Goal: Task Accomplishment & Management: Complete application form

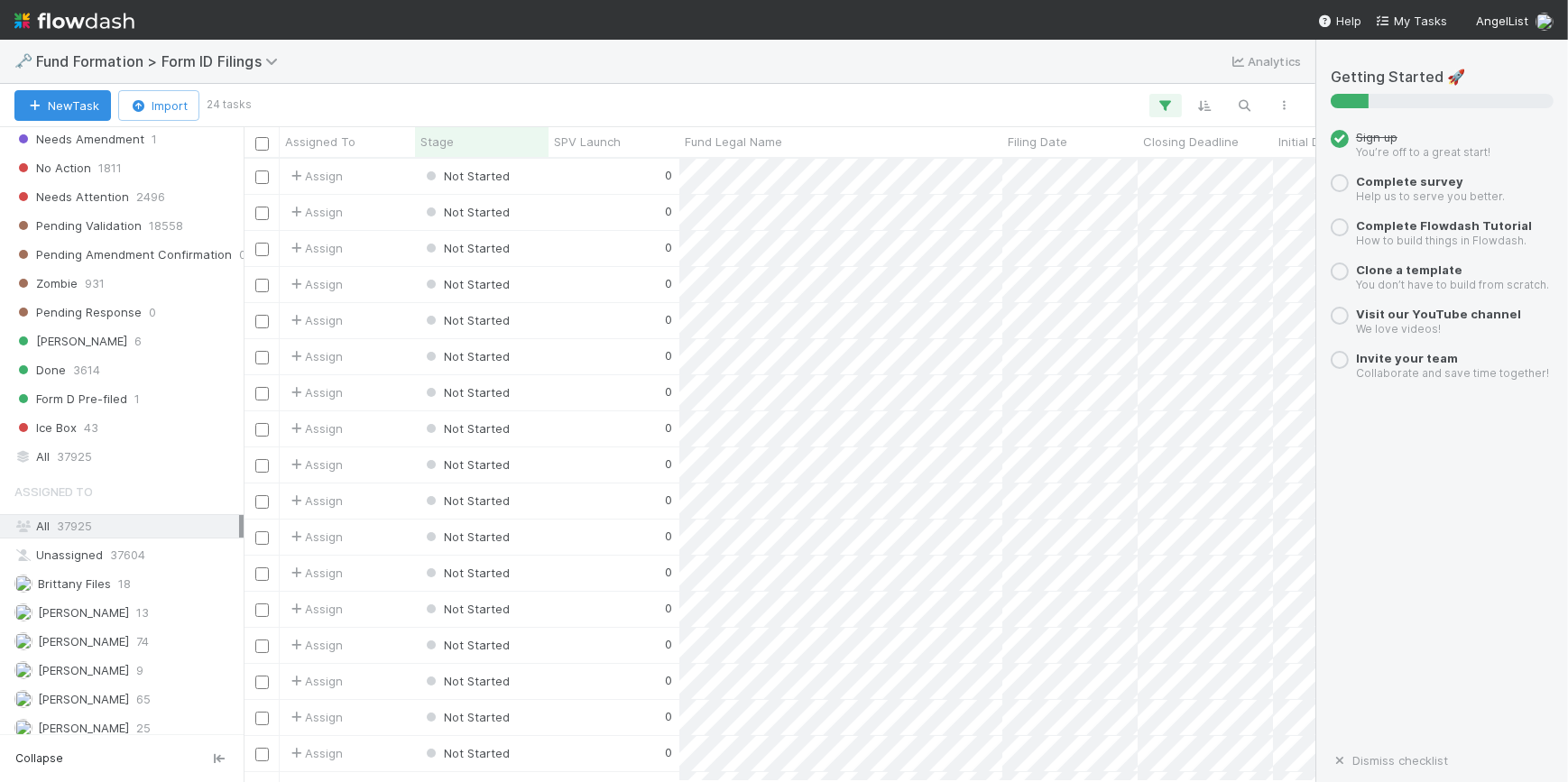
scroll to position [694, 0]
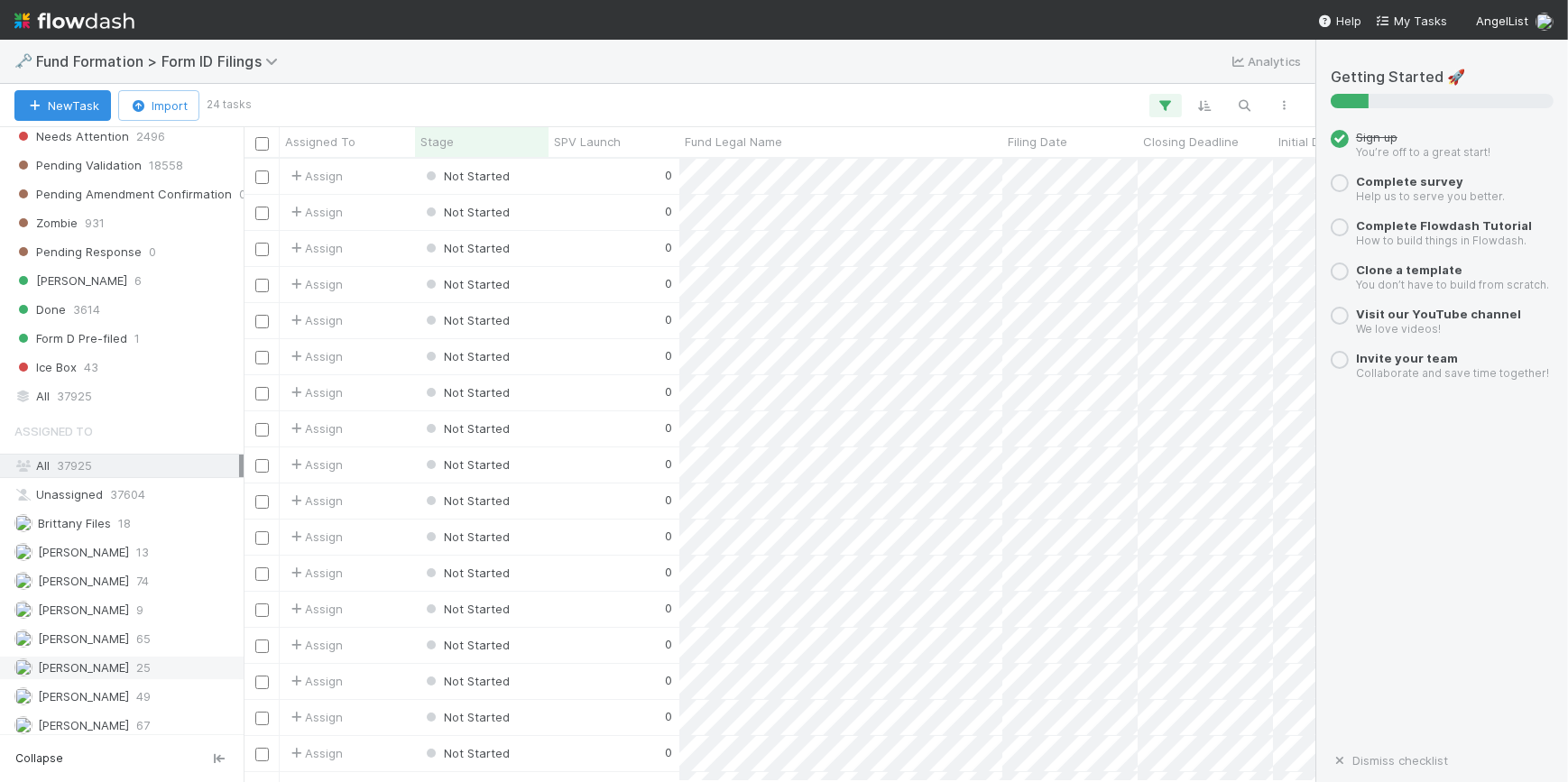
click at [123, 664] on div "[PERSON_NAME] 25" at bounding box center [126, 667] width 225 height 22
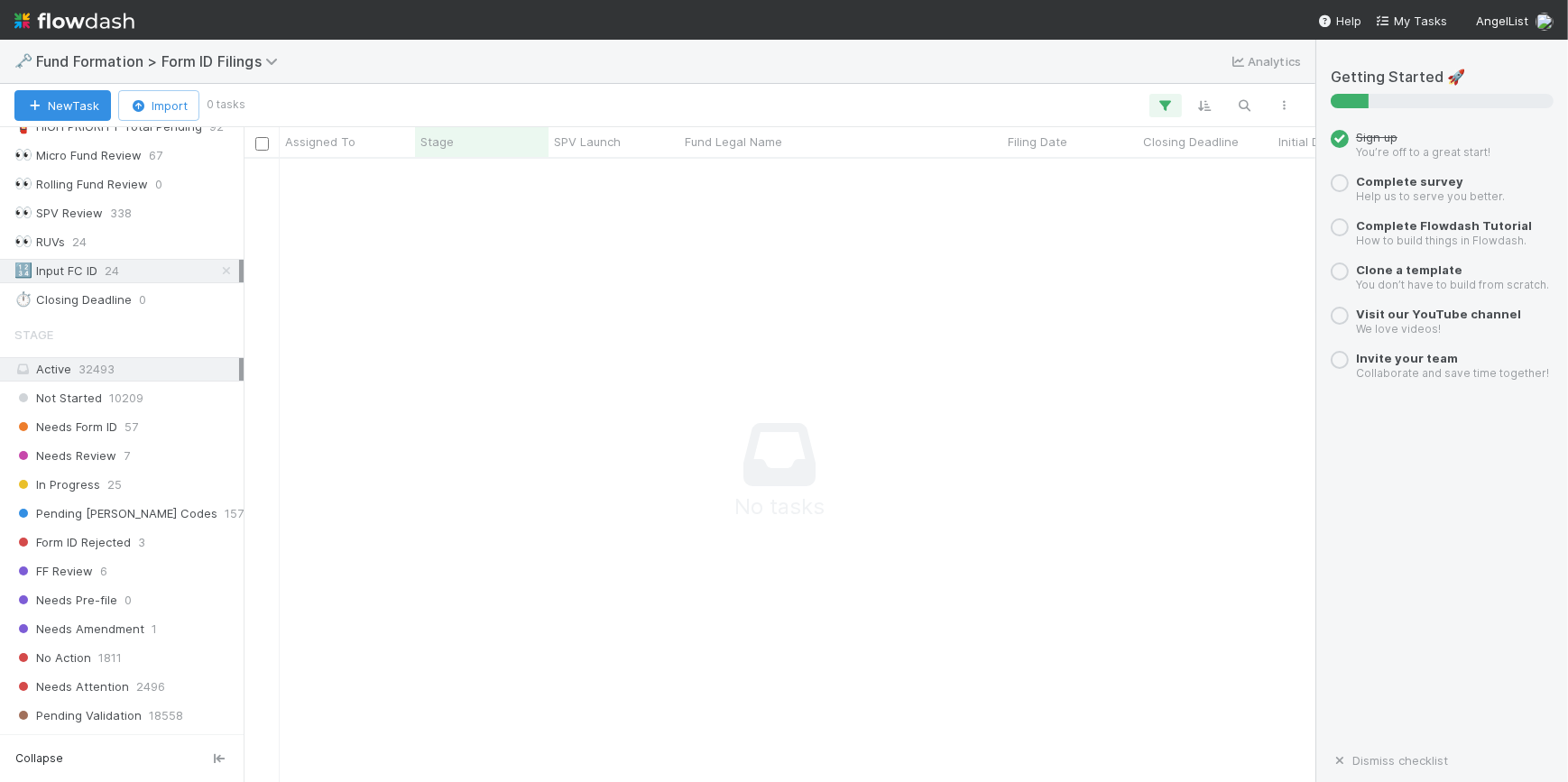
scroll to position [121, 0]
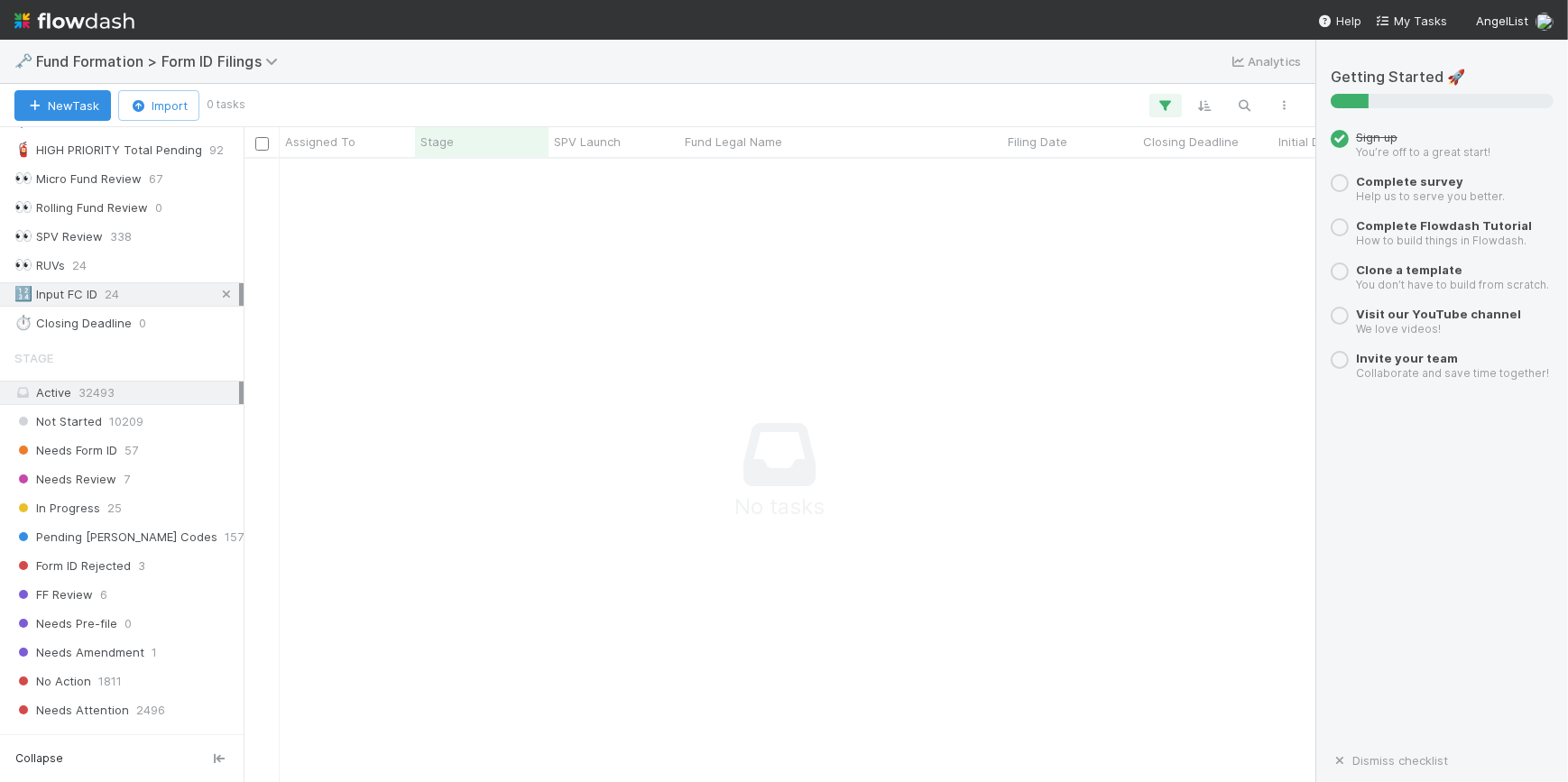
click at [217, 293] on icon at bounding box center [226, 294] width 18 height 12
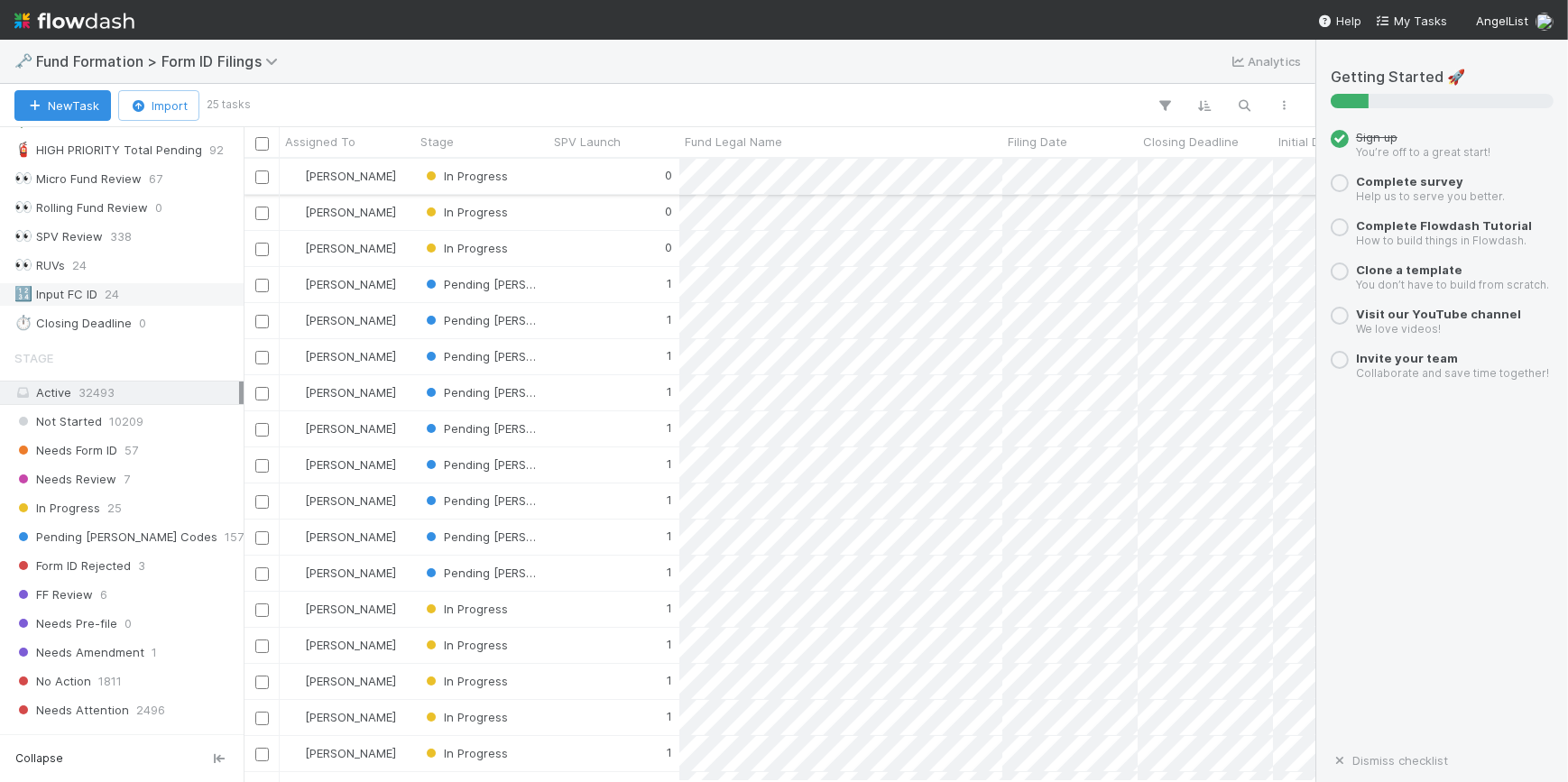
click at [595, 185] on div "0" at bounding box center [613, 176] width 130 height 35
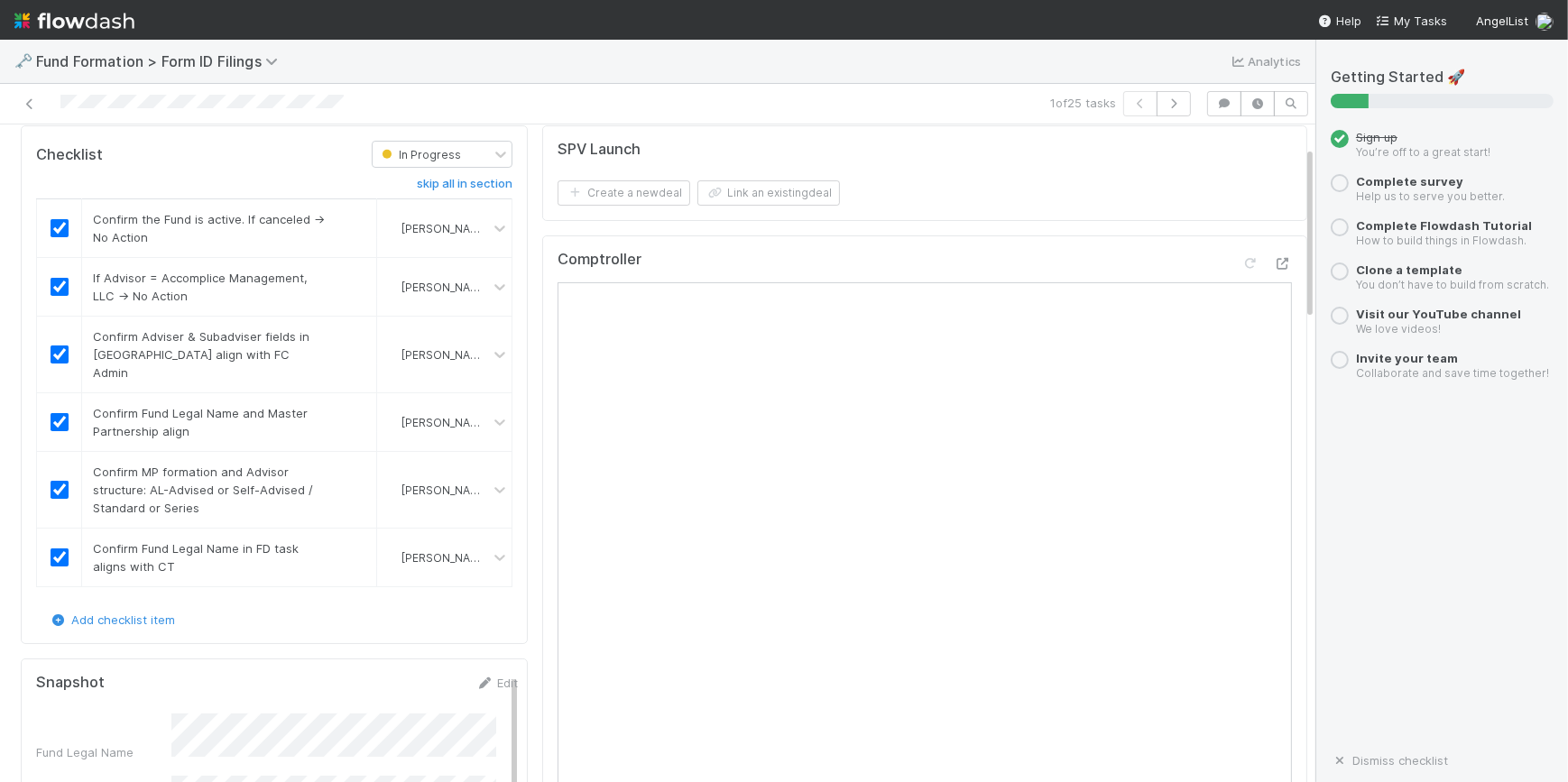
scroll to position [81, 0]
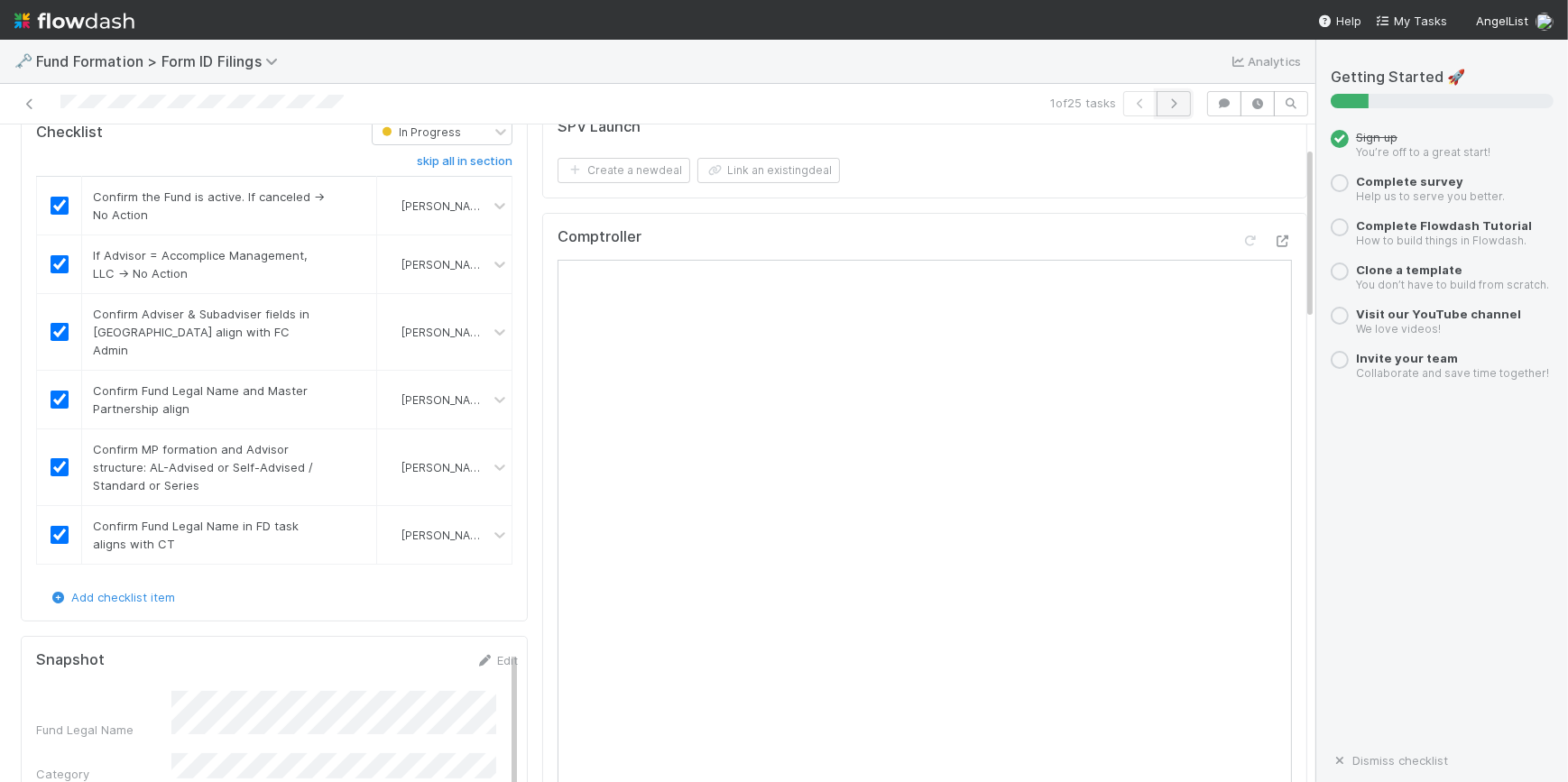
click at [1164, 98] on icon "button" at bounding box center [1173, 103] width 18 height 11
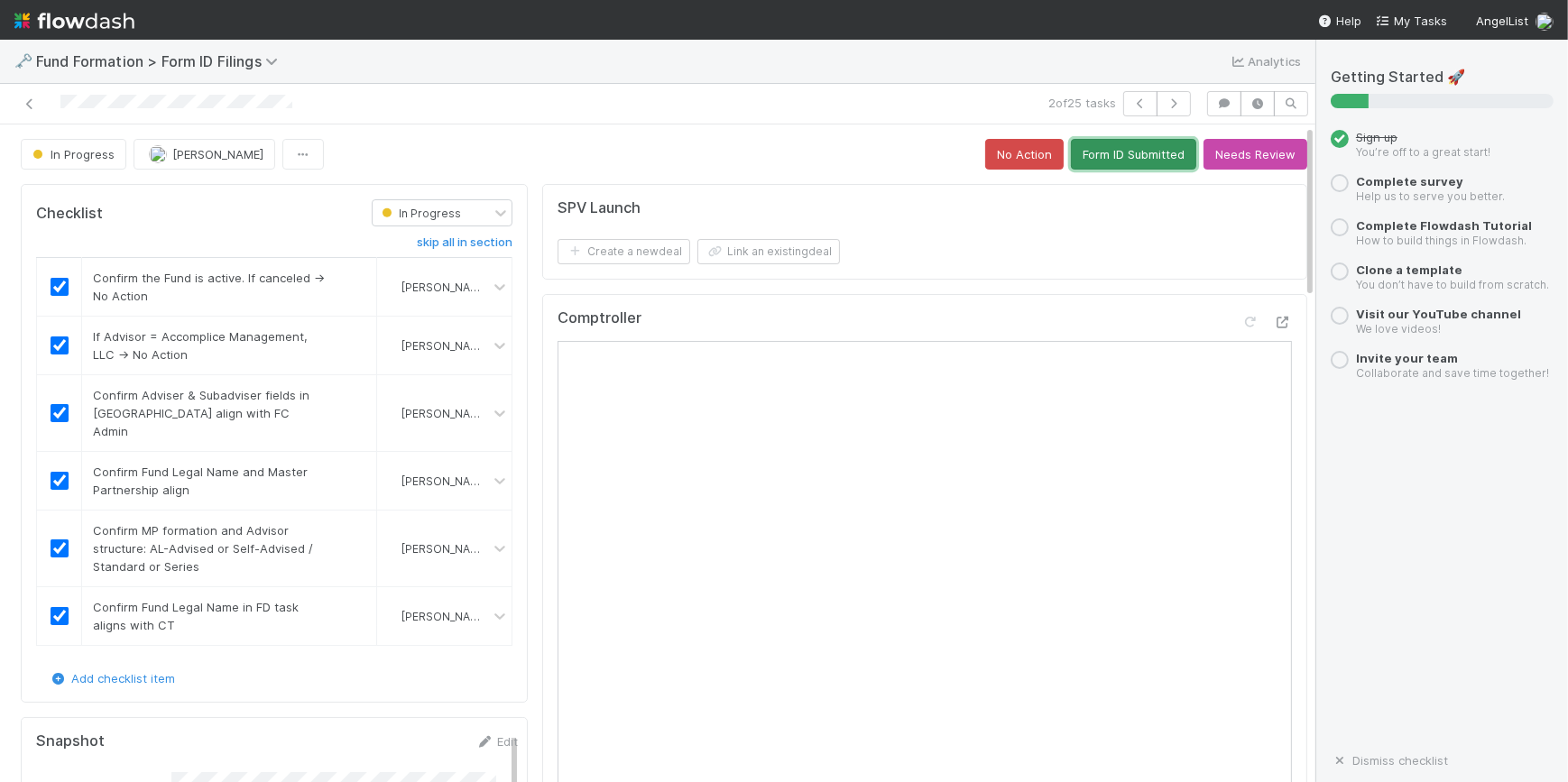
click at [1100, 153] on button "Form ID Submitted" at bounding box center [1134, 154] width 126 height 31
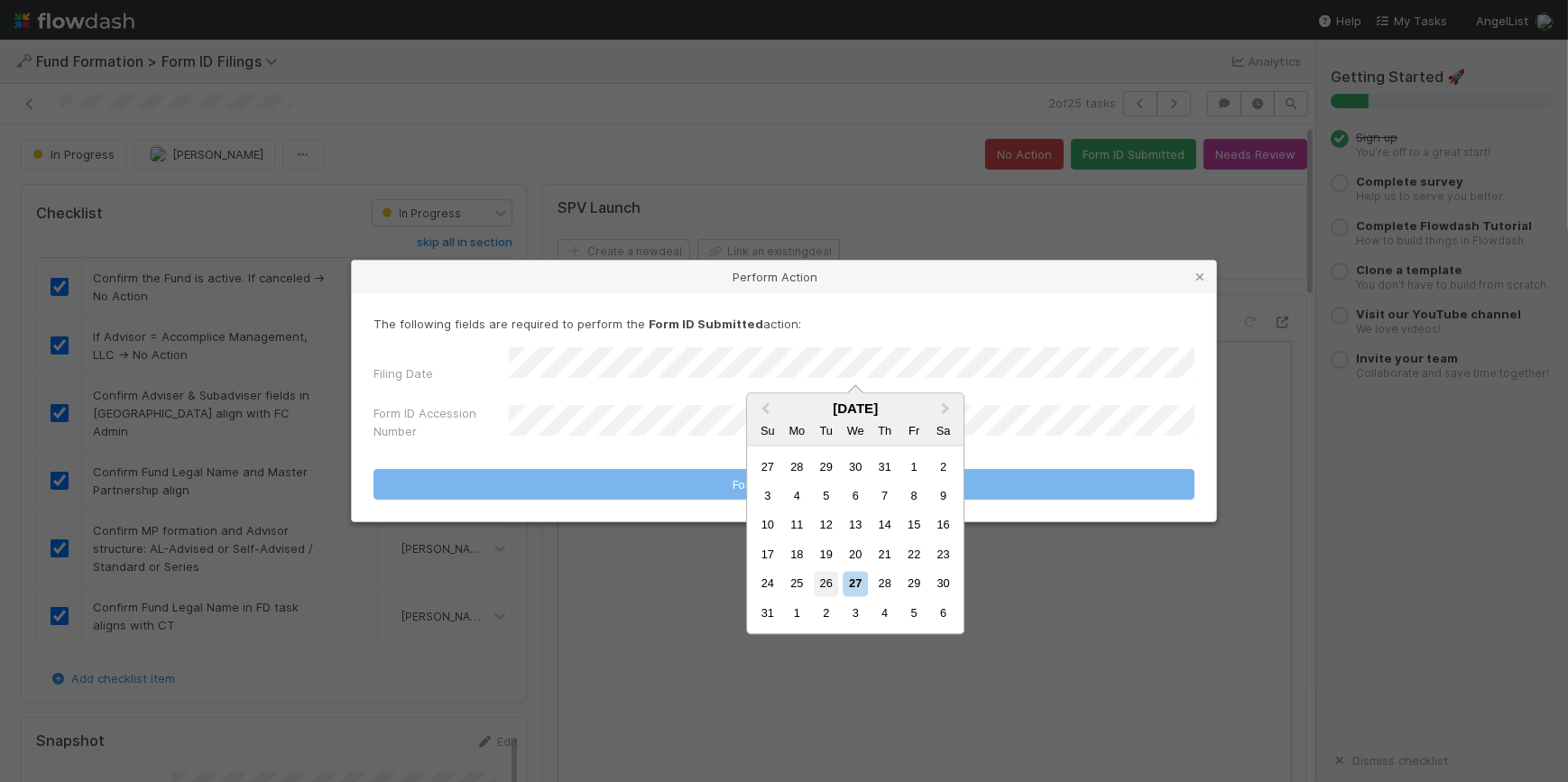
click at [834, 586] on div "26" at bounding box center [826, 583] width 24 height 24
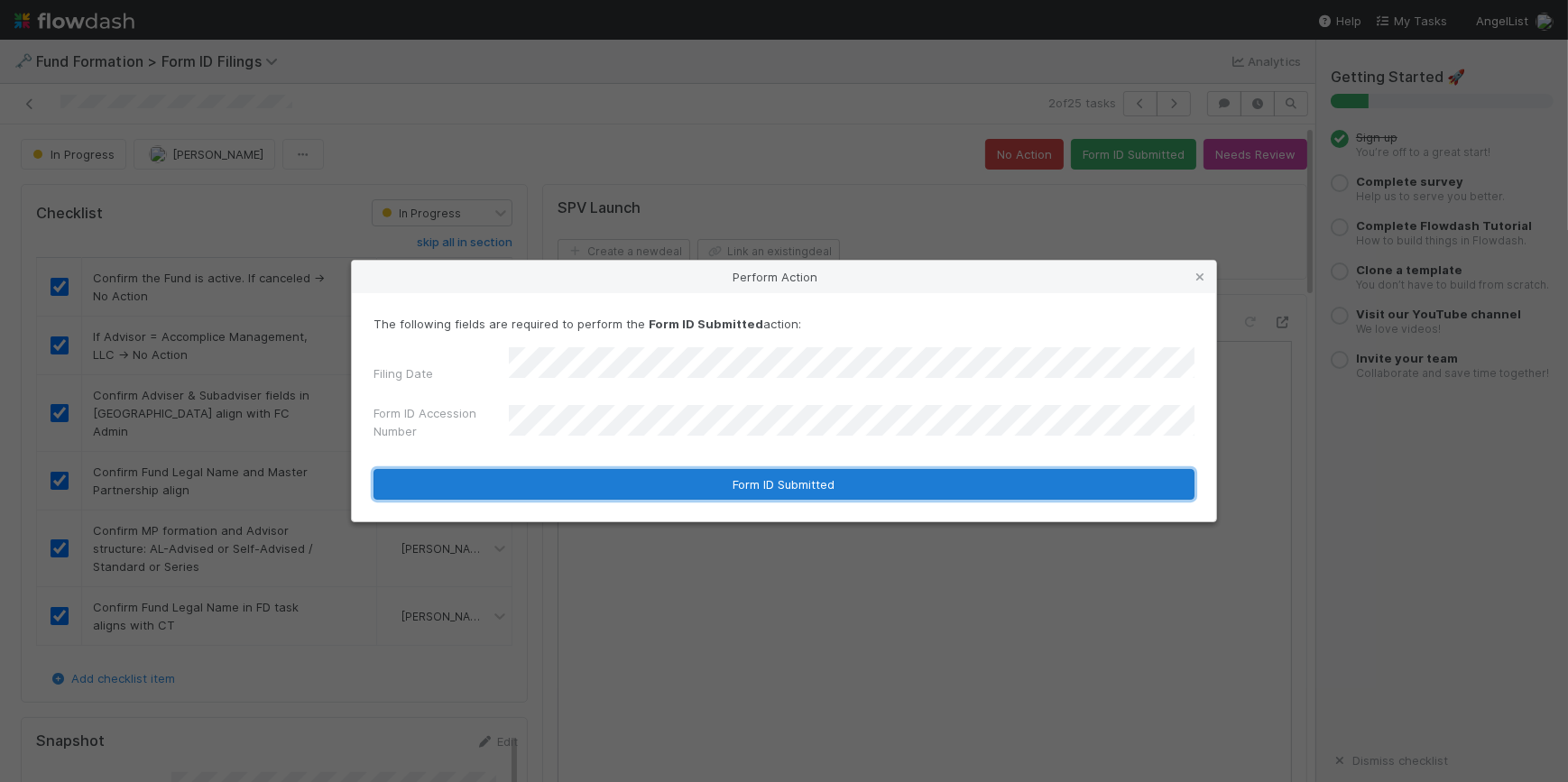
click at [732, 487] on button "Form ID Submitted" at bounding box center [784, 485] width 821 height 31
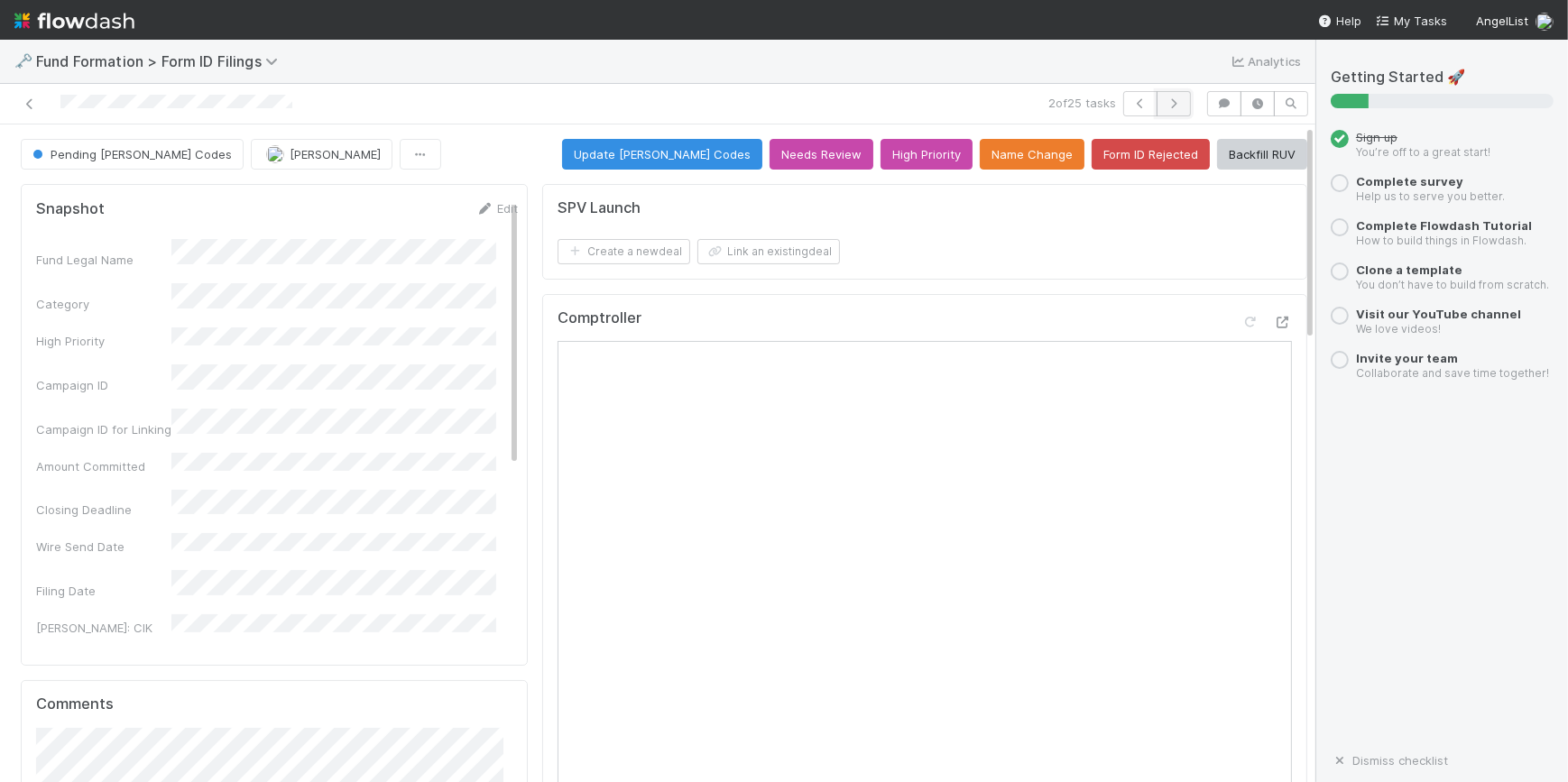
click at [1164, 101] on icon "button" at bounding box center [1173, 103] width 18 height 11
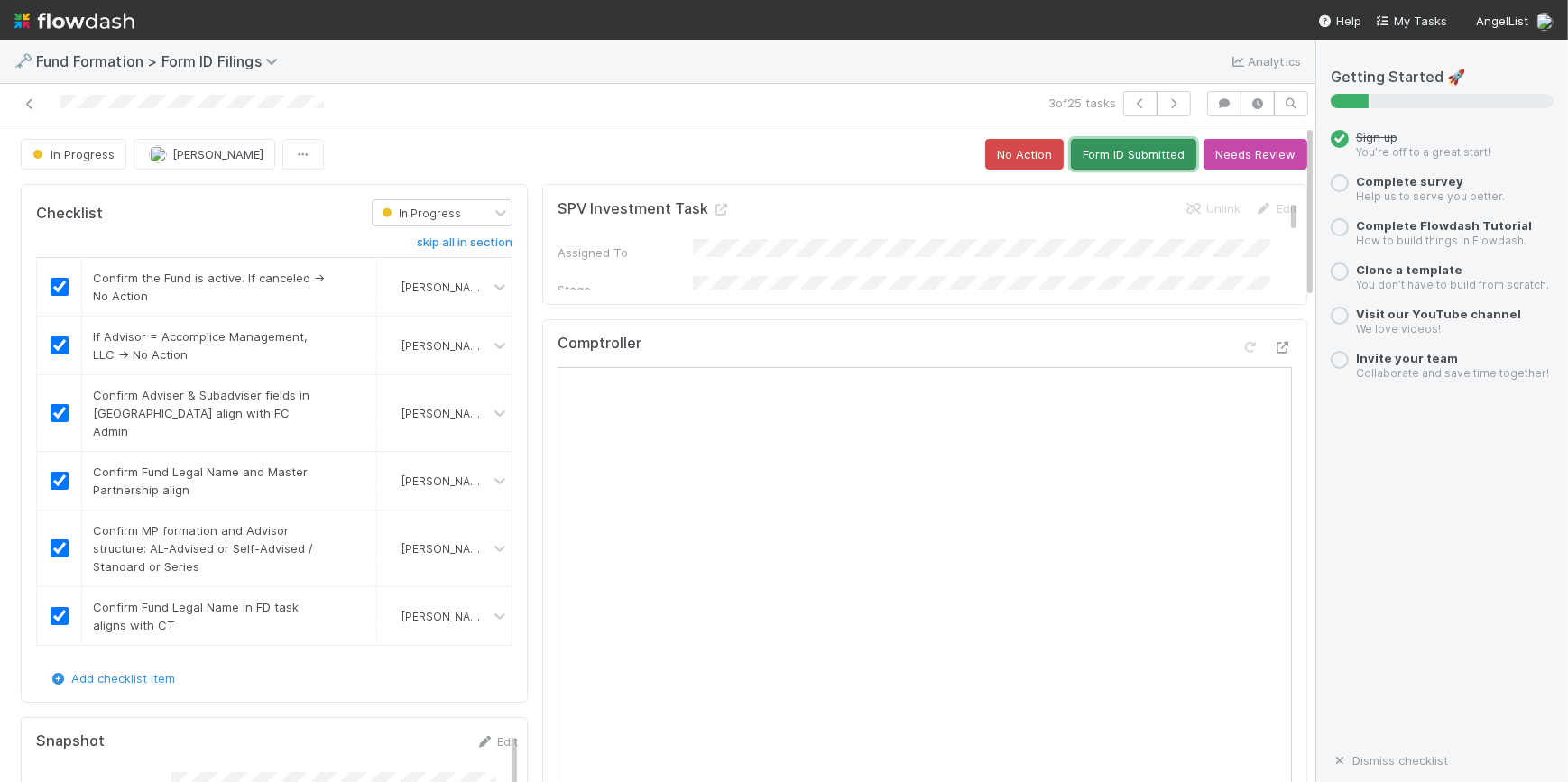
click at [1107, 151] on button "Form ID Submitted" at bounding box center [1134, 154] width 126 height 31
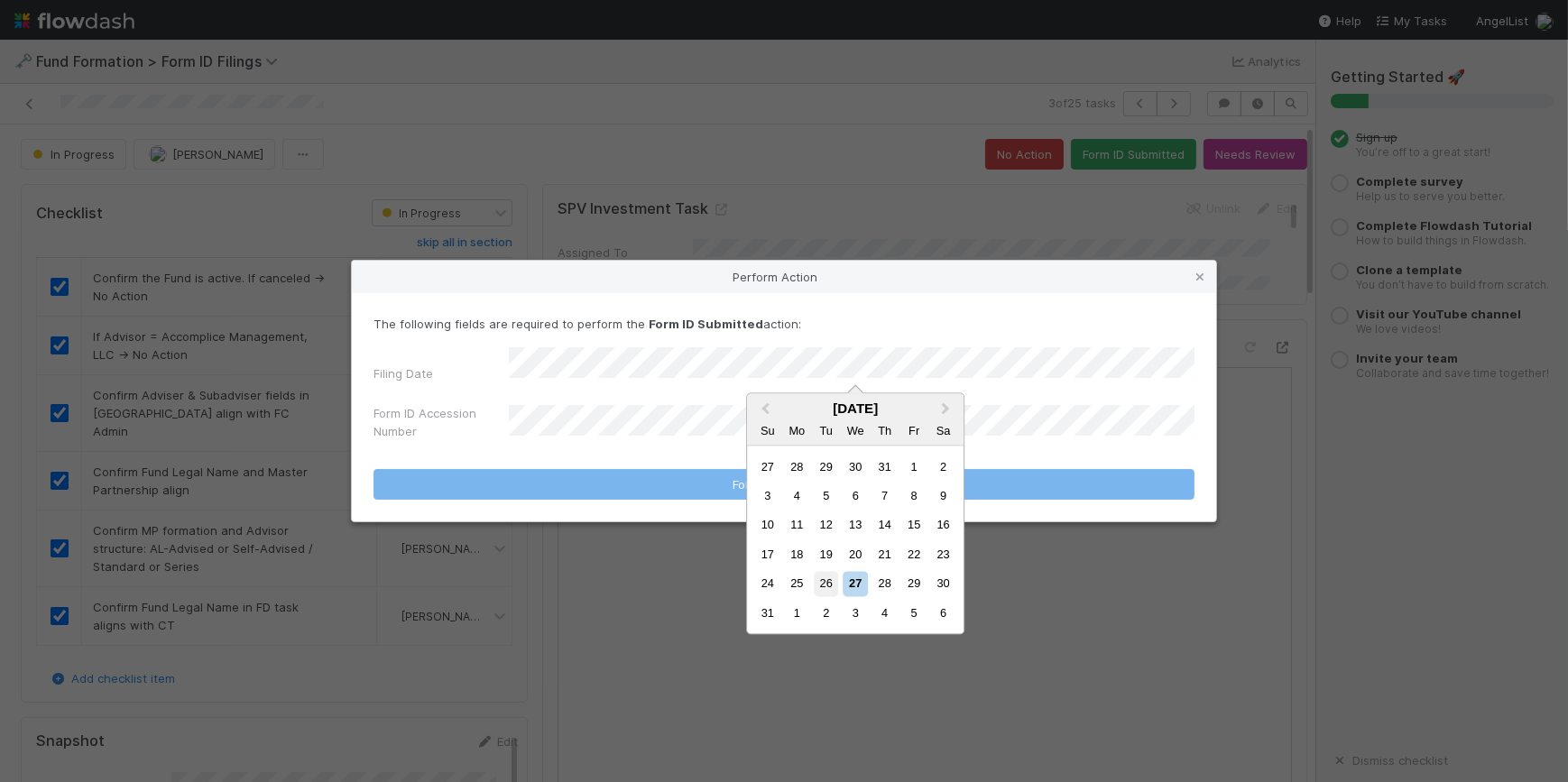
click at [829, 587] on div "26" at bounding box center [826, 583] width 24 height 24
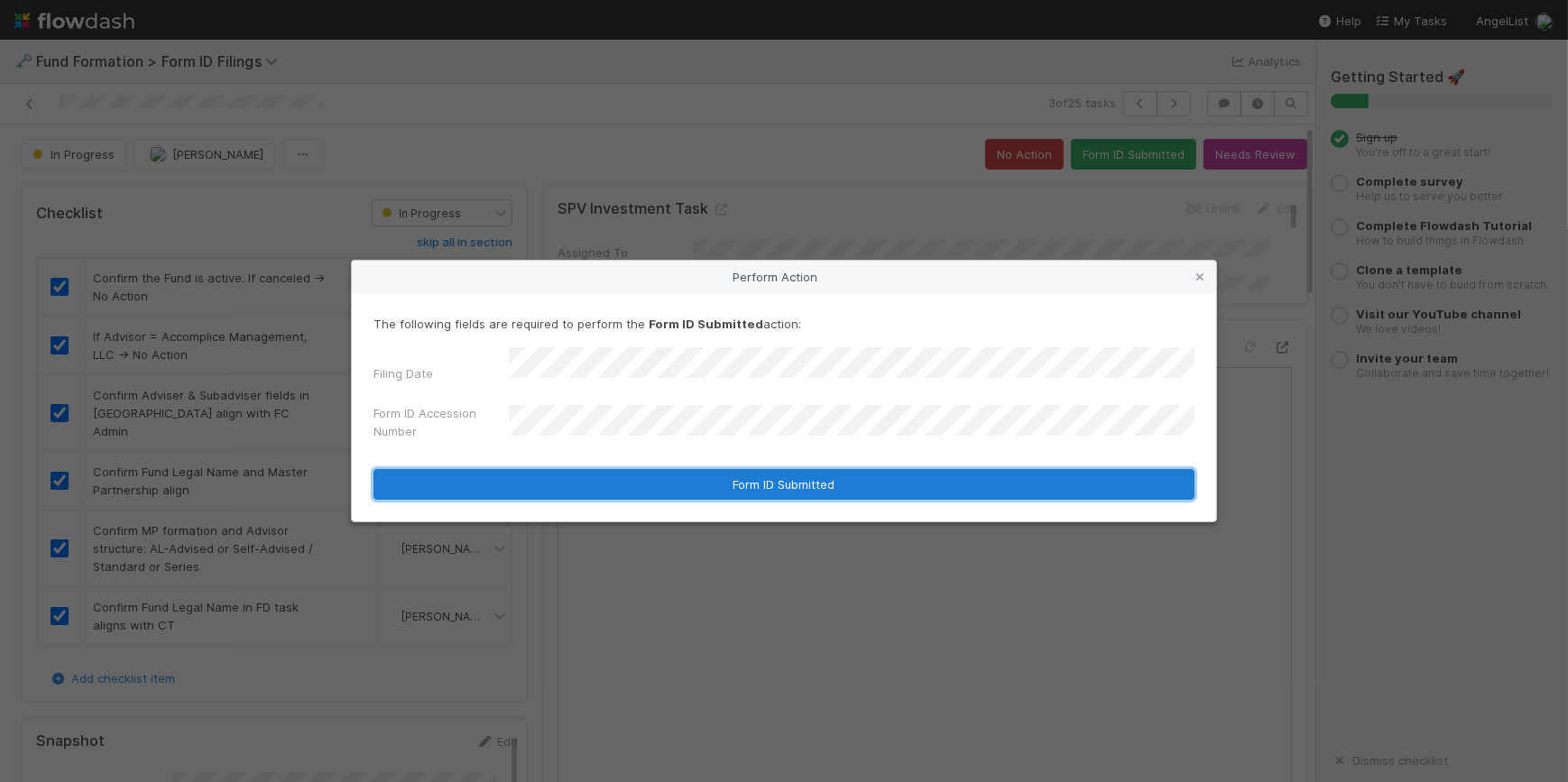
click at [684, 476] on button "Form ID Submitted" at bounding box center [784, 485] width 821 height 31
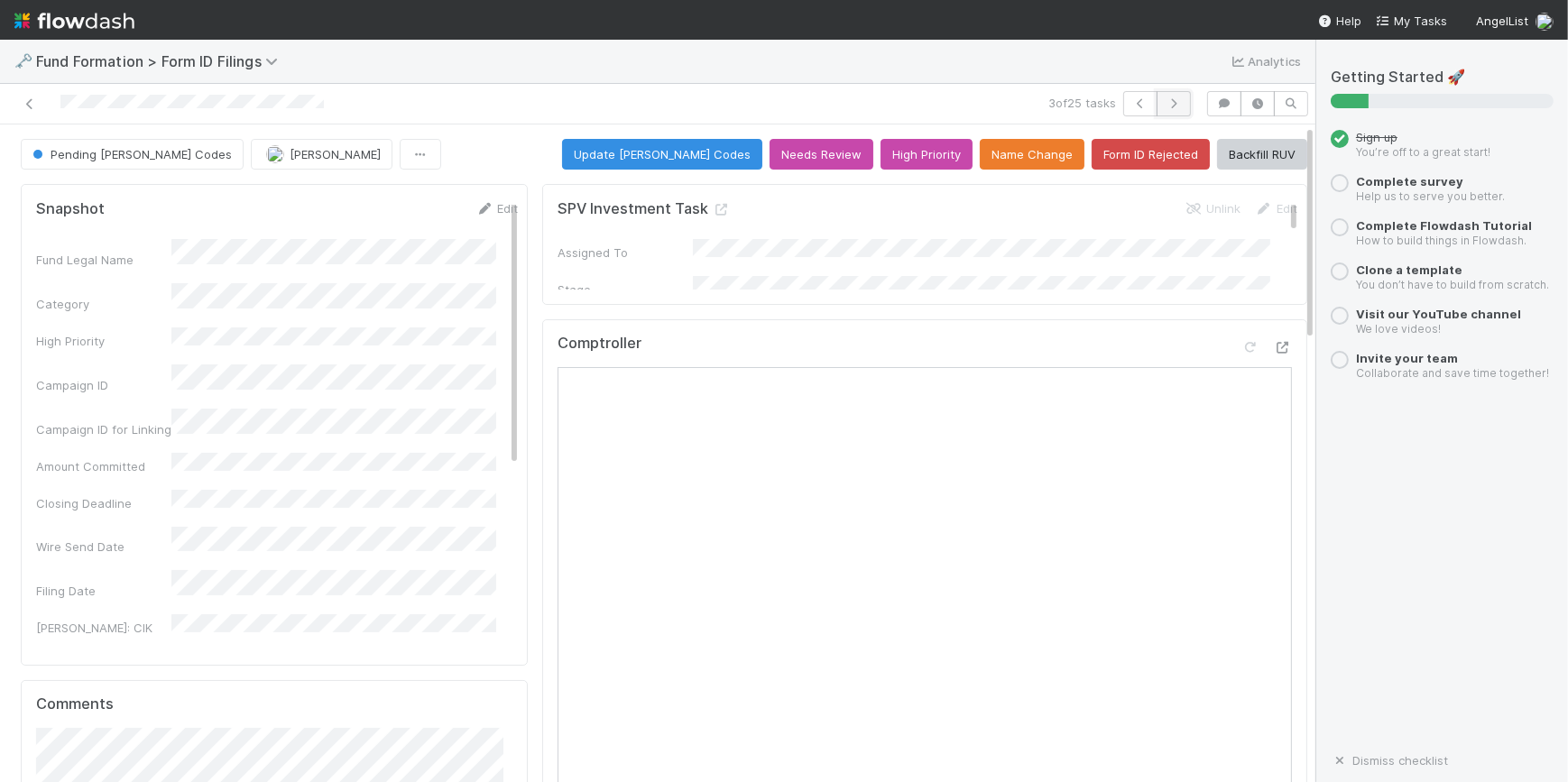
click at [1169, 96] on button "button" at bounding box center [1173, 103] width 34 height 25
click at [26, 102] on icon at bounding box center [29, 104] width 18 height 12
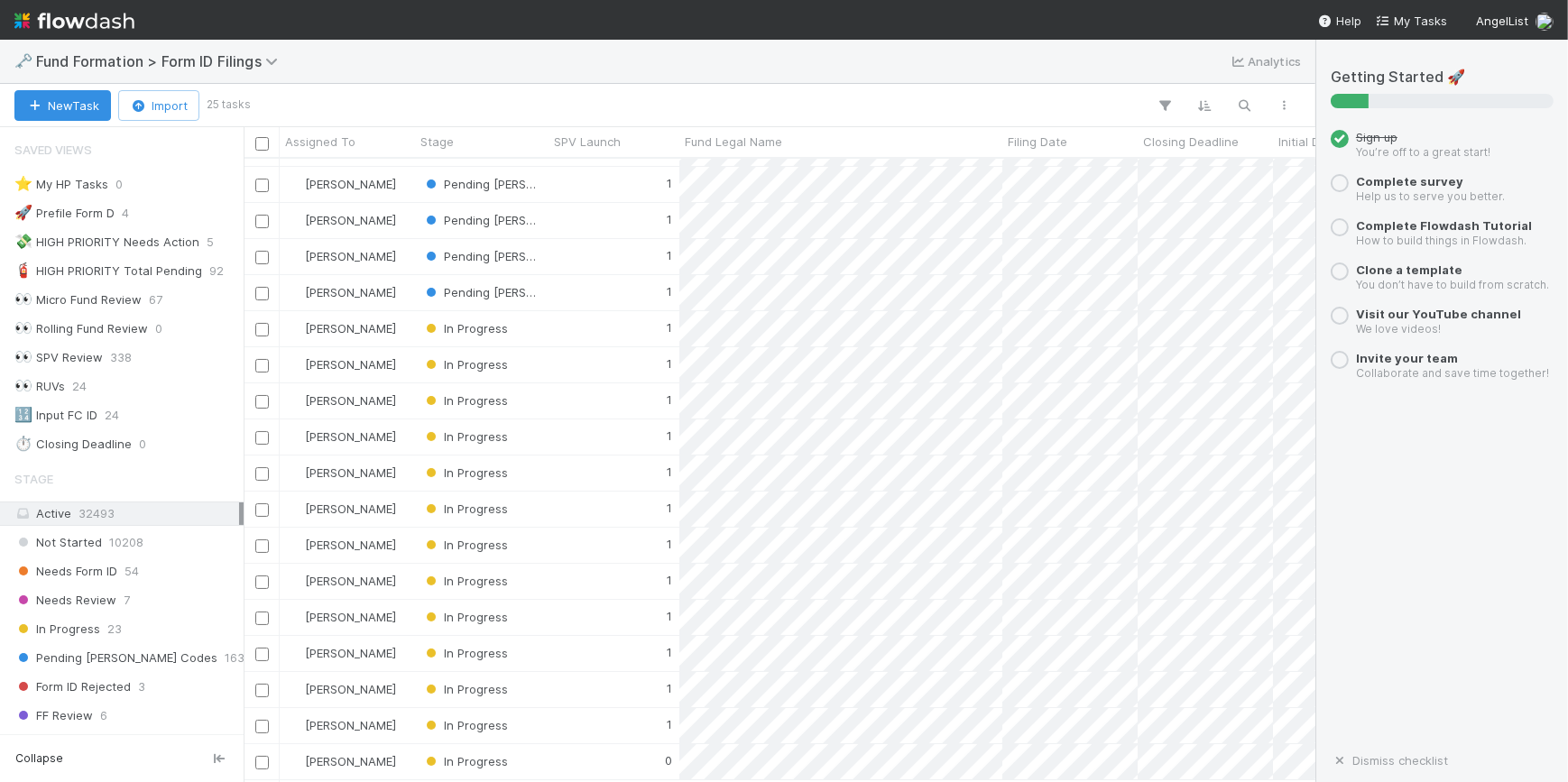
scroll to position [293, 0]
click at [639, 313] on div "1" at bounding box center [613, 328] width 130 height 35
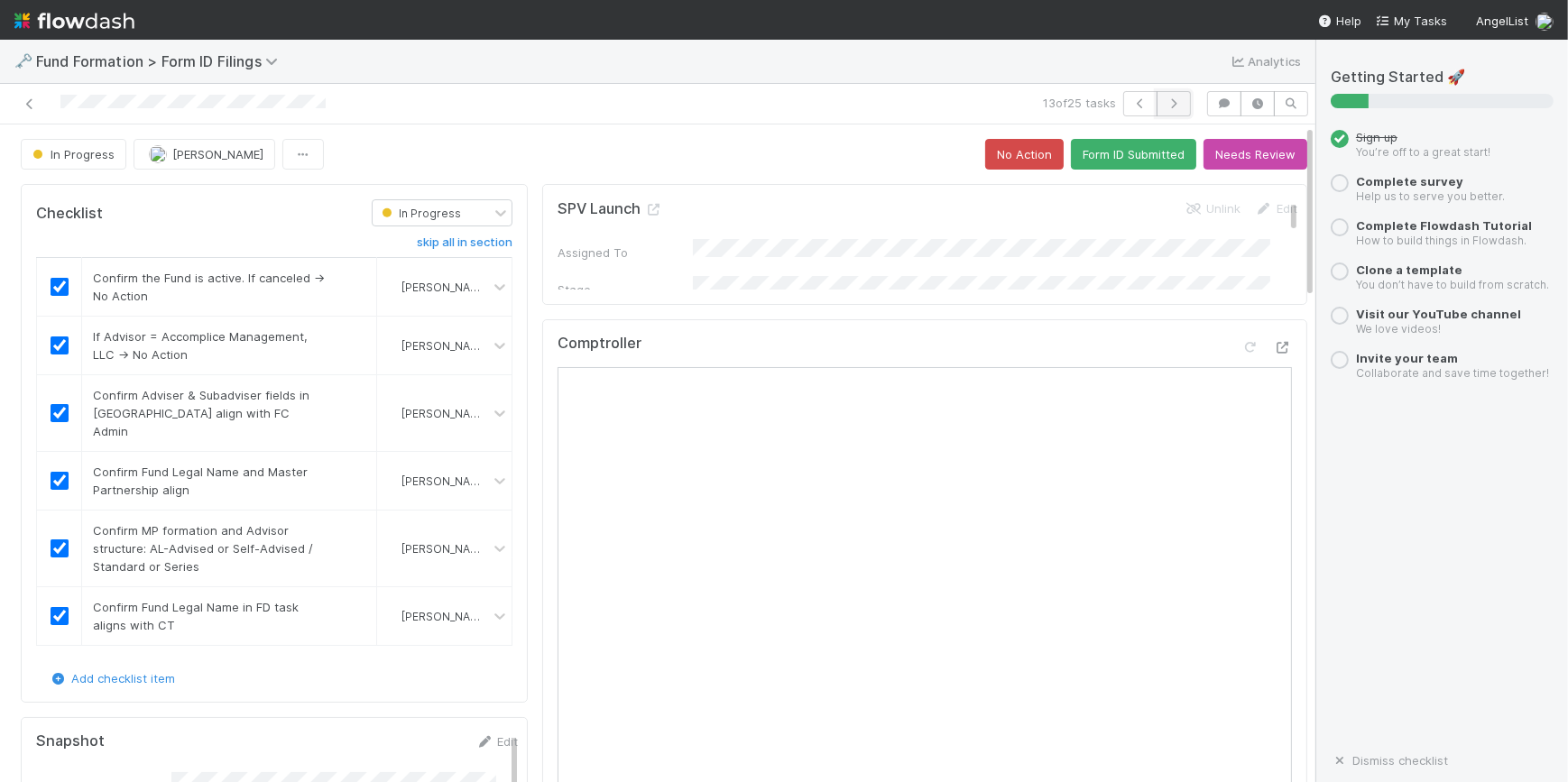
click at [1164, 98] on icon "button" at bounding box center [1173, 103] width 18 height 11
click at [1118, 148] on button "Form ID Submitted" at bounding box center [1134, 154] width 126 height 31
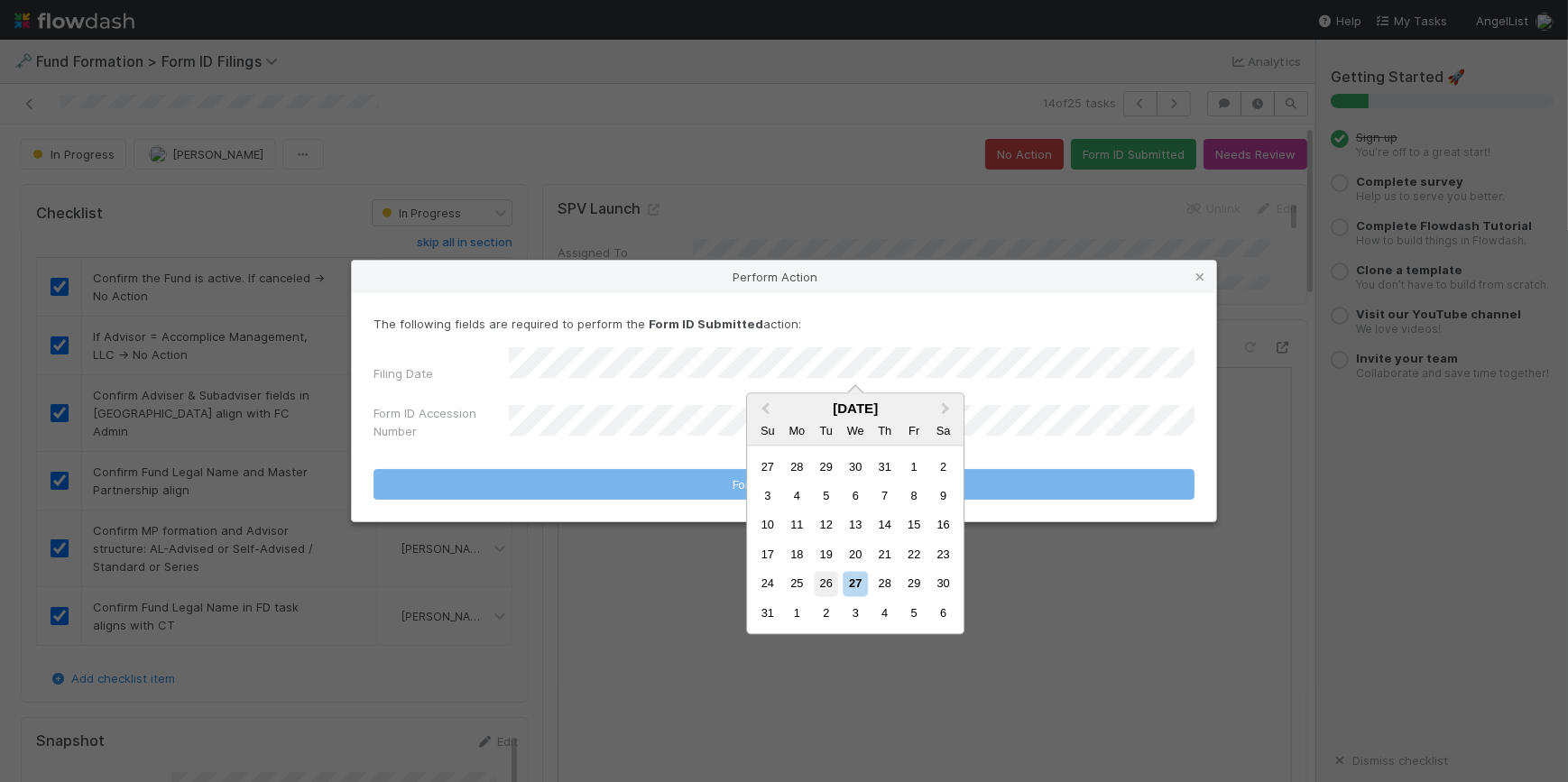
click at [835, 586] on div "26" at bounding box center [826, 583] width 24 height 24
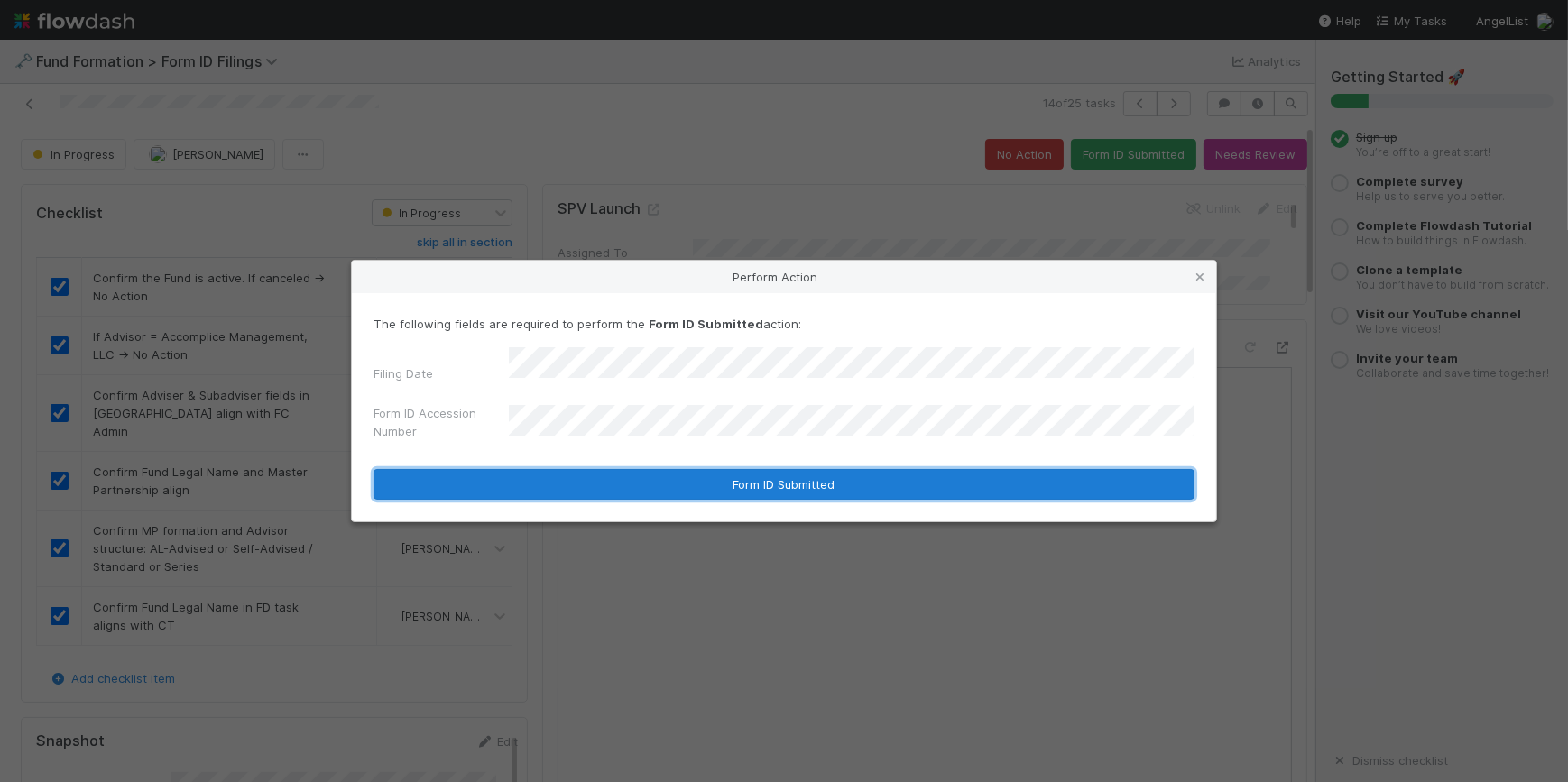
click at [707, 469] on button "Form ID Submitted" at bounding box center [784, 485] width 821 height 31
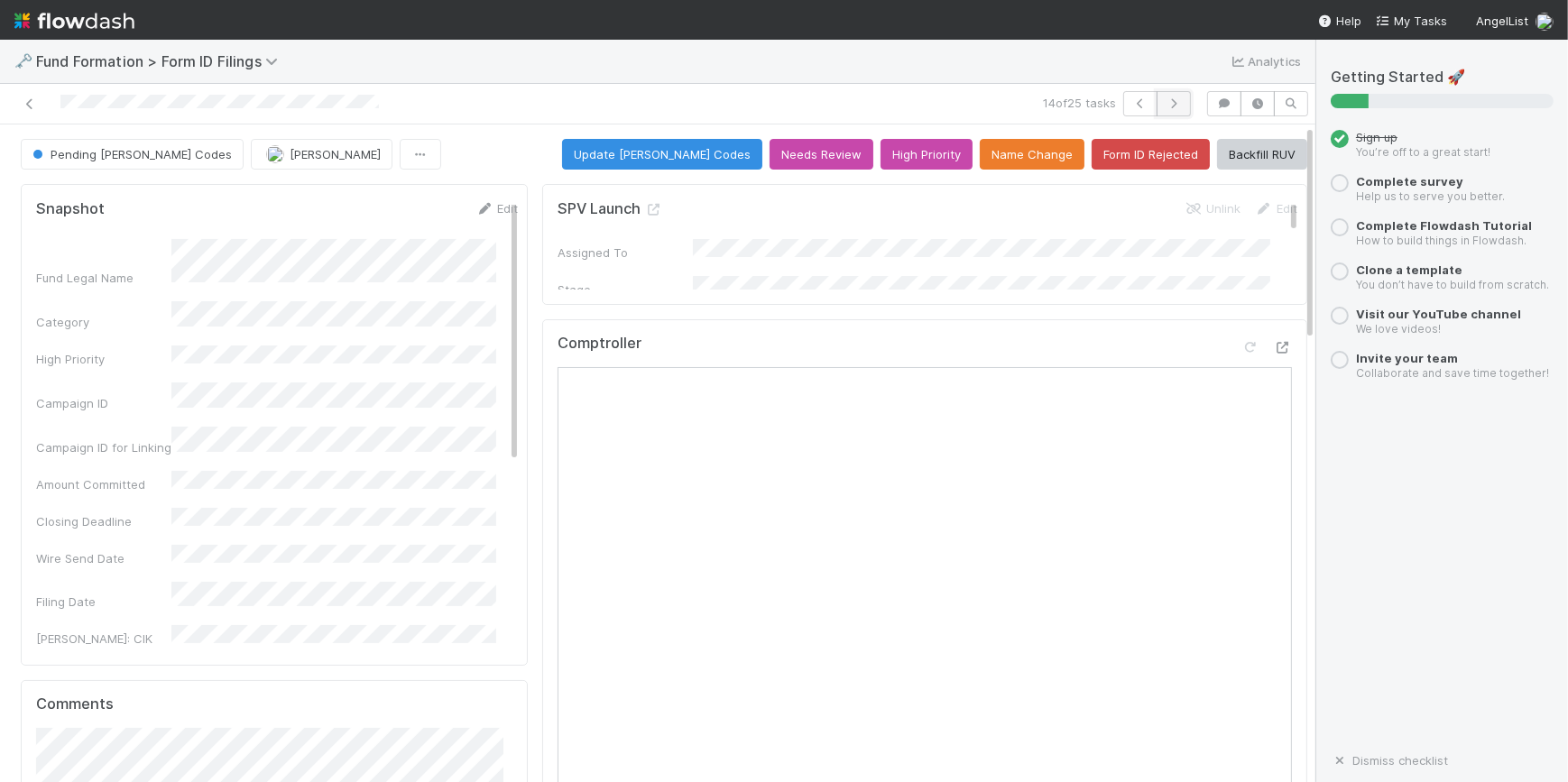
click at [1171, 98] on icon "button" at bounding box center [1173, 103] width 18 height 11
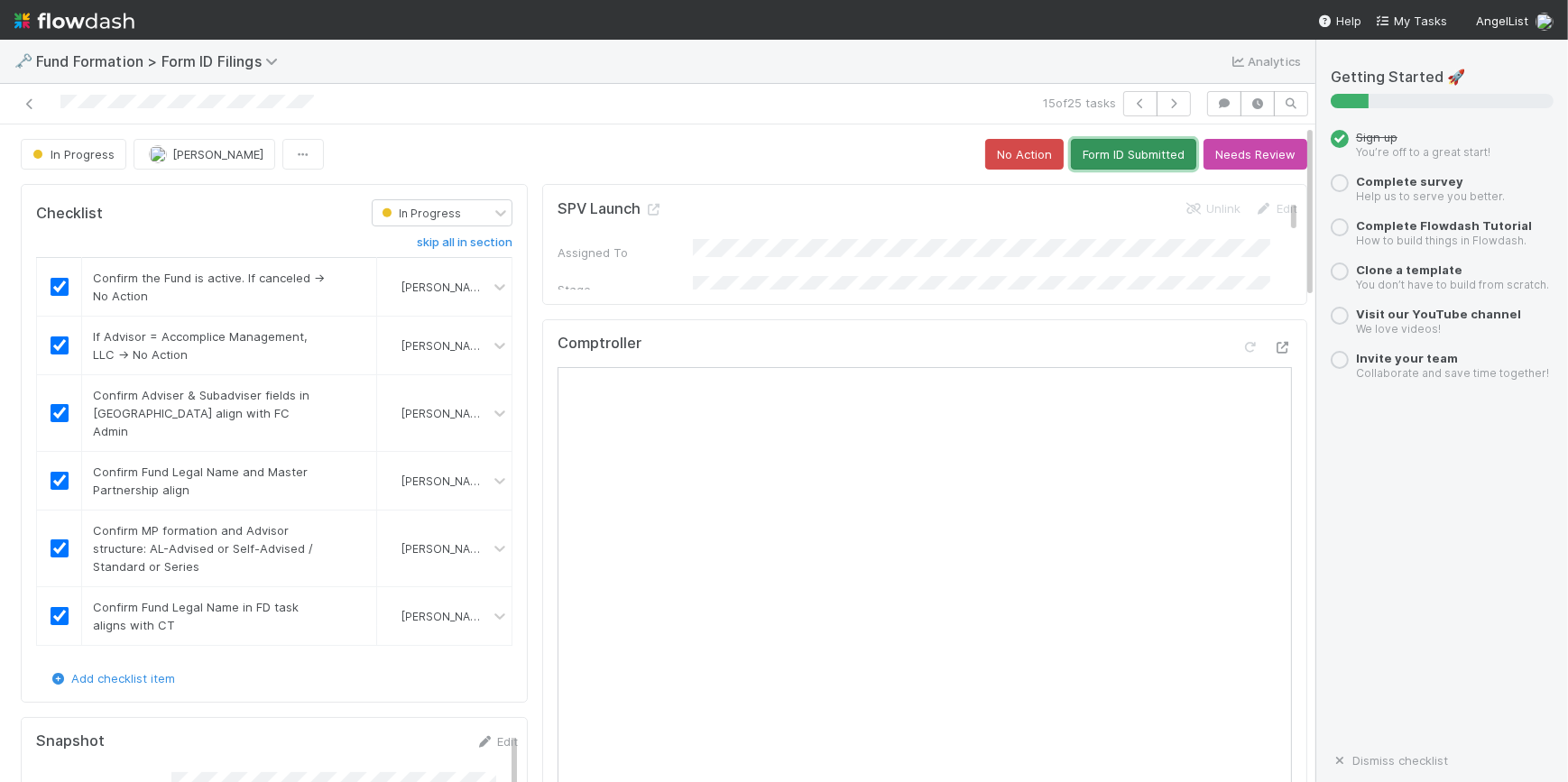
click at [1112, 154] on button "Form ID Submitted" at bounding box center [1134, 154] width 126 height 31
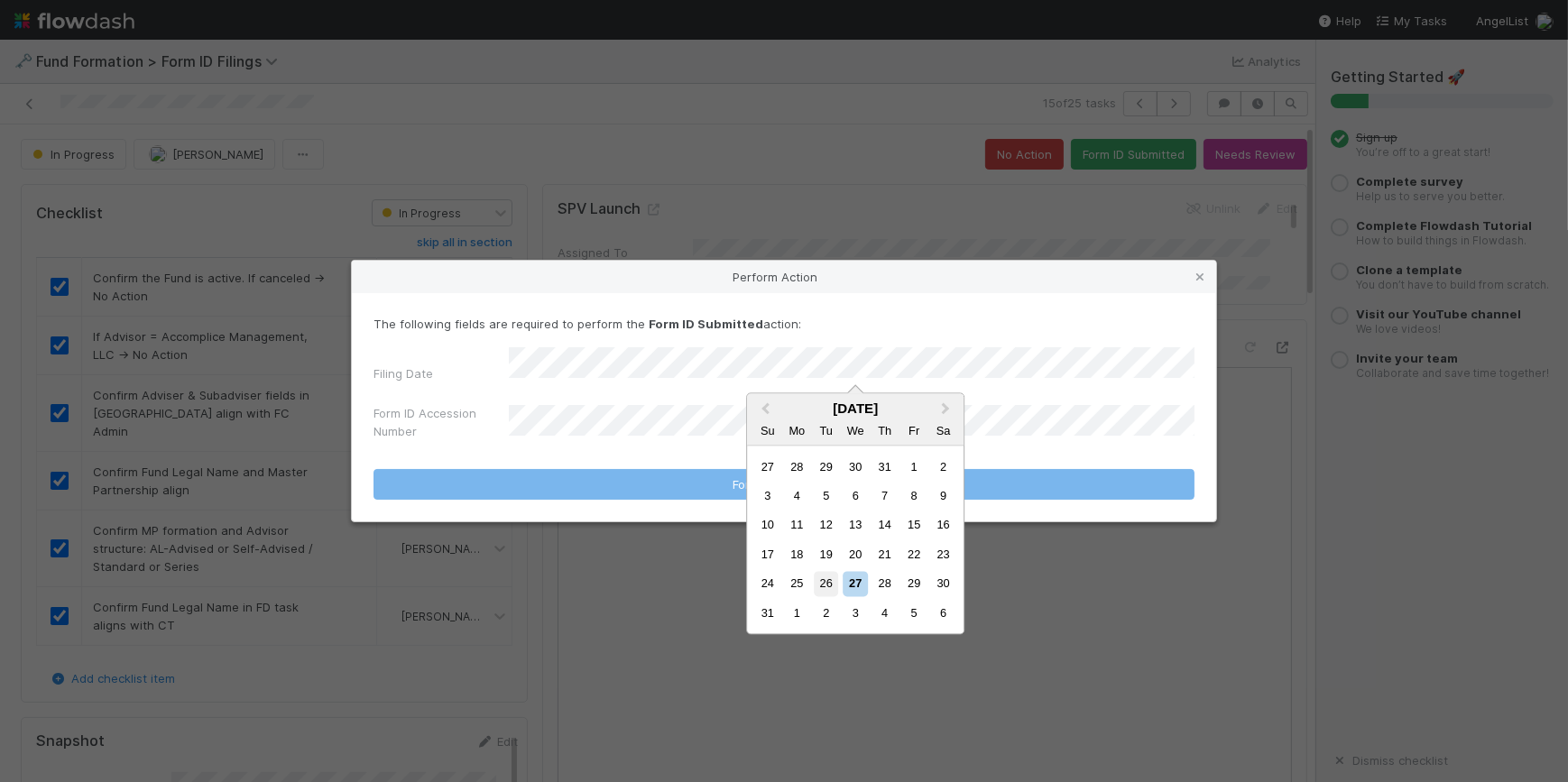
click at [826, 582] on div "26" at bounding box center [826, 583] width 24 height 24
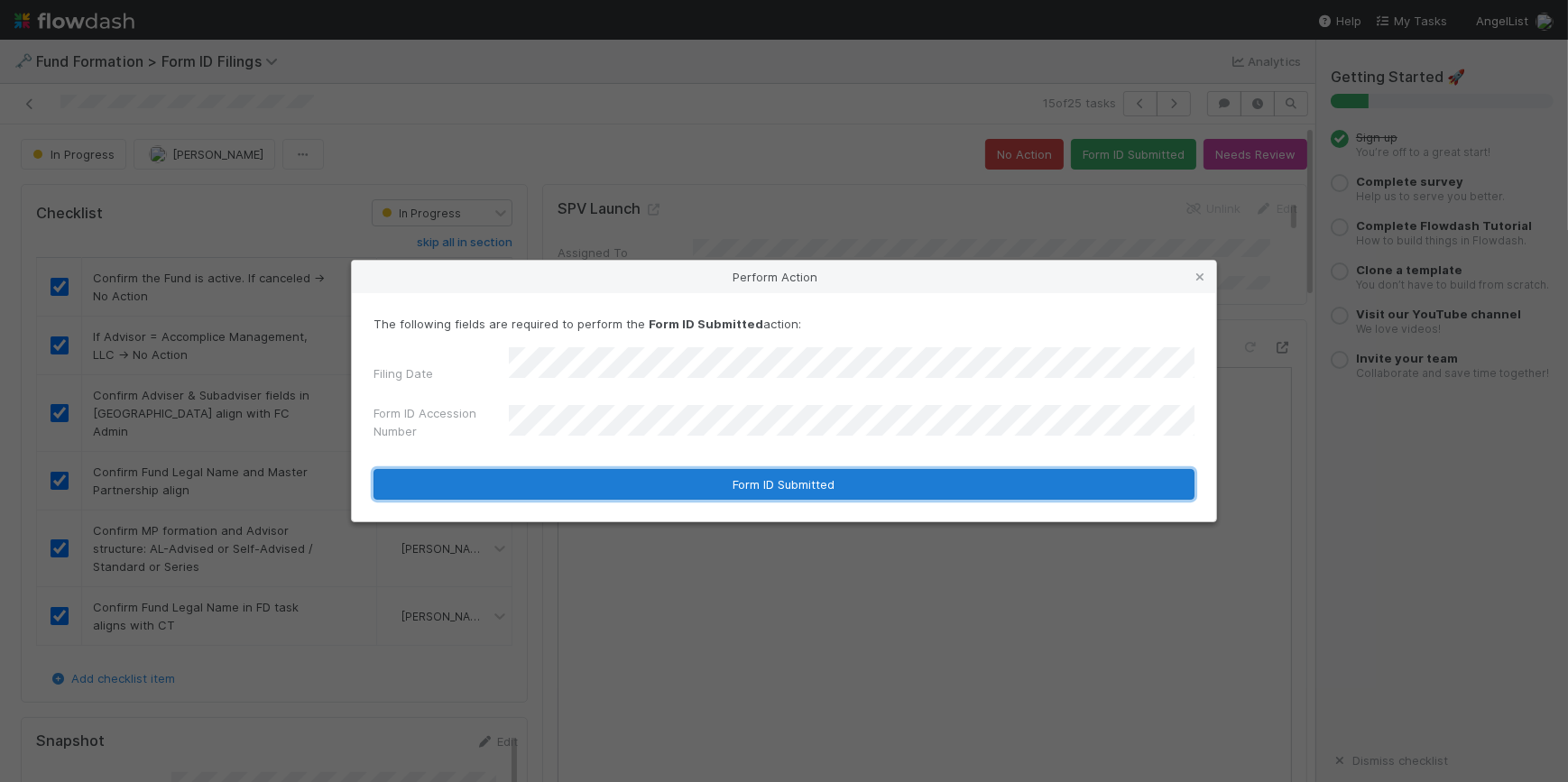
click at [665, 472] on button "Form ID Submitted" at bounding box center [784, 485] width 821 height 31
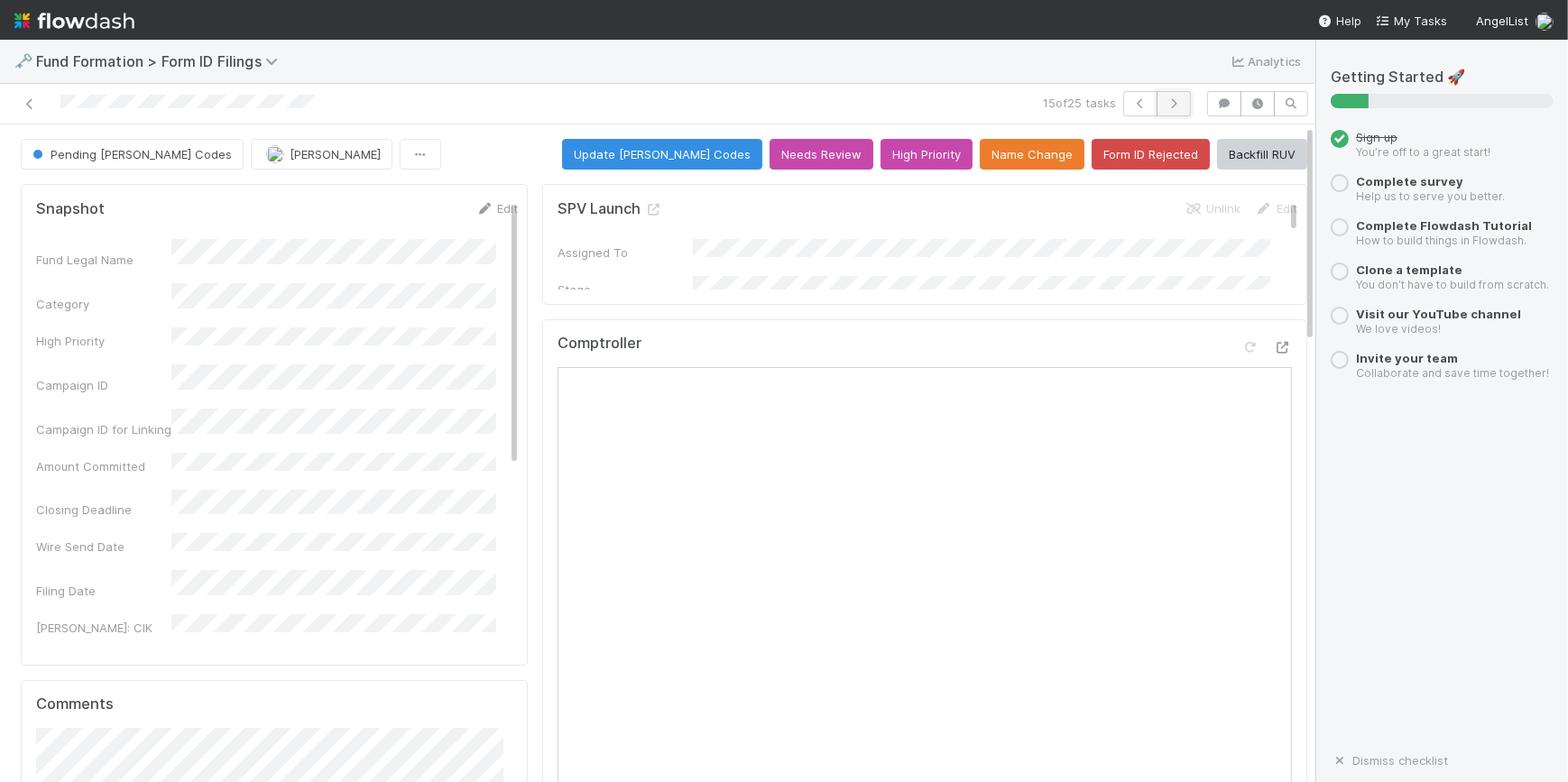
click at [1165, 102] on icon "button" at bounding box center [1173, 103] width 18 height 11
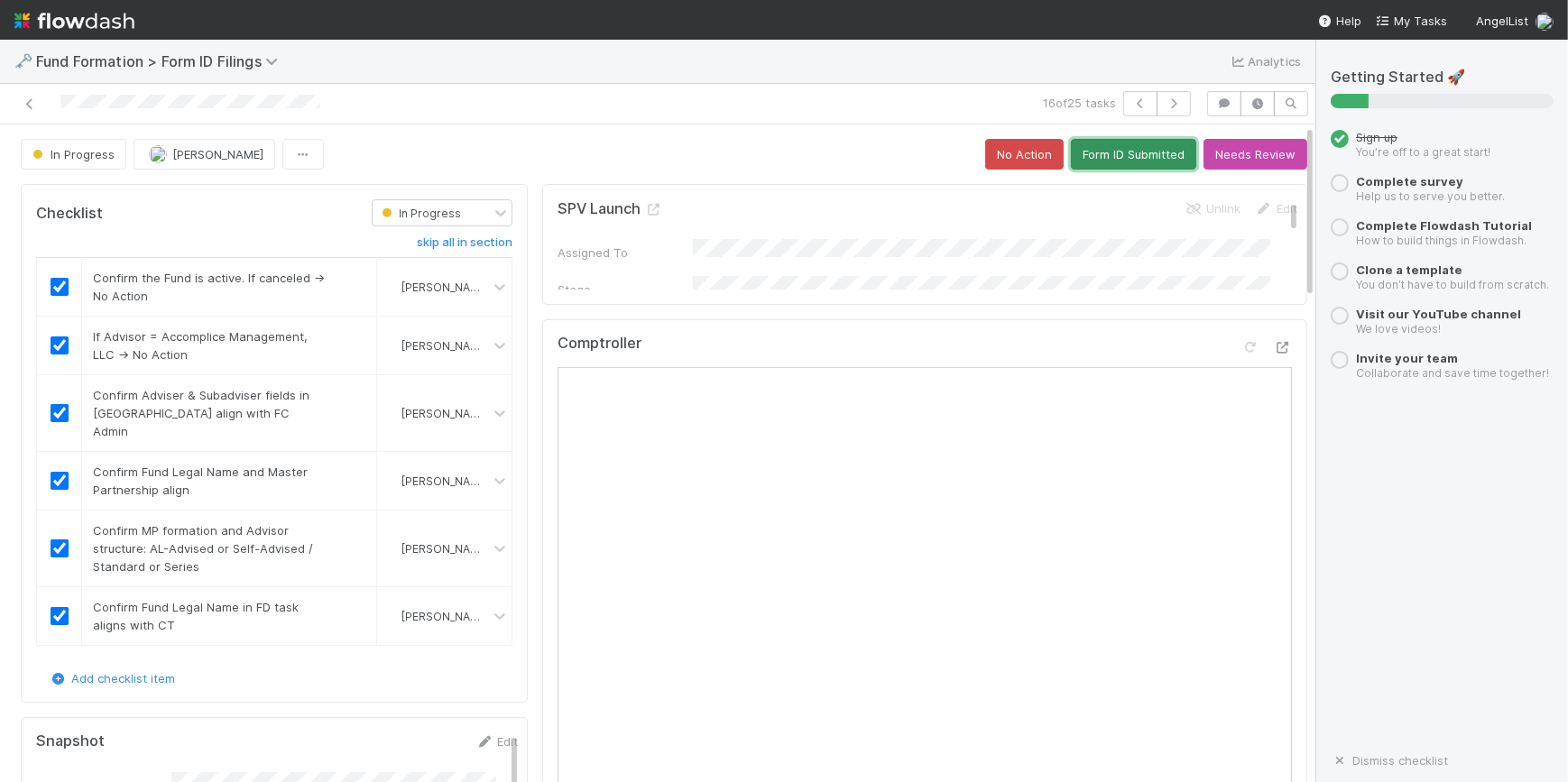
click at [1079, 154] on button "Form ID Submitted" at bounding box center [1134, 154] width 126 height 31
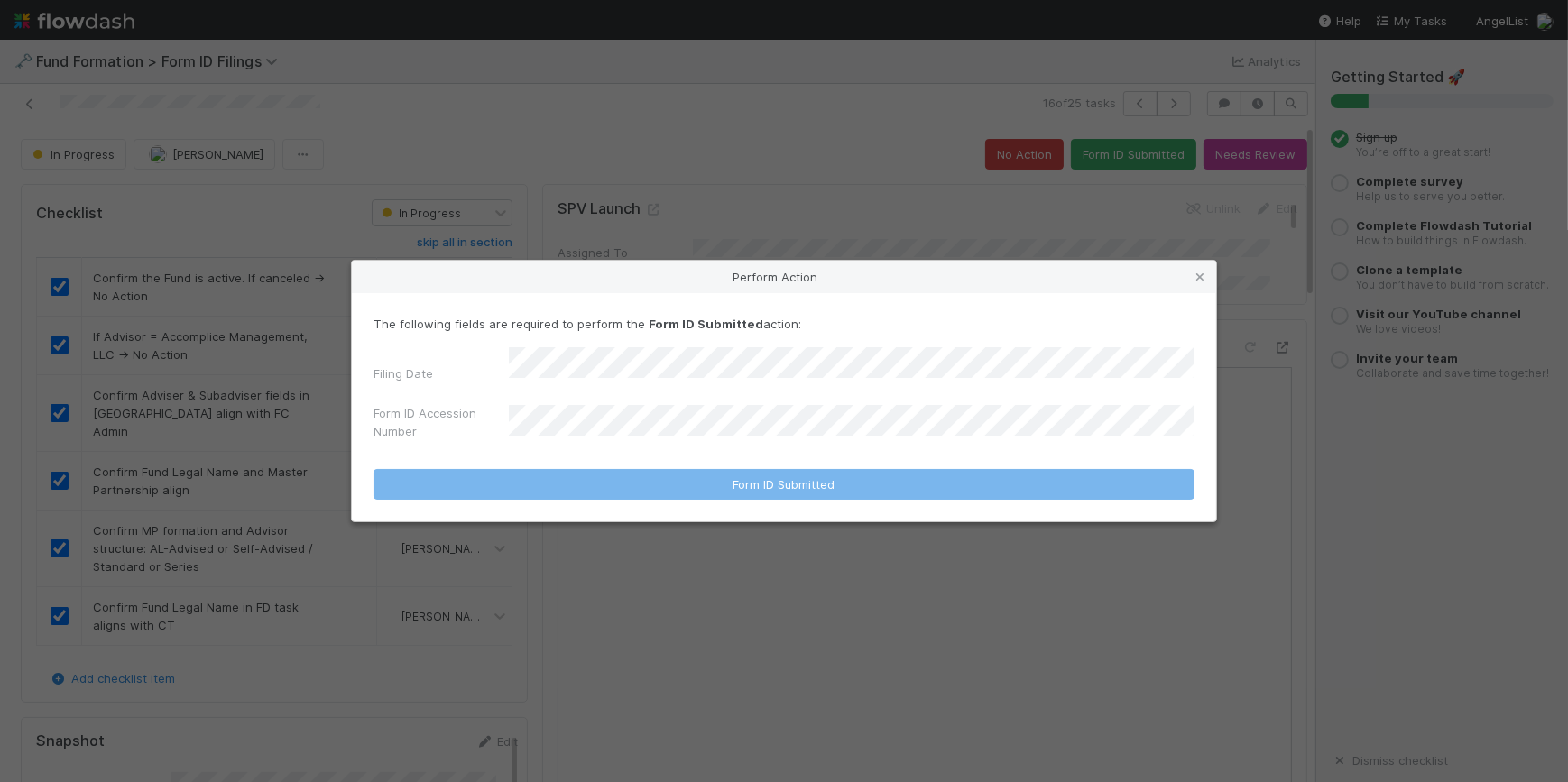
click at [674, 352] on div "The following fields are required to perform the Form ID Submitted action: Fili…" at bounding box center [784, 380] width 821 height 132
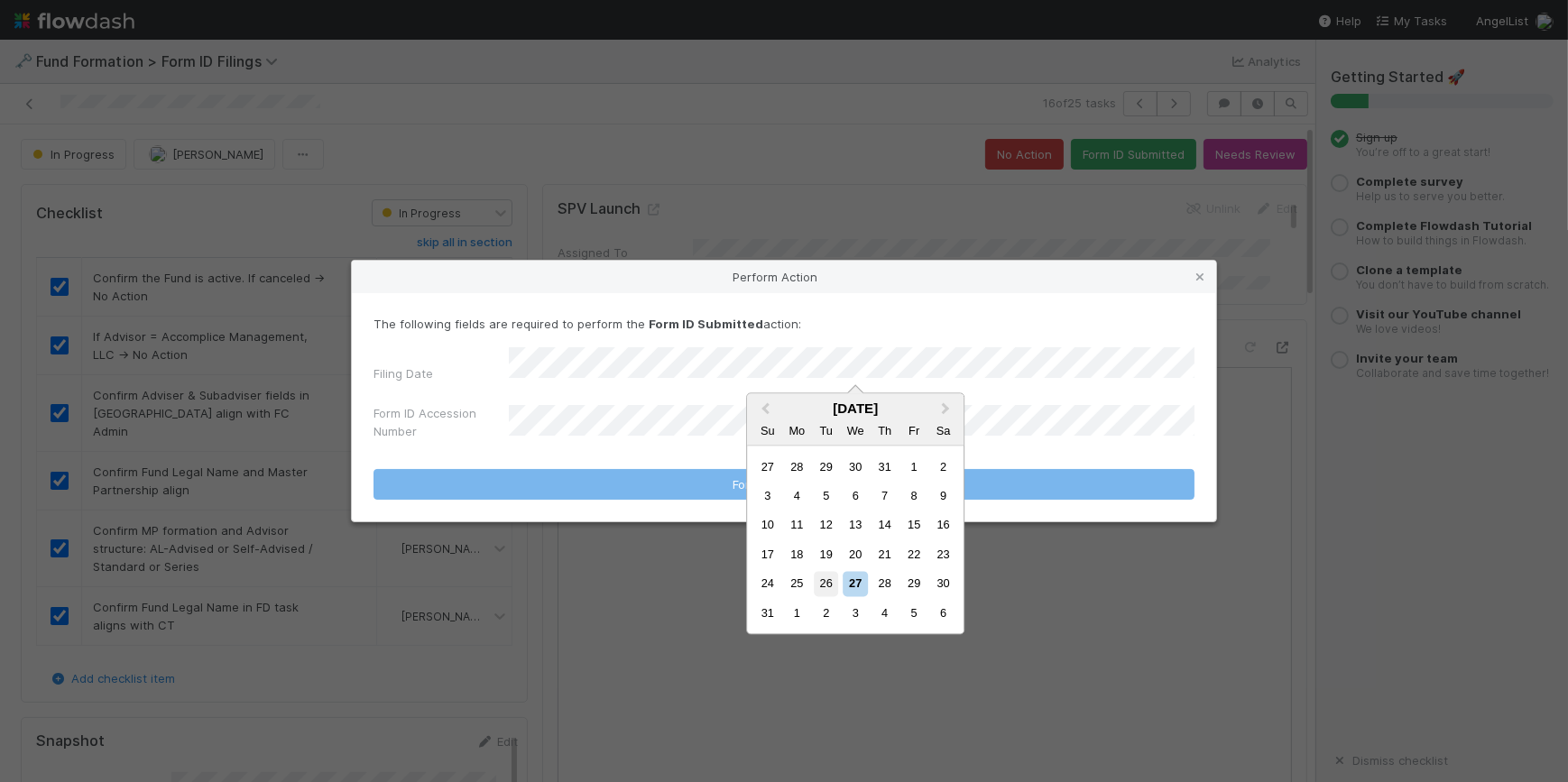
click at [829, 579] on div "26" at bounding box center [826, 583] width 24 height 24
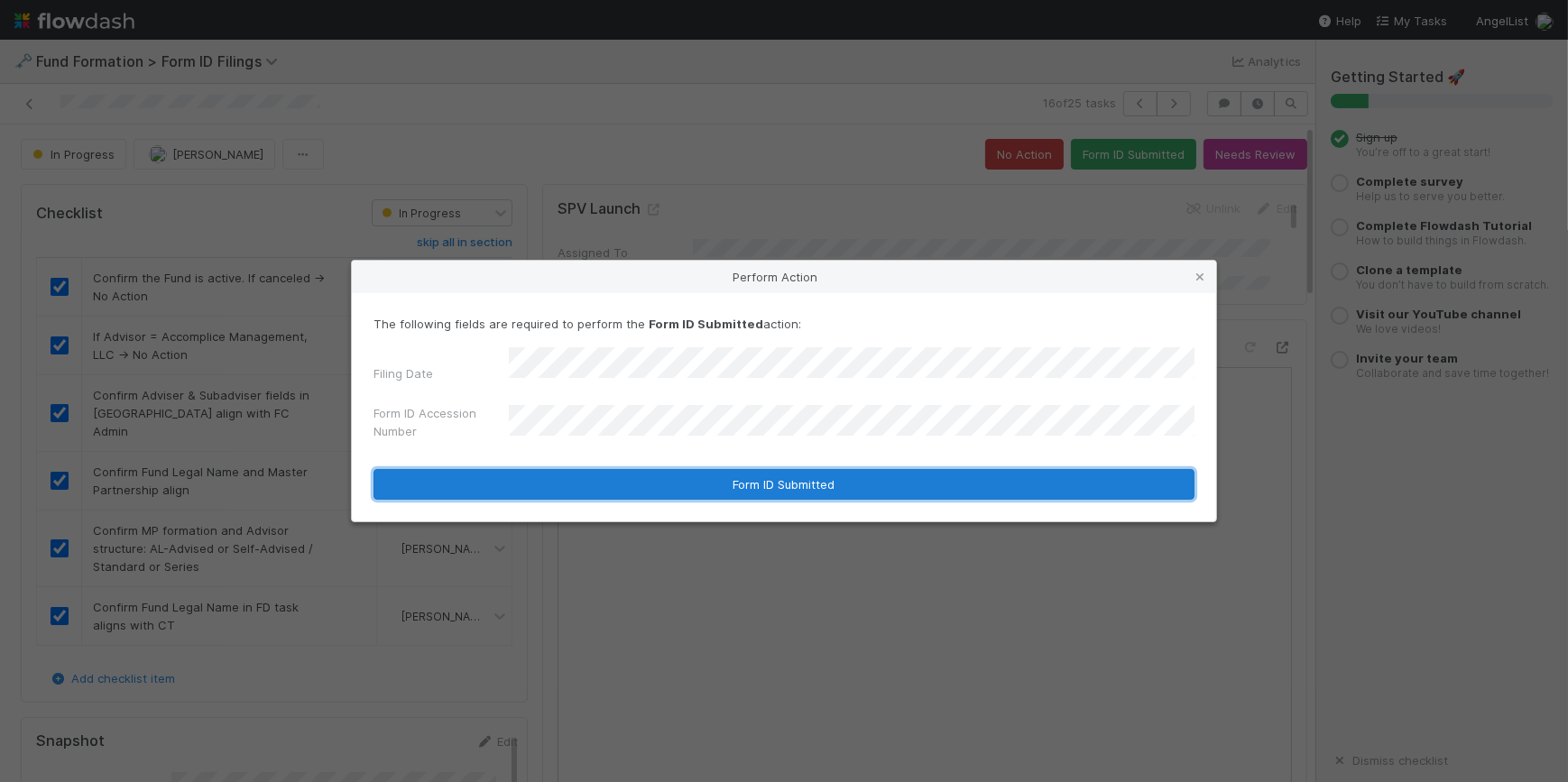
click at [669, 472] on button "Form ID Submitted" at bounding box center [784, 485] width 821 height 31
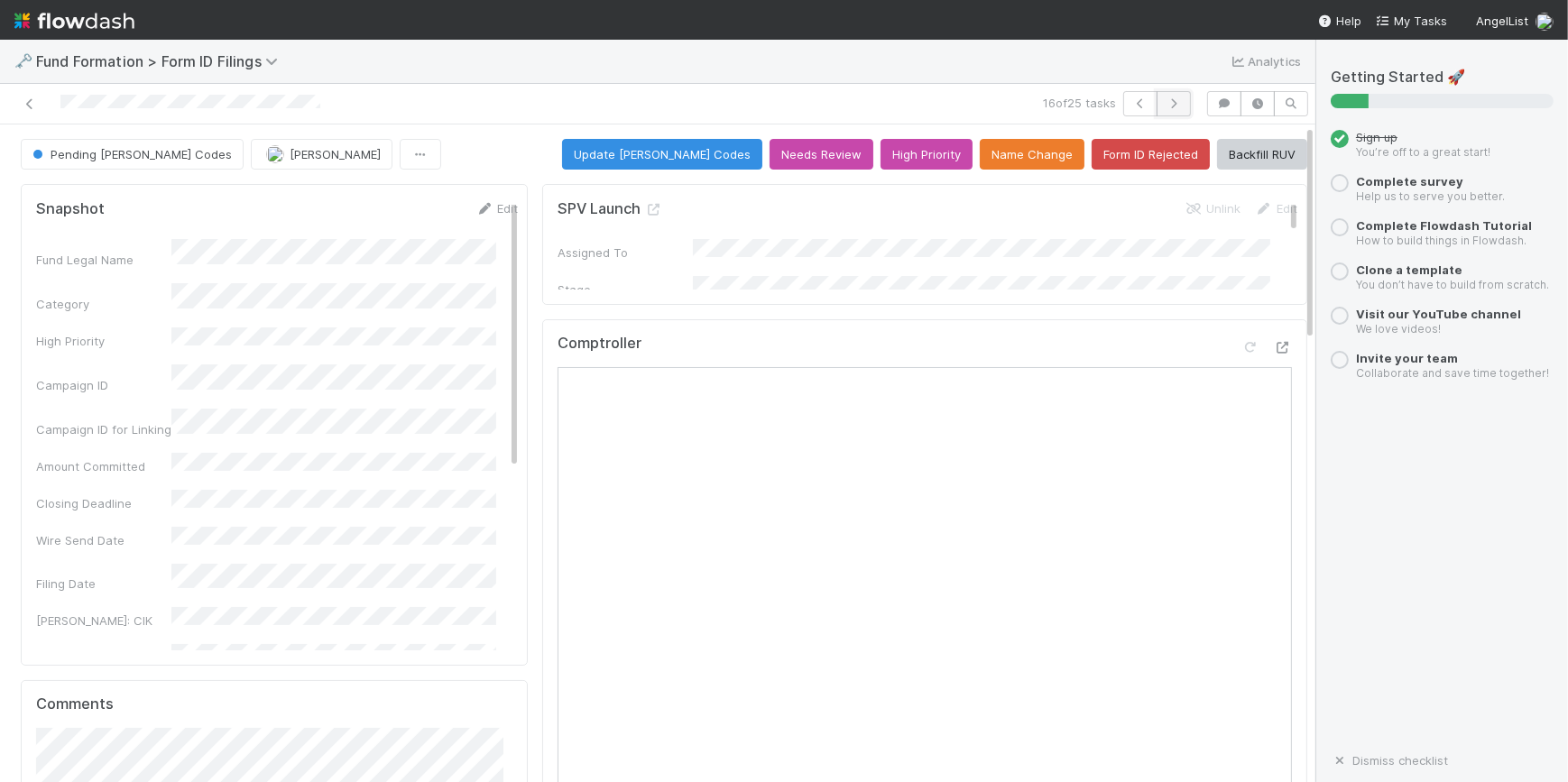
click at [1164, 107] on icon "button" at bounding box center [1173, 103] width 18 height 11
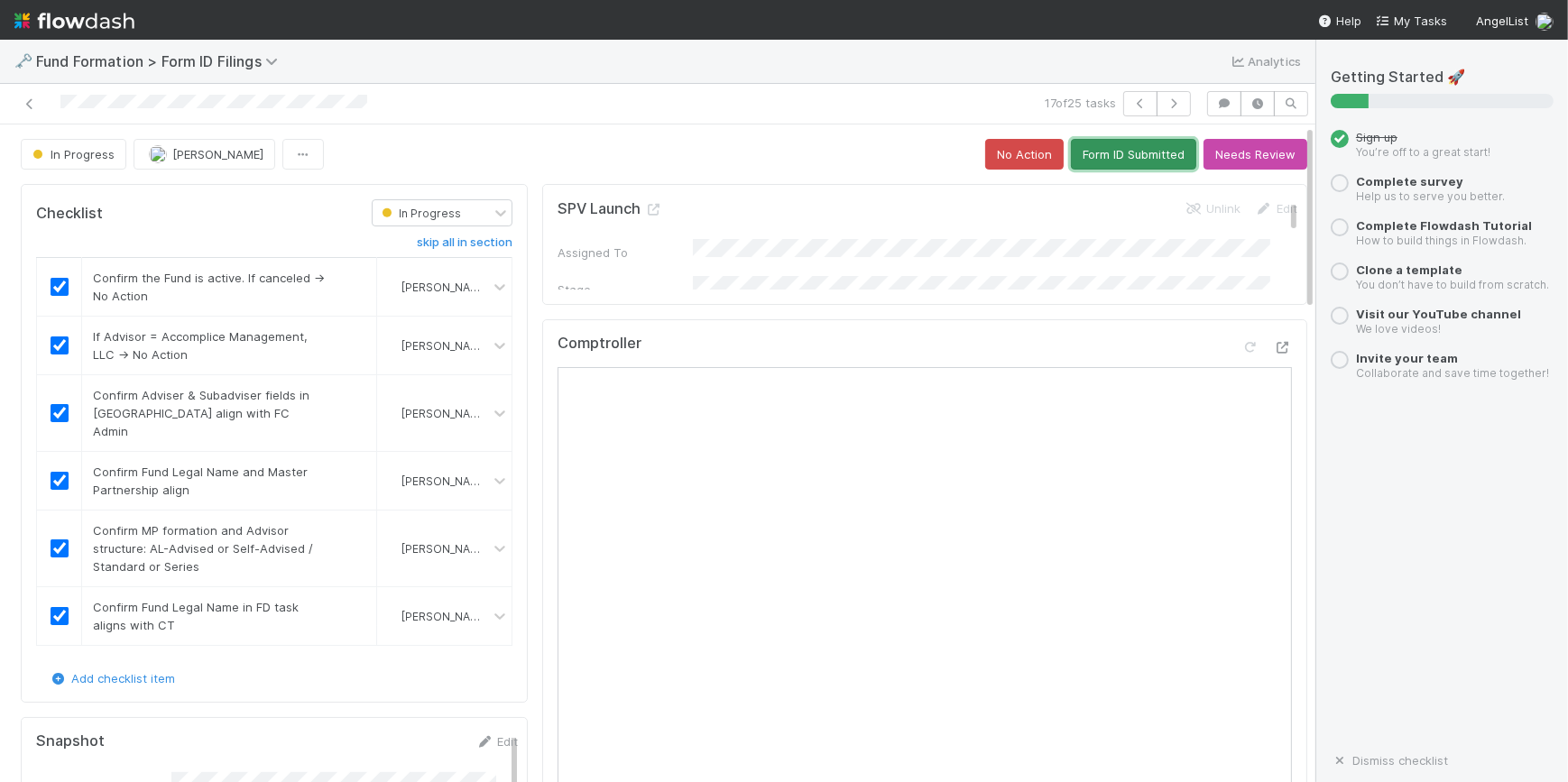
click at [1118, 152] on button "Form ID Submitted" at bounding box center [1134, 154] width 126 height 31
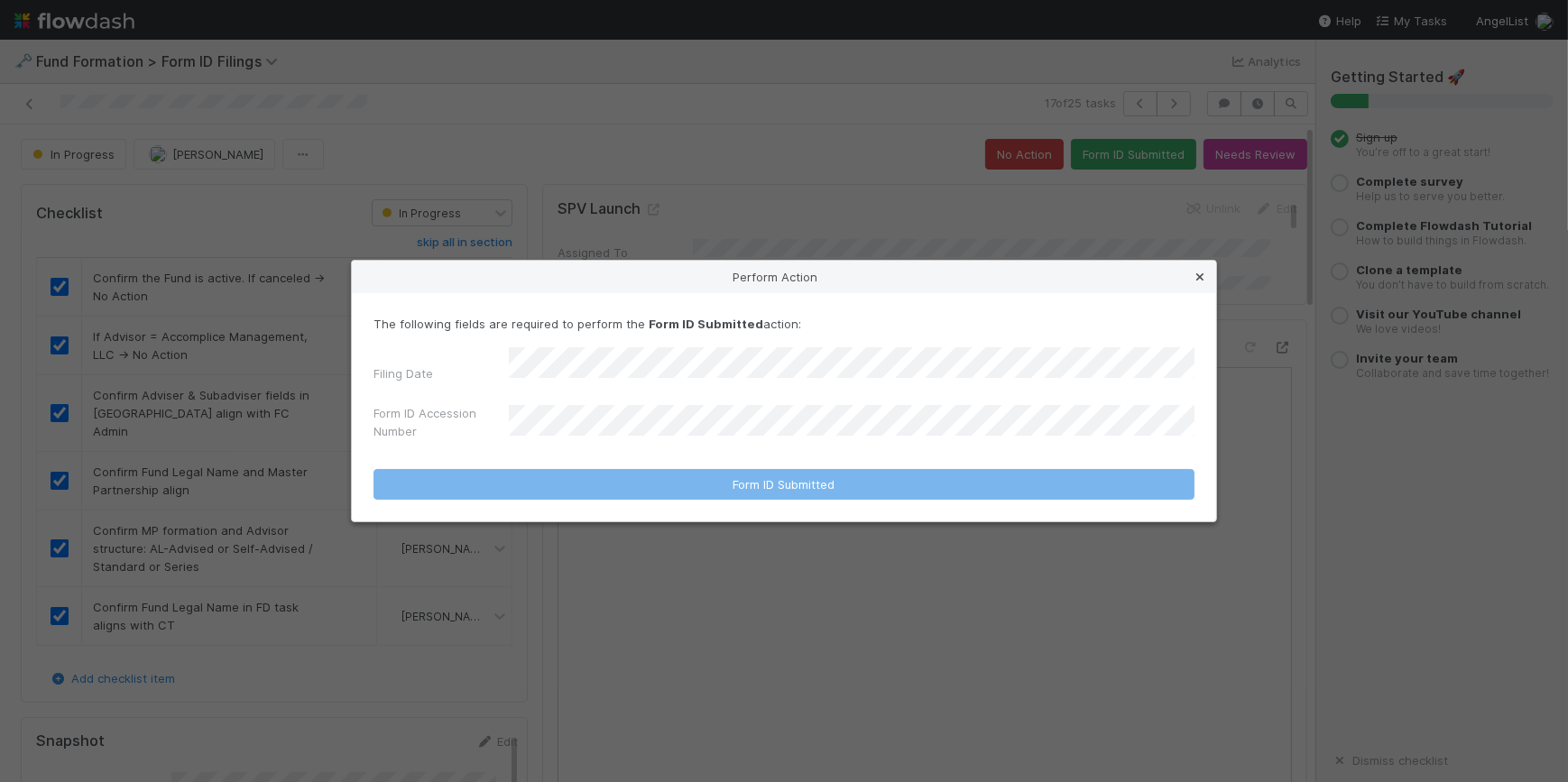
click at [1199, 278] on icon at bounding box center [1199, 277] width 18 height 12
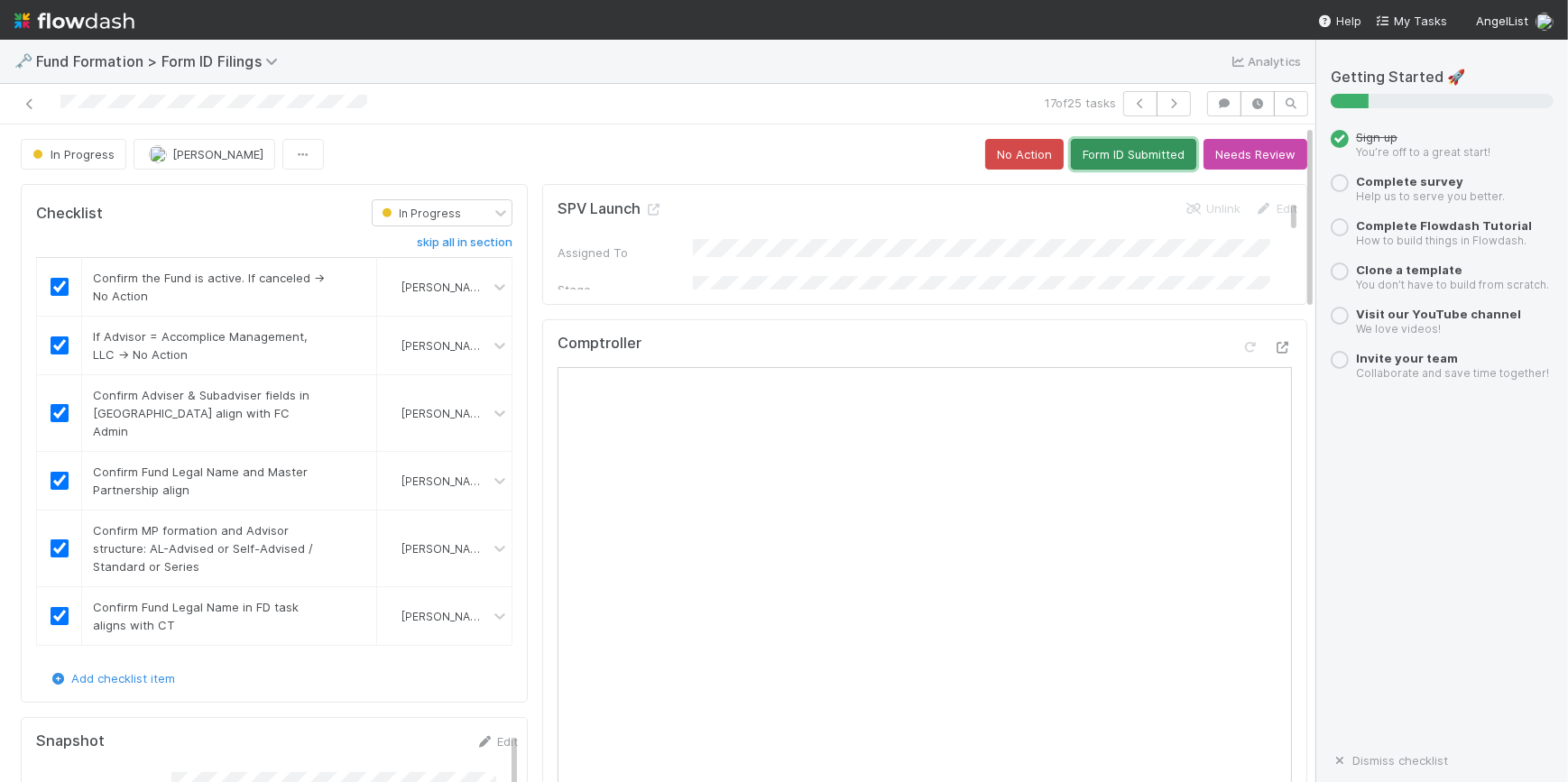
click at [1075, 149] on button "Form ID Submitted" at bounding box center [1134, 154] width 126 height 31
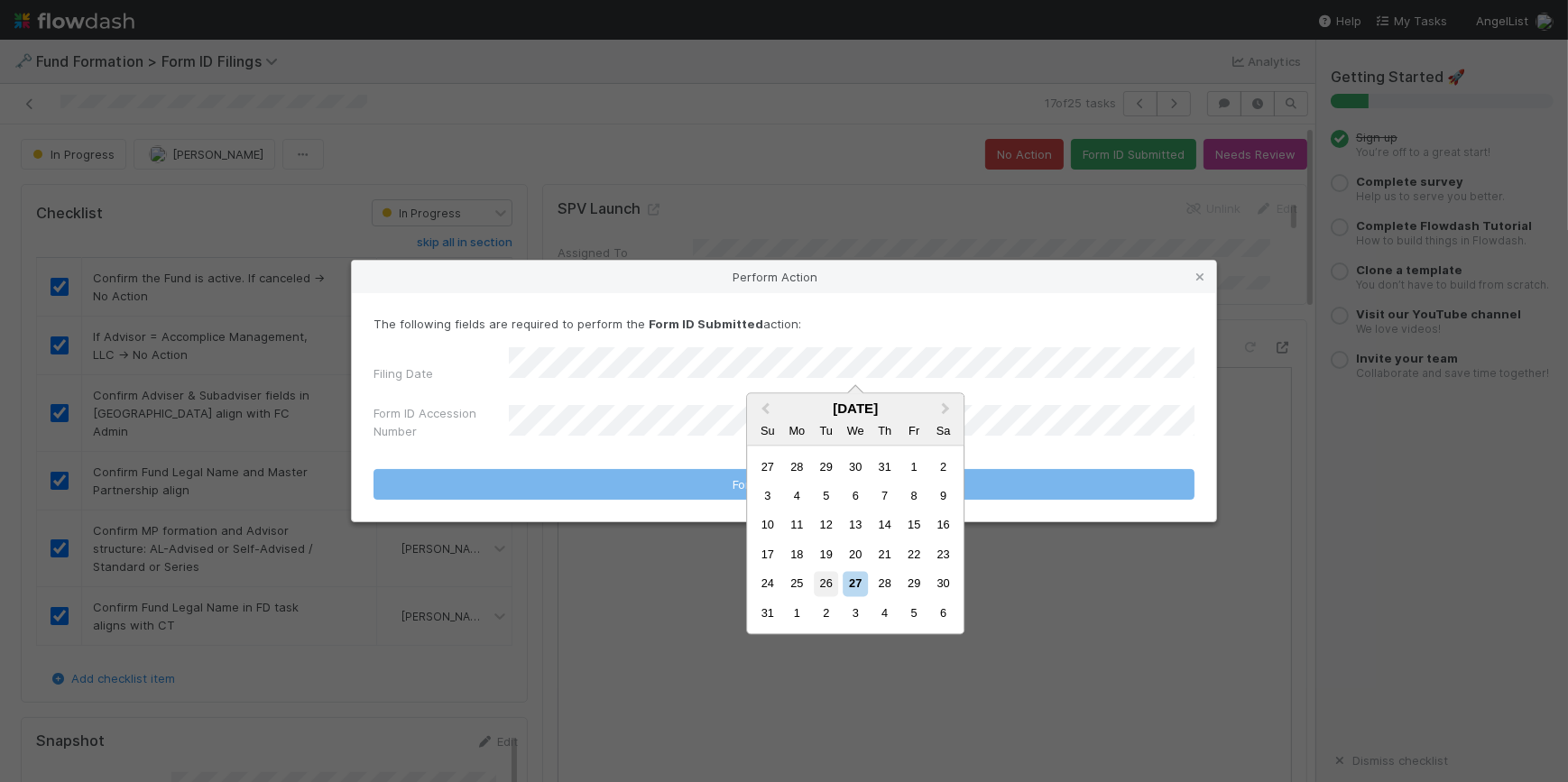
click at [828, 580] on div "26" at bounding box center [826, 583] width 24 height 24
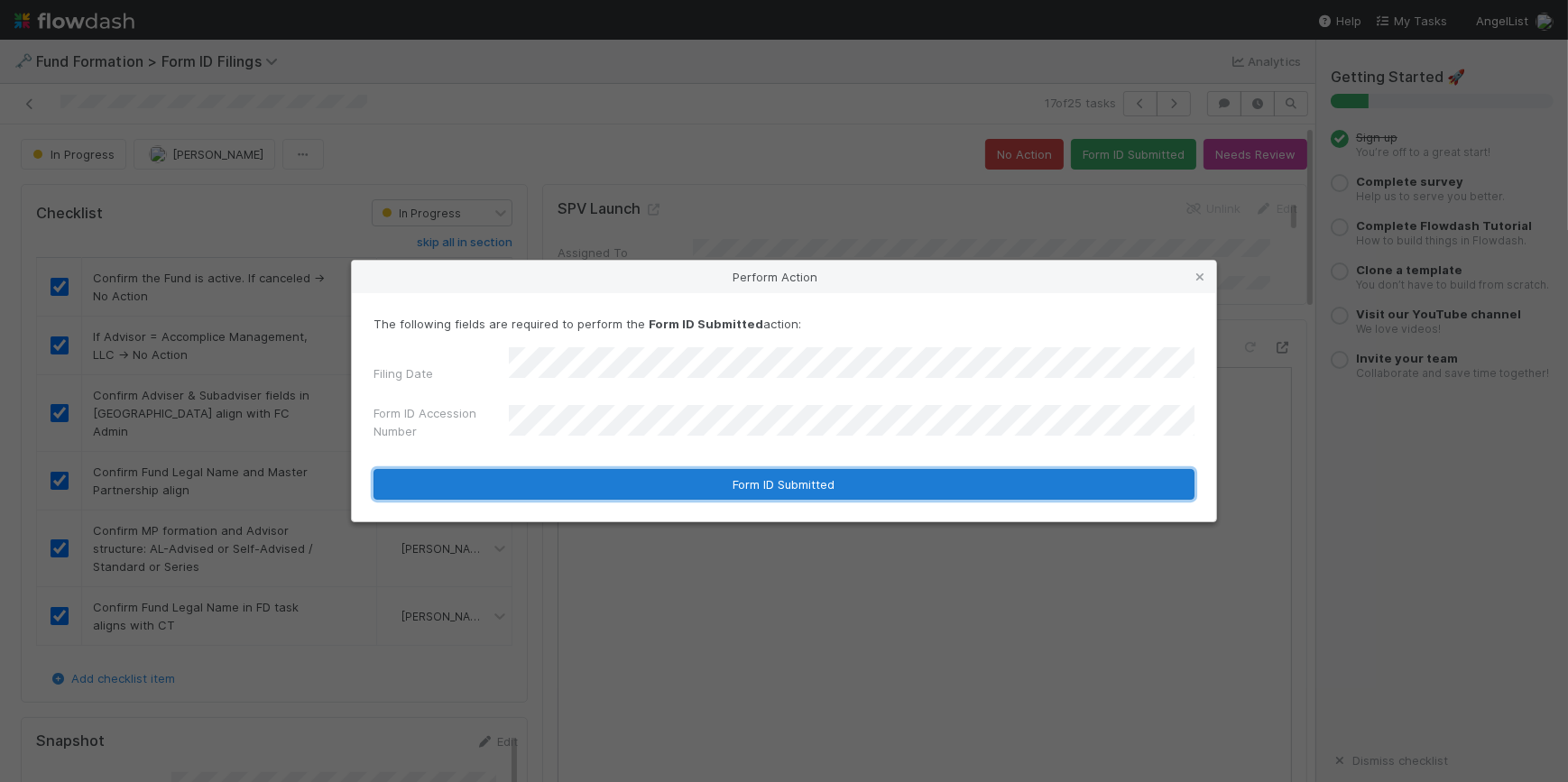
click at [607, 473] on button "Form ID Submitted" at bounding box center [784, 485] width 821 height 31
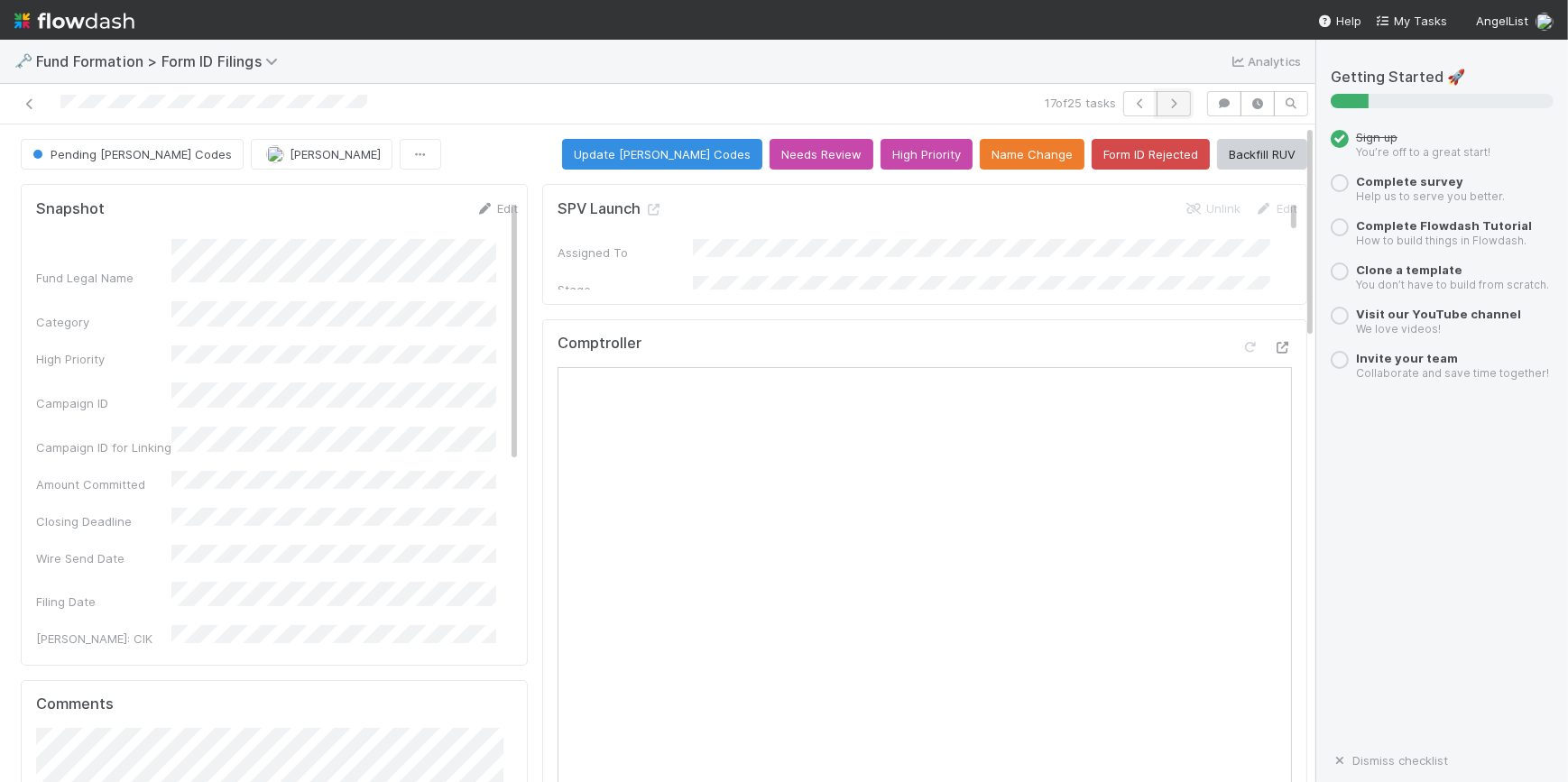
click at [1164, 99] on icon "button" at bounding box center [1173, 103] width 18 height 11
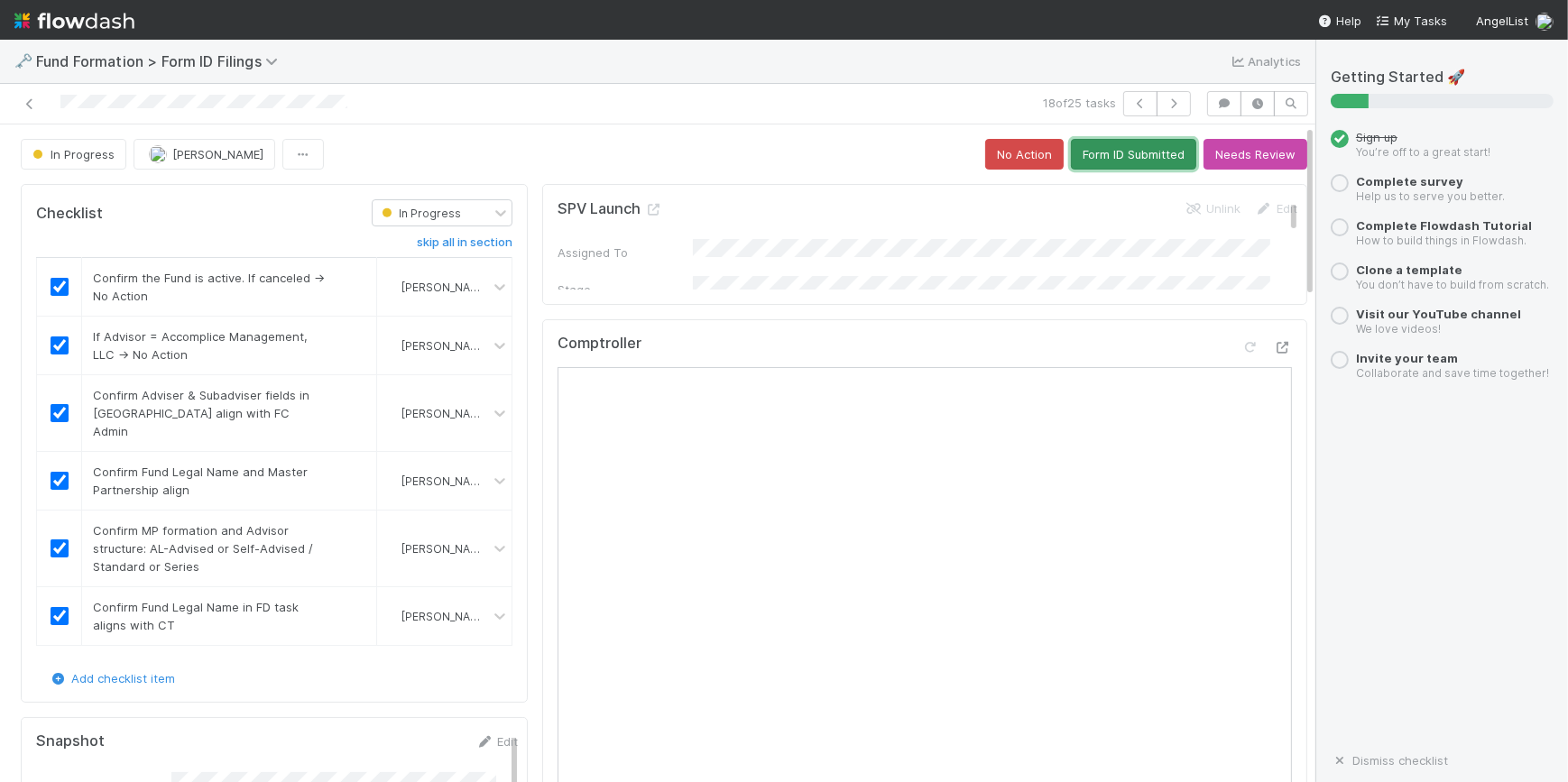
click at [1103, 154] on button "Form ID Submitted" at bounding box center [1134, 154] width 126 height 31
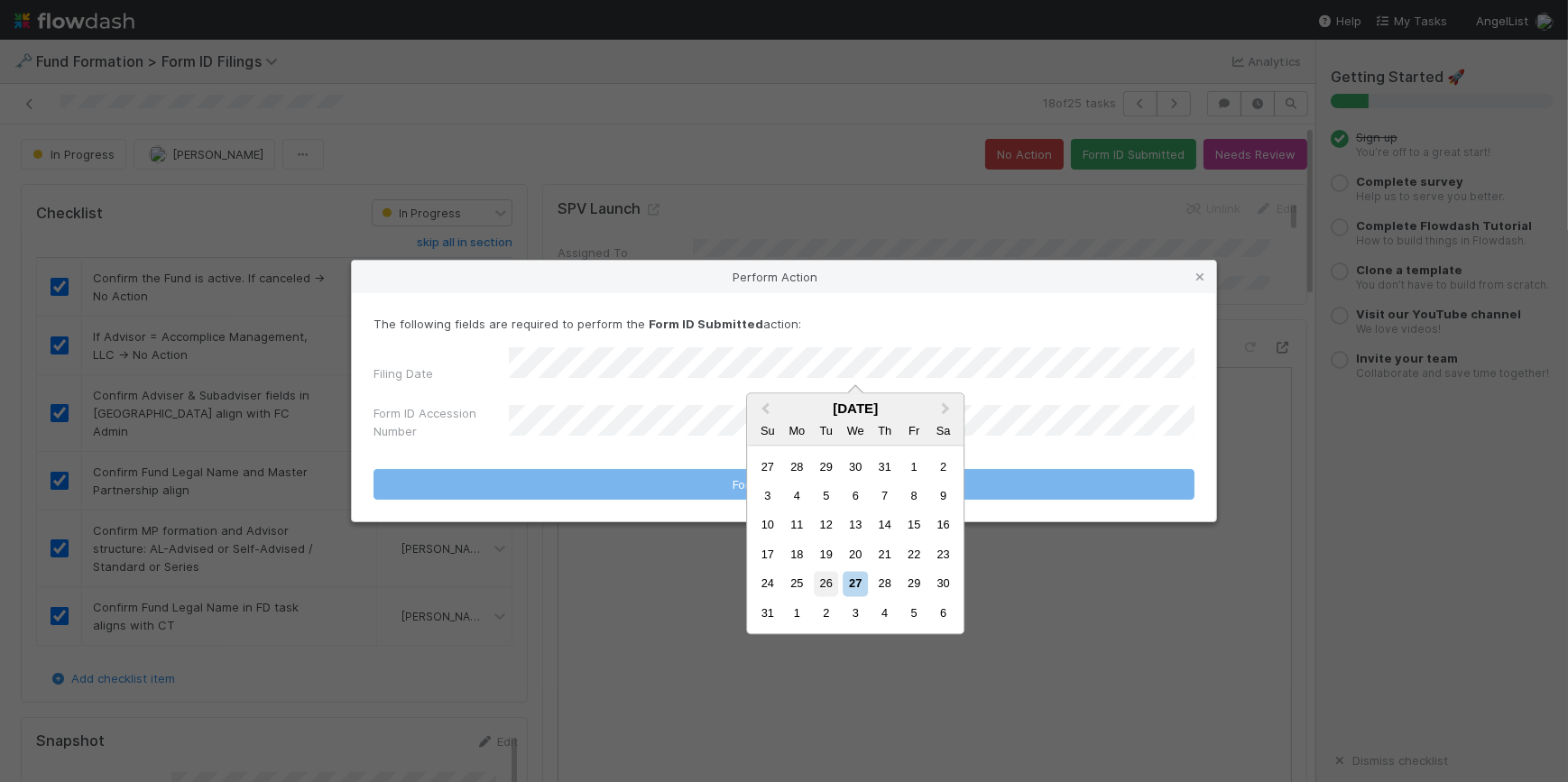
click at [823, 586] on div "26" at bounding box center [826, 583] width 24 height 24
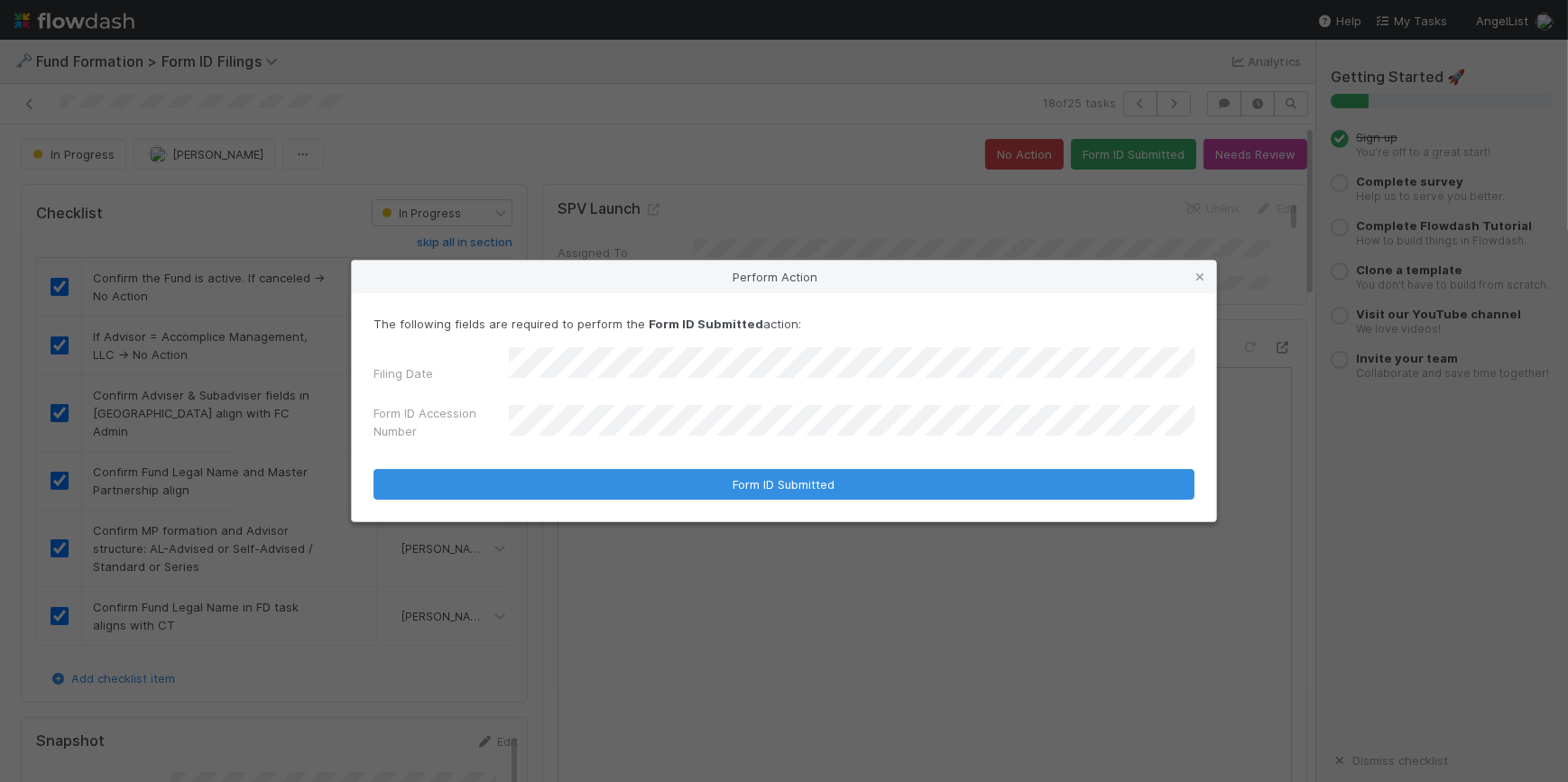
click at [610, 406] on div "Form ID Accession Number" at bounding box center [784, 426] width 821 height 43
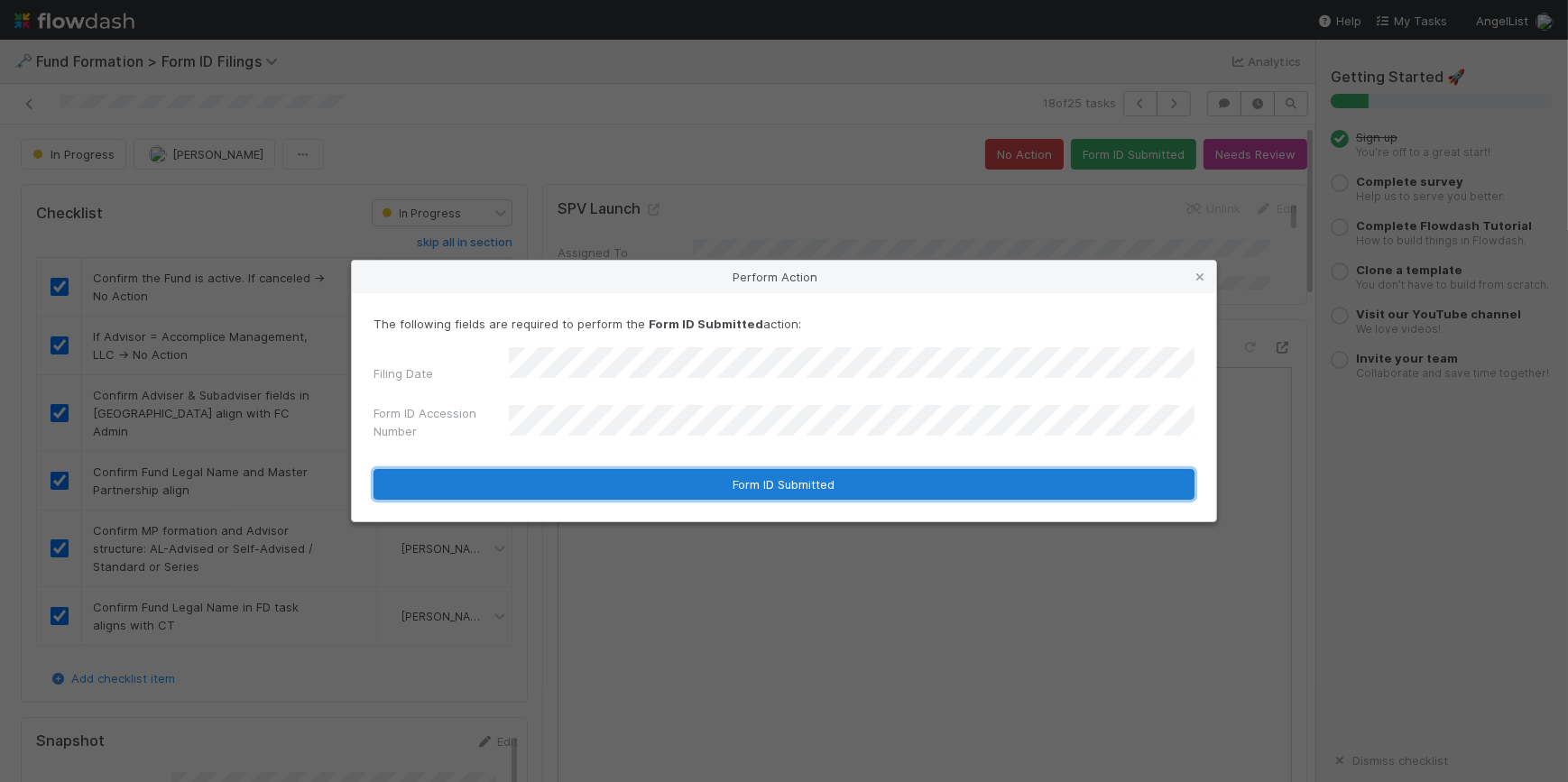
click at [677, 484] on button "Form ID Submitted" at bounding box center [784, 485] width 821 height 31
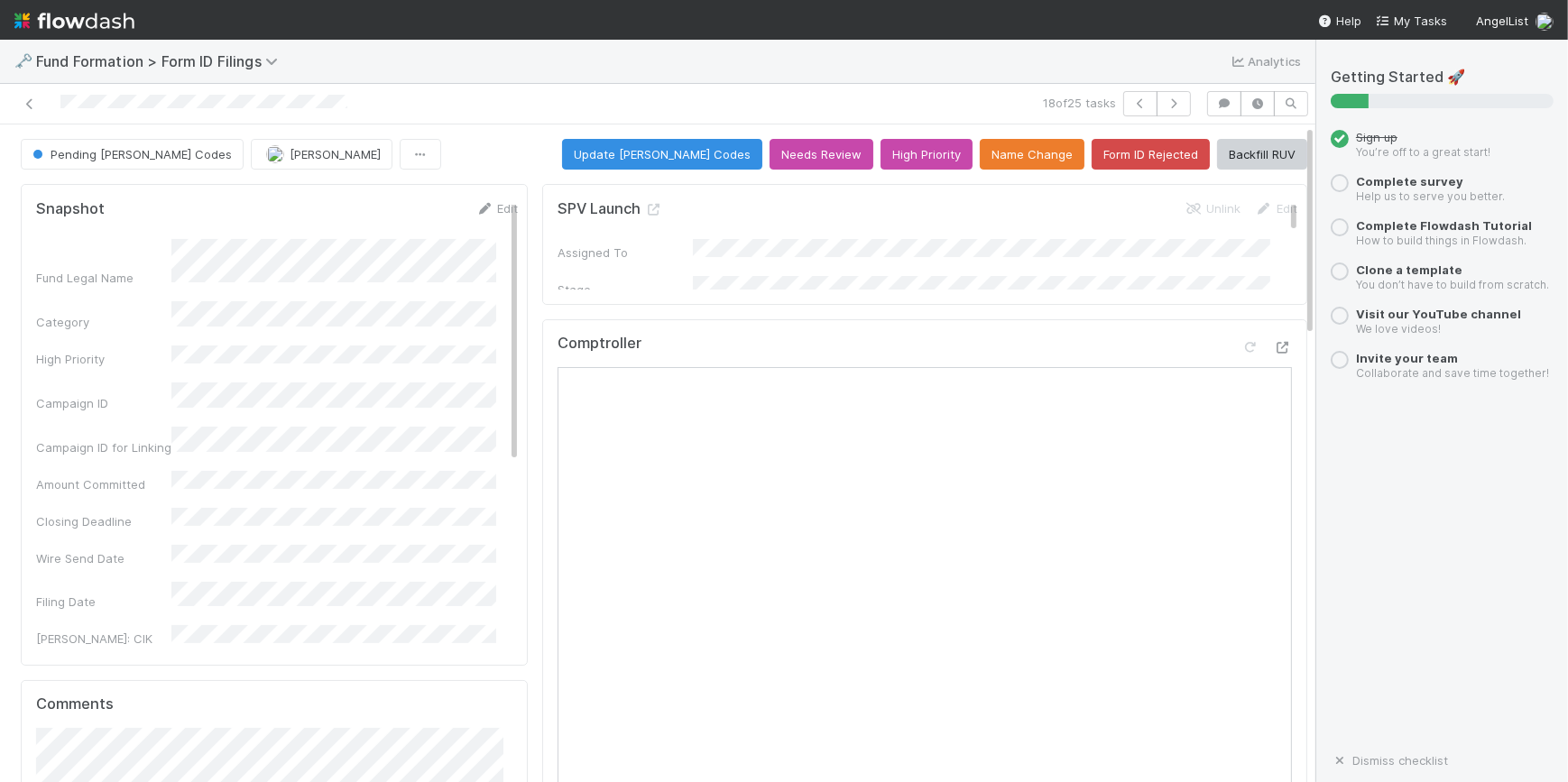
click at [1167, 89] on div "18 of 25 tasks" at bounding box center [658, 104] width 1315 height 41
click at [1165, 98] on icon "button" at bounding box center [1173, 103] width 18 height 11
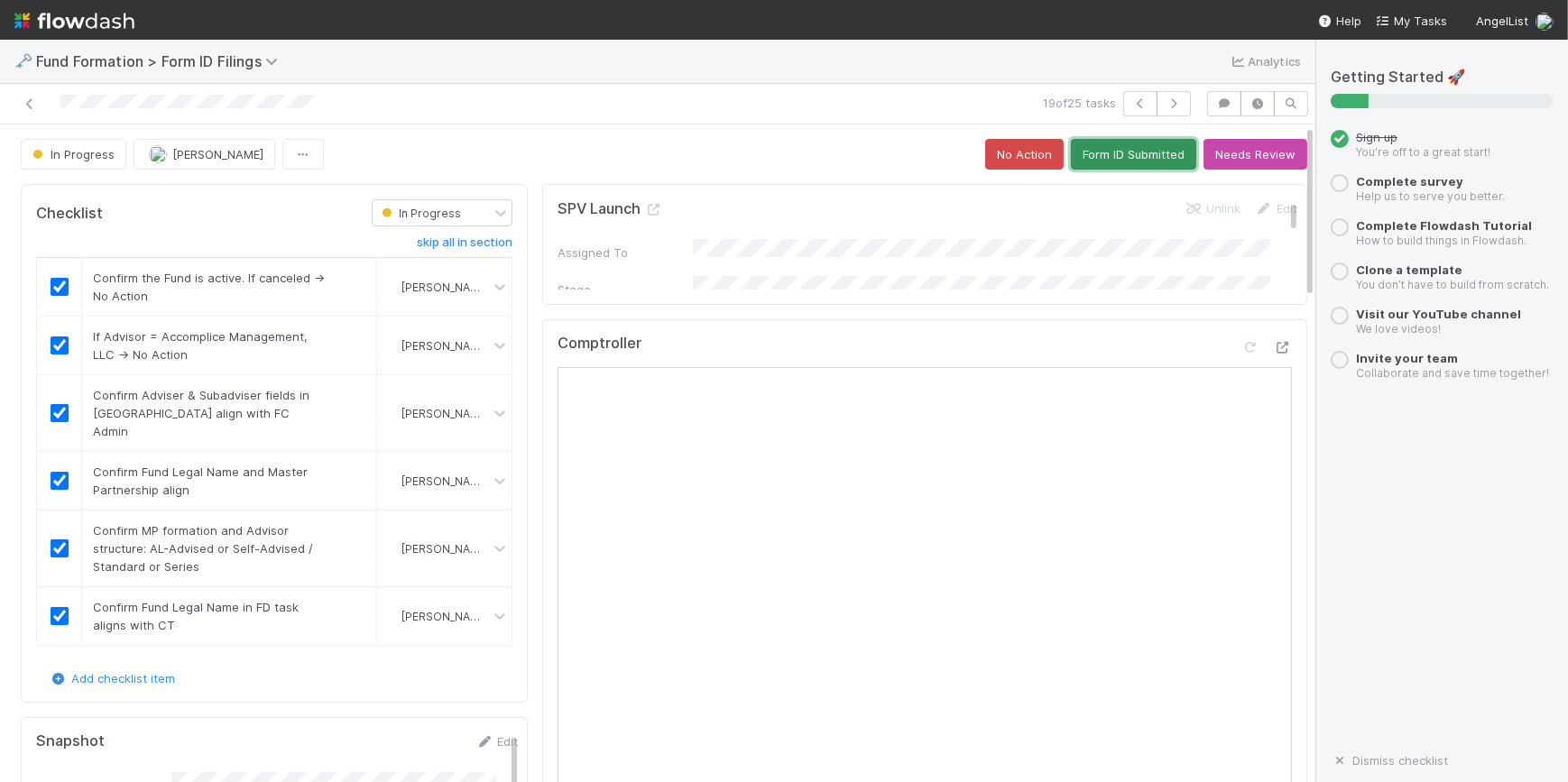
click at [1073, 155] on button "Form ID Submitted" at bounding box center [1134, 154] width 126 height 31
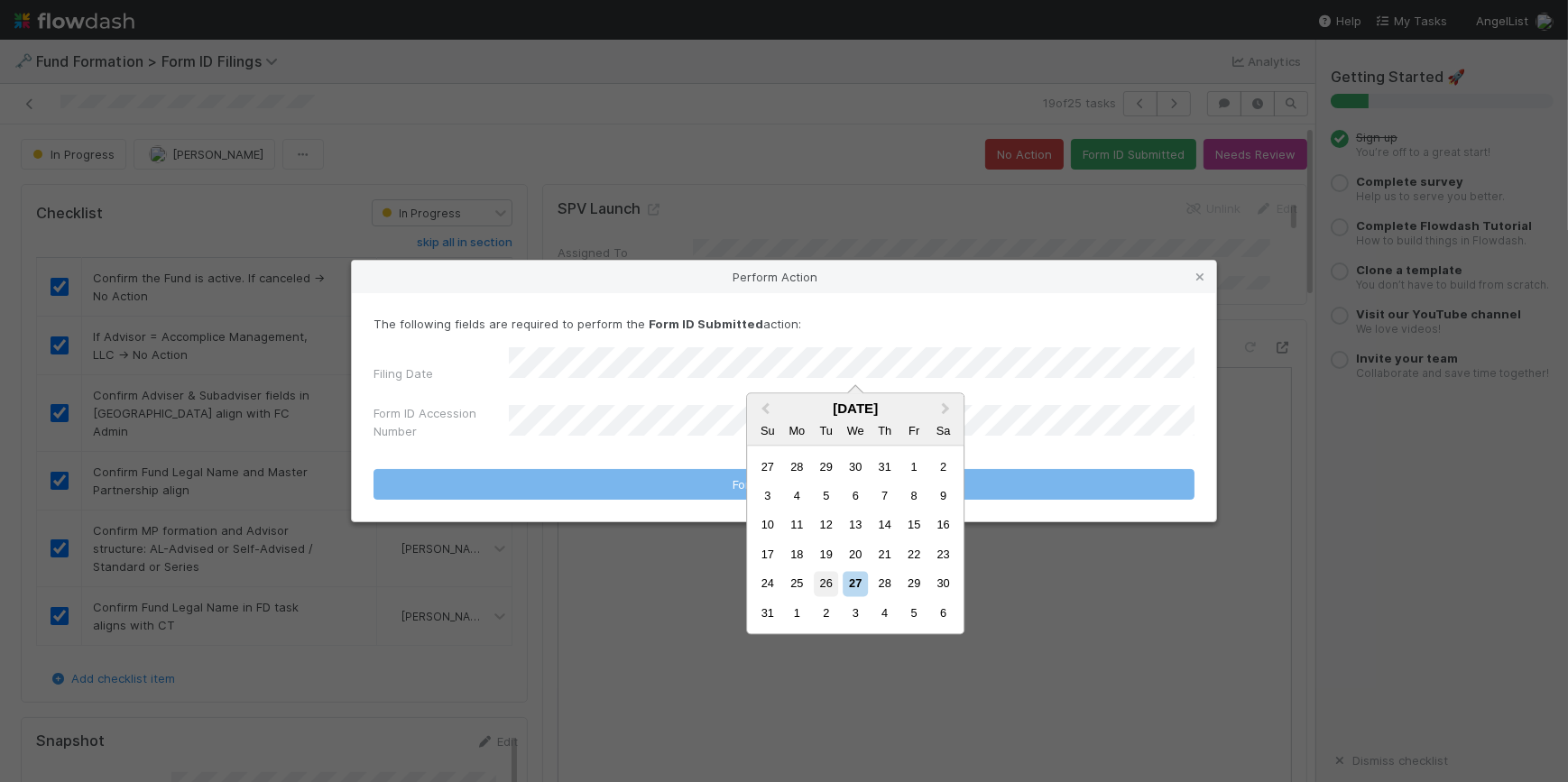
click at [828, 575] on div "26" at bounding box center [826, 583] width 24 height 24
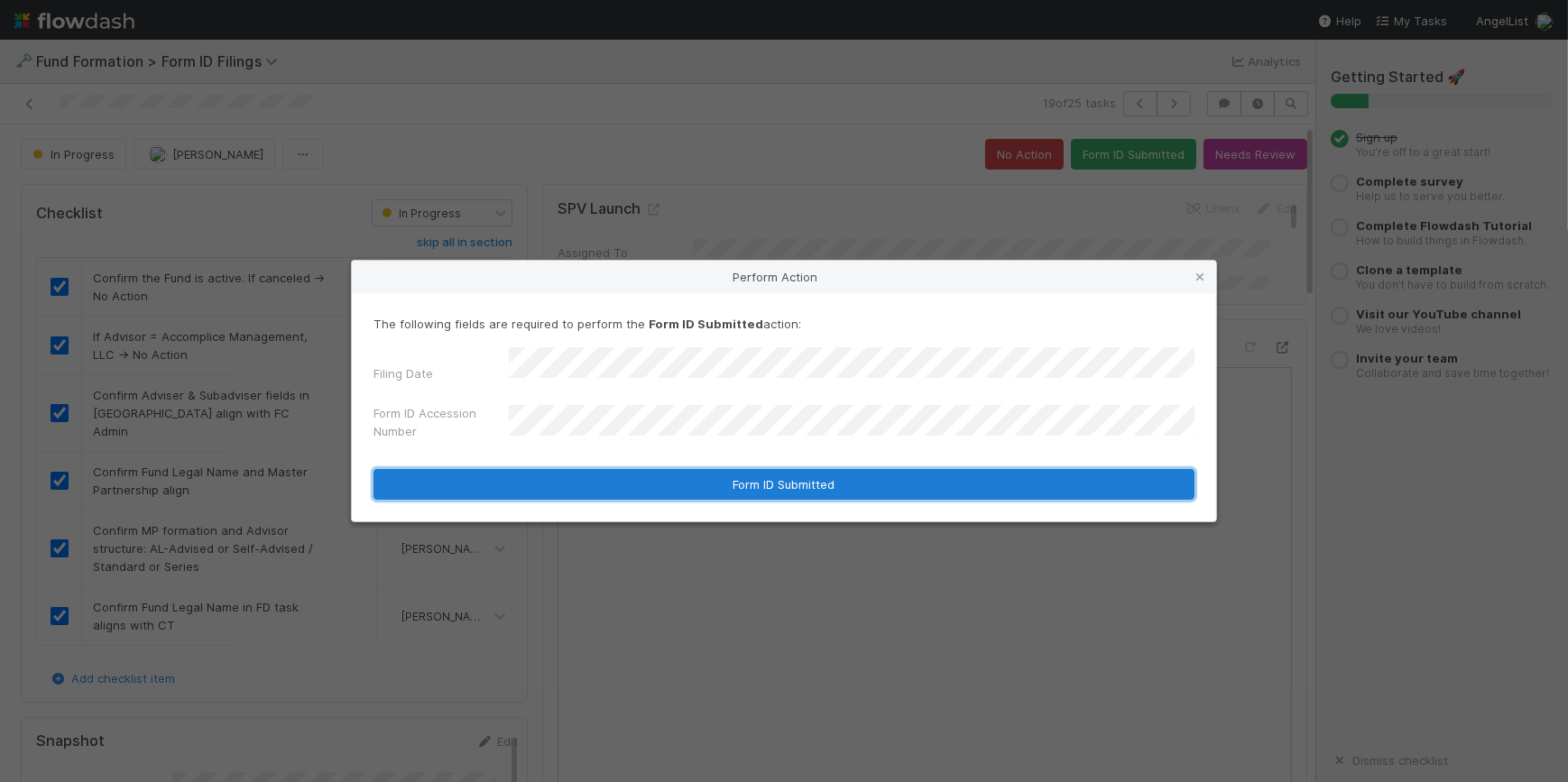
click at [720, 476] on button "Form ID Submitted" at bounding box center [784, 485] width 821 height 31
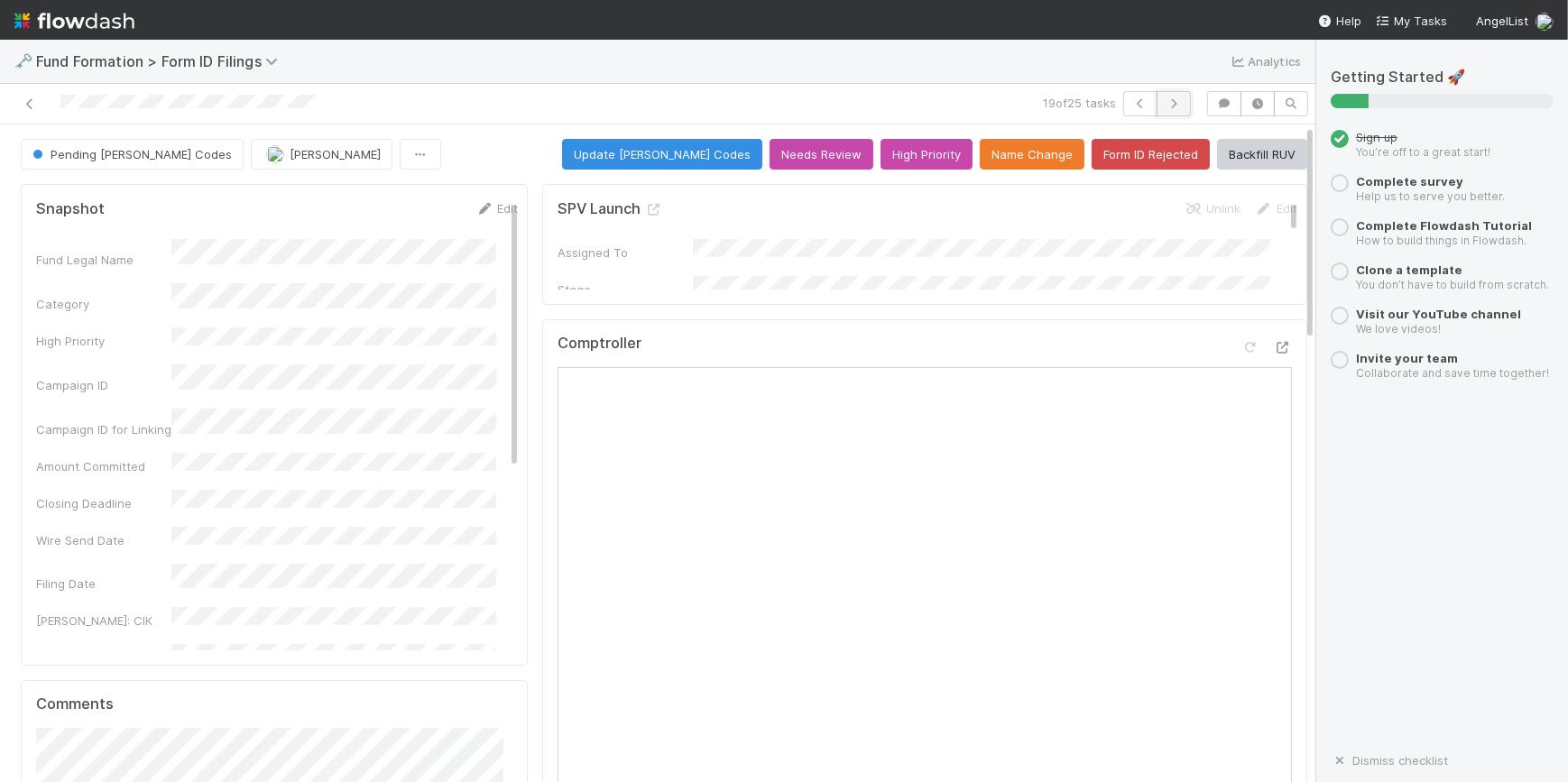
click at [1157, 107] on button "button" at bounding box center [1173, 103] width 34 height 25
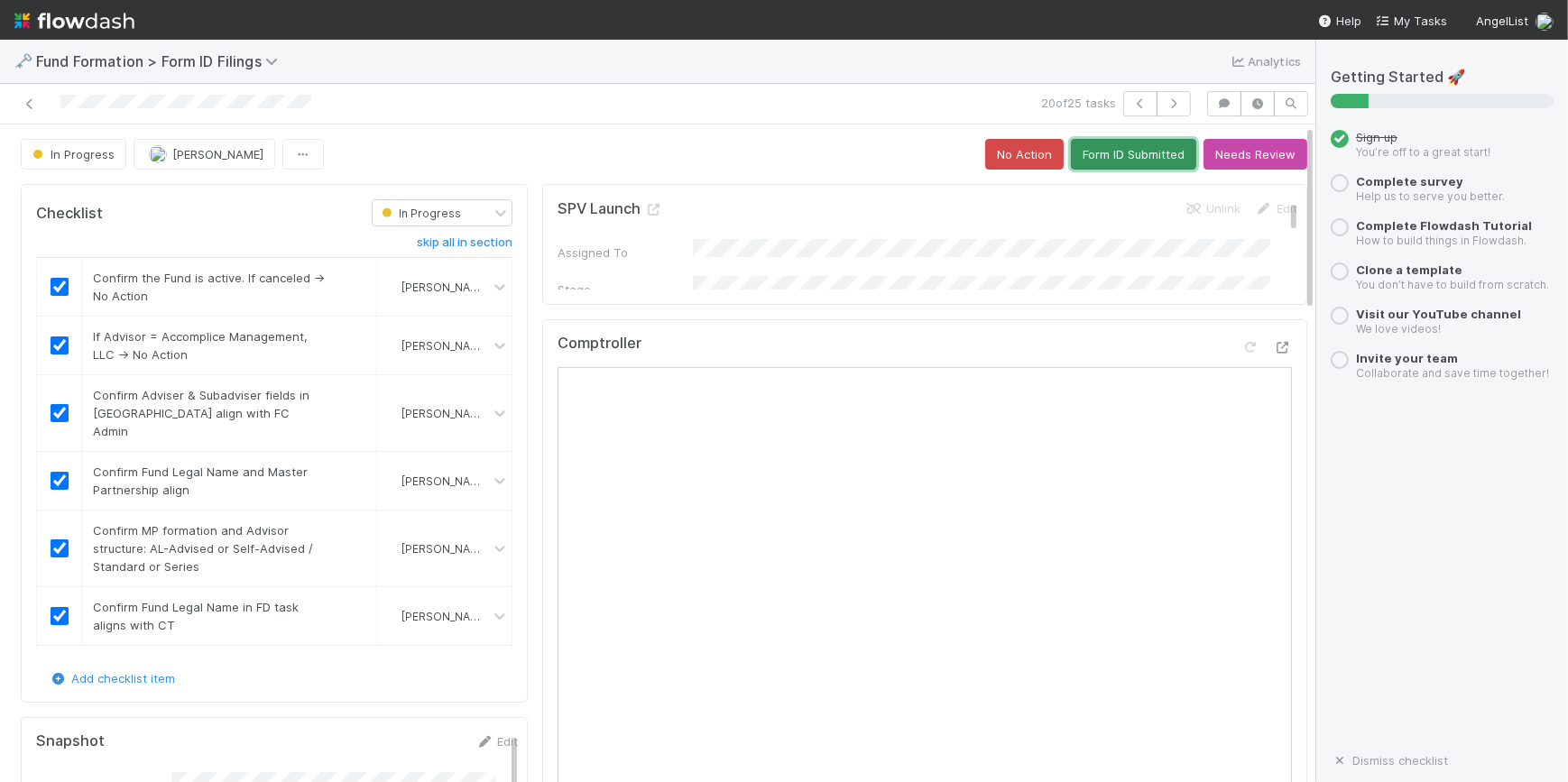
click at [1074, 147] on button "Form ID Submitted" at bounding box center [1134, 154] width 126 height 31
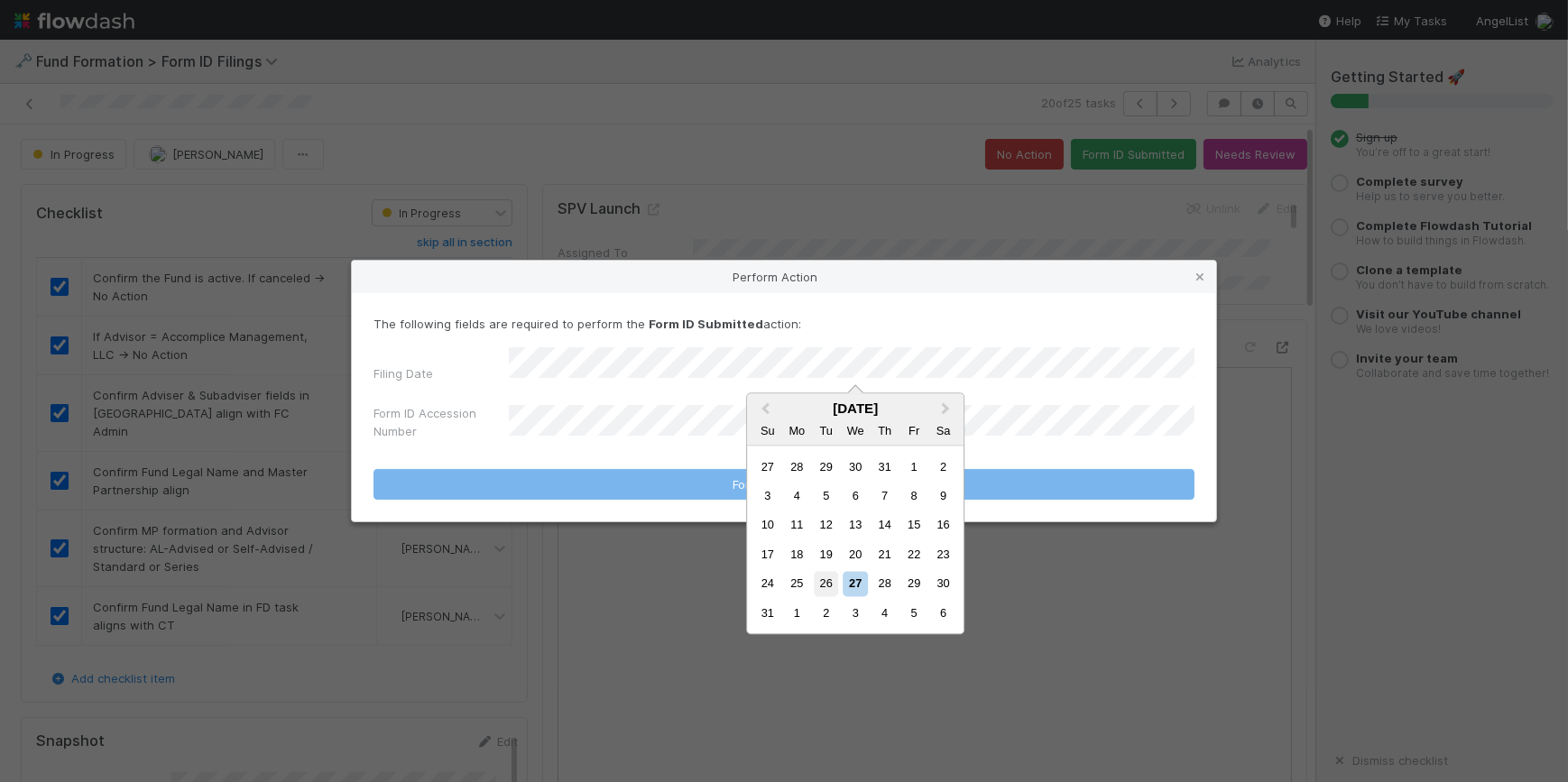
click at [822, 578] on div "26" at bounding box center [826, 583] width 24 height 24
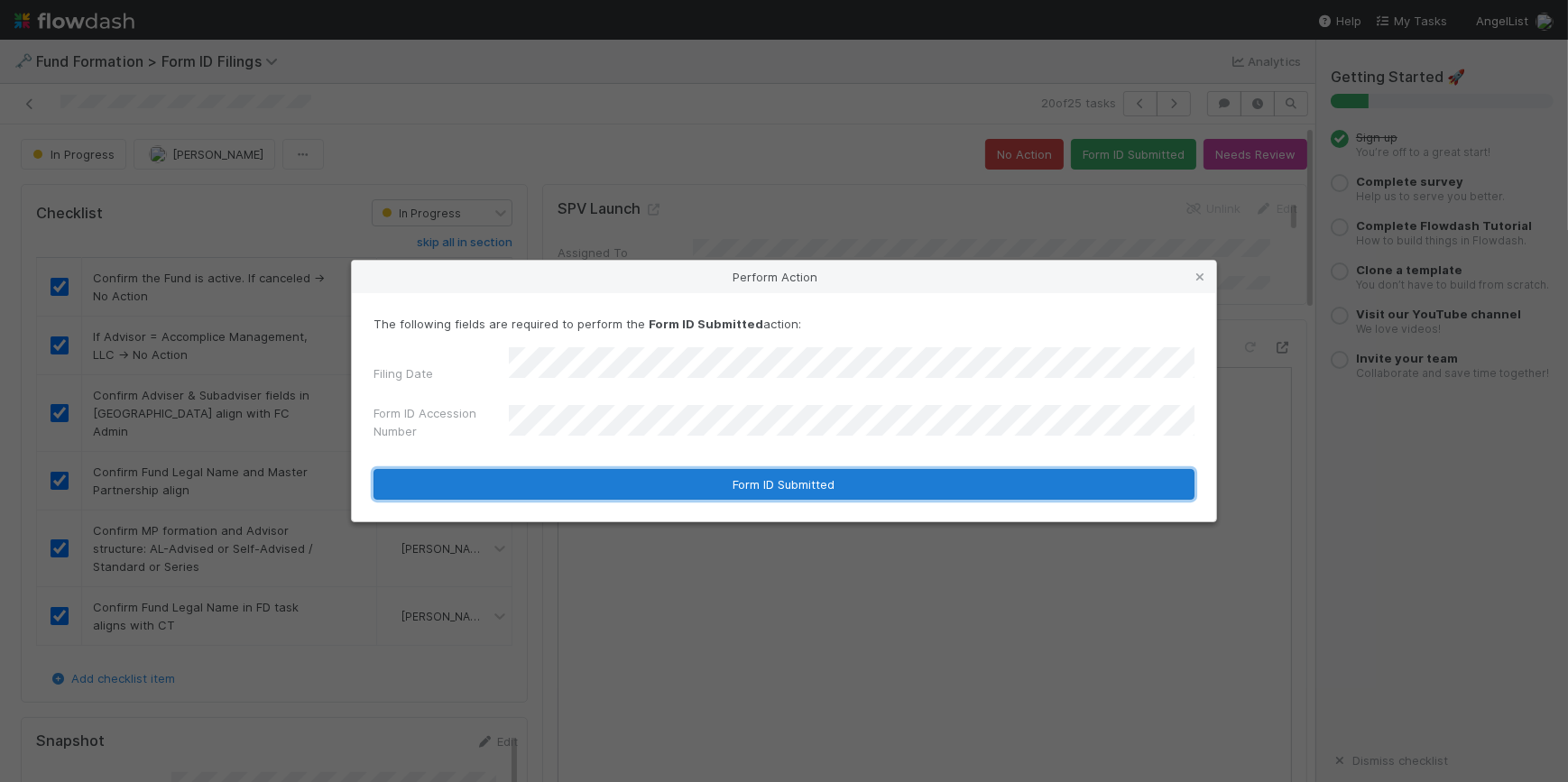
click at [701, 471] on button "Form ID Submitted" at bounding box center [784, 485] width 821 height 31
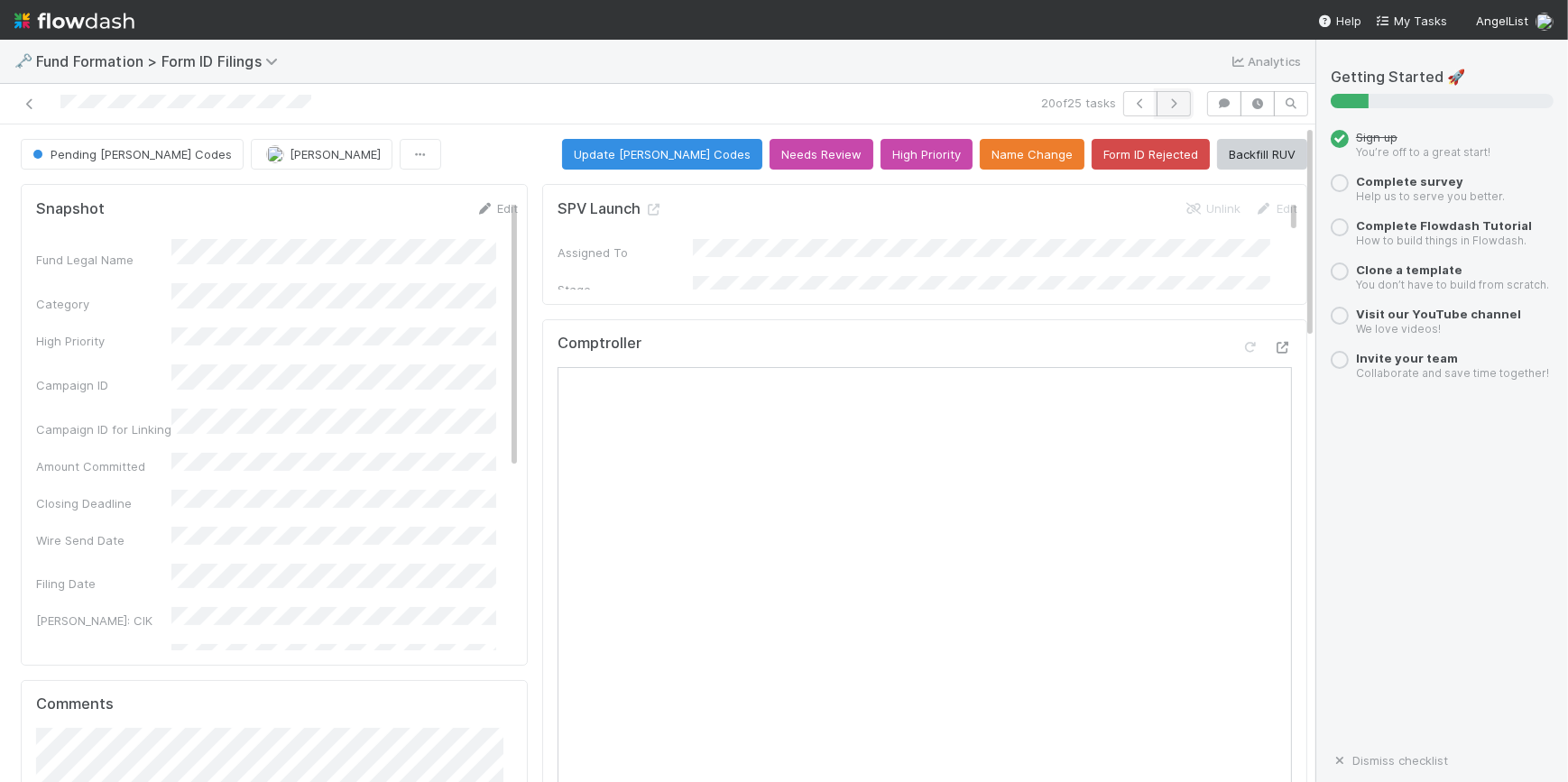
click at [1158, 108] on button "button" at bounding box center [1173, 103] width 34 height 25
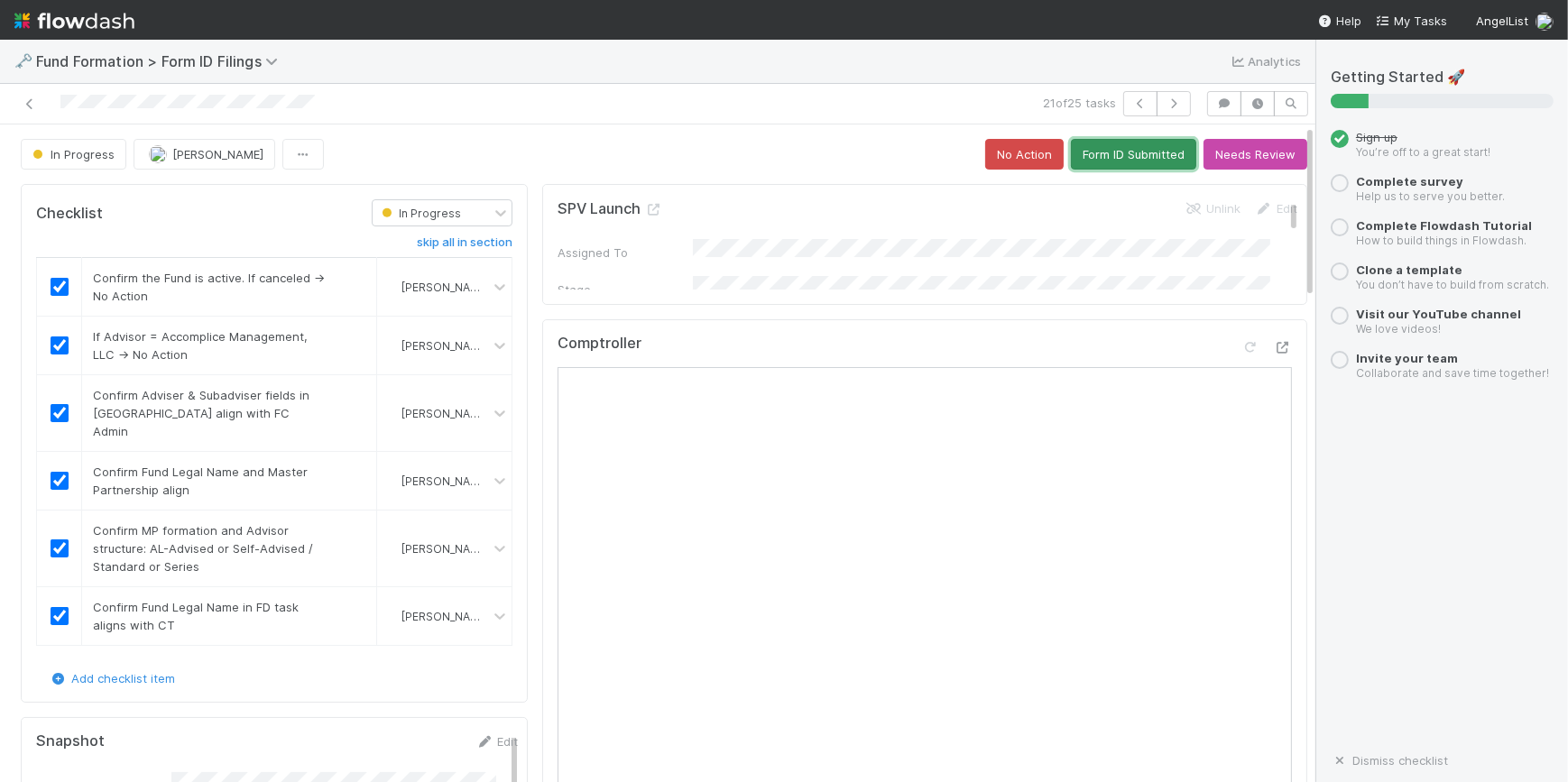
click at [1088, 155] on button "Form ID Submitted" at bounding box center [1134, 154] width 126 height 31
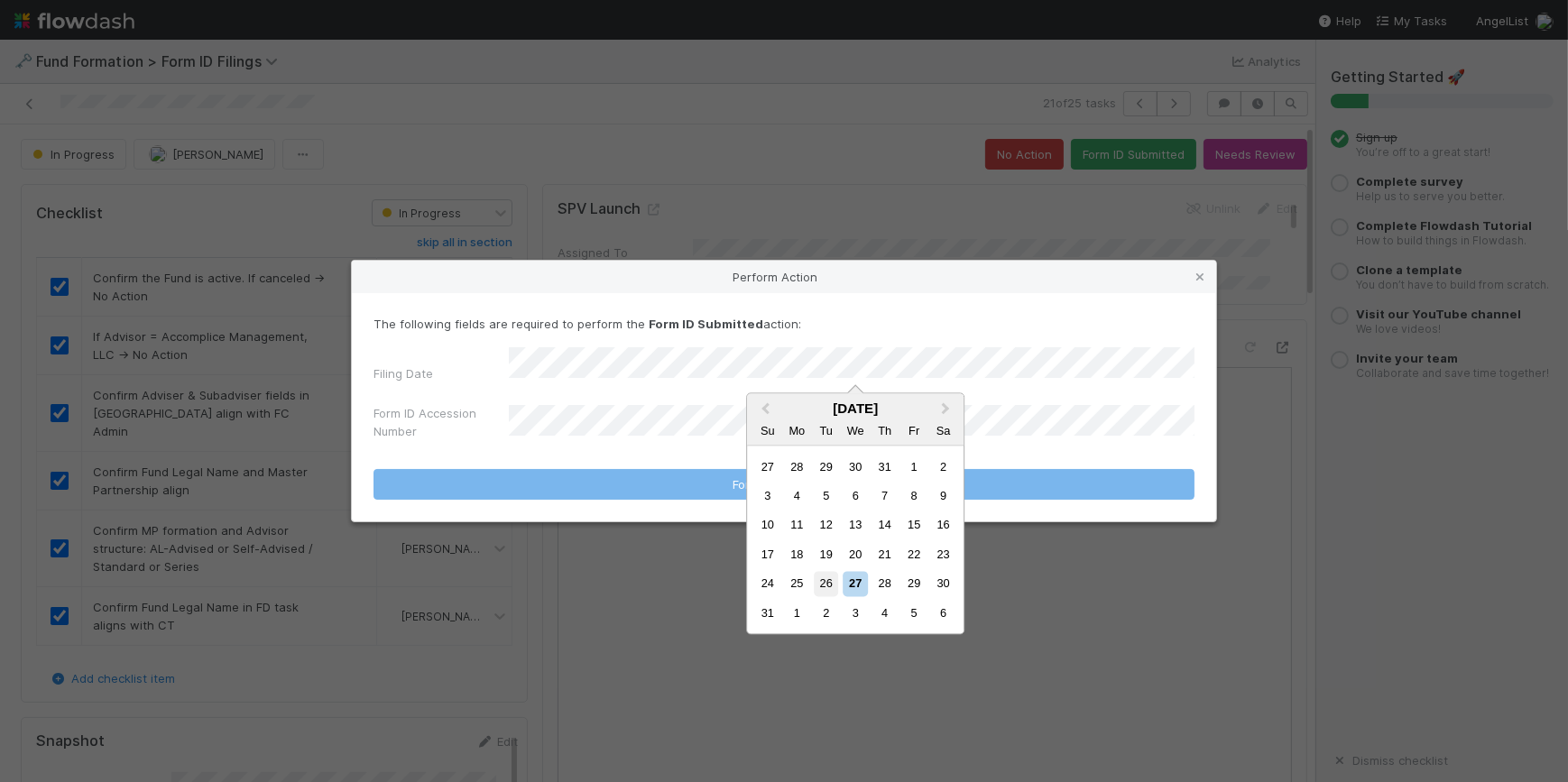
click at [829, 582] on div "26" at bounding box center [826, 583] width 24 height 24
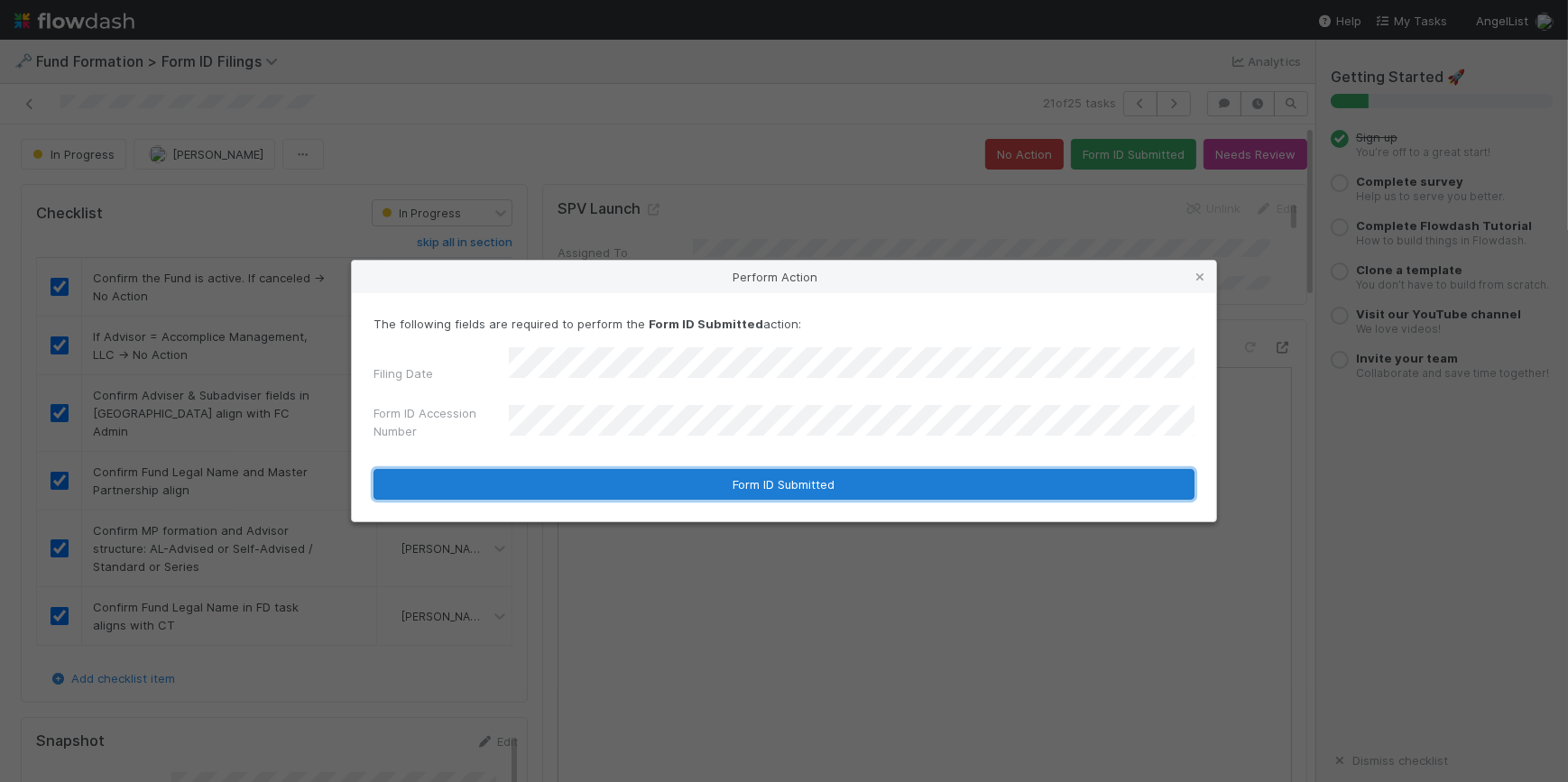
click at [715, 482] on button "Form ID Submitted" at bounding box center [784, 485] width 821 height 31
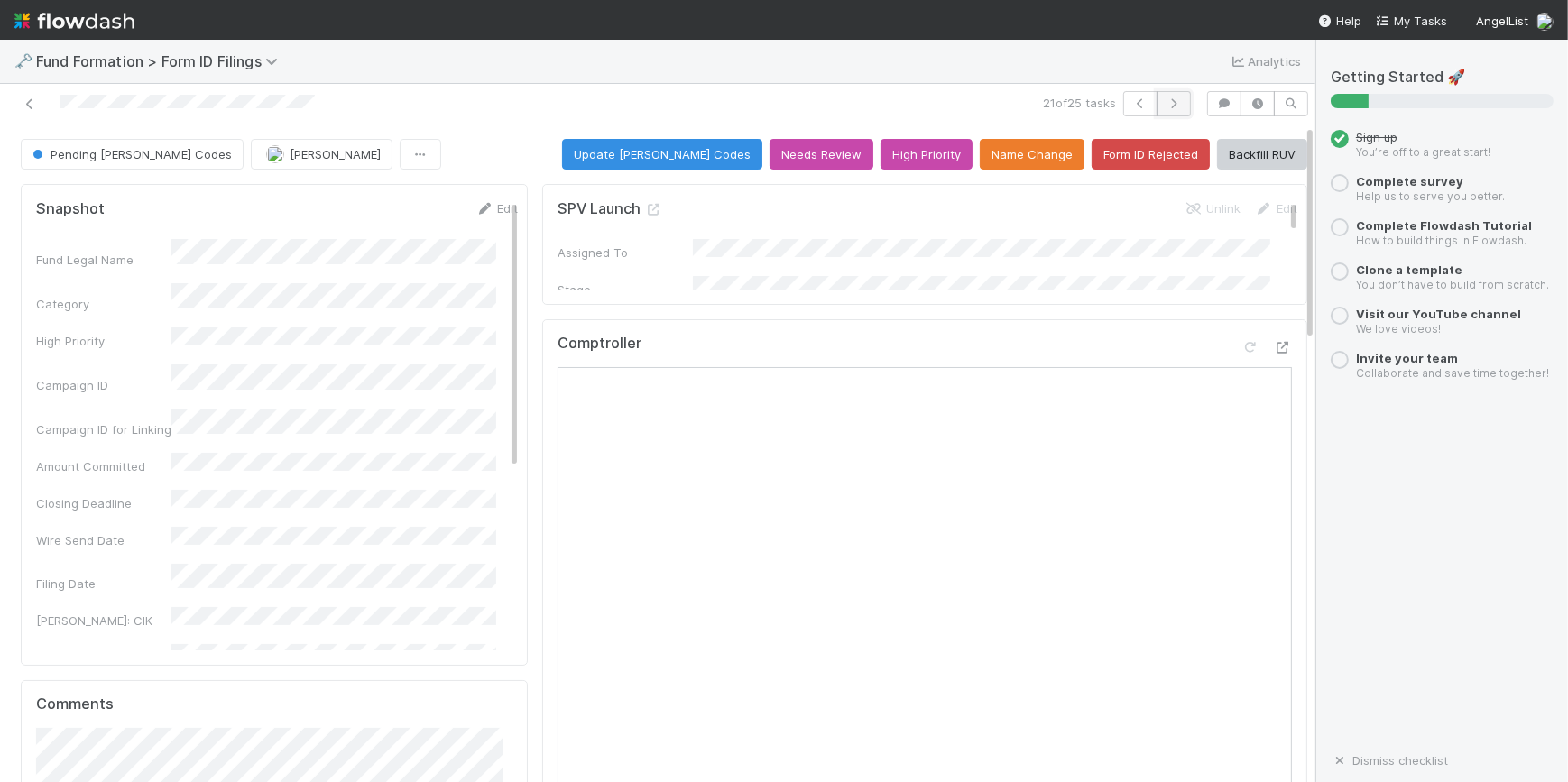
click at [1164, 103] on icon "button" at bounding box center [1173, 103] width 18 height 11
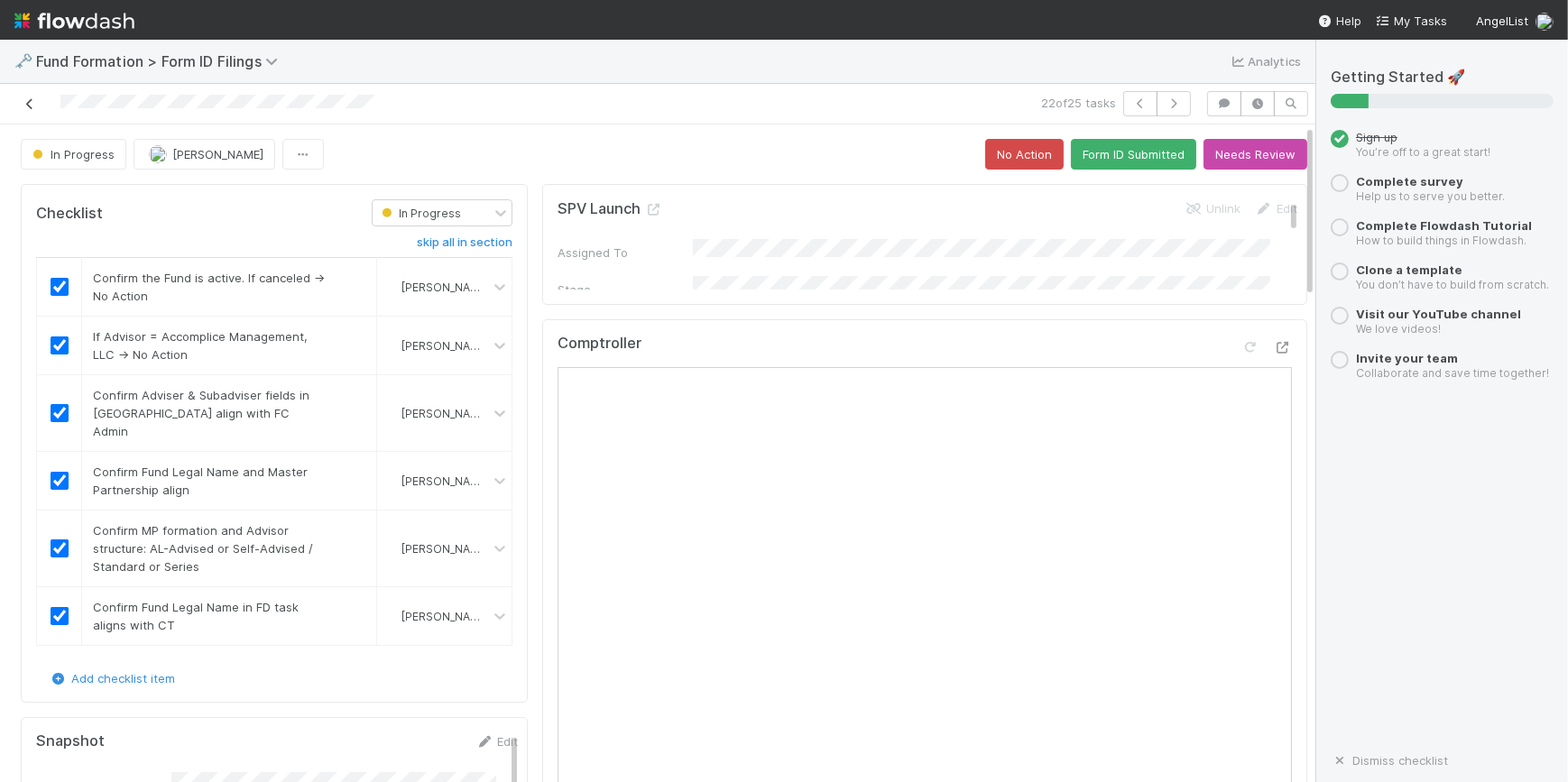
click at [28, 102] on icon at bounding box center [29, 104] width 18 height 12
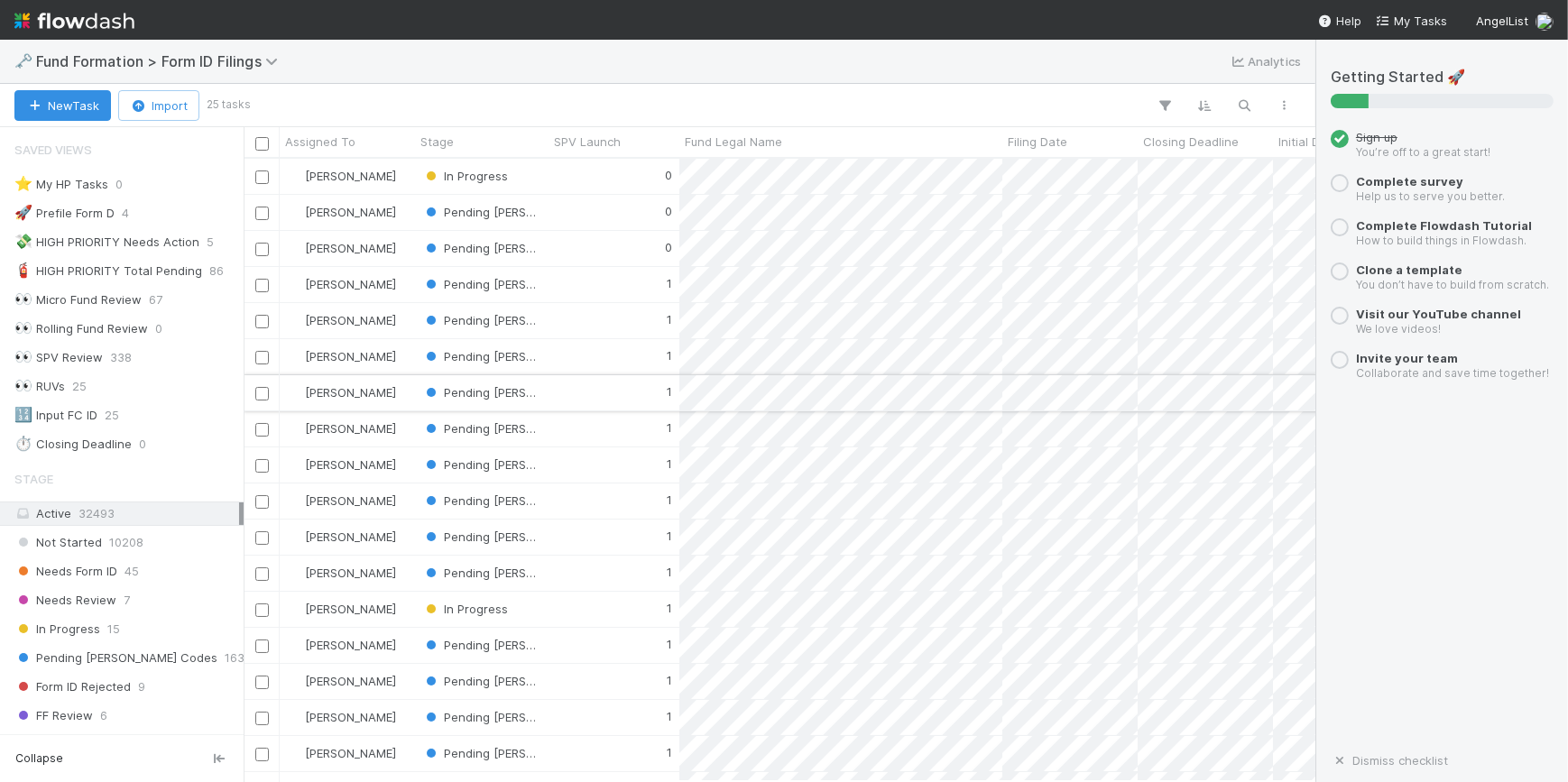
scroll to position [293, 0]
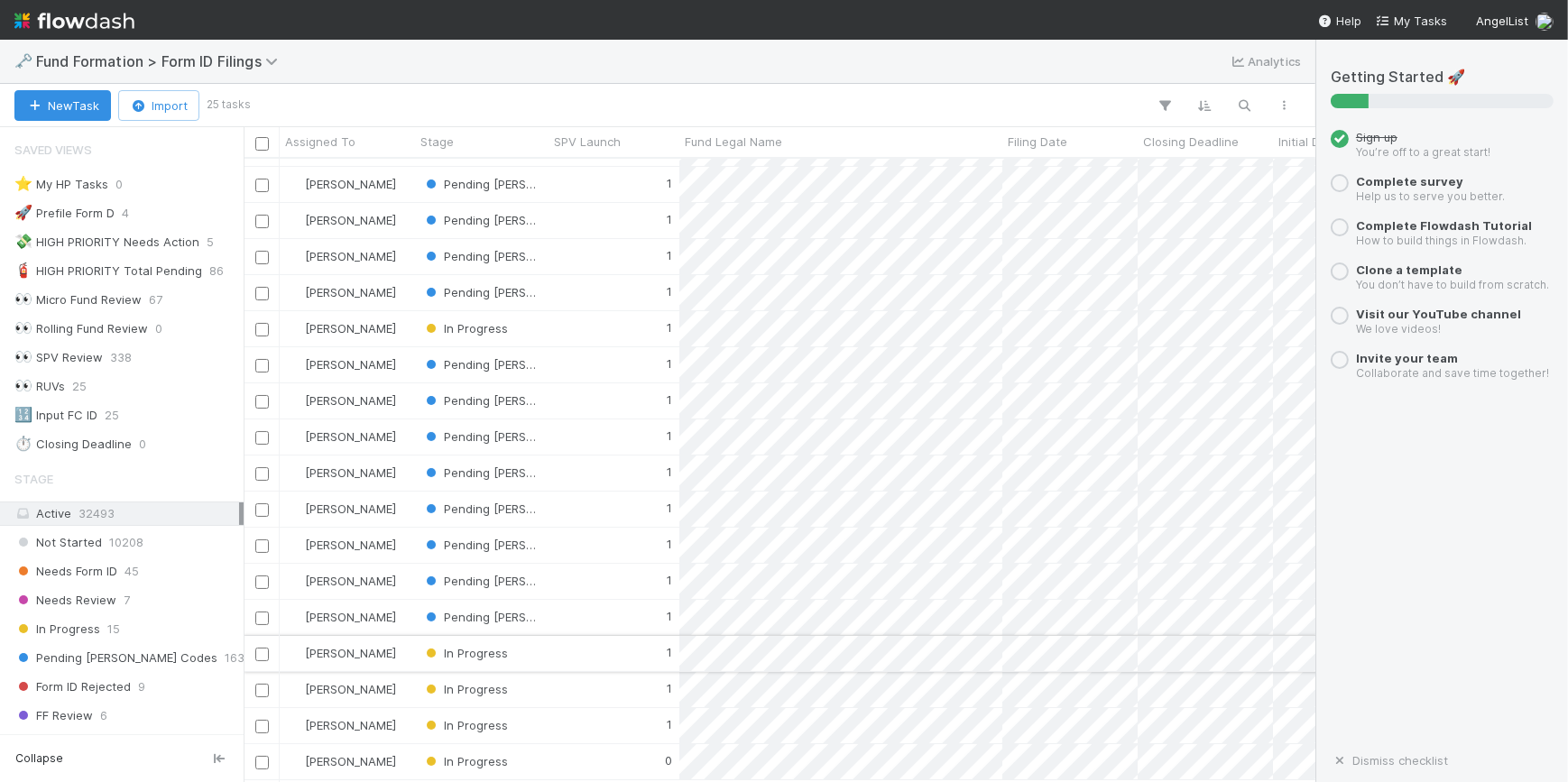
click at [554, 636] on div "1" at bounding box center [613, 654] width 130 height 35
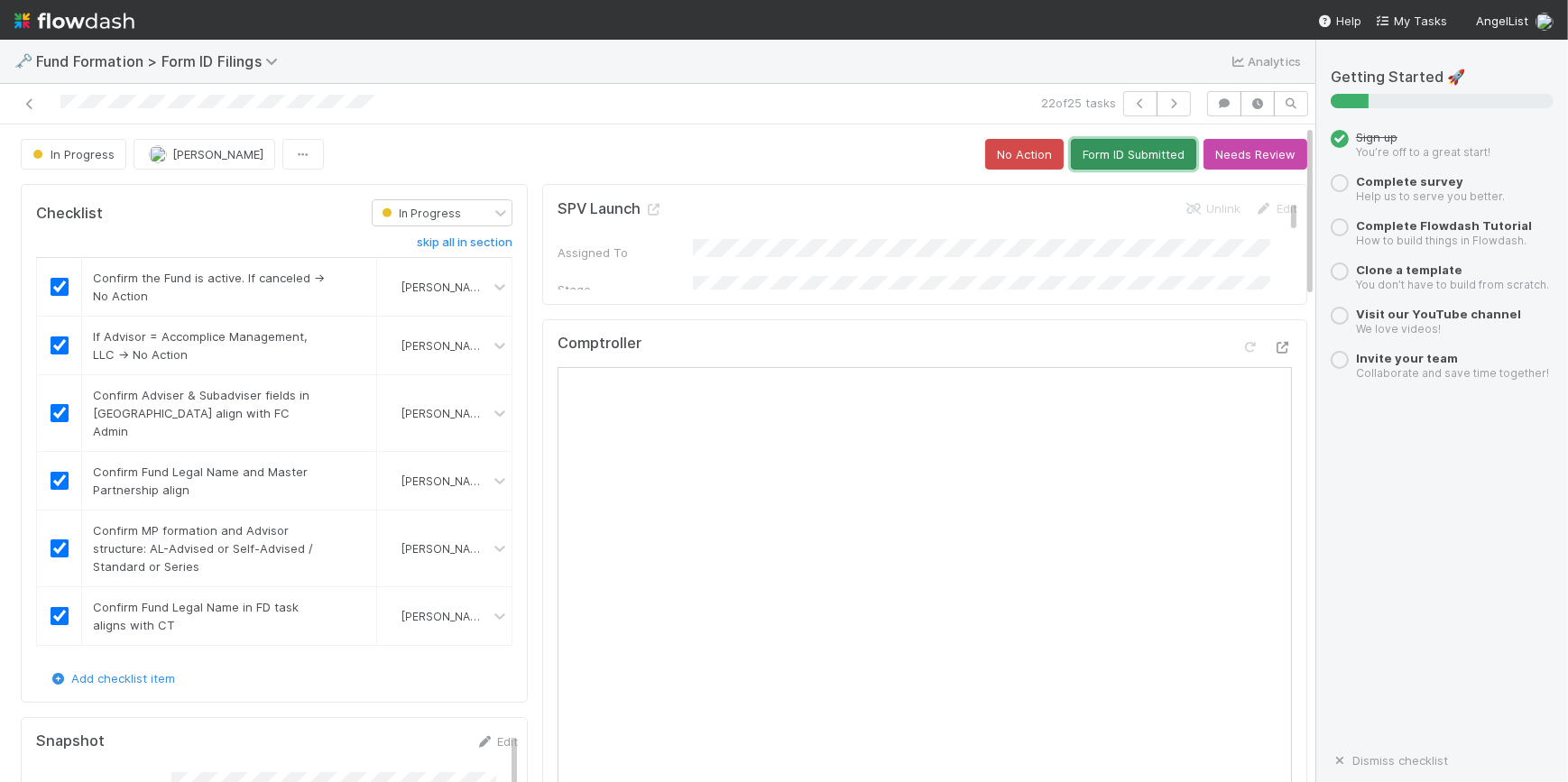
click at [1078, 150] on button "Form ID Submitted" at bounding box center [1134, 154] width 126 height 31
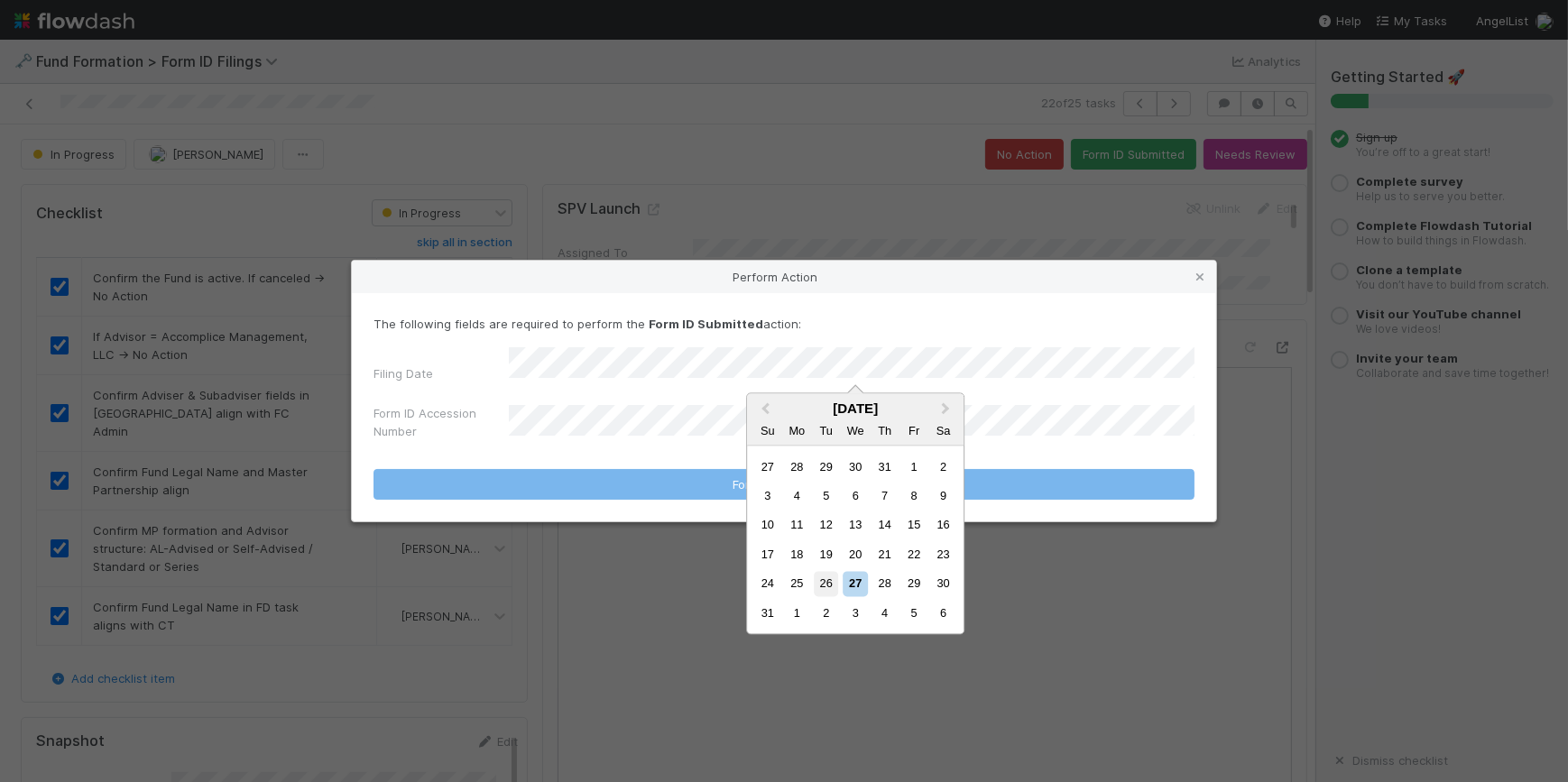
click at [815, 583] on div "26" at bounding box center [826, 583] width 24 height 24
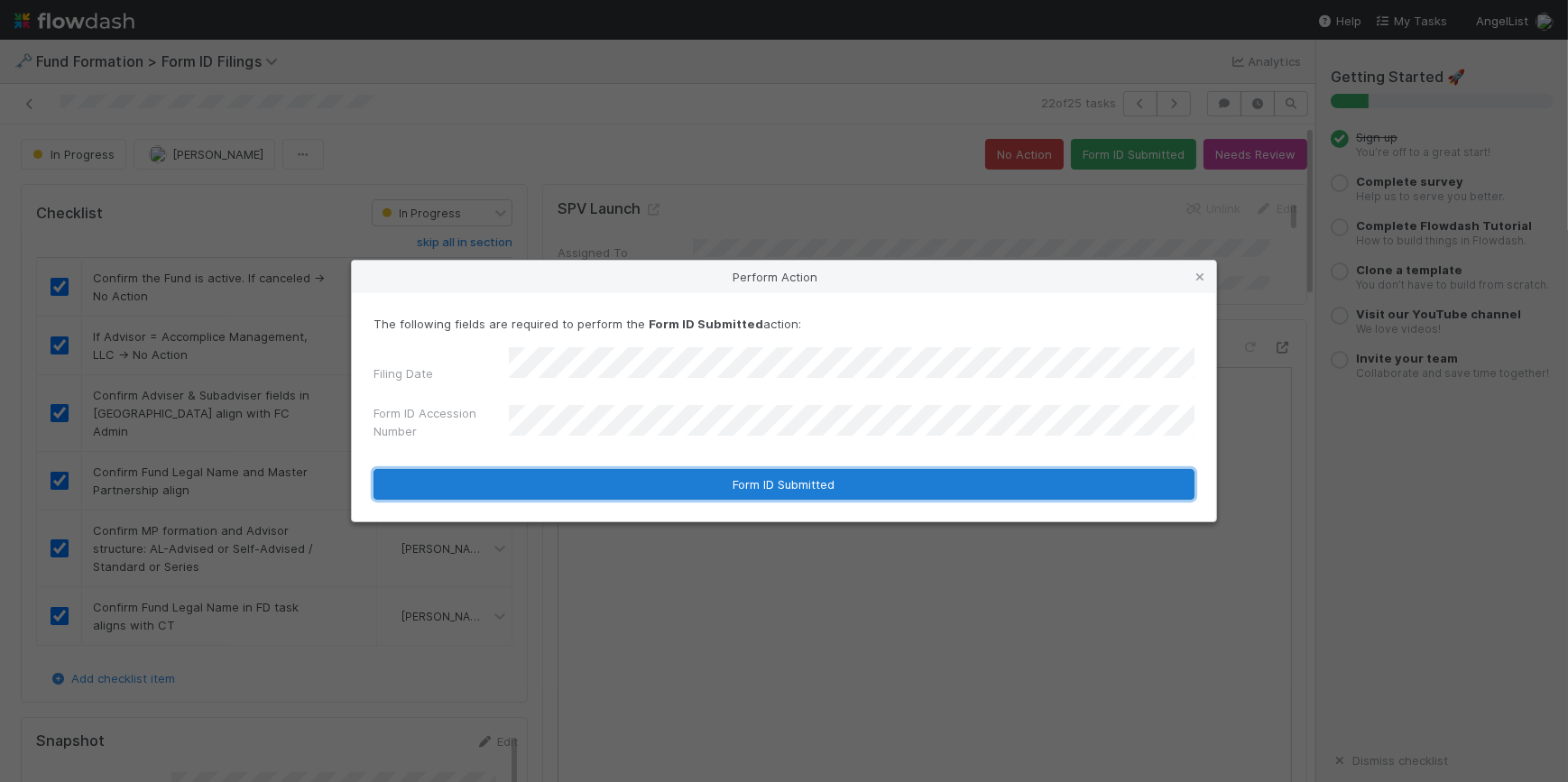
click at [682, 472] on button "Form ID Submitted" at bounding box center [784, 485] width 821 height 31
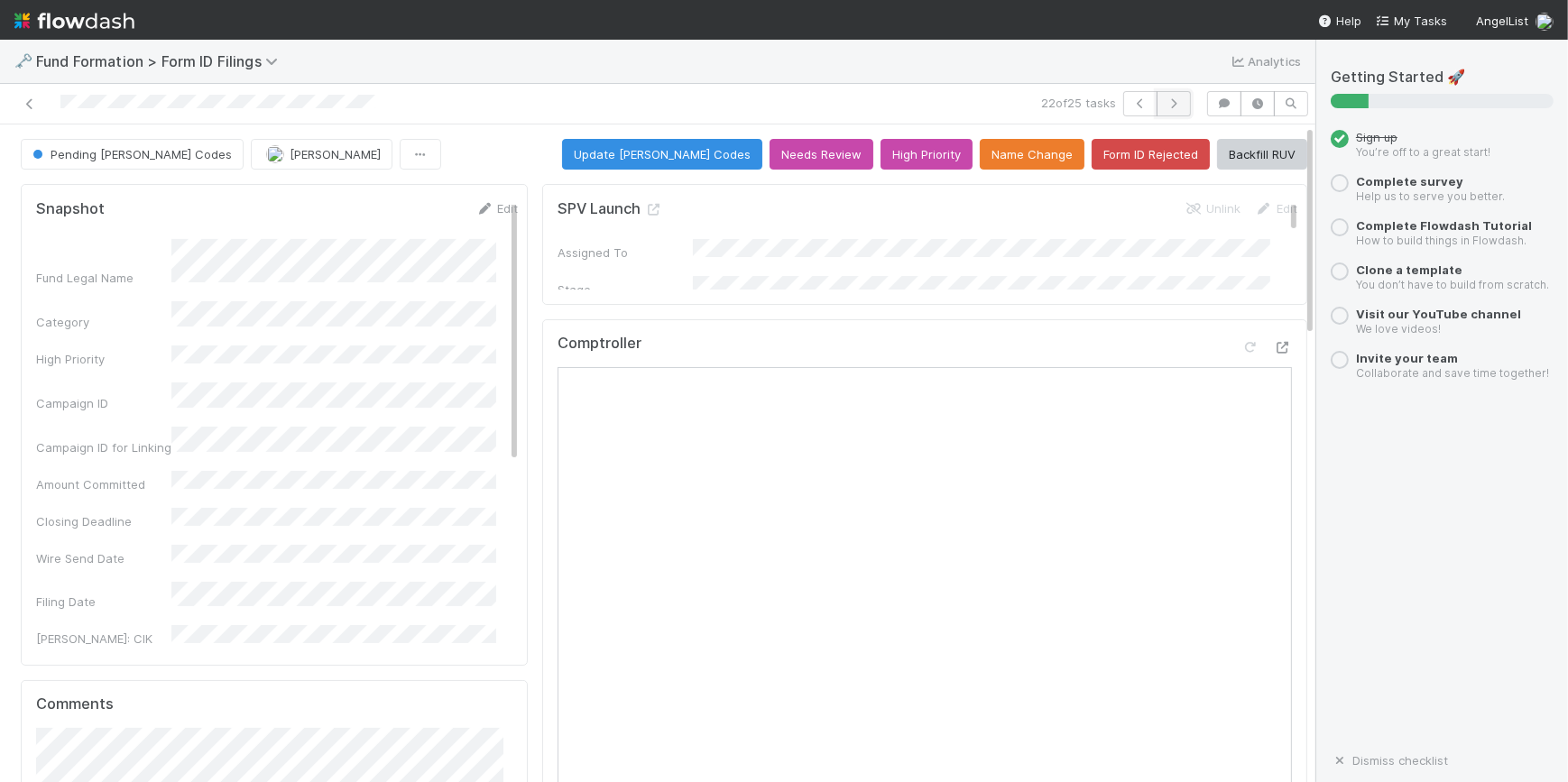
click at [1164, 99] on icon "button" at bounding box center [1173, 103] width 18 height 11
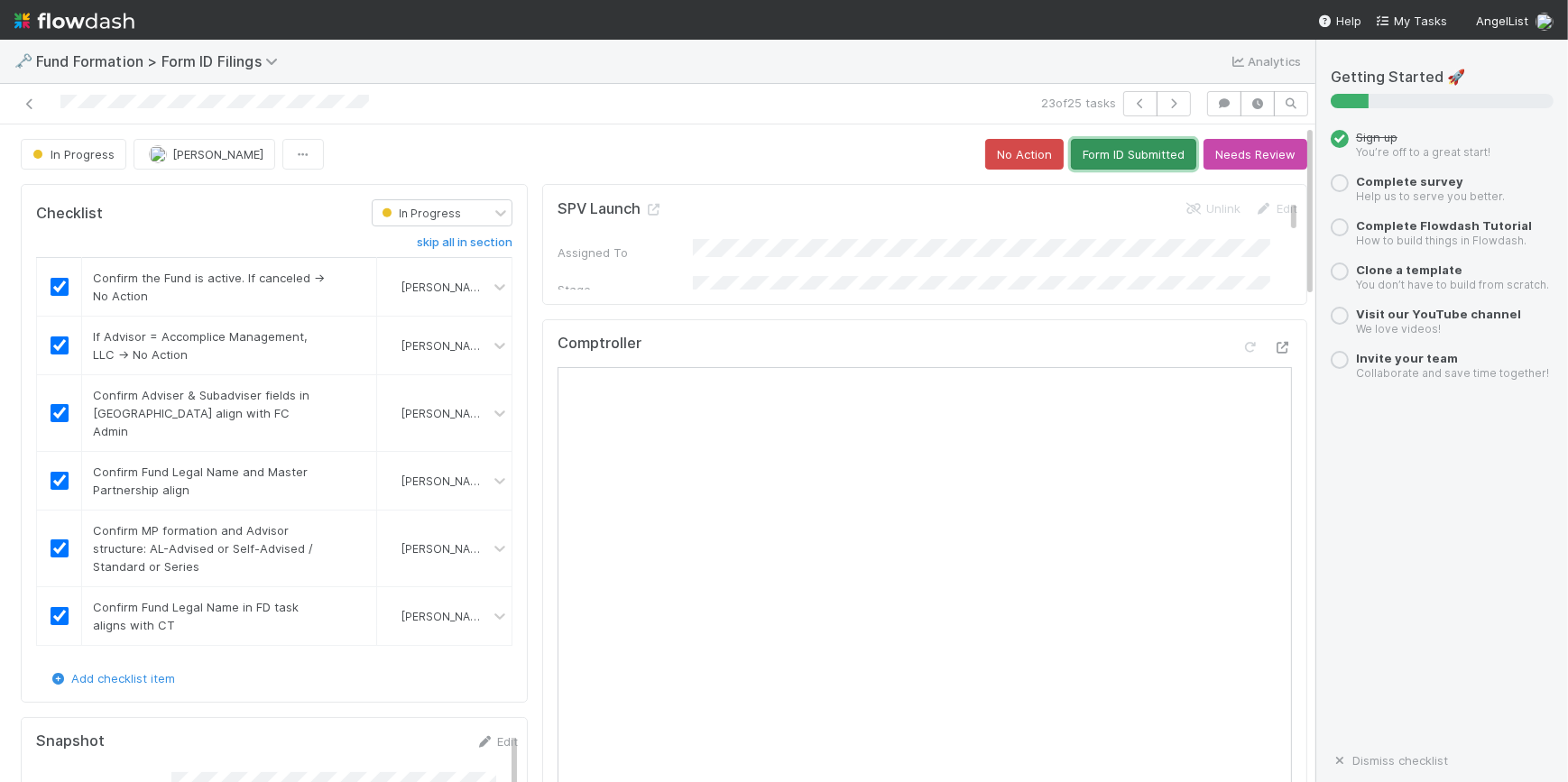
click at [1114, 168] on button "Form ID Submitted" at bounding box center [1134, 154] width 126 height 31
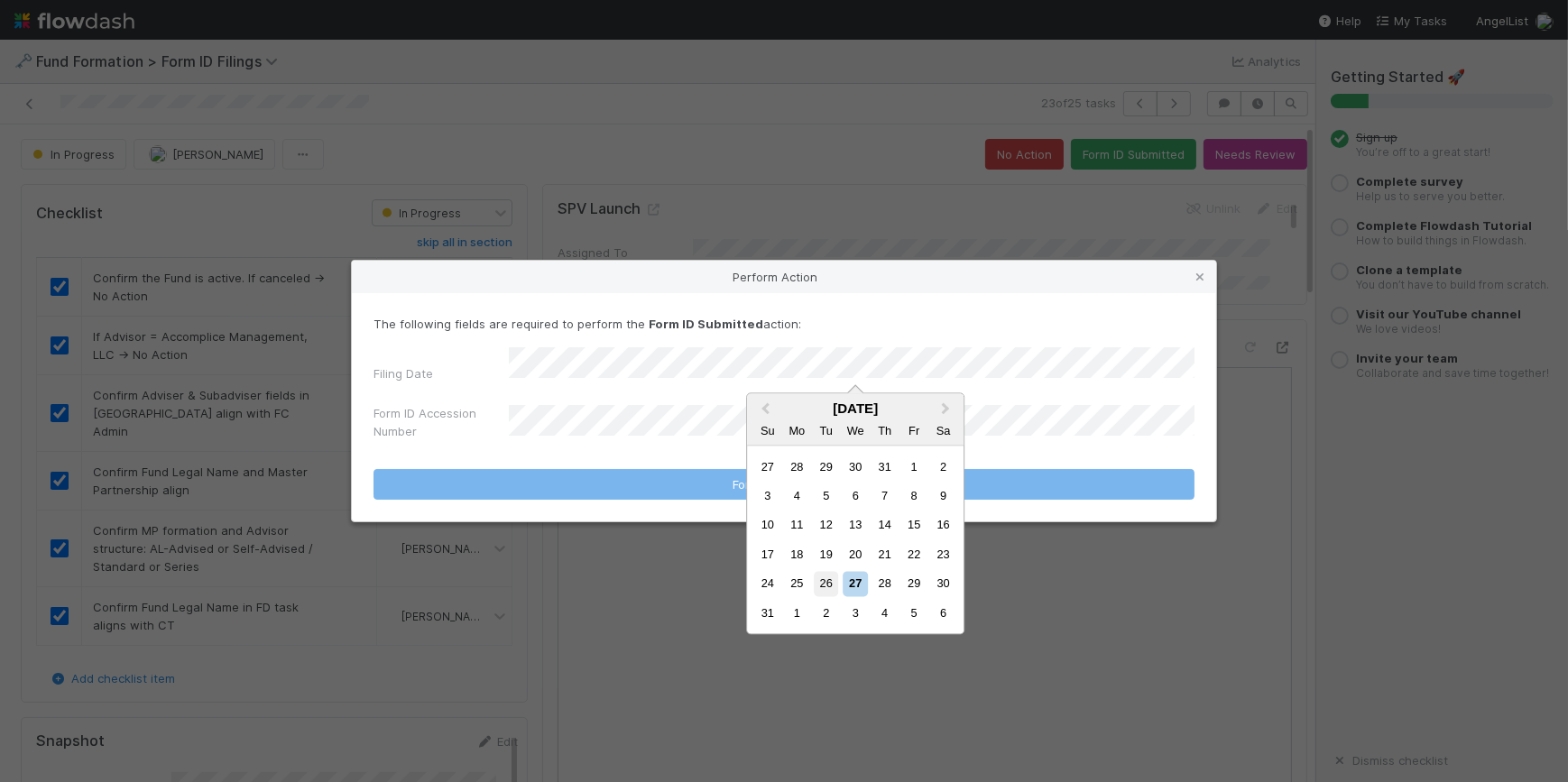
click at [830, 585] on div "26" at bounding box center [826, 583] width 24 height 24
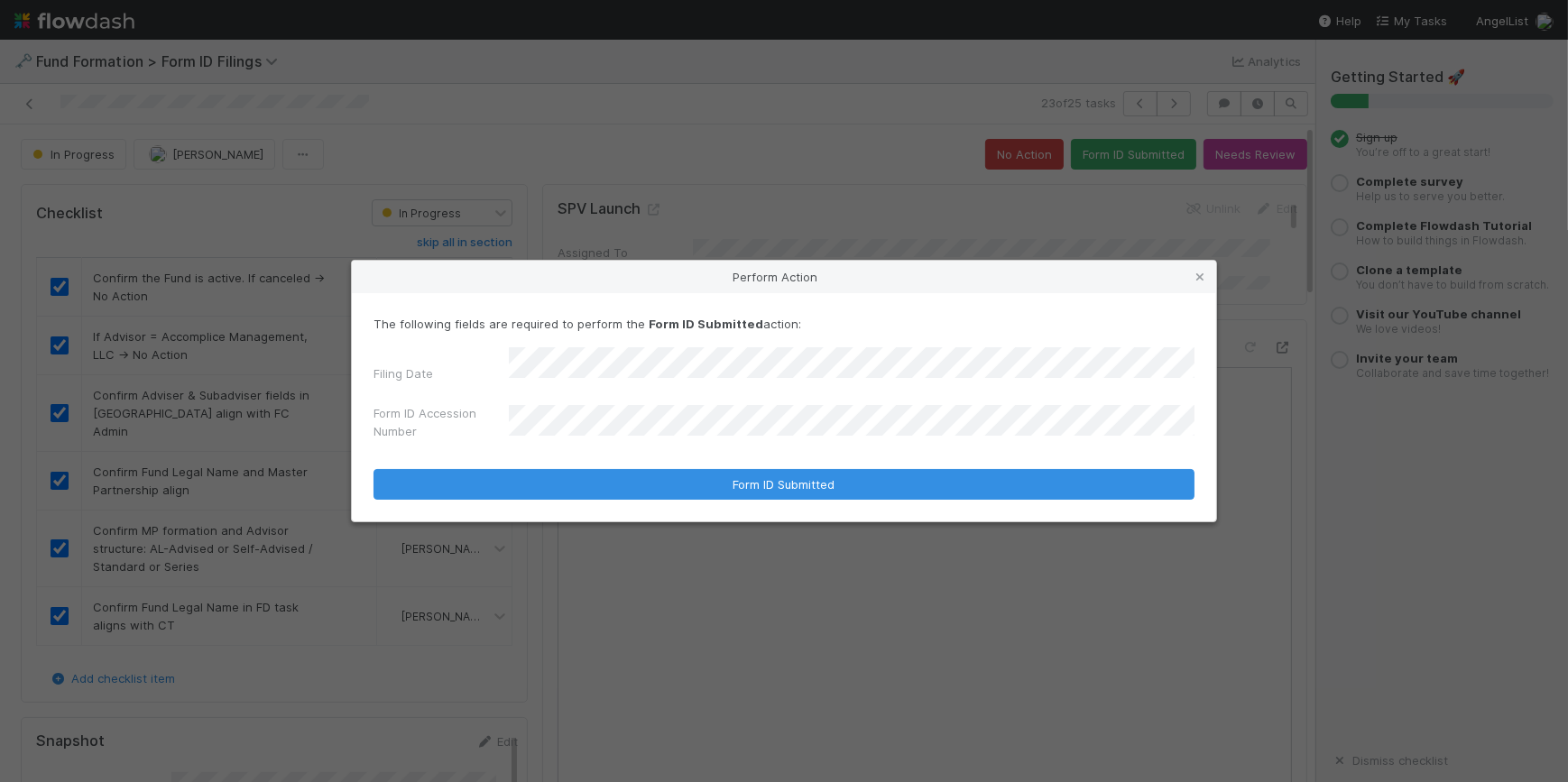
click at [788, 220] on div "Perform Action The following fields are required to perform the Form ID Submitt…" at bounding box center [784, 391] width 1568 height 782
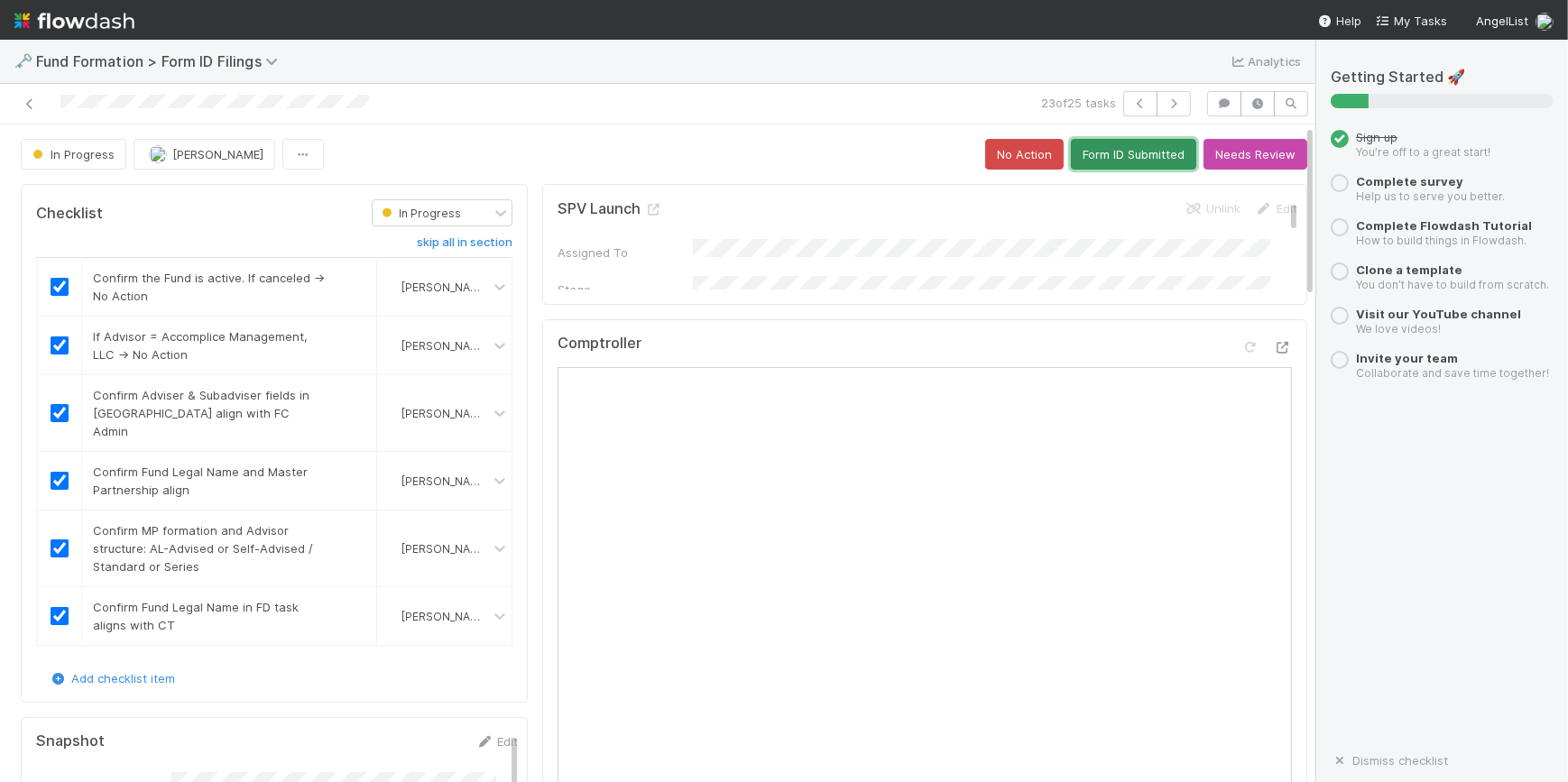
click at [1104, 155] on button "Form ID Submitted" at bounding box center [1134, 154] width 126 height 31
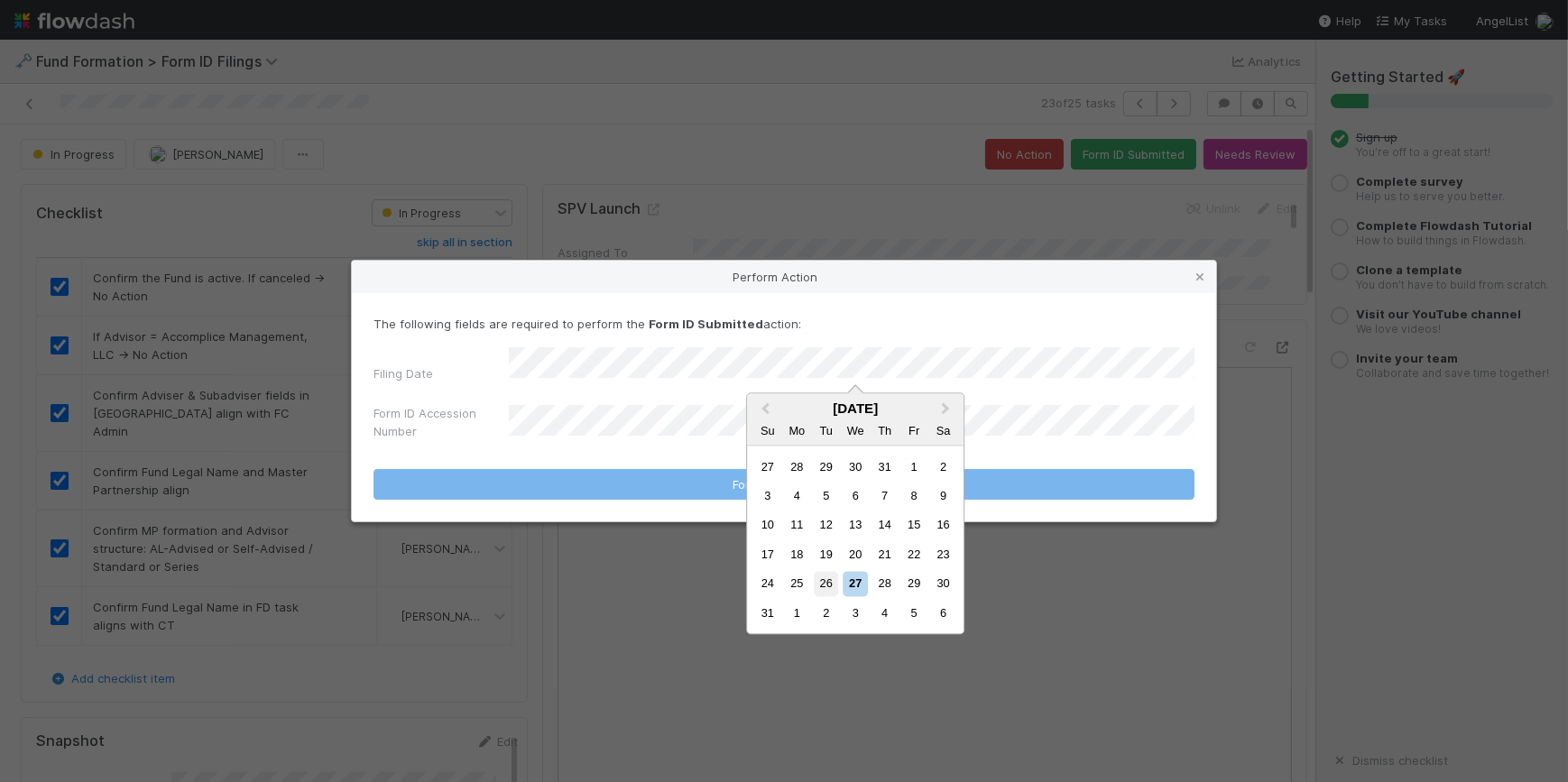
click at [823, 584] on div "26" at bounding box center [826, 583] width 24 height 24
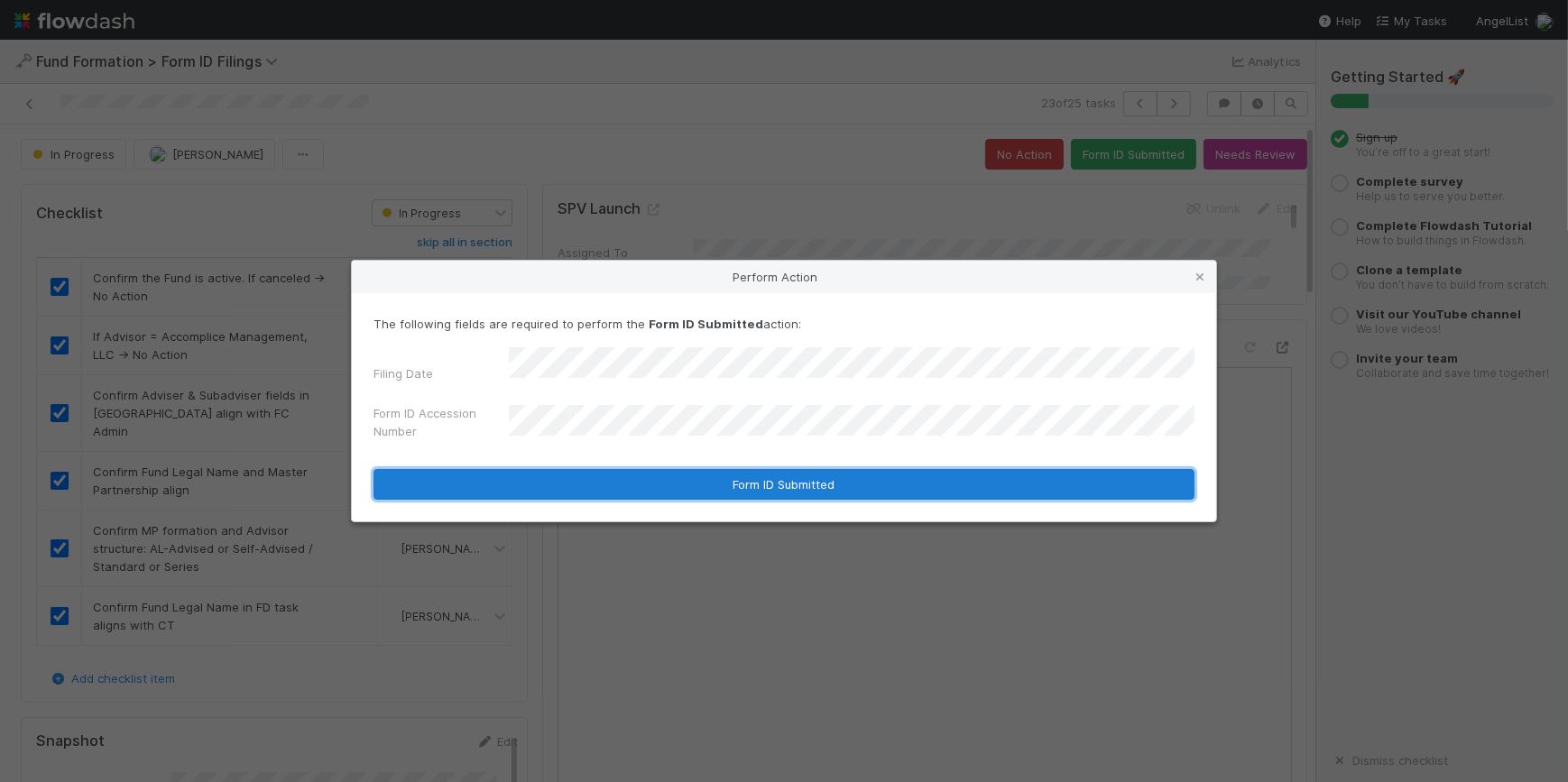
click at [668, 477] on button "Form ID Submitted" at bounding box center [784, 485] width 821 height 31
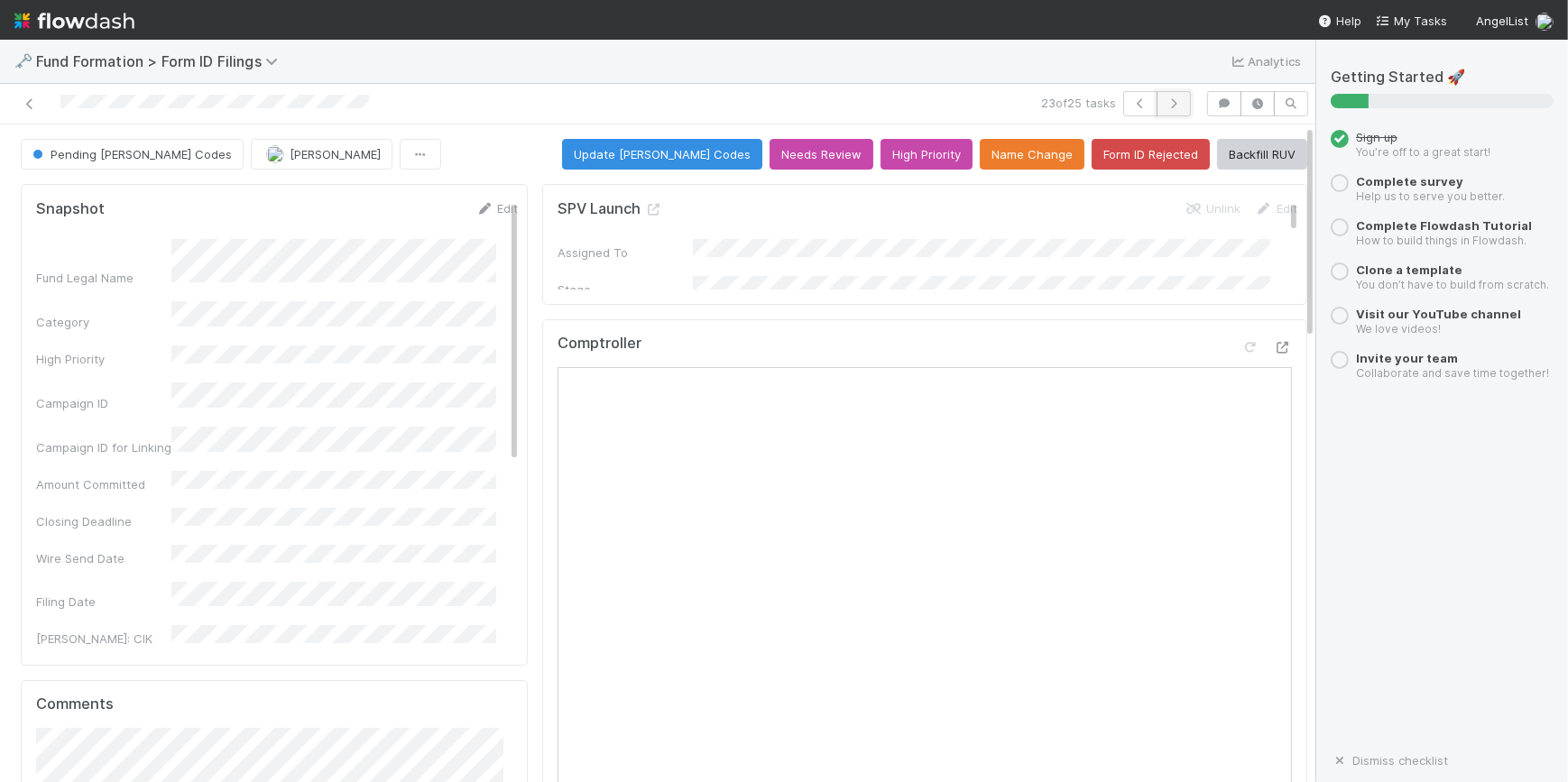
click at [1157, 107] on button "button" at bounding box center [1173, 103] width 34 height 25
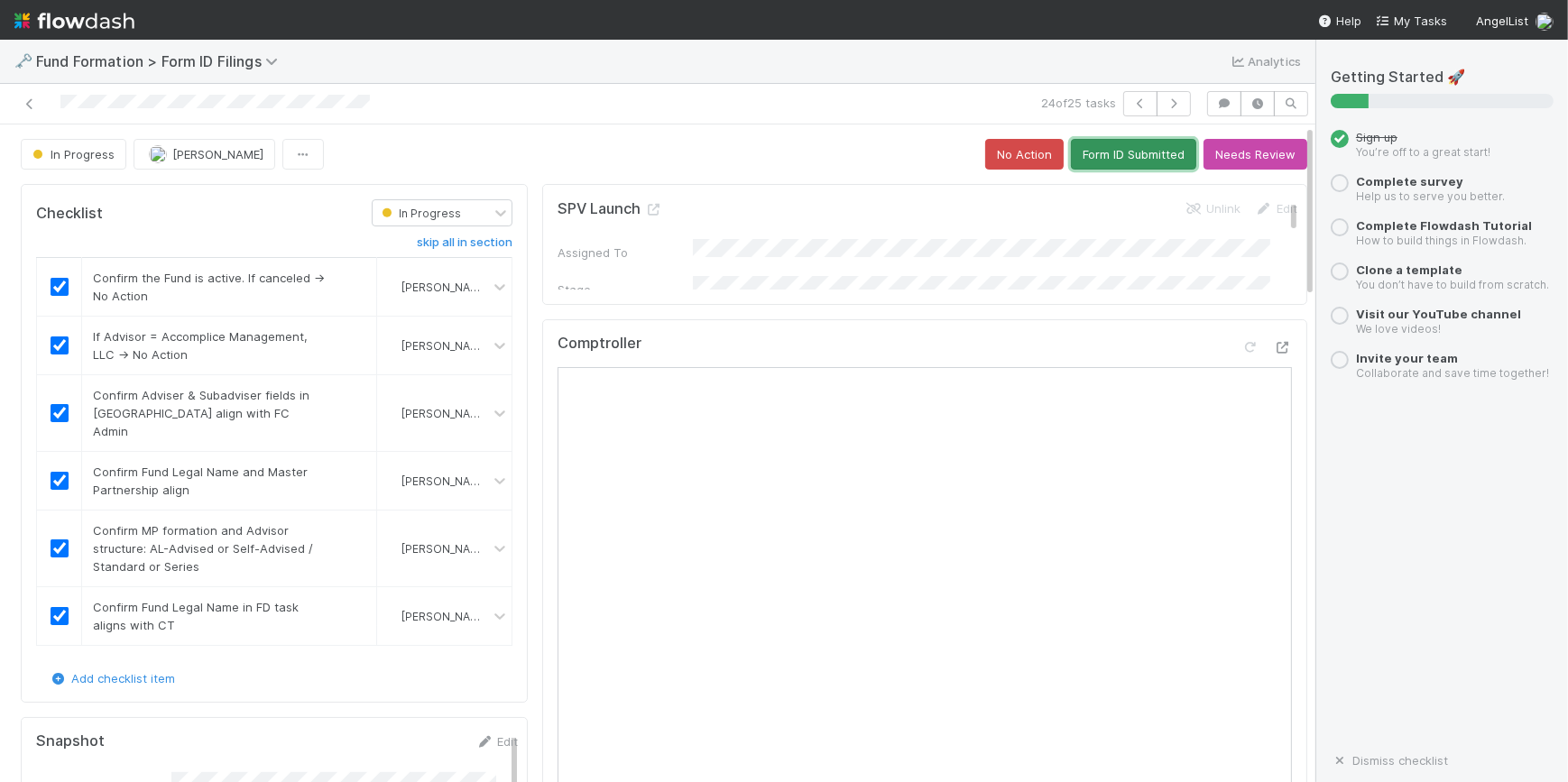
click at [1073, 159] on button "Form ID Submitted" at bounding box center [1134, 154] width 126 height 31
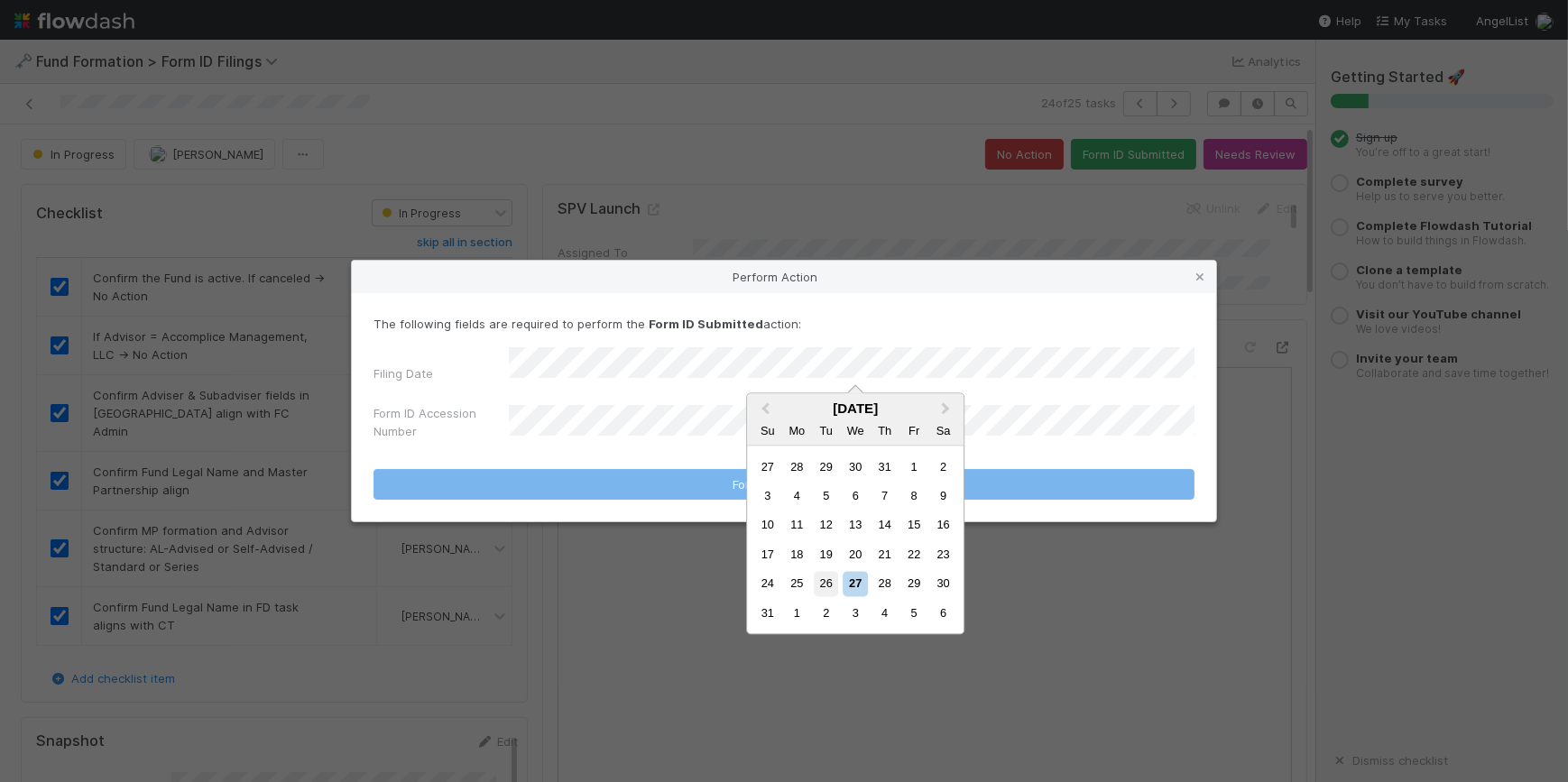
click at [826, 593] on div "26" at bounding box center [826, 583] width 24 height 24
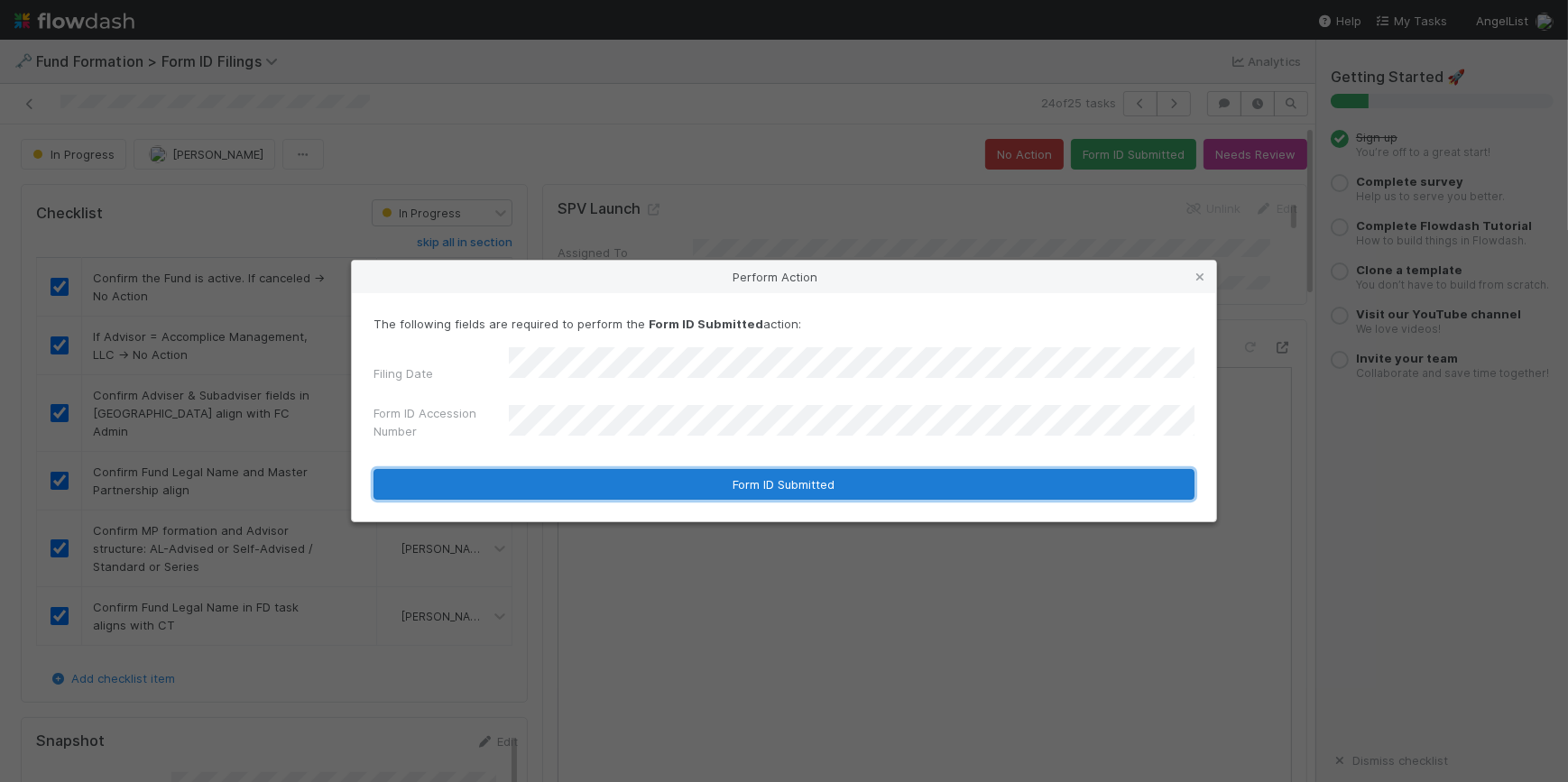
click at [686, 478] on button "Form ID Submitted" at bounding box center [784, 485] width 821 height 31
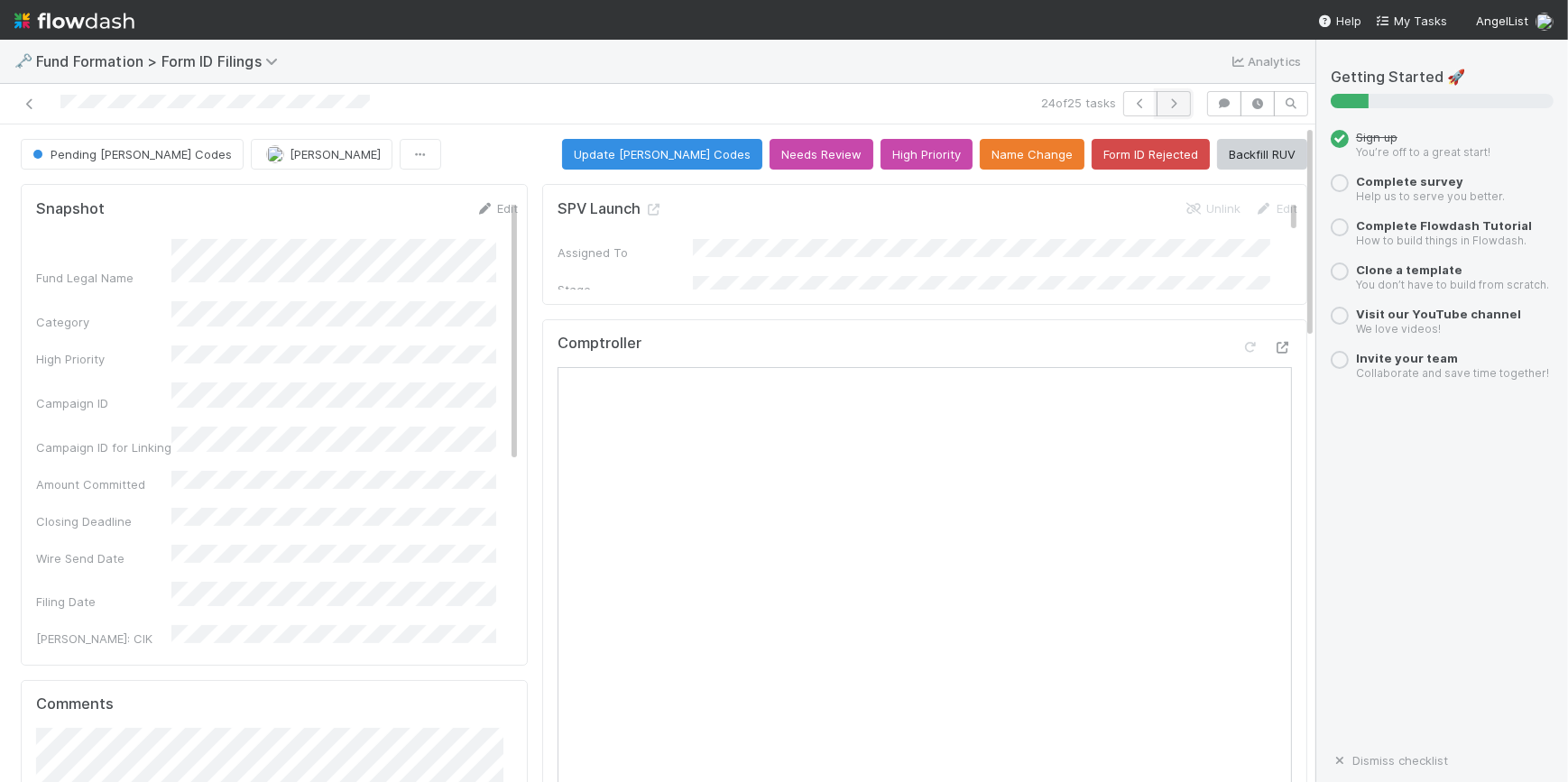
click at [1171, 98] on icon "button" at bounding box center [1173, 103] width 18 height 11
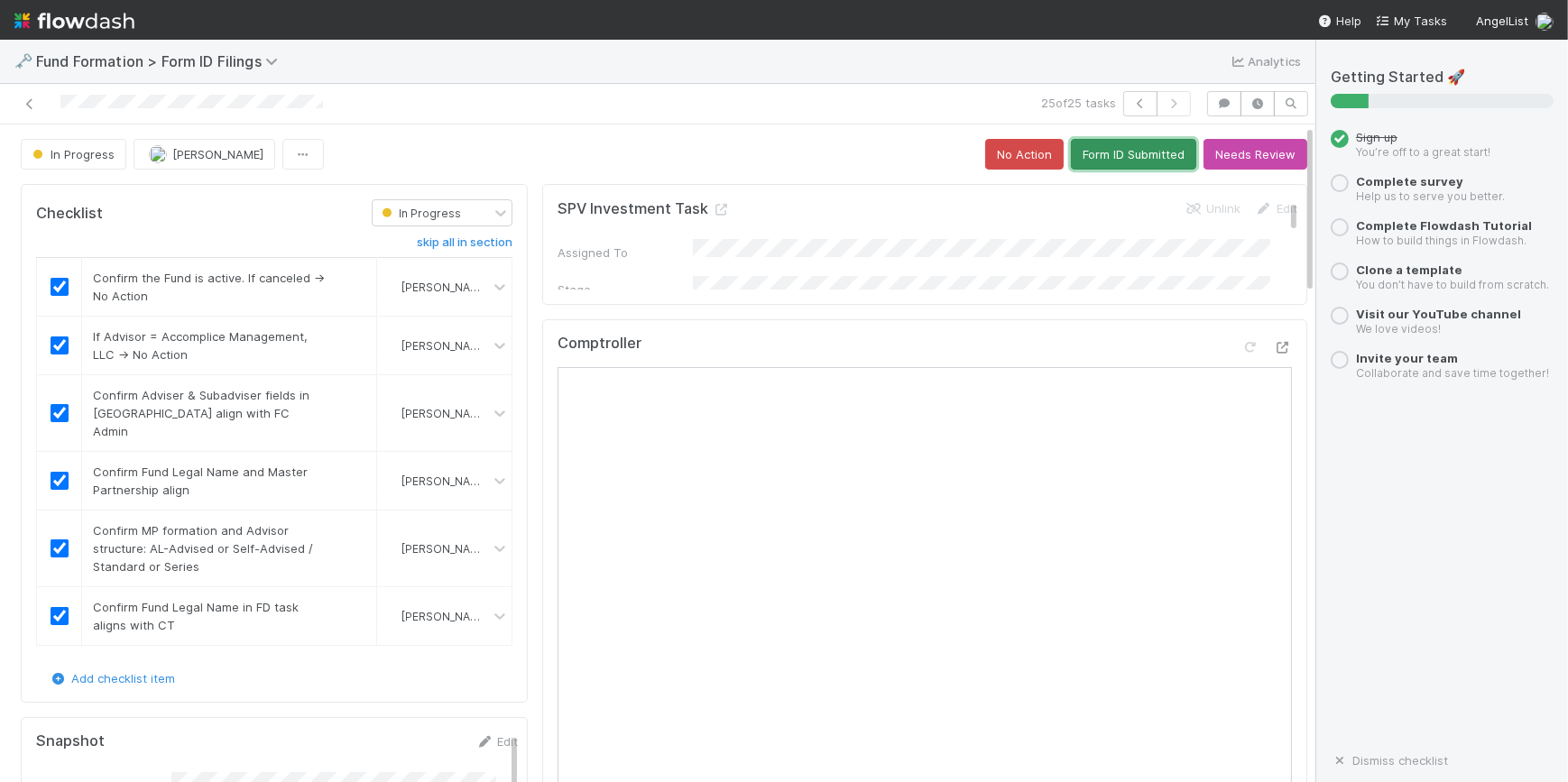
click at [1075, 159] on button "Form ID Submitted" at bounding box center [1134, 154] width 126 height 31
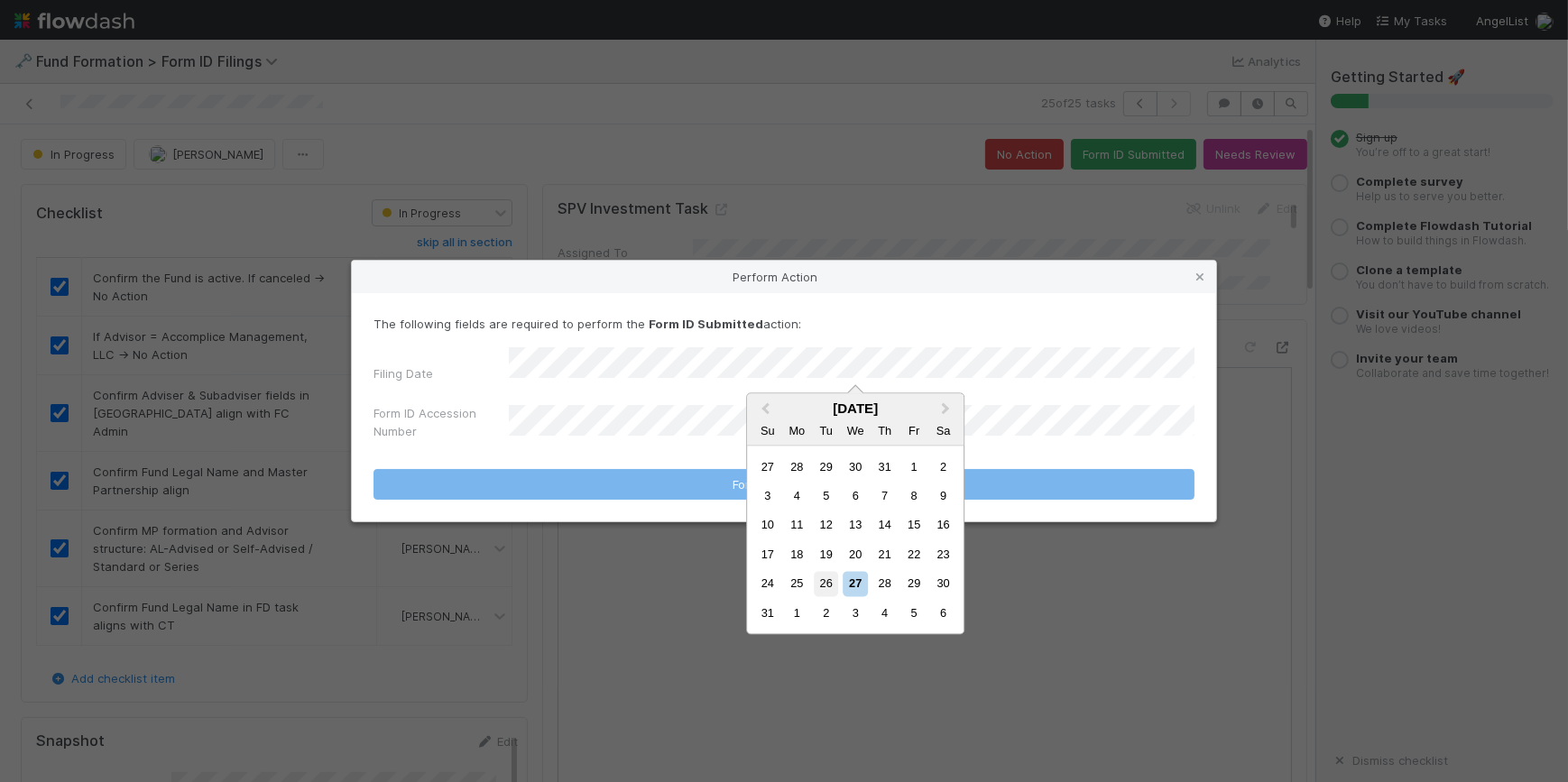
click at [821, 580] on div "26" at bounding box center [826, 583] width 24 height 24
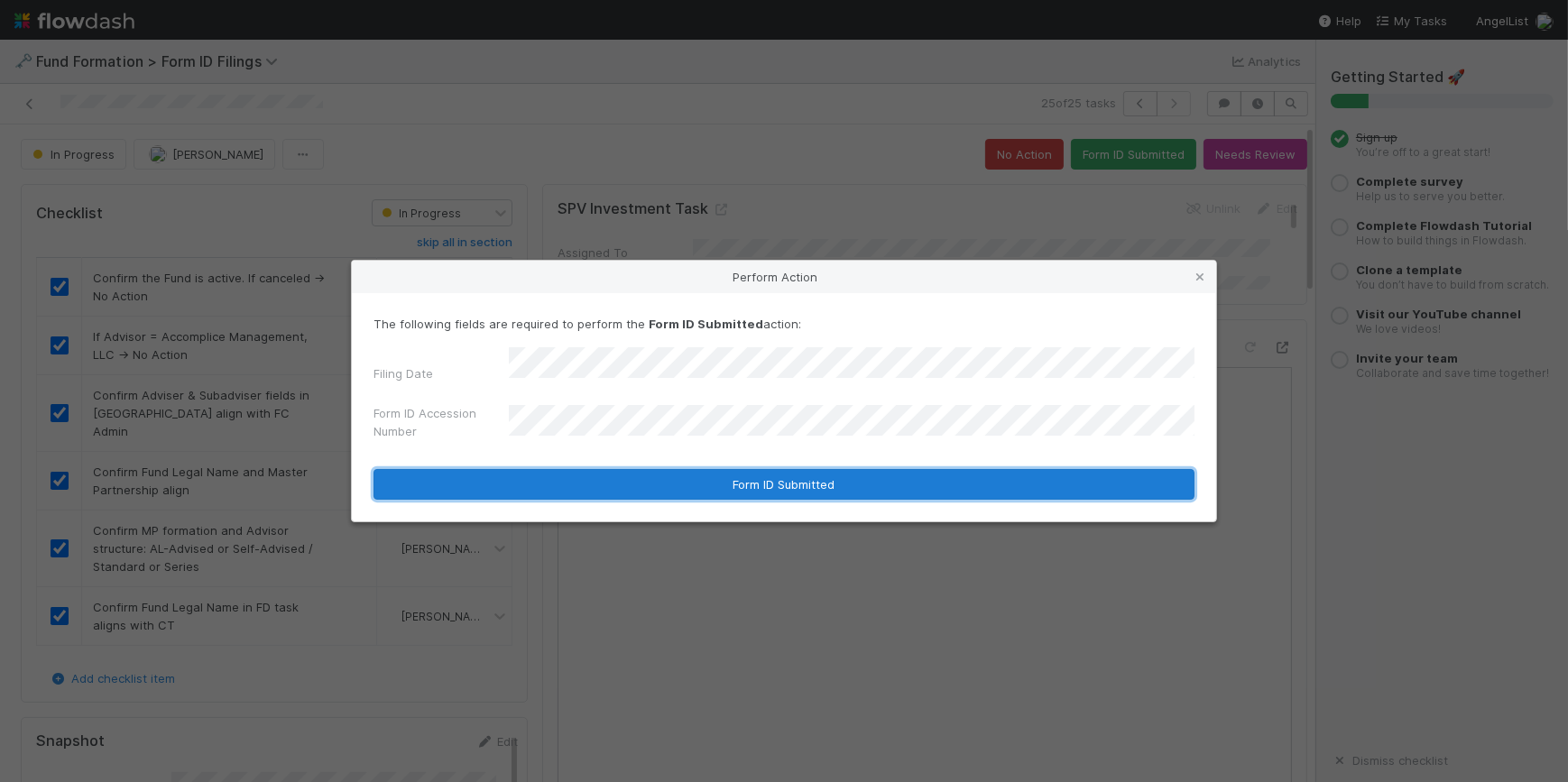
click at [660, 477] on button "Form ID Submitted" at bounding box center [784, 485] width 821 height 31
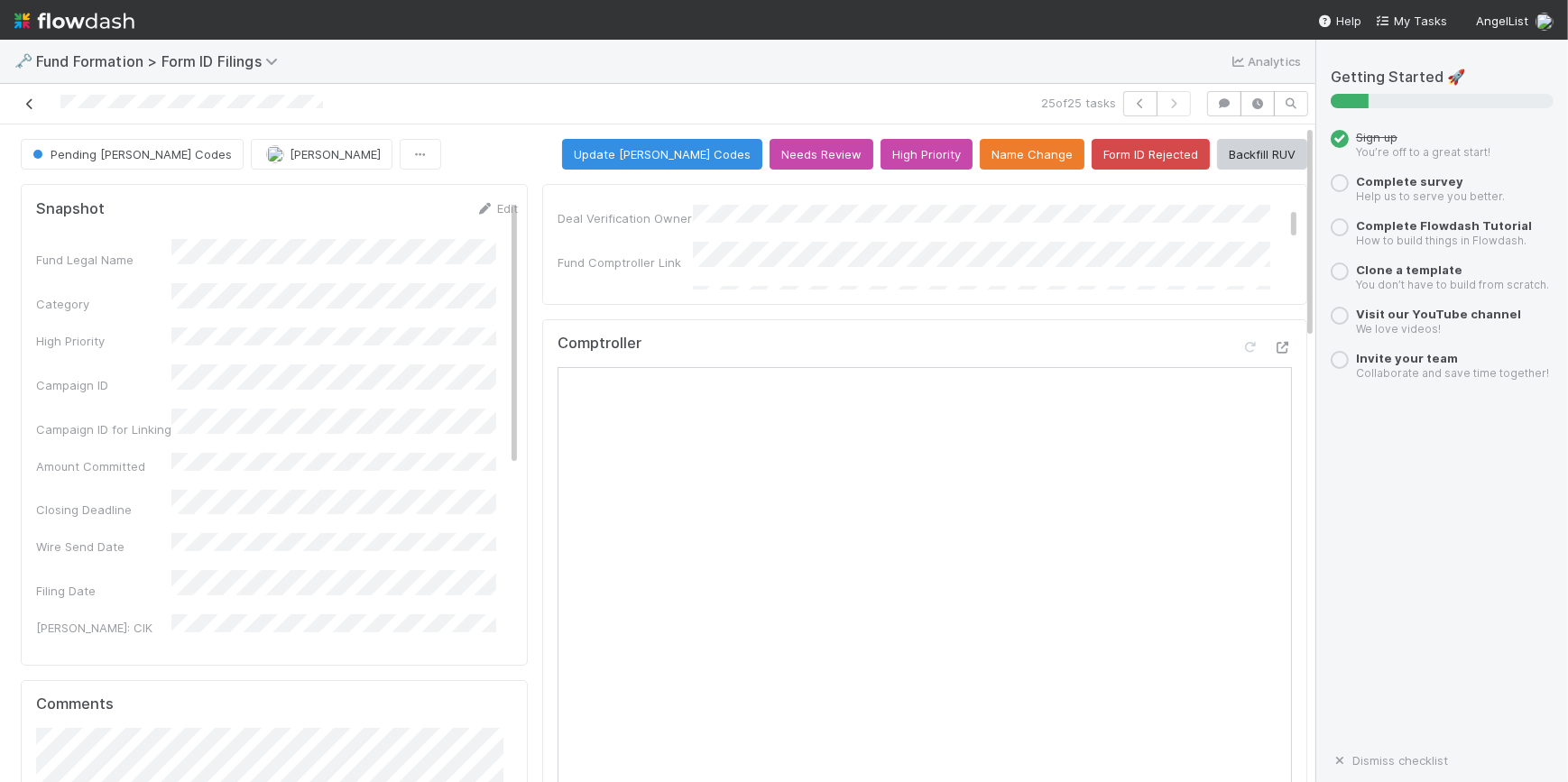
click at [28, 108] on icon at bounding box center [29, 104] width 18 height 12
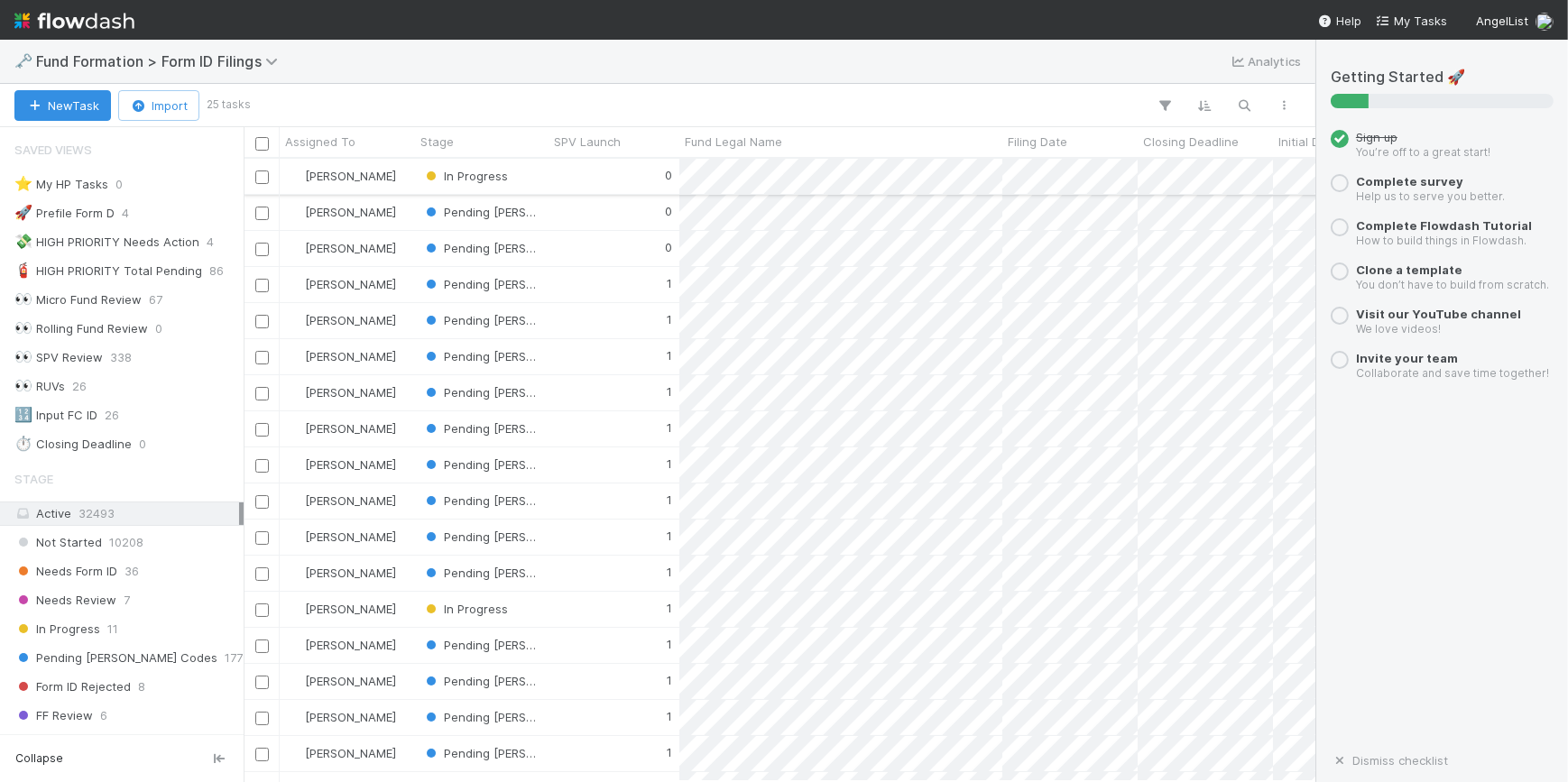
click at [548, 171] on div "0" at bounding box center [613, 176] width 130 height 35
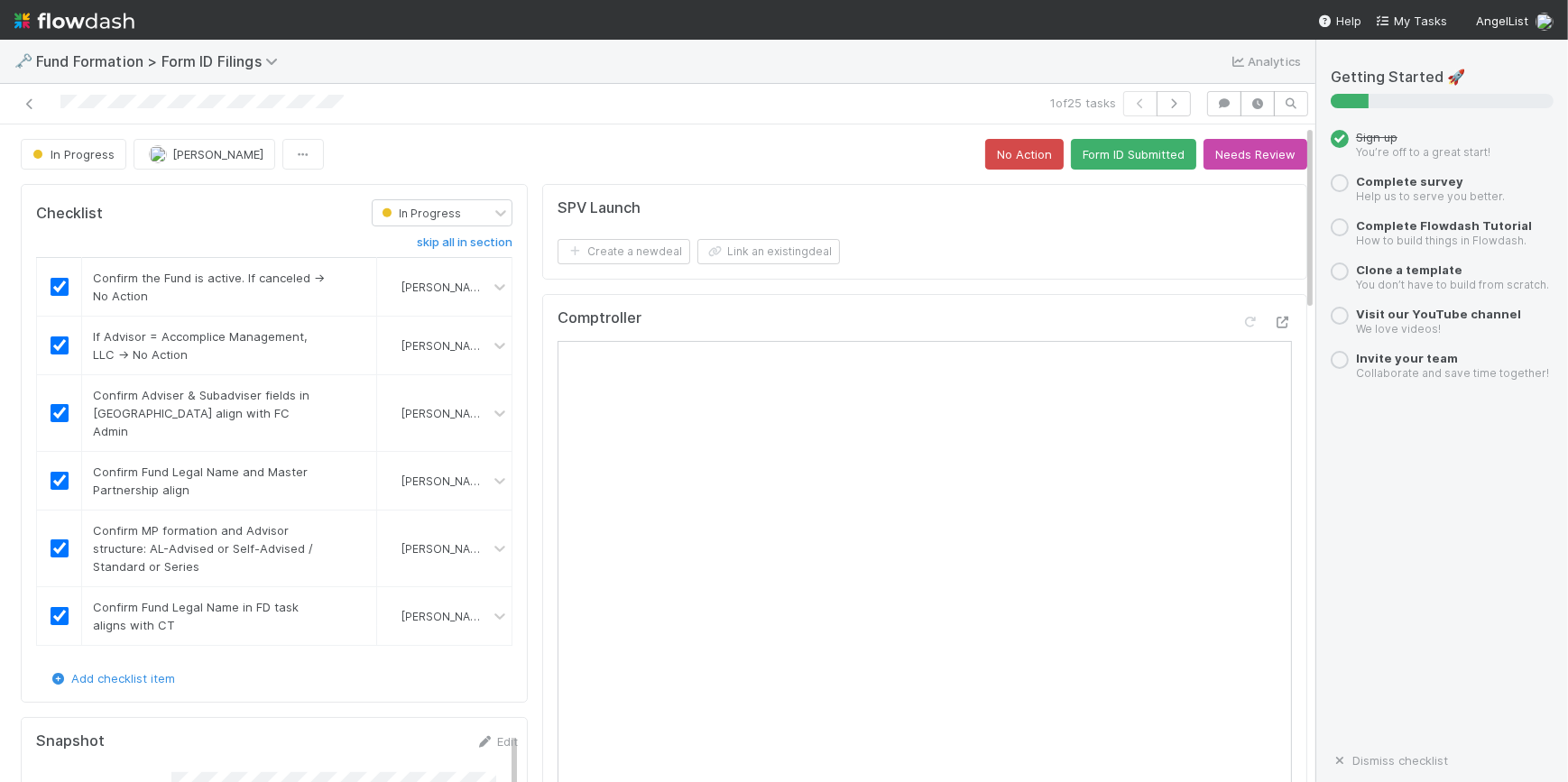
click at [1035, 259] on div "Create a new deal Link an existing deal" at bounding box center [927, 252] width 740 height 25
click at [1084, 152] on button "Form ID Submitted" at bounding box center [1134, 154] width 126 height 31
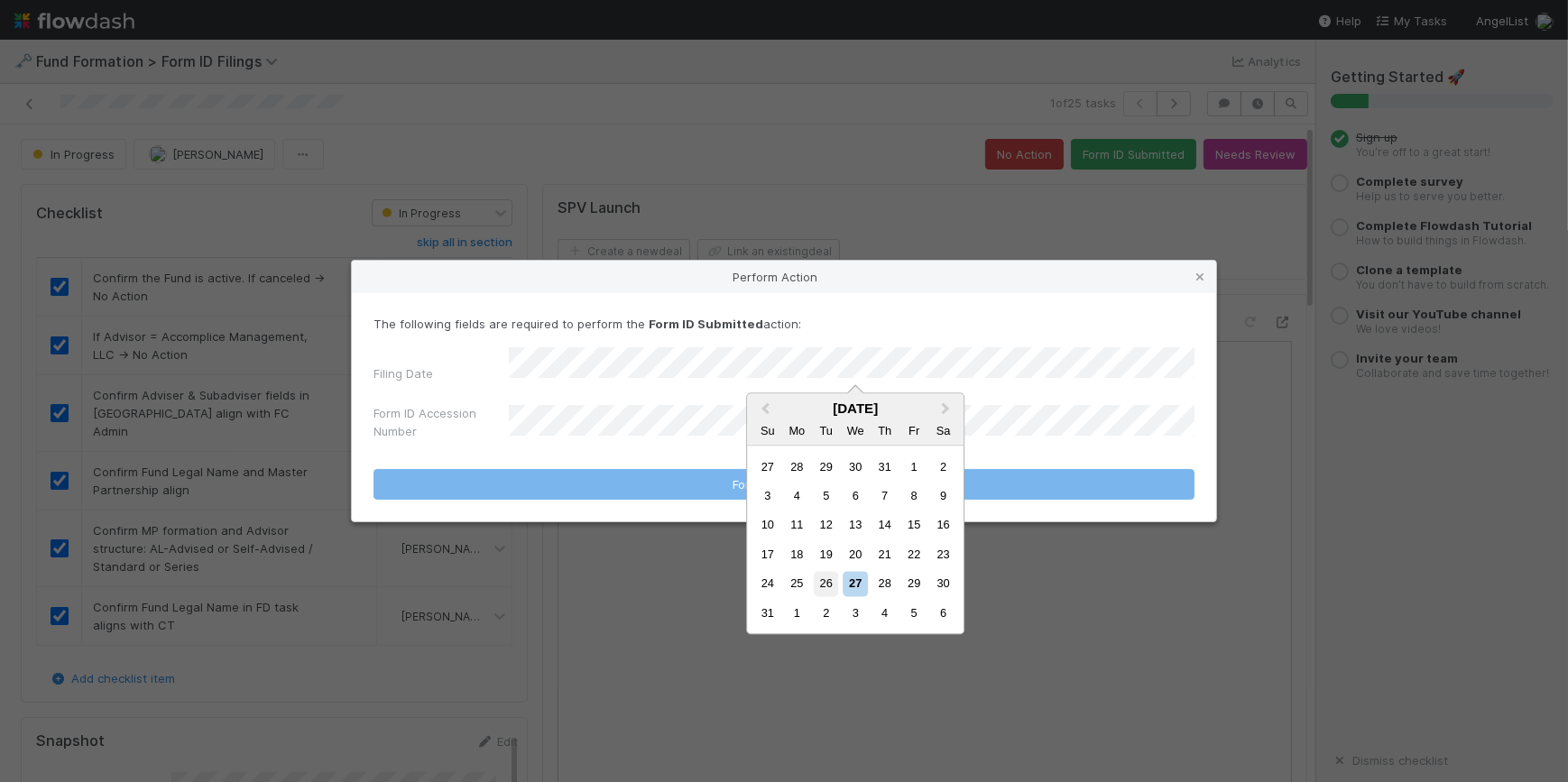
click at [827, 589] on div "26" at bounding box center [826, 583] width 24 height 24
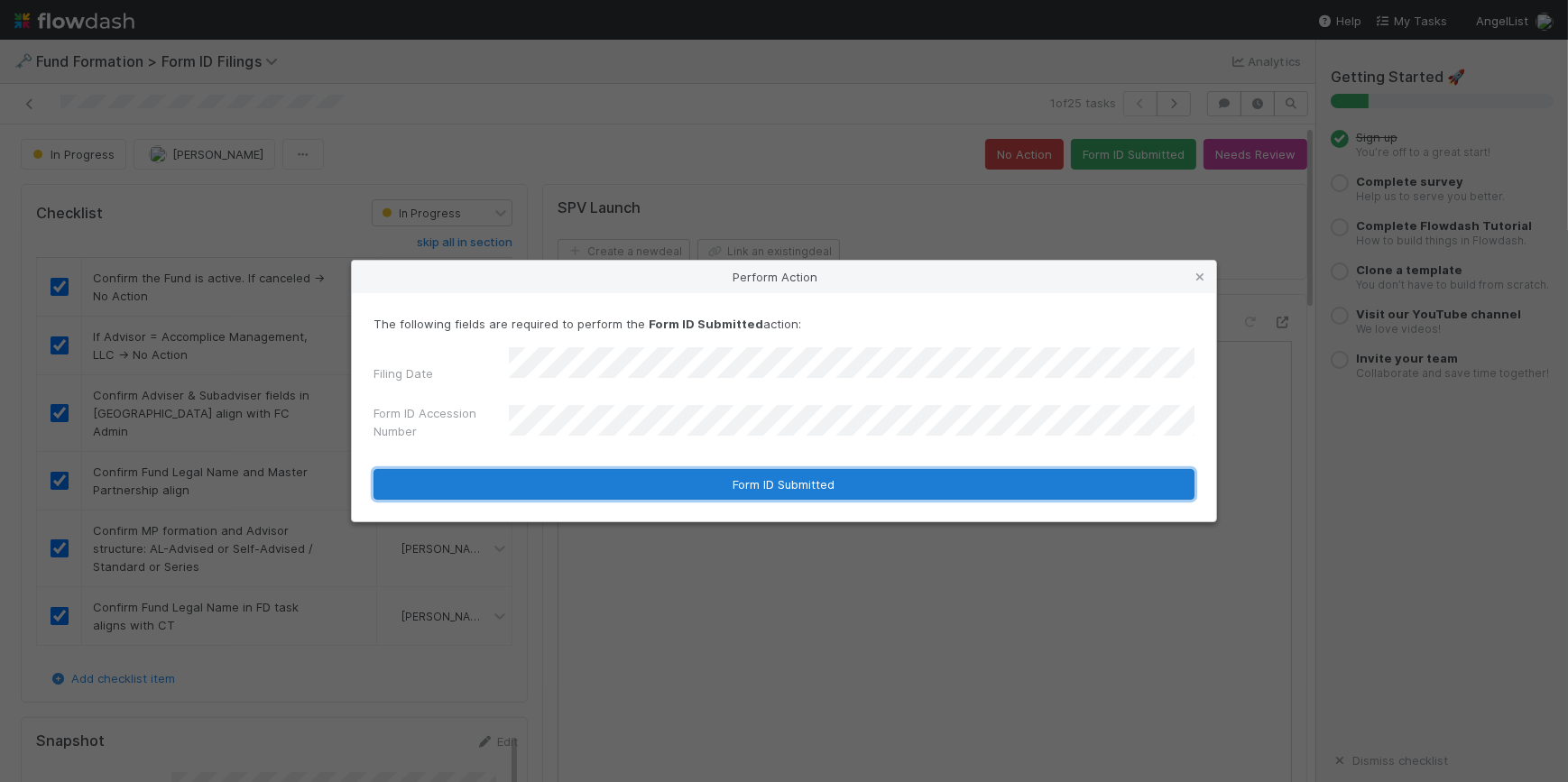
click at [620, 475] on button "Form ID Submitted" at bounding box center [784, 485] width 821 height 31
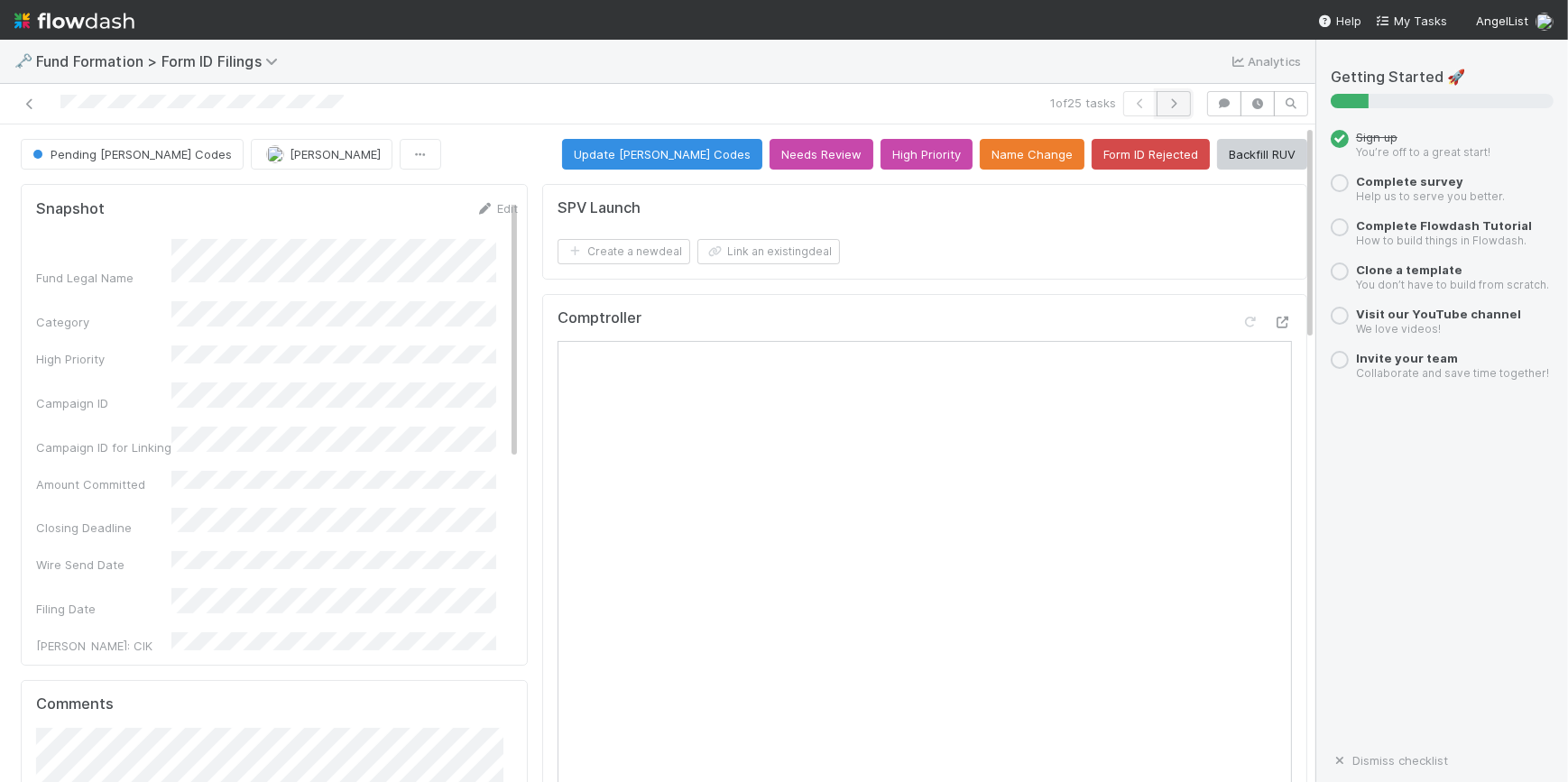
click at [1164, 98] on icon "button" at bounding box center [1173, 103] width 18 height 11
click at [25, 104] on icon at bounding box center [29, 104] width 18 height 12
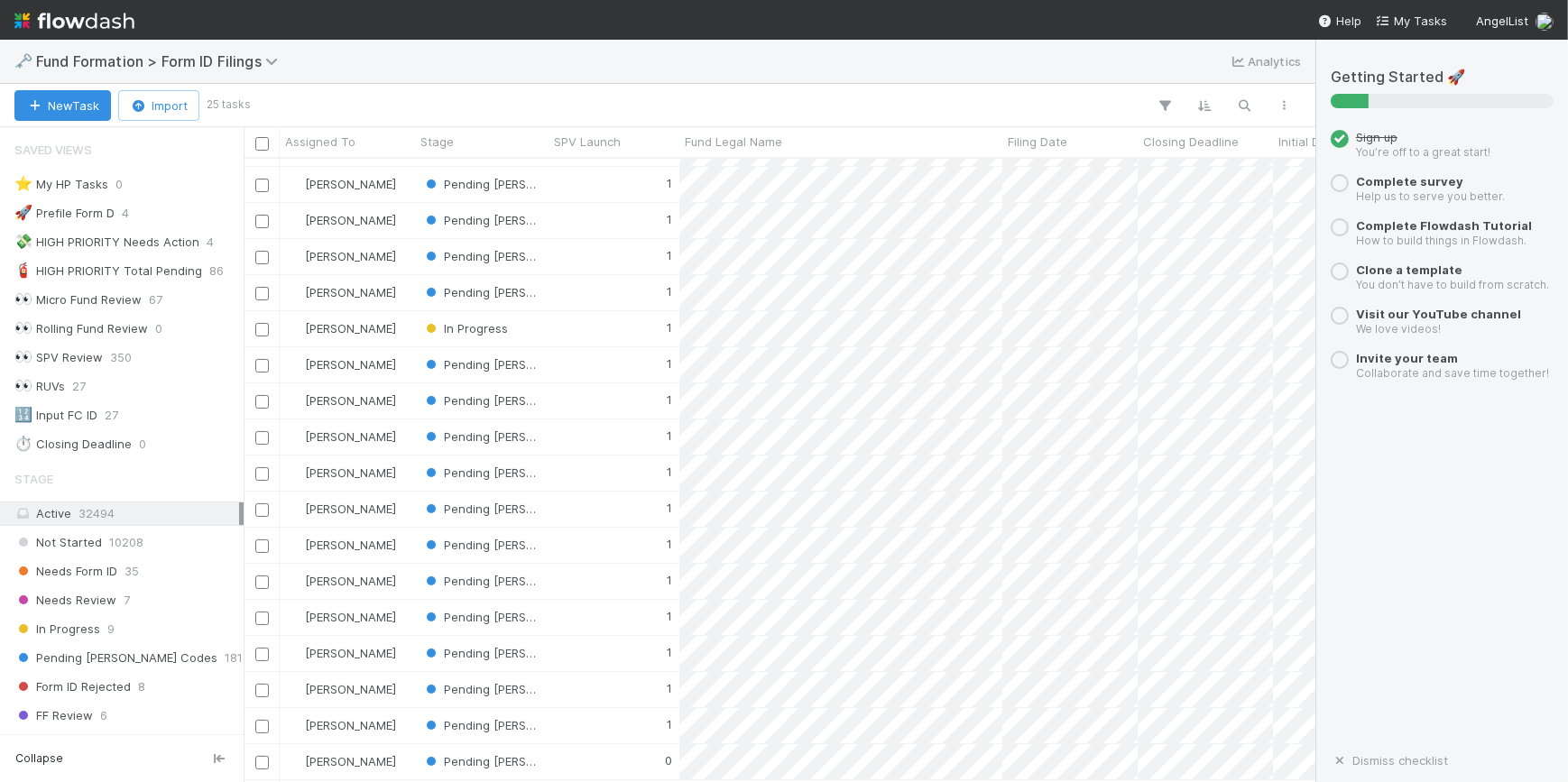
scroll to position [293, 0]
click at [677, 315] on div "1" at bounding box center [613, 328] width 130 height 35
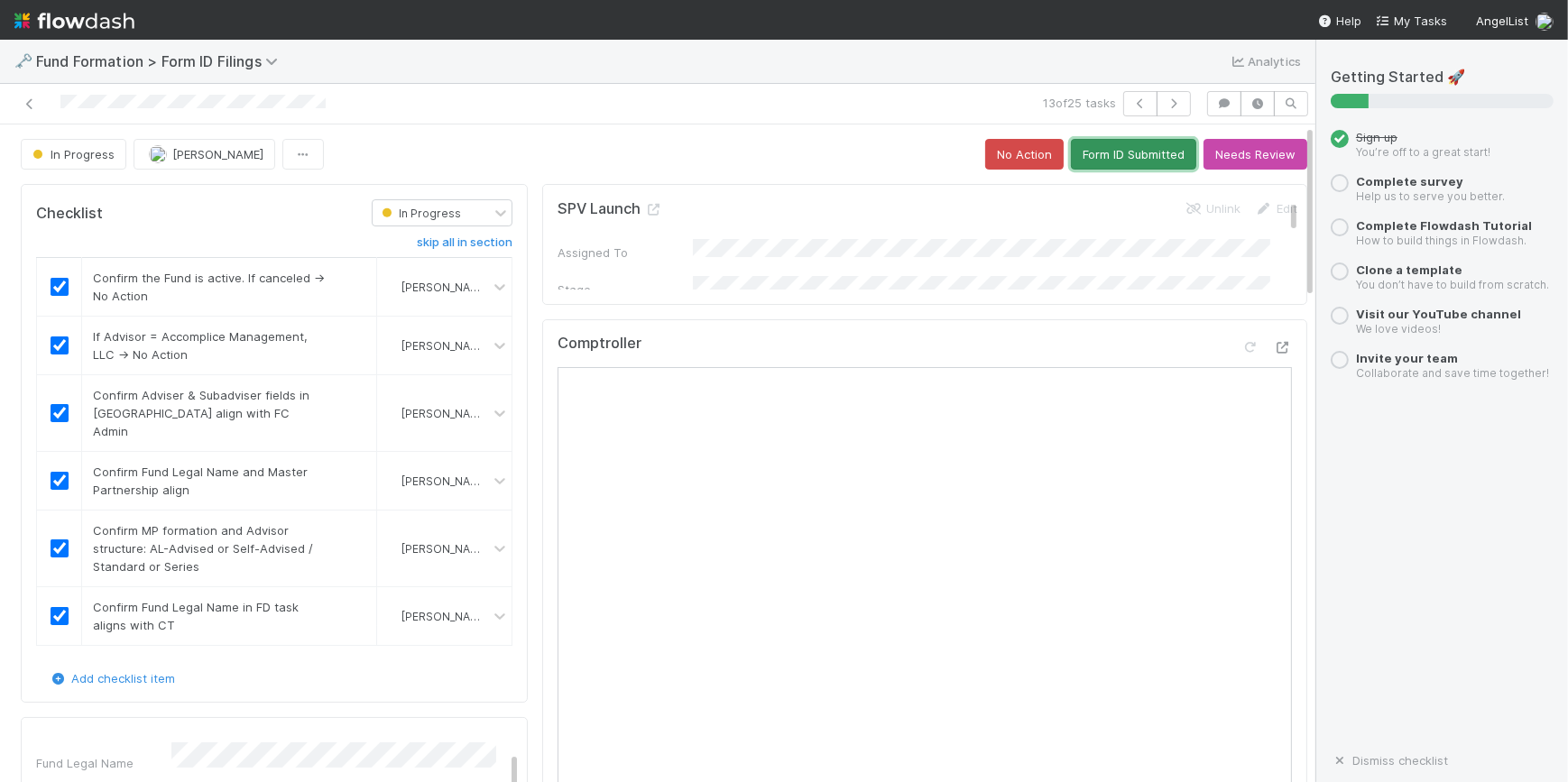
click at [1117, 146] on button "Form ID Submitted" at bounding box center [1134, 154] width 126 height 31
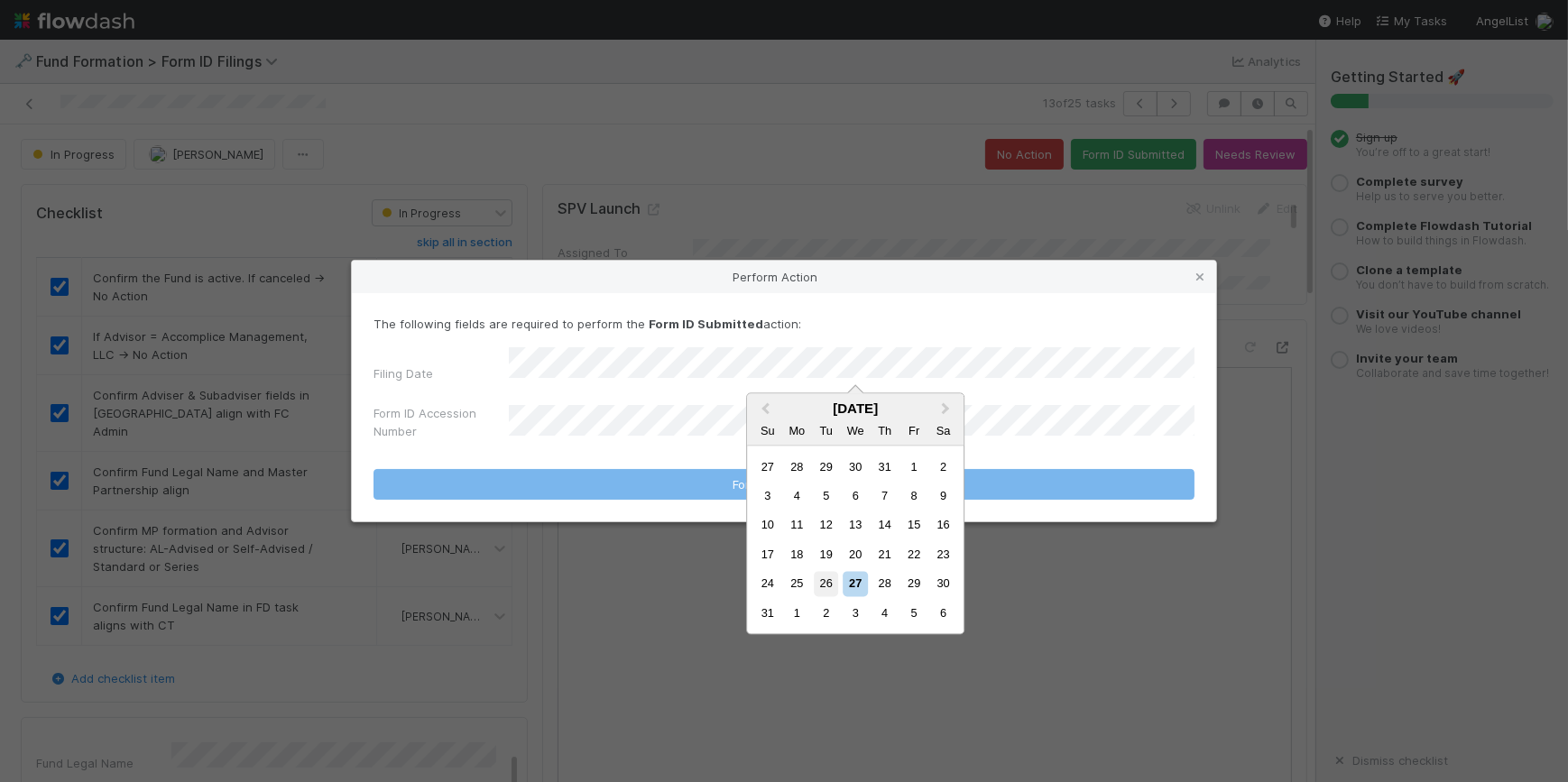
click at [825, 577] on div "26" at bounding box center [826, 583] width 24 height 24
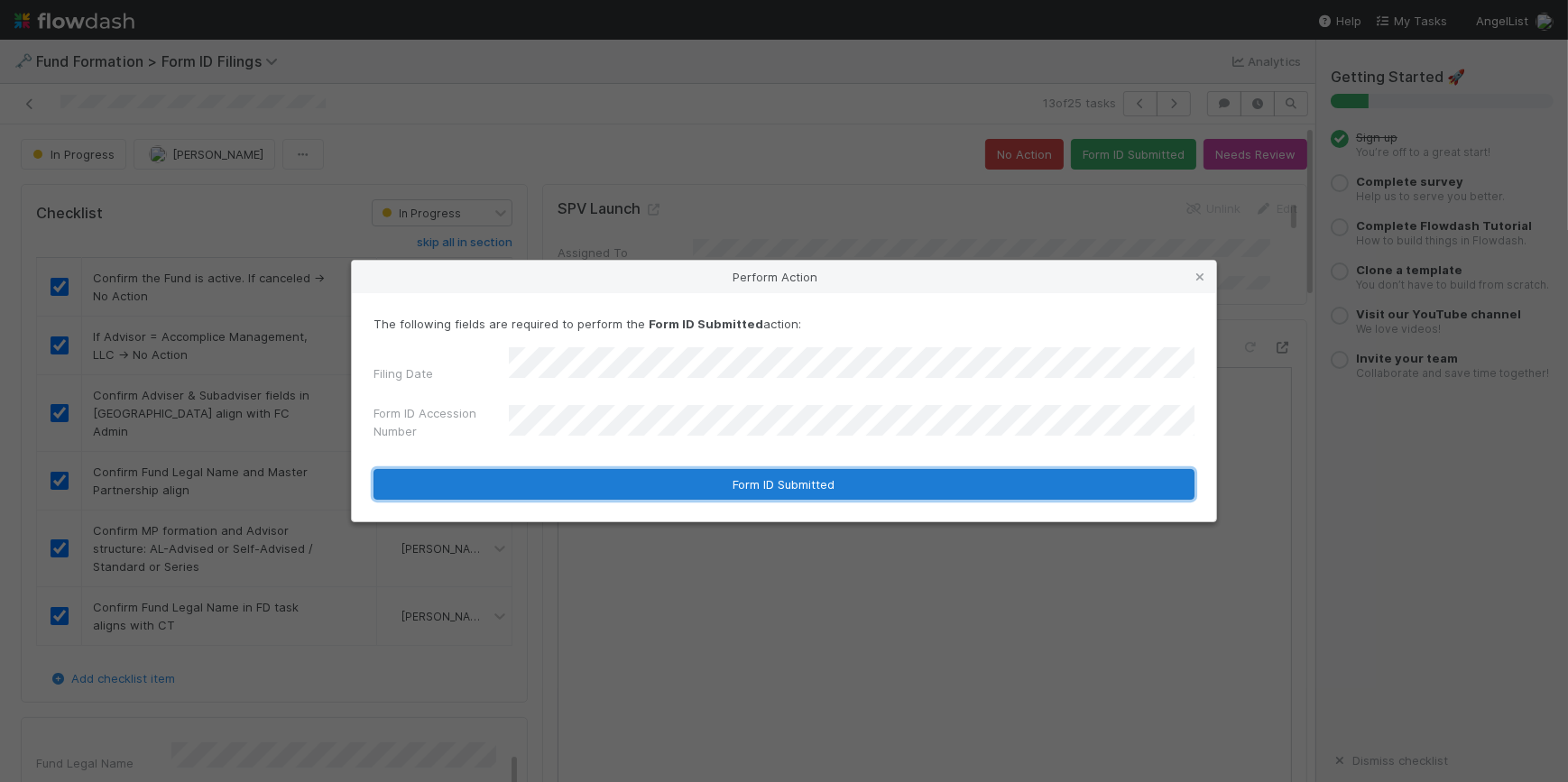
click at [711, 479] on button "Form ID Submitted" at bounding box center [784, 485] width 821 height 31
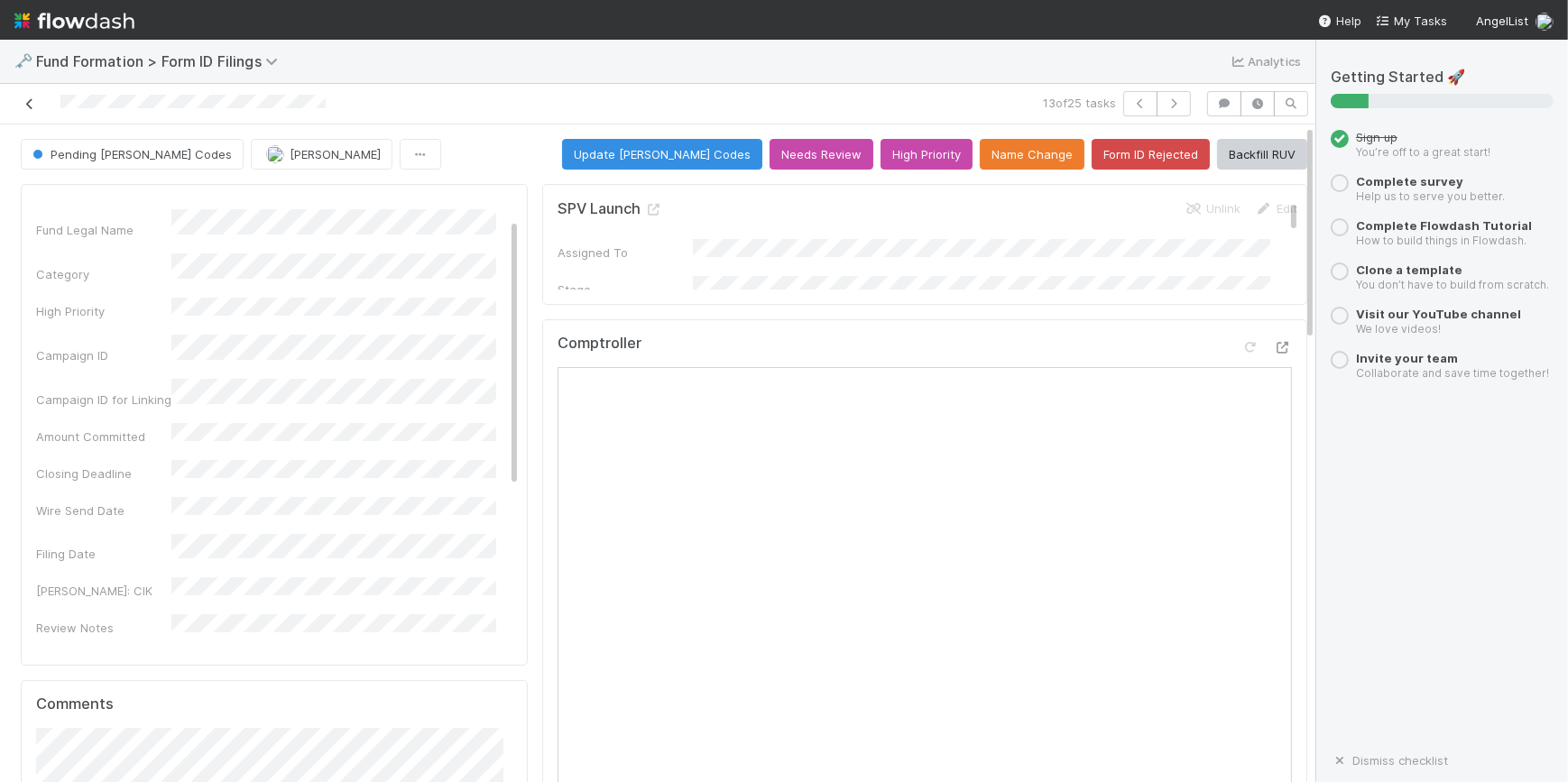
click at [34, 107] on icon at bounding box center [29, 104] width 18 height 12
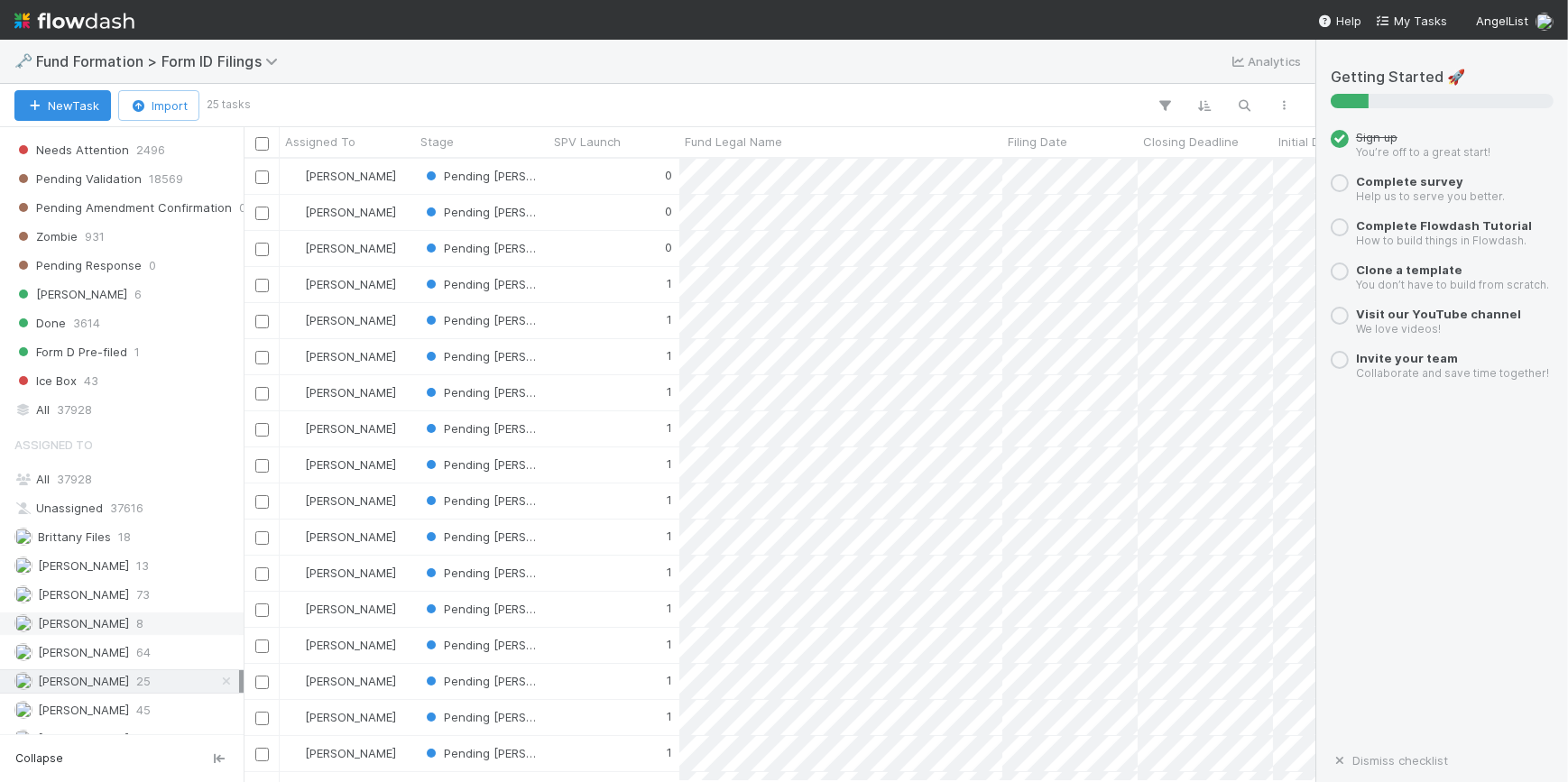
scroll to position [694, 0]
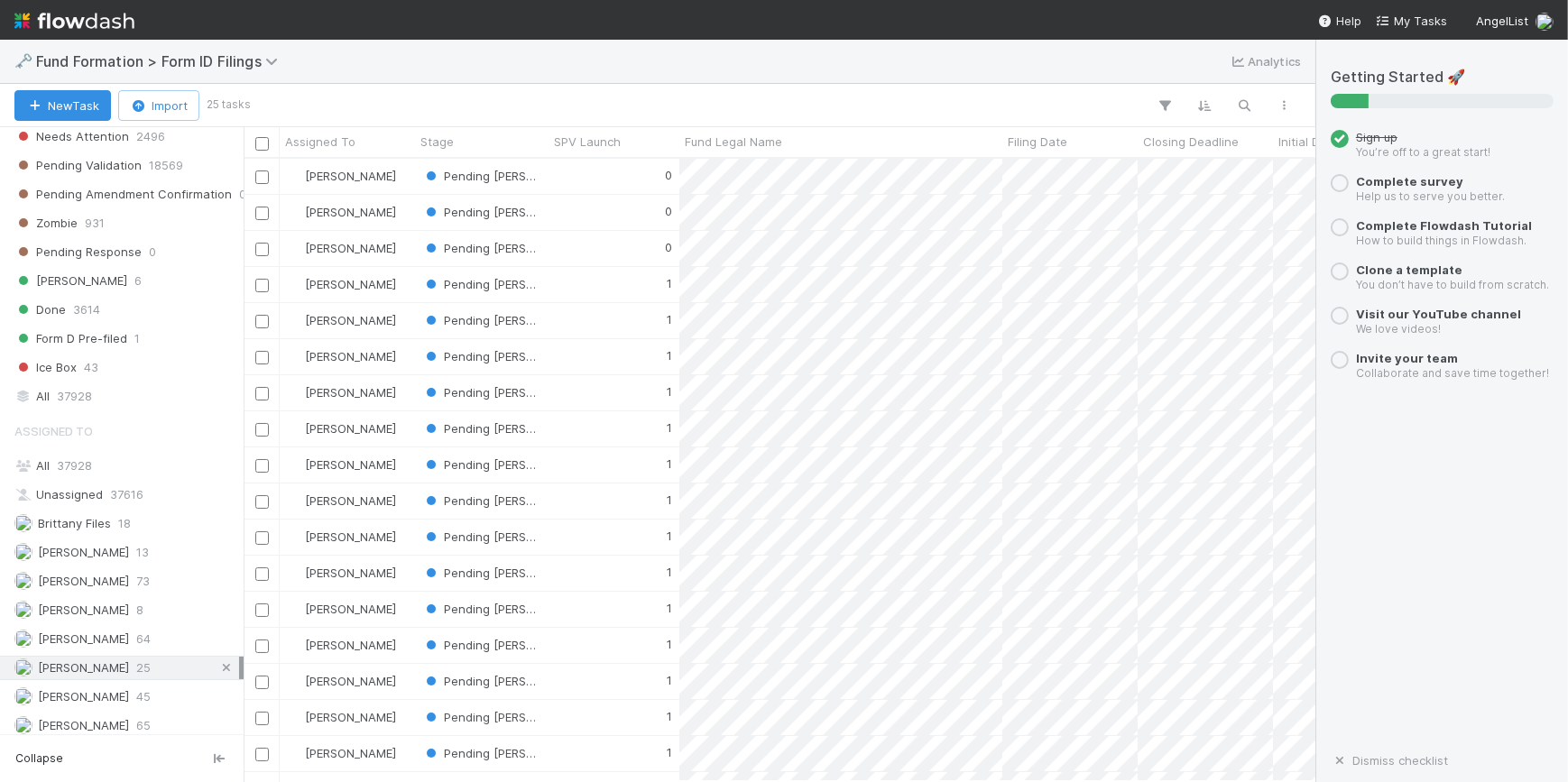
click at [217, 666] on icon at bounding box center [226, 668] width 18 height 12
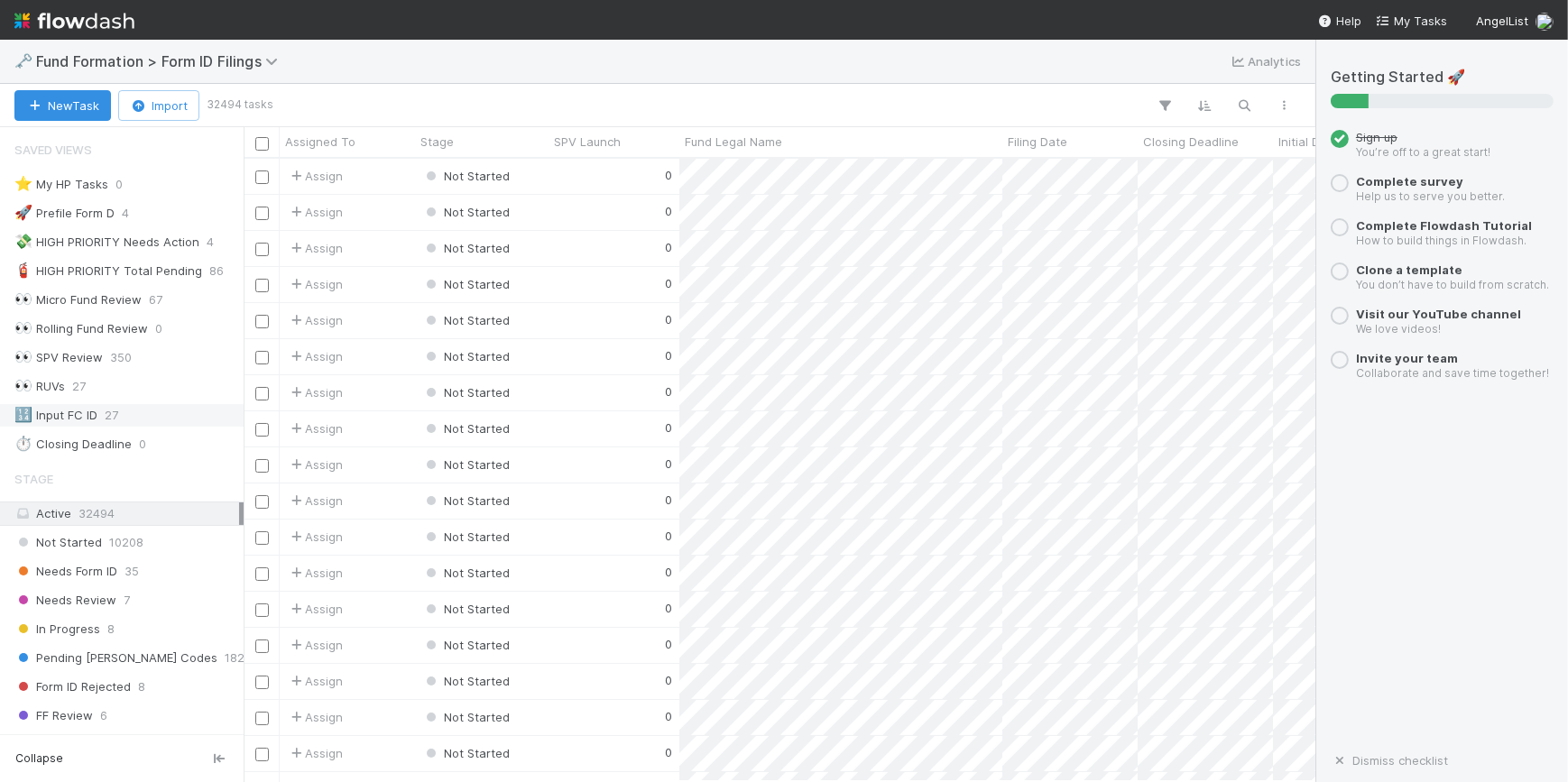
click at [90, 405] on div "🔢 Input FC ID" at bounding box center [56, 415] width 83 height 22
click at [574, 174] on div "0" at bounding box center [613, 176] width 130 height 35
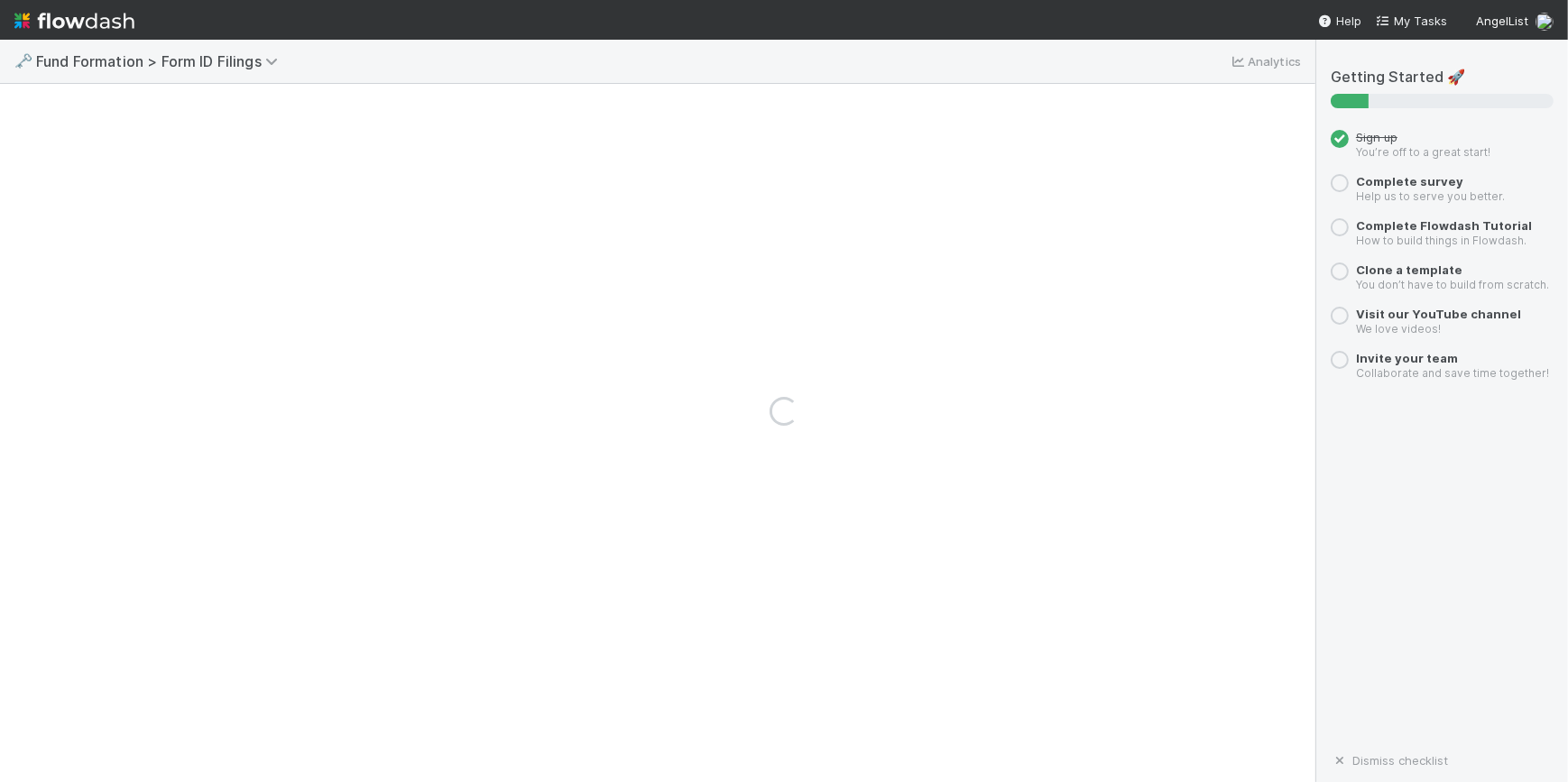
click at [574, 174] on div "Loading..." at bounding box center [784, 410] width 1568 height 742
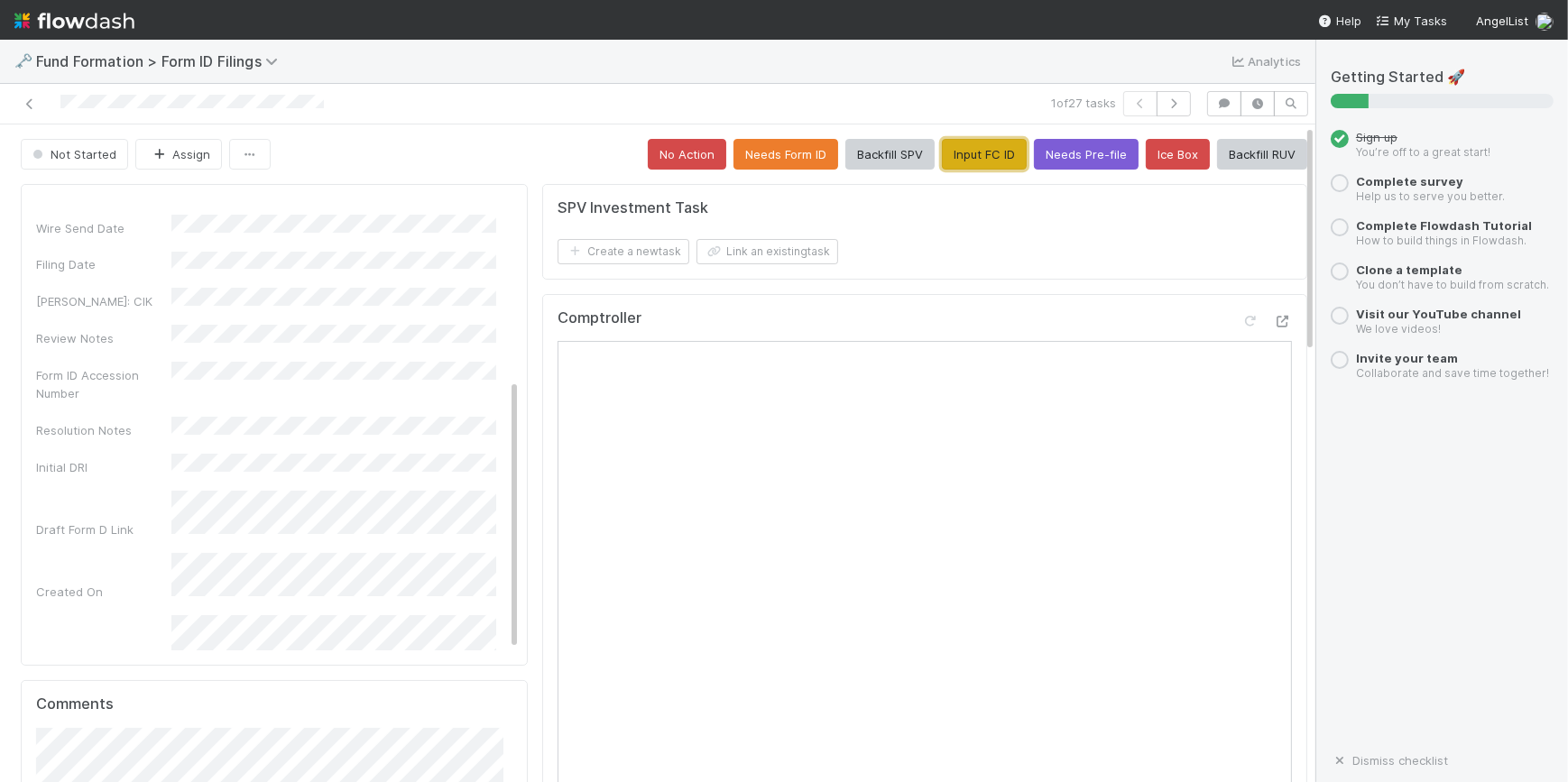
click at [956, 161] on button "Input FC ID" at bounding box center [984, 154] width 85 height 31
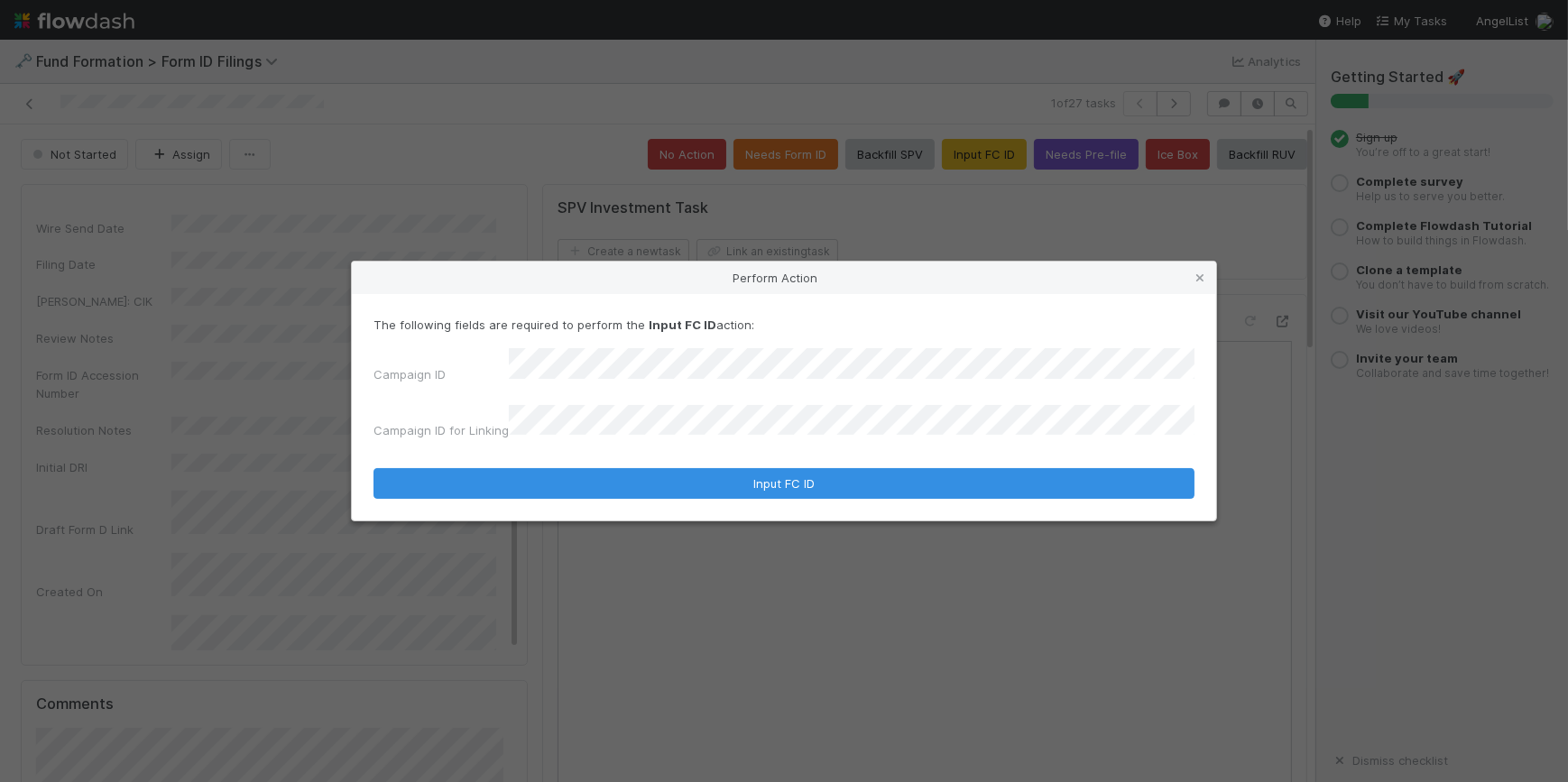
click at [723, 489] on div "The following fields are required to perform the Input FC ID action: Campaign I…" at bounding box center [783, 407] width 864 height 227
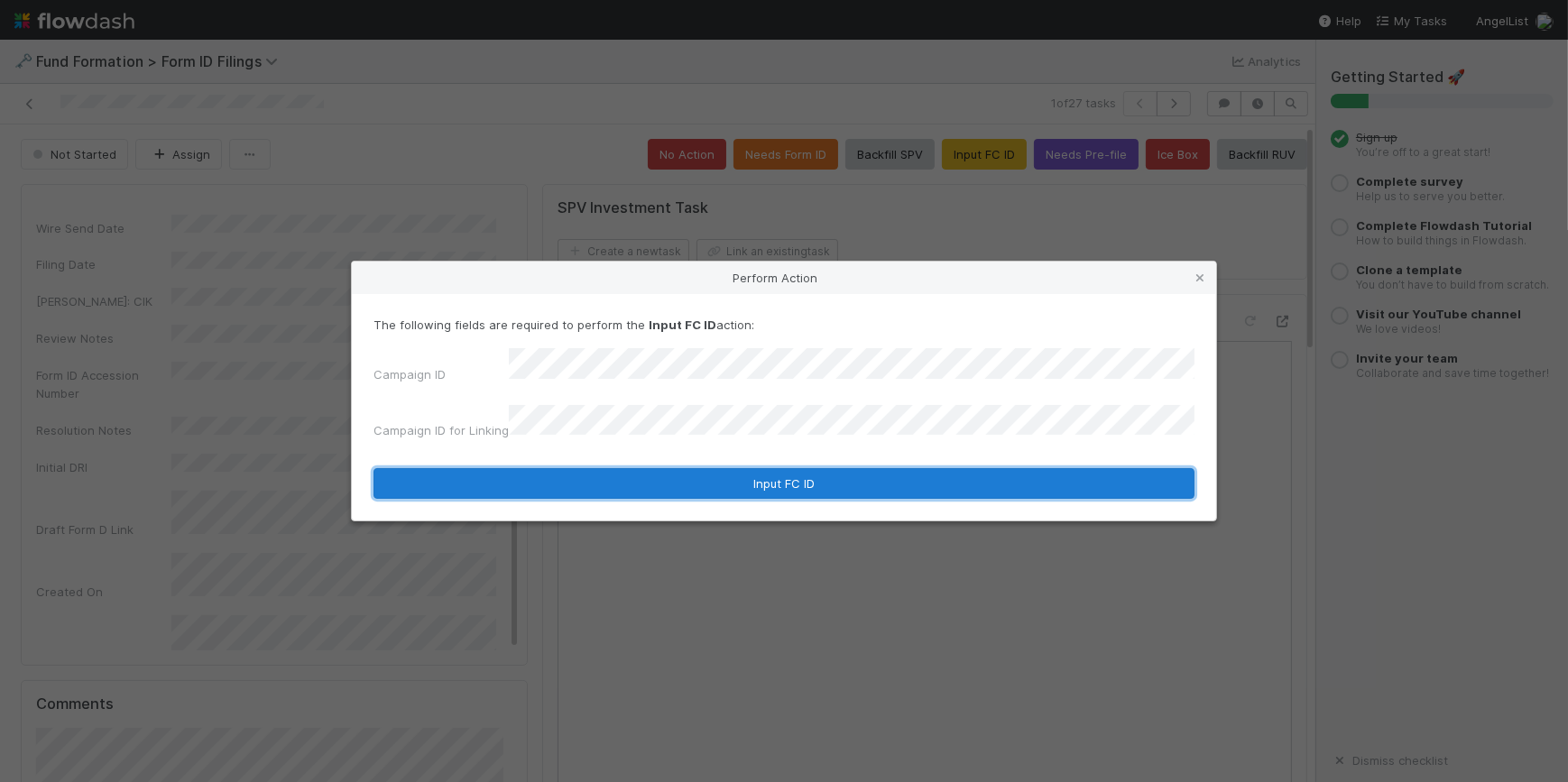
click at [838, 481] on button "Input FC ID" at bounding box center [784, 484] width 821 height 31
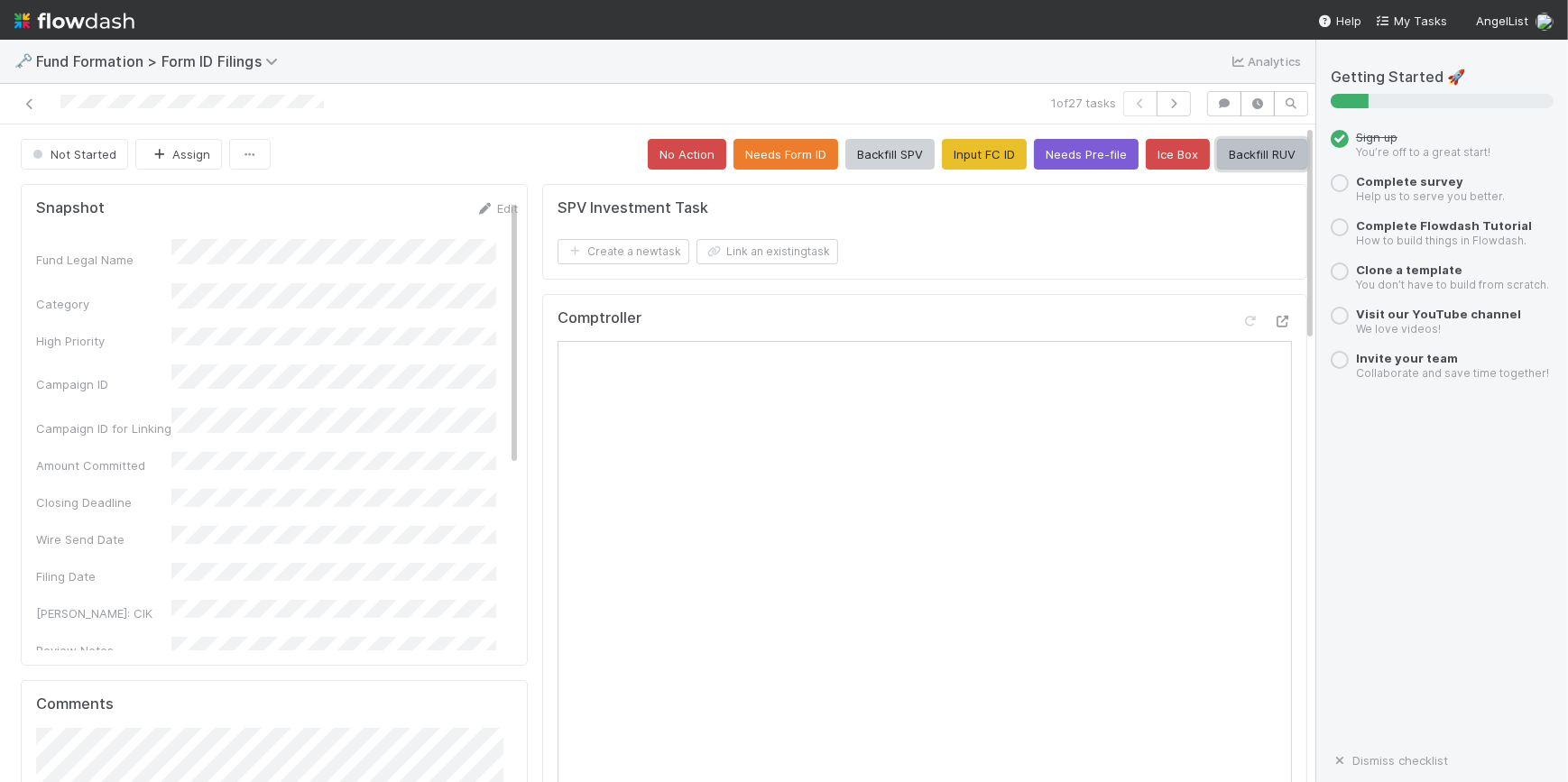
click at [1261, 152] on button "Backfill RUV" at bounding box center [1261, 154] width 90 height 31
click at [1164, 99] on icon "button" at bounding box center [1173, 103] width 18 height 11
click at [972, 158] on button "Input FC ID" at bounding box center [984, 154] width 85 height 31
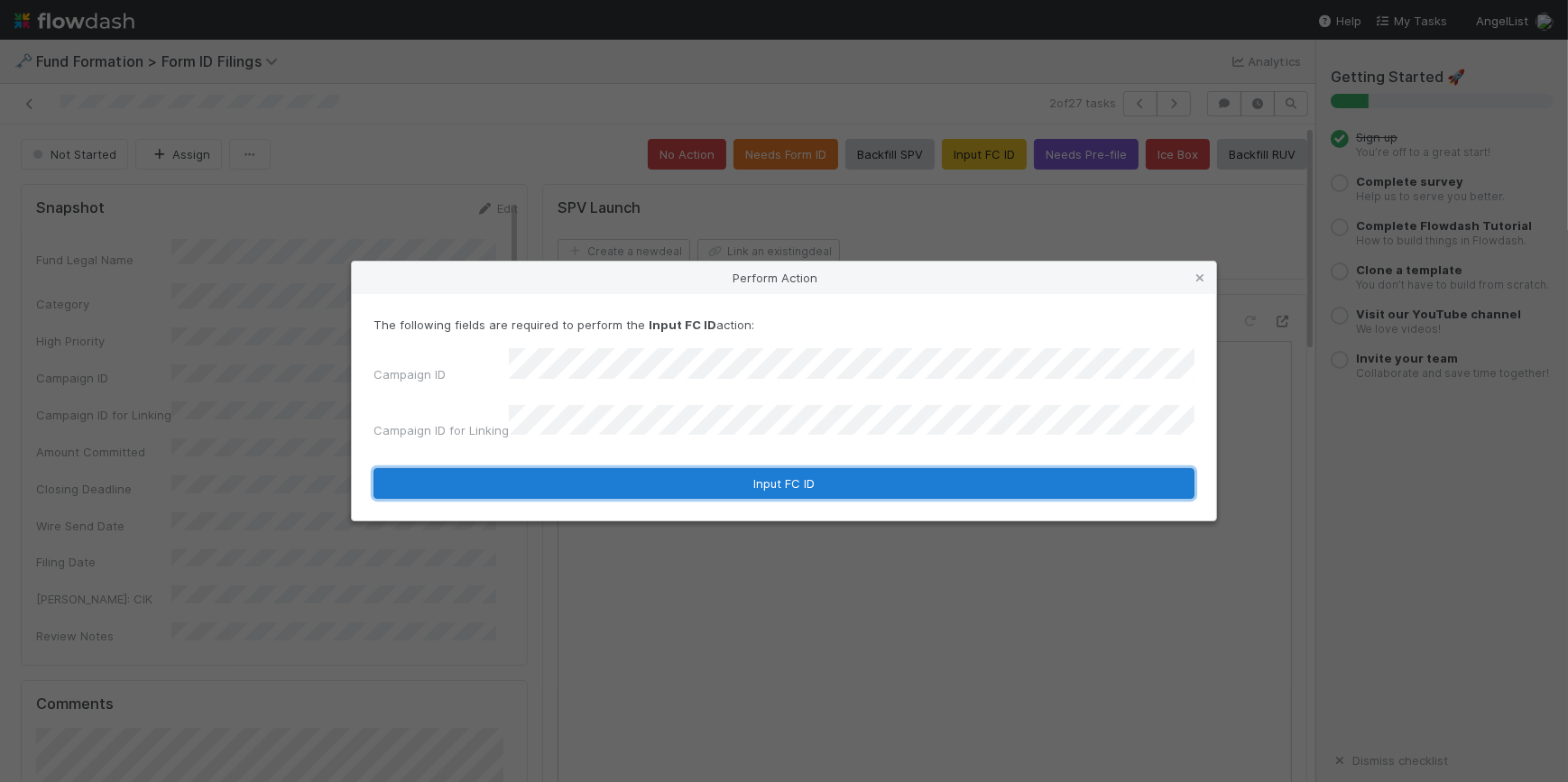
click at [761, 473] on button "Input FC ID" at bounding box center [784, 484] width 821 height 31
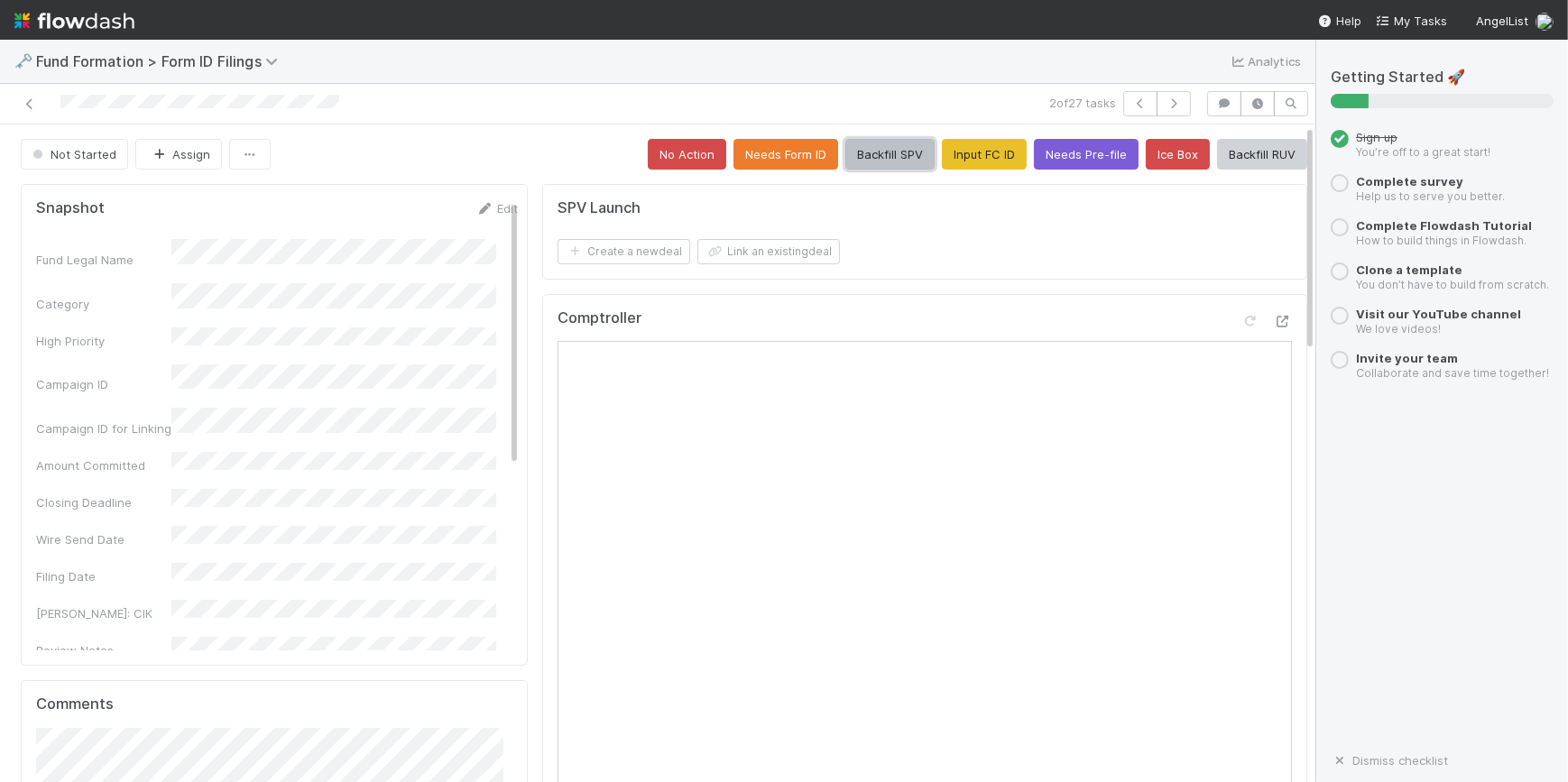
click at [857, 154] on button "Backfill SPV" at bounding box center [889, 154] width 89 height 31
click at [1164, 106] on icon "button" at bounding box center [1173, 103] width 18 height 11
click at [941, 147] on button "Input FC ID" at bounding box center [984, 154] width 85 height 31
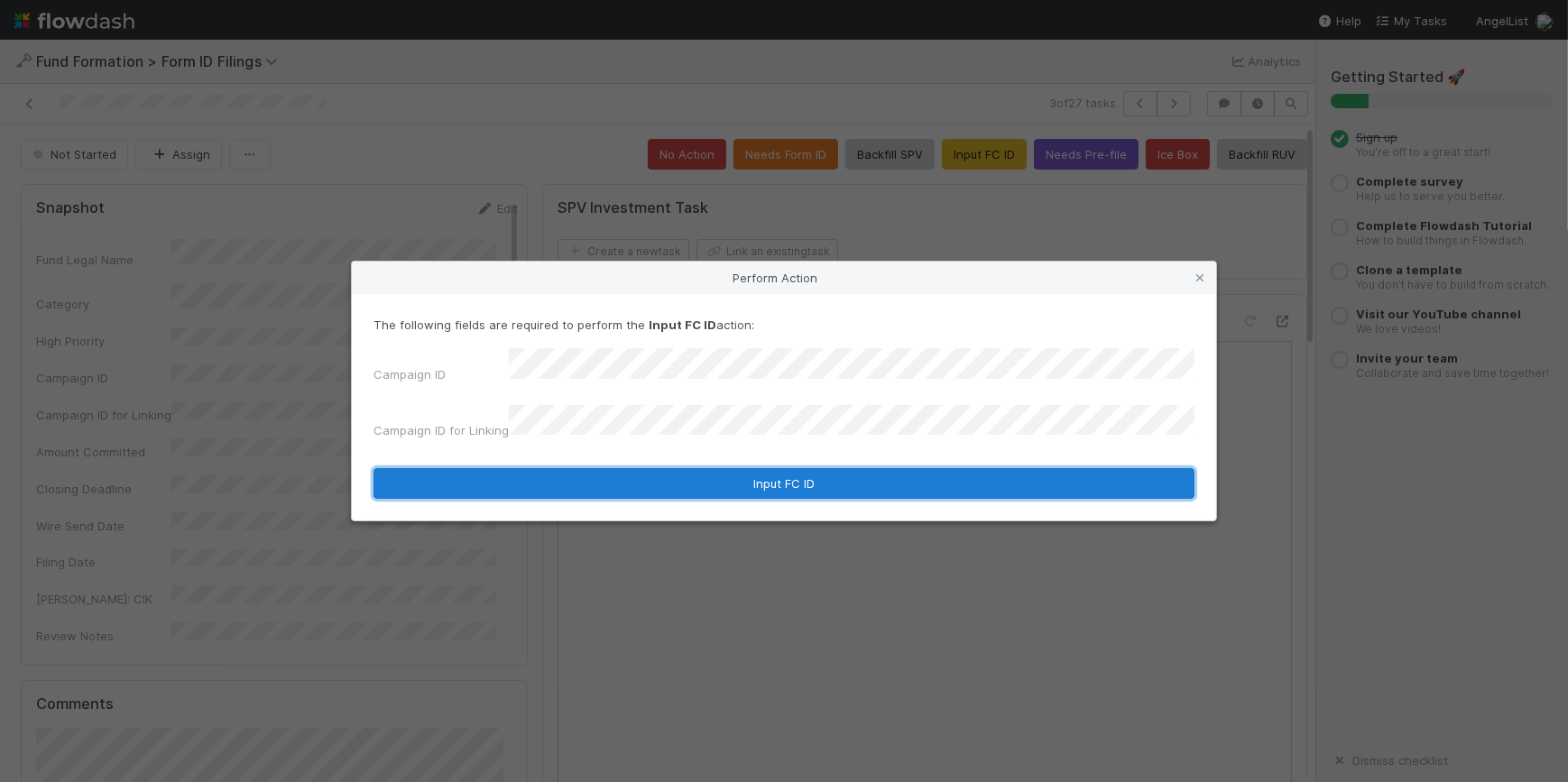
click at [777, 468] on button "Input FC ID" at bounding box center [784, 484] width 821 height 31
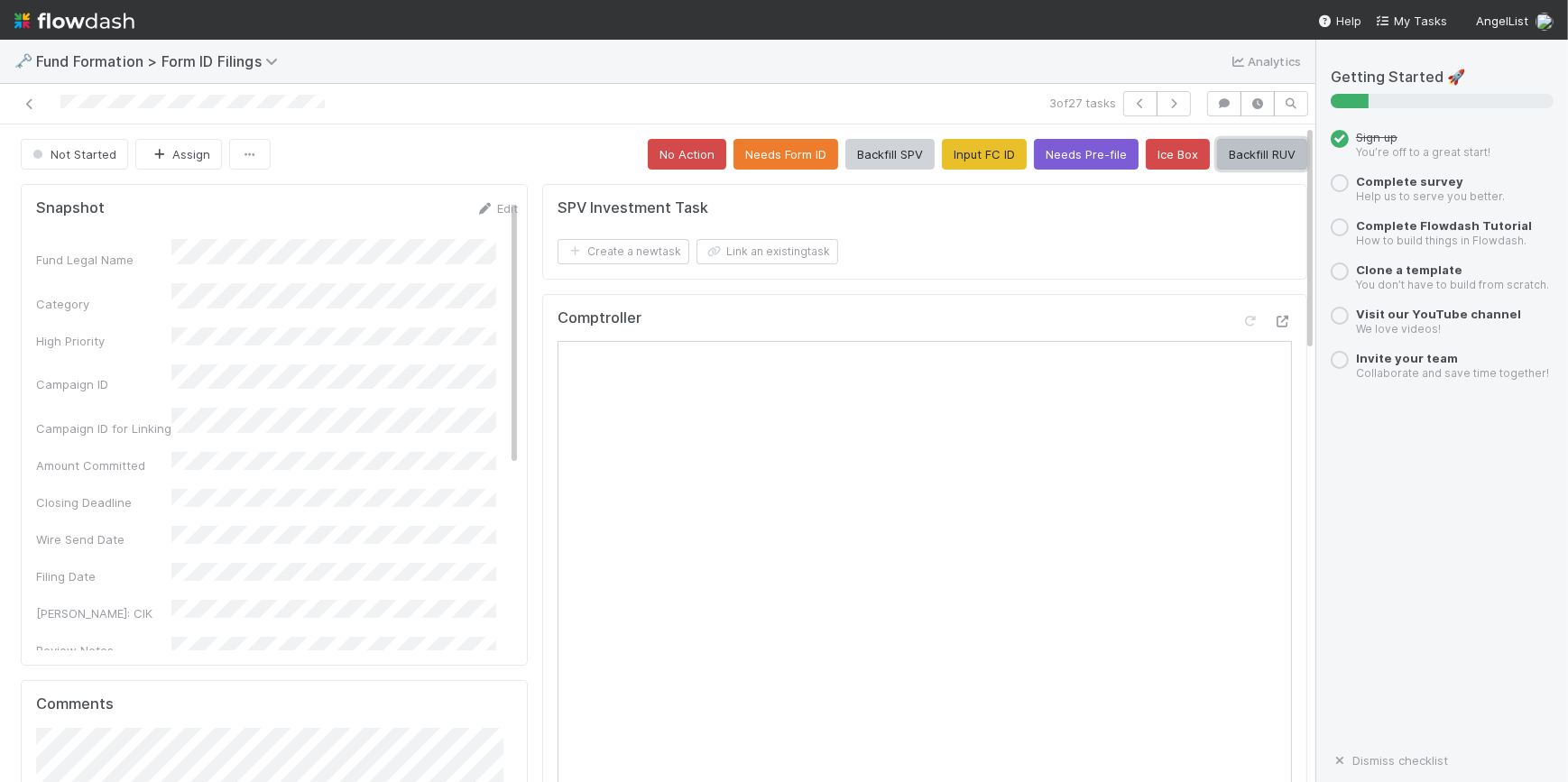
click at [1217, 162] on button "Backfill RUV" at bounding box center [1261, 154] width 90 height 31
click at [1164, 100] on icon "button" at bounding box center [1173, 103] width 18 height 11
click at [950, 154] on button "Input FC ID" at bounding box center [984, 154] width 85 height 31
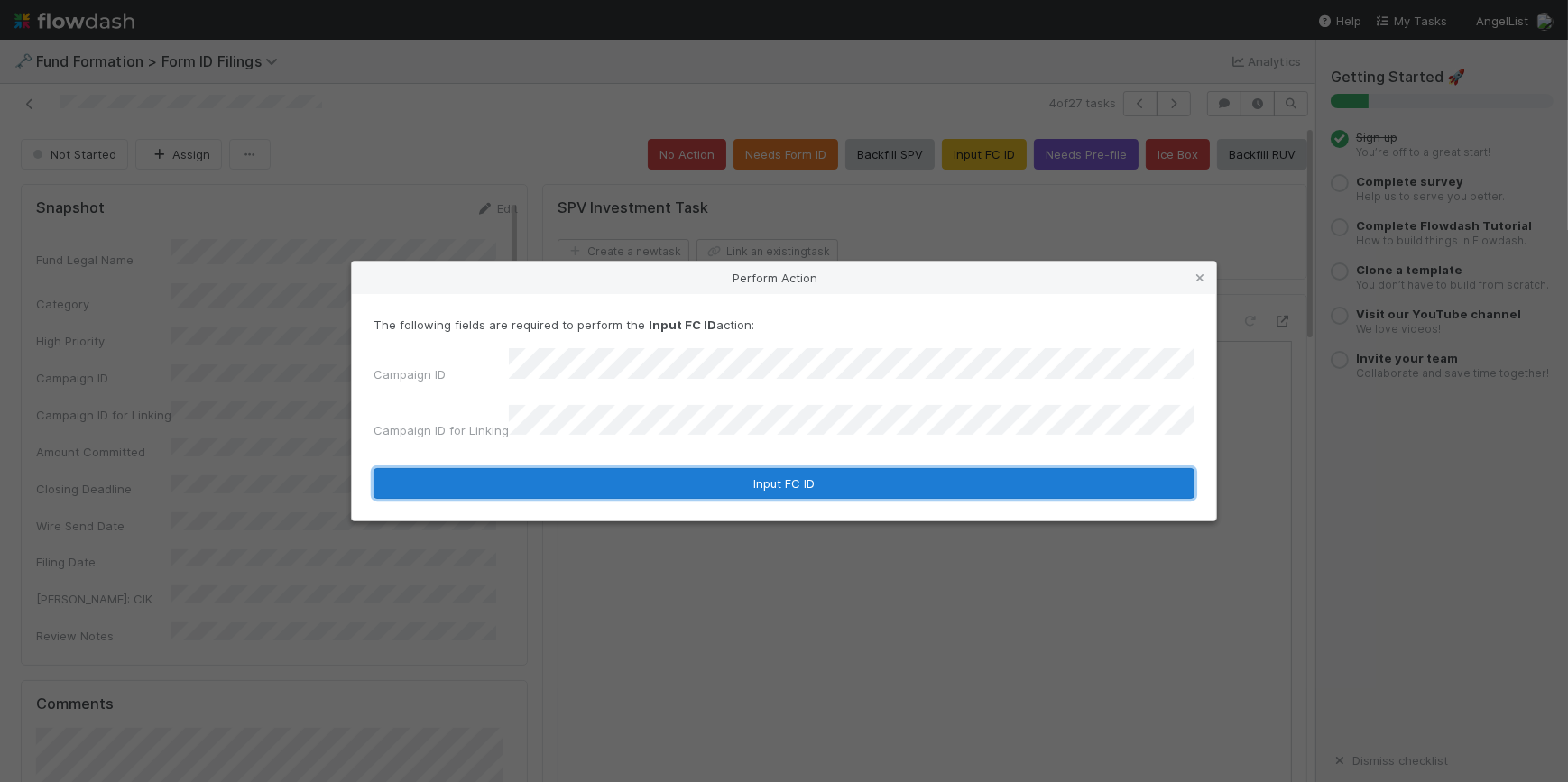
click at [719, 482] on button "Input FC ID" at bounding box center [784, 484] width 821 height 31
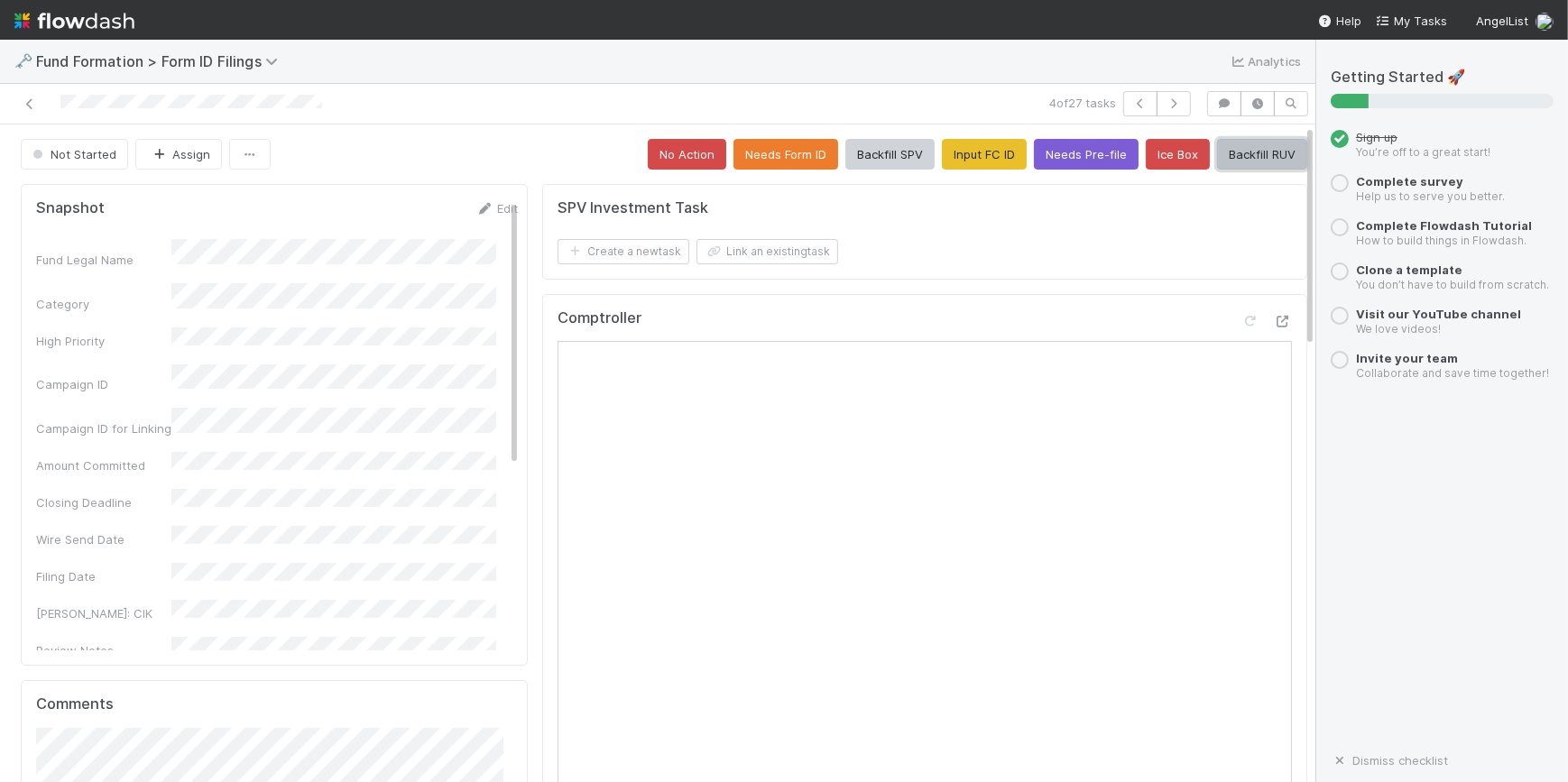
click at [1235, 158] on button "Backfill RUV" at bounding box center [1261, 154] width 90 height 31
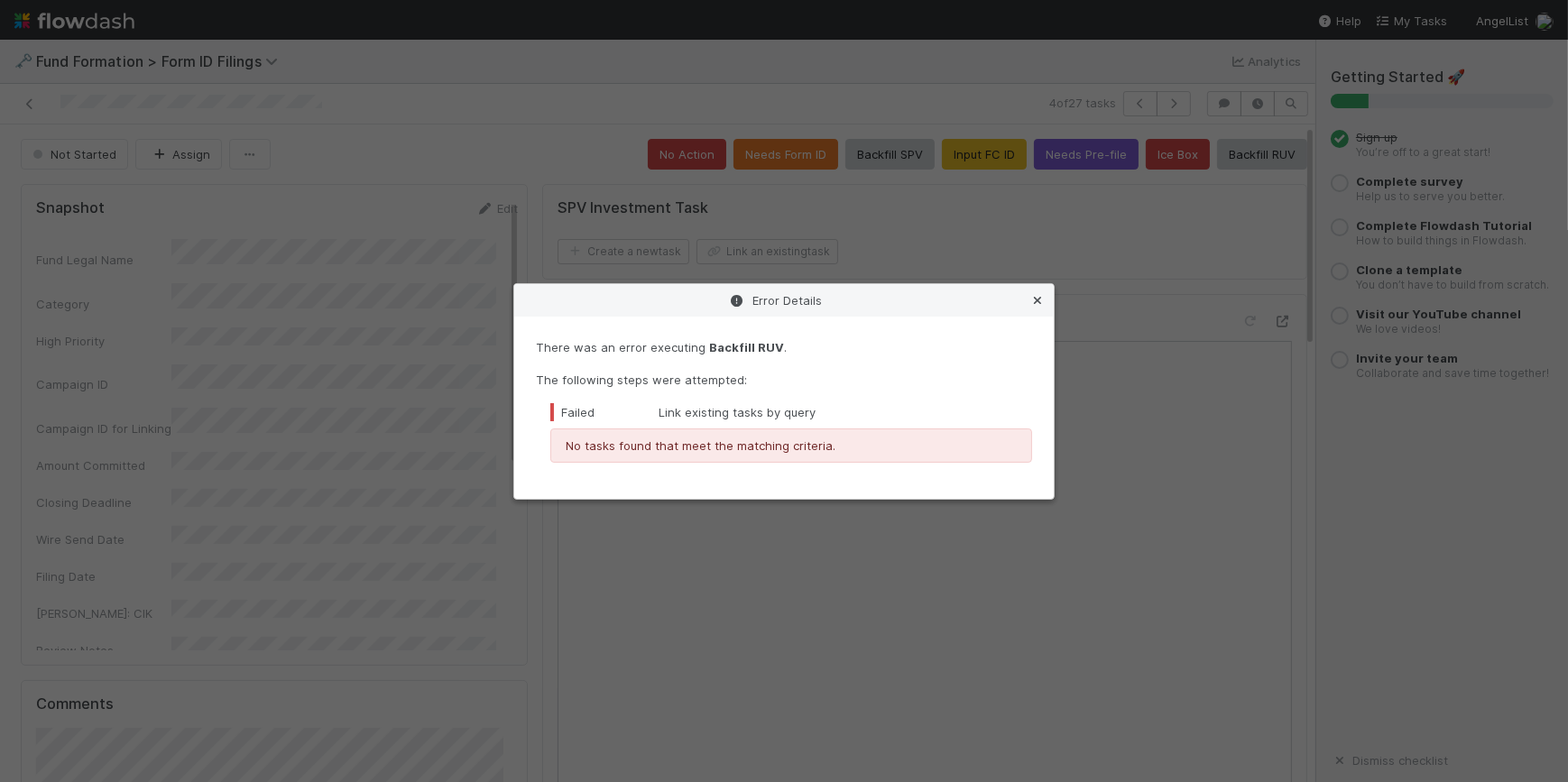
click at [1031, 302] on icon at bounding box center [1037, 300] width 18 height 12
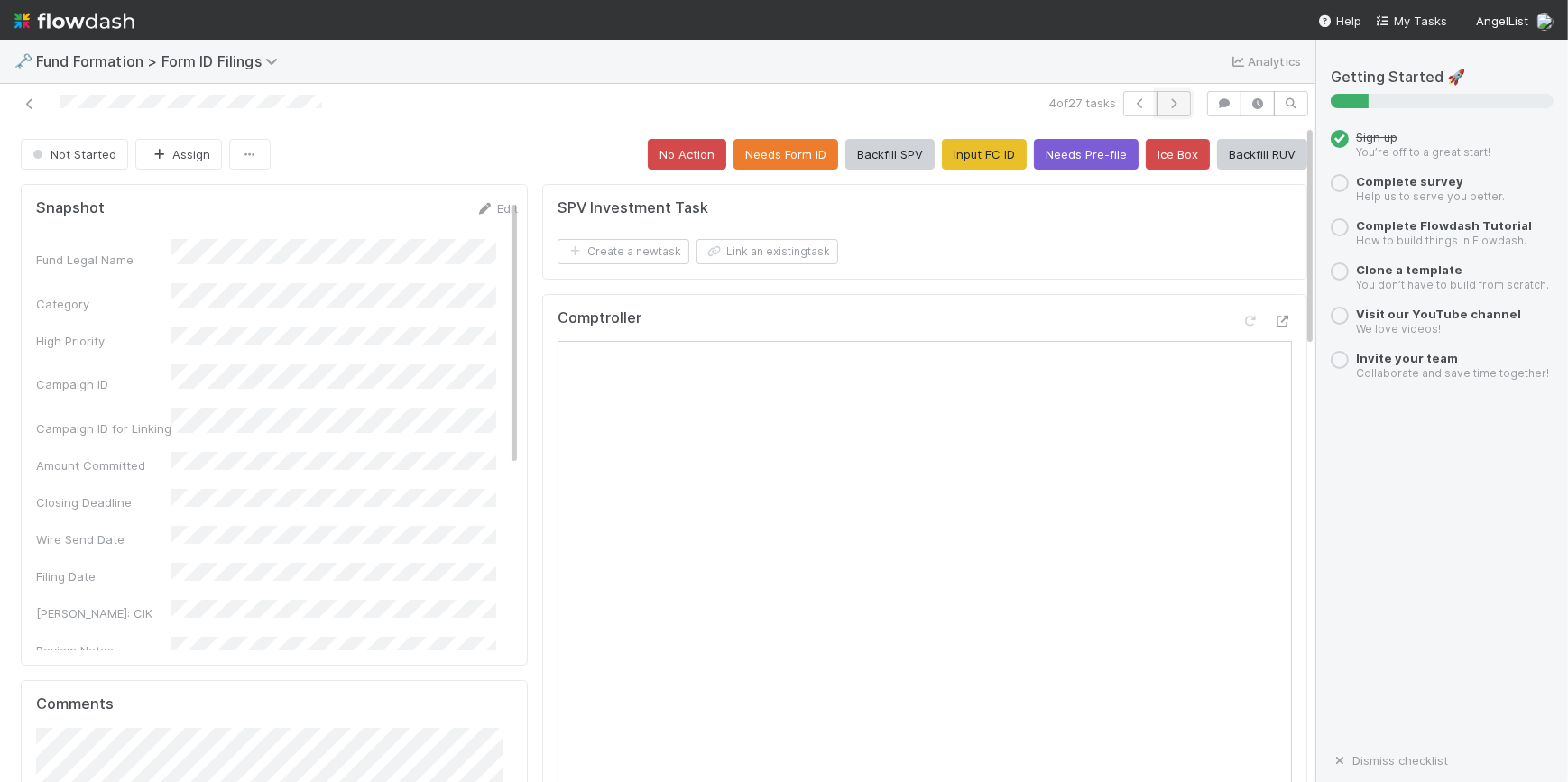
click at [1164, 103] on icon "button" at bounding box center [1173, 103] width 18 height 11
click at [963, 153] on button "Input FC ID" at bounding box center [984, 154] width 85 height 31
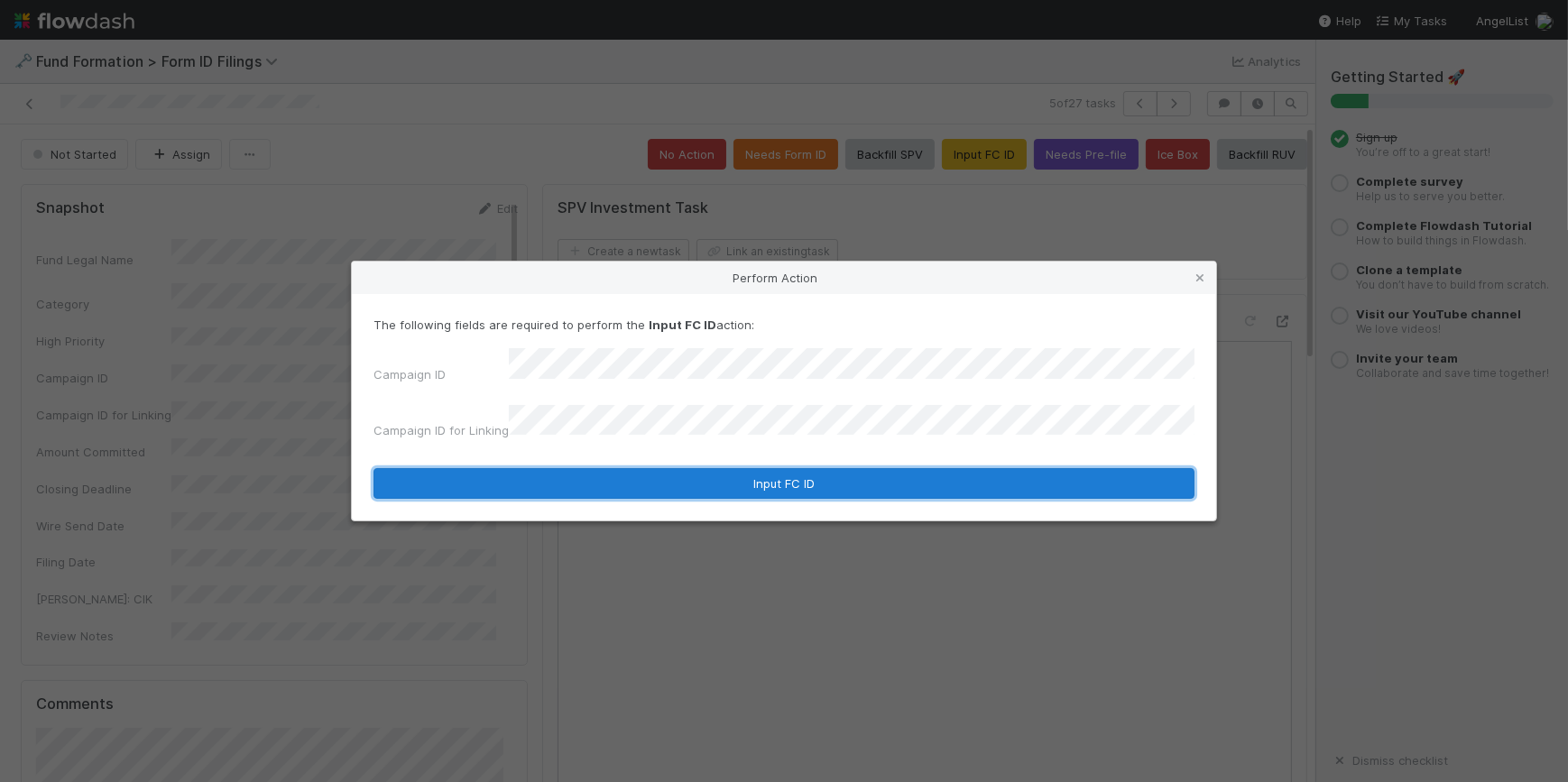
click at [774, 470] on button "Input FC ID" at bounding box center [784, 484] width 821 height 31
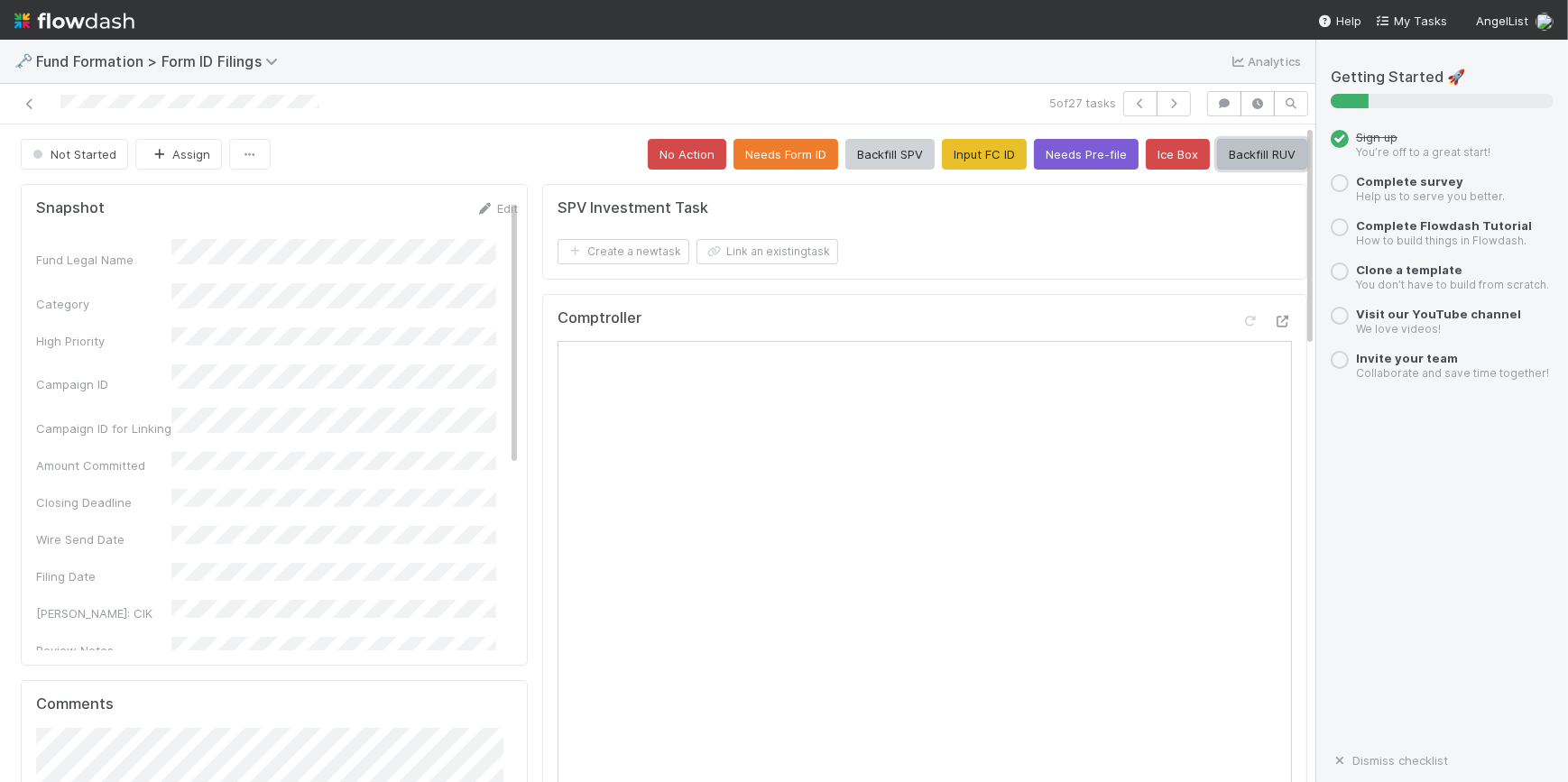
click at [1217, 157] on button "Backfill RUV" at bounding box center [1261, 154] width 90 height 31
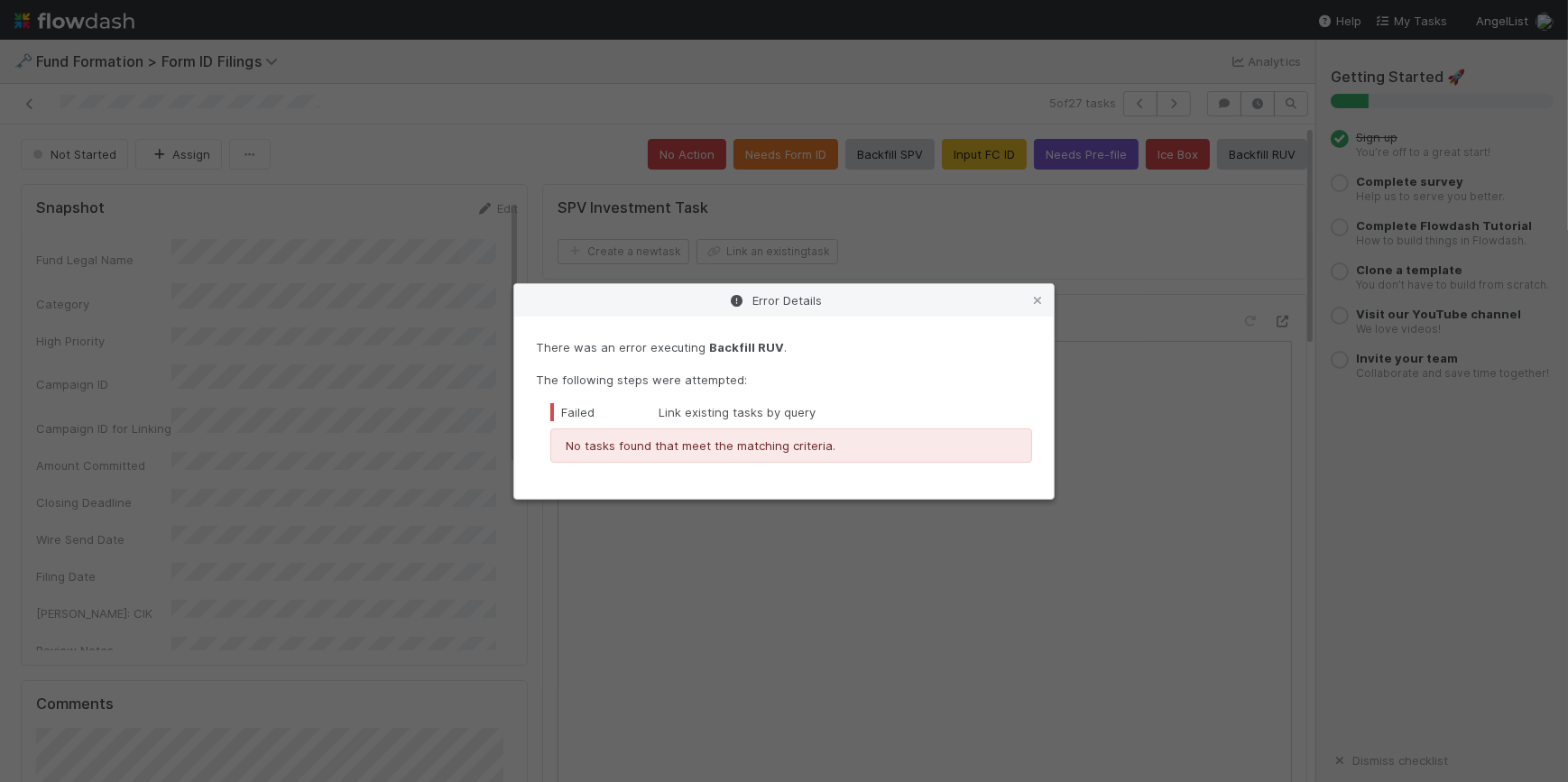
drag, startPoint x: 1035, startPoint y: 297, endPoint x: 1039, endPoint y: 289, distance: 8.9
click at [1035, 297] on icon at bounding box center [1037, 300] width 18 height 12
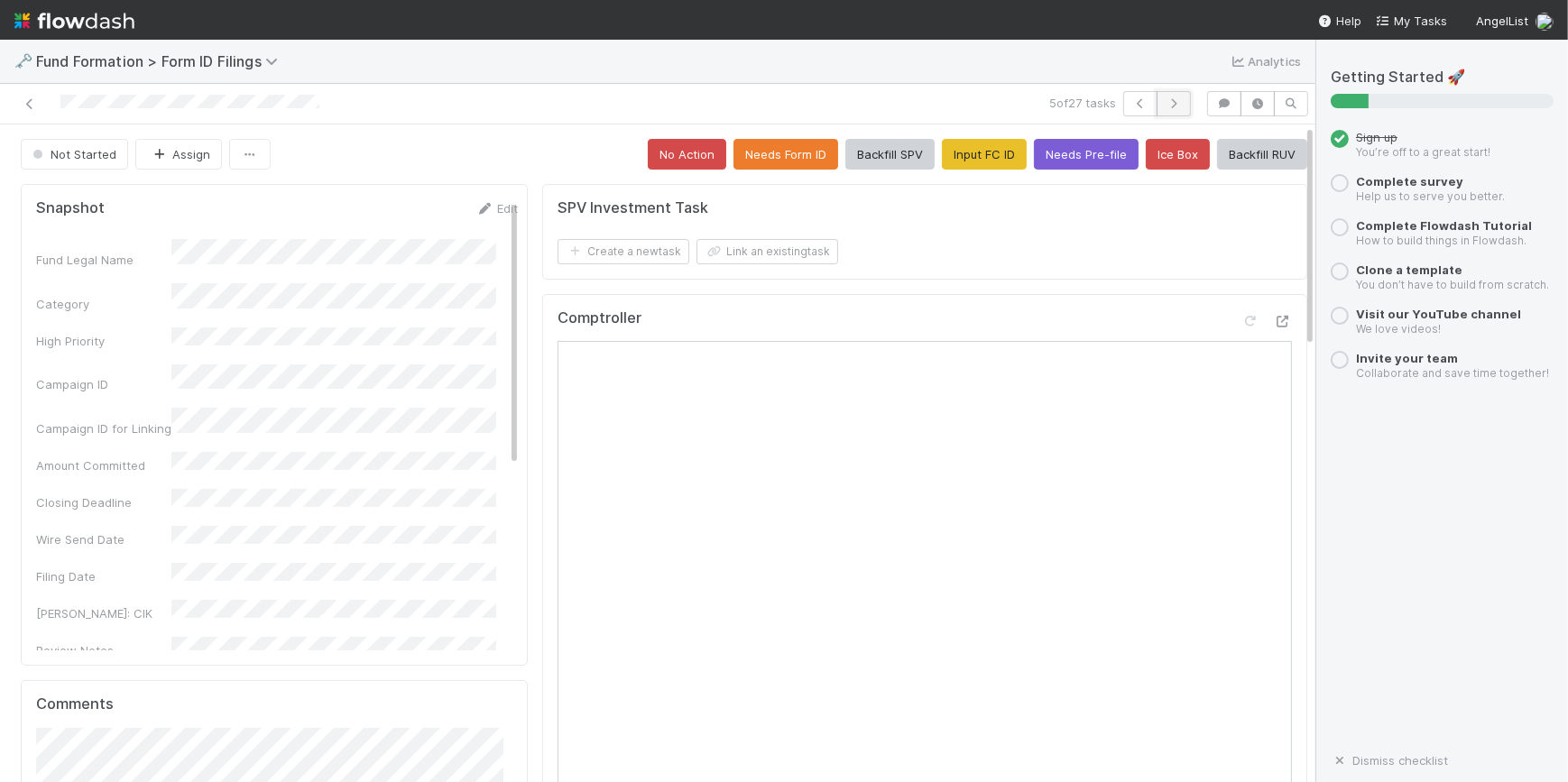
click at [1164, 106] on icon "button" at bounding box center [1173, 103] width 18 height 11
click at [978, 149] on button "Input FC ID" at bounding box center [984, 154] width 85 height 31
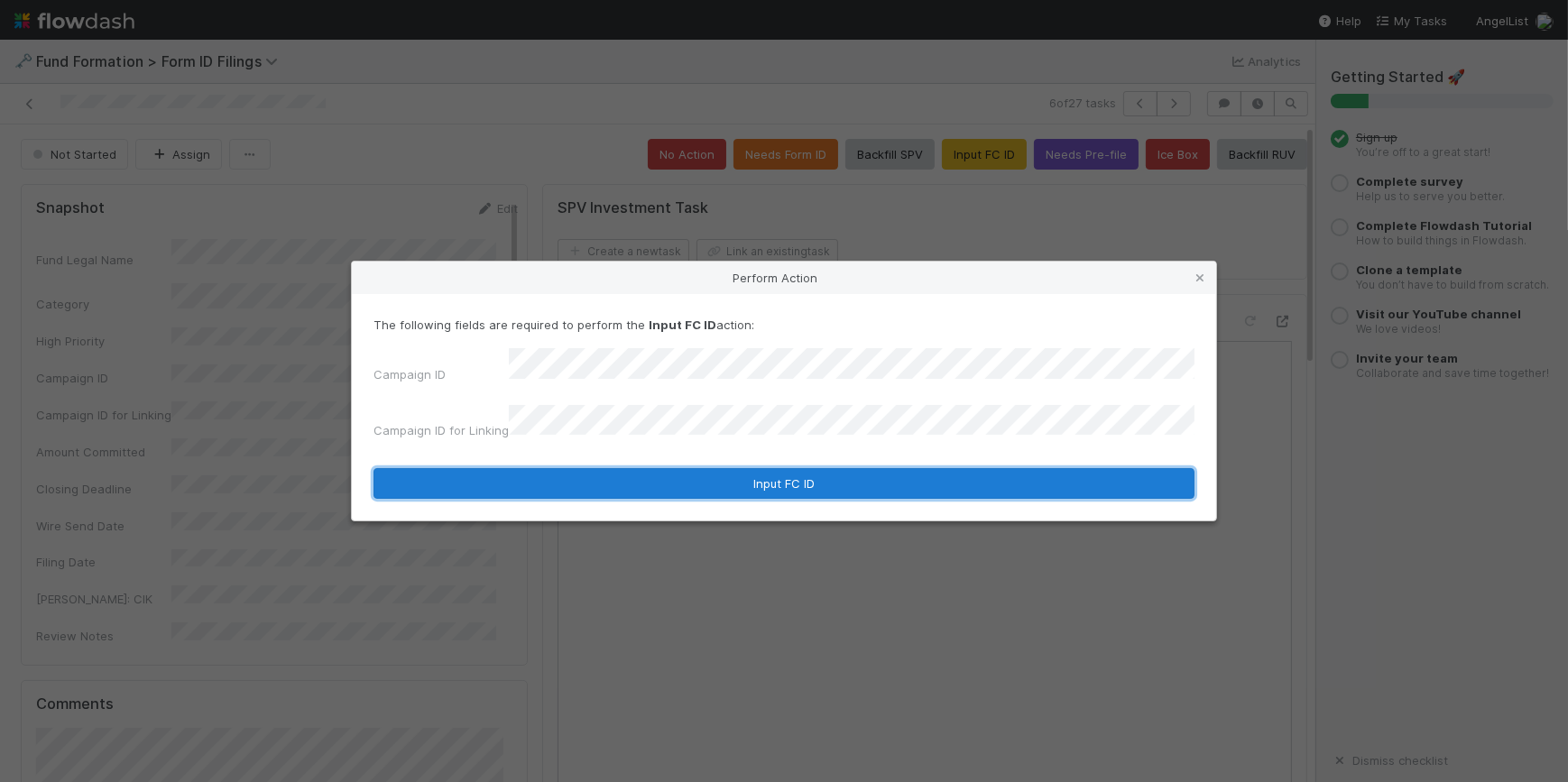
click at [749, 468] on button "Input FC ID" at bounding box center [784, 484] width 821 height 31
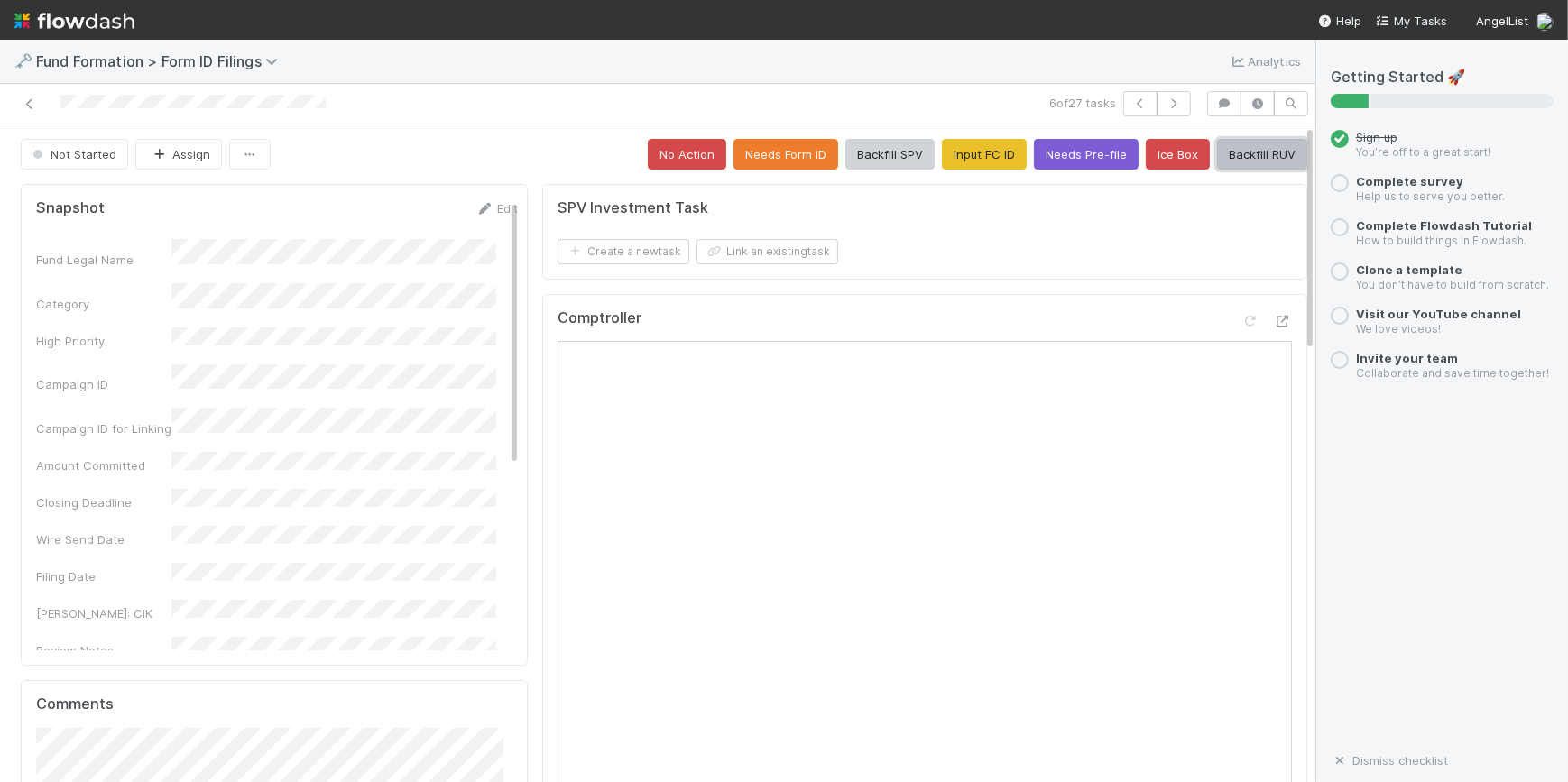
click at [1237, 147] on button "Backfill RUV" at bounding box center [1261, 154] width 90 height 31
click at [1164, 107] on icon "button" at bounding box center [1173, 103] width 18 height 11
click at [956, 145] on button "Input FC ID" at bounding box center [984, 154] width 85 height 31
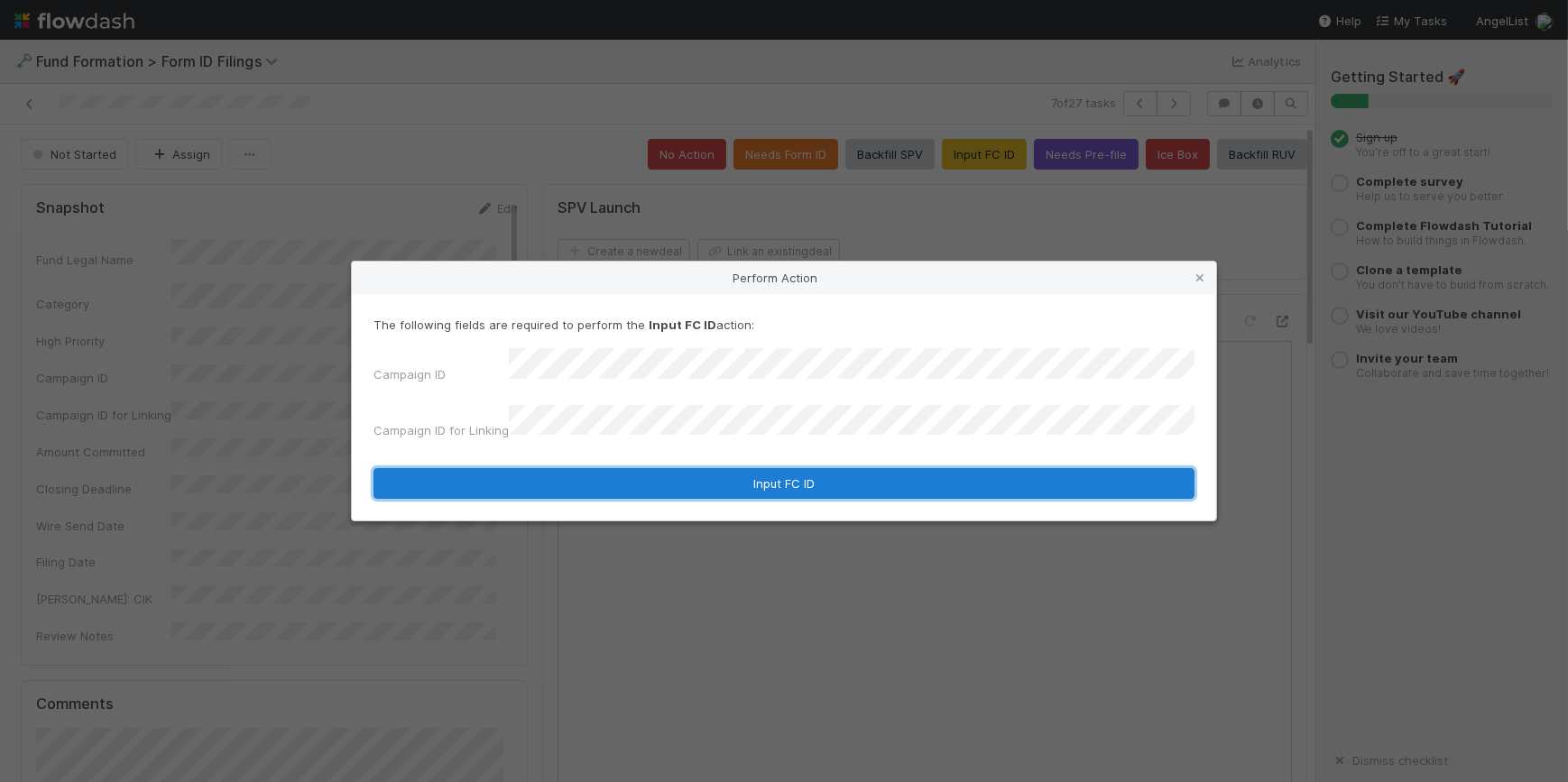
click at [725, 471] on button "Input FC ID" at bounding box center [784, 484] width 821 height 31
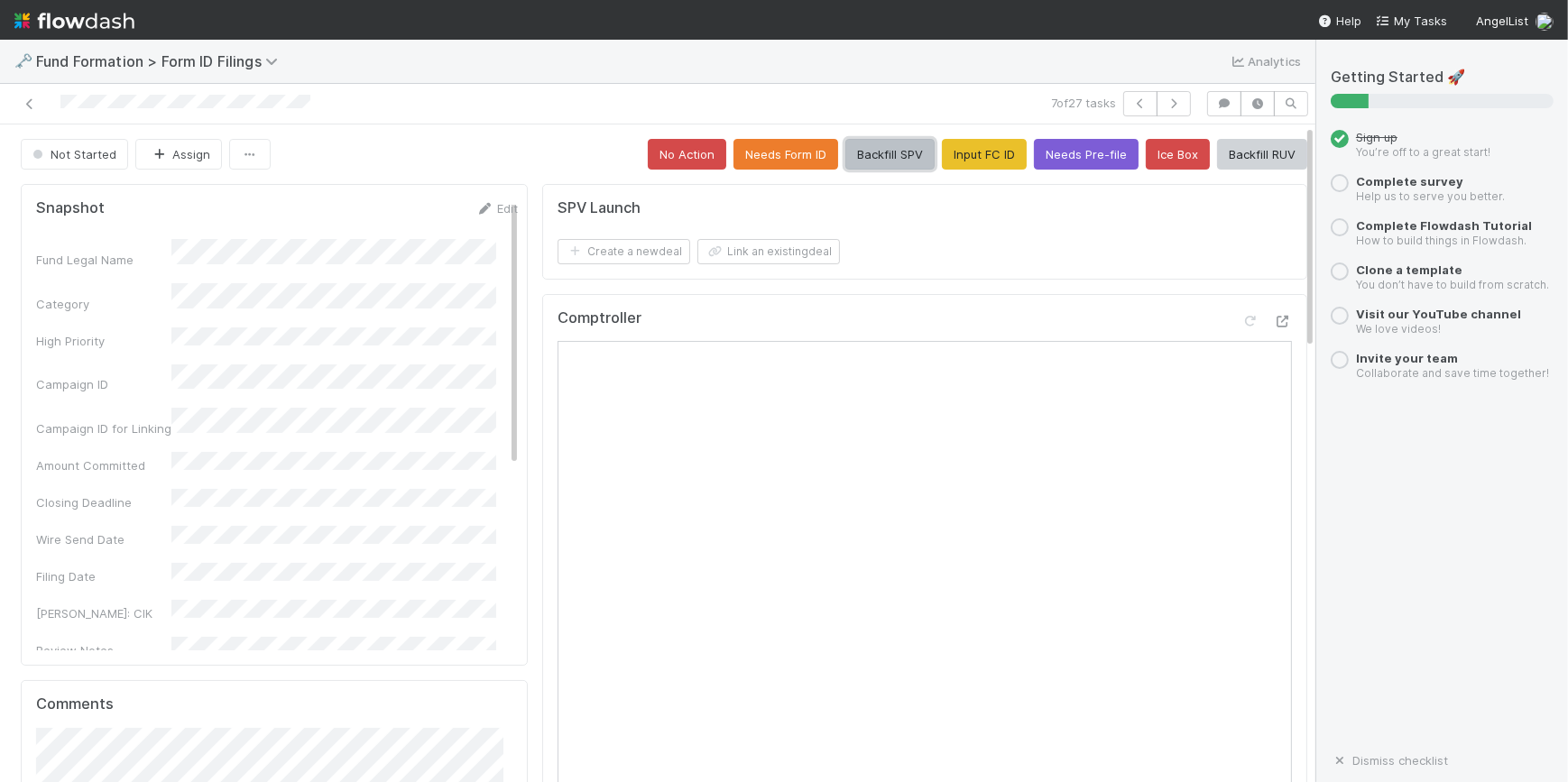
click at [861, 157] on button "Backfill SPV" at bounding box center [889, 154] width 89 height 31
click at [1164, 106] on icon "button" at bounding box center [1173, 103] width 18 height 11
drag, startPoint x: 727, startPoint y: 439, endPoint x: 945, endPoint y: 166, distance: 349.4
click at [945, 166] on button "Input FC ID" at bounding box center [984, 154] width 85 height 31
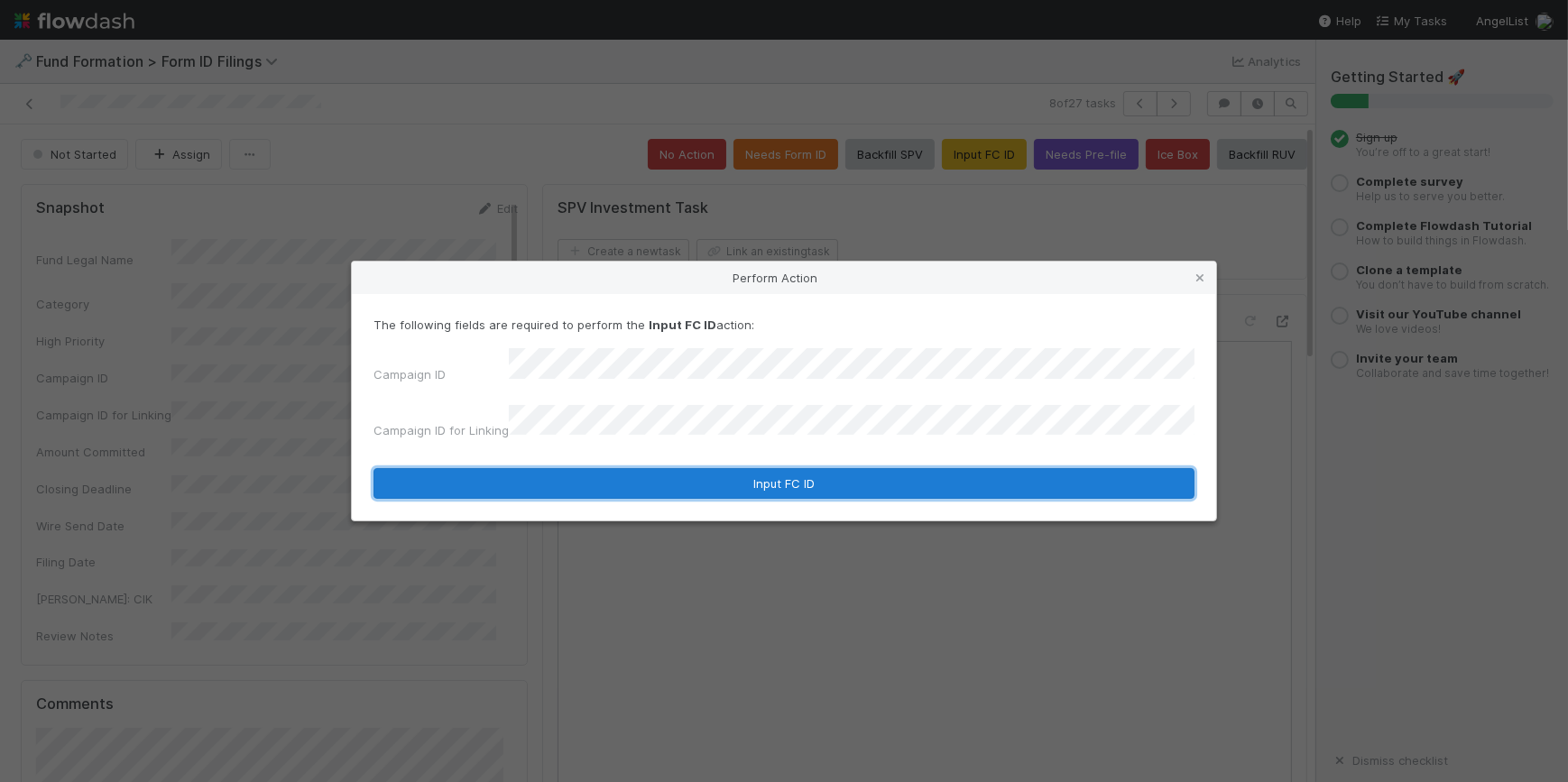
click at [714, 486] on button "Input FC ID" at bounding box center [784, 484] width 821 height 31
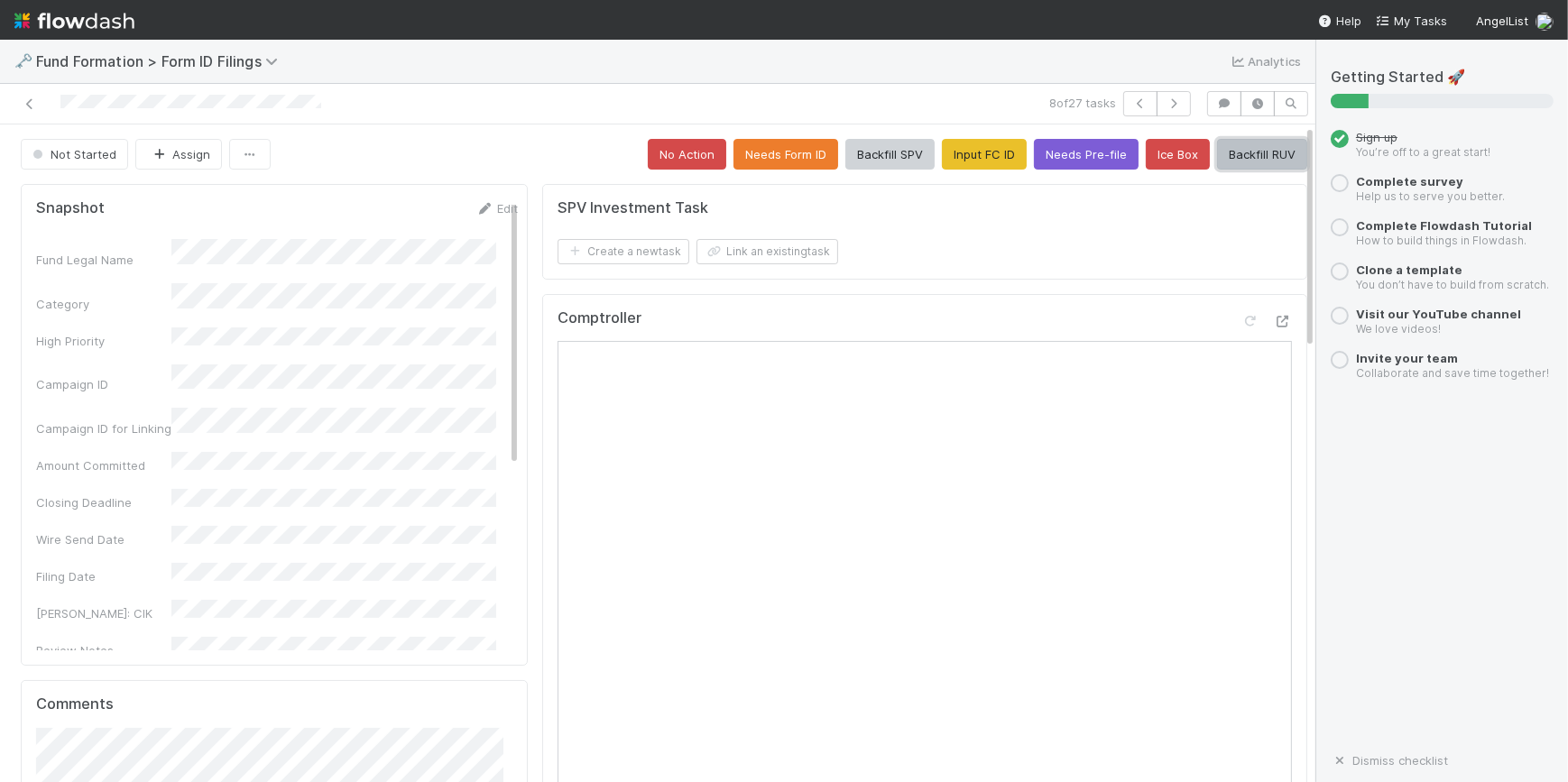
click at [1236, 154] on button "Backfill RUV" at bounding box center [1261, 154] width 90 height 31
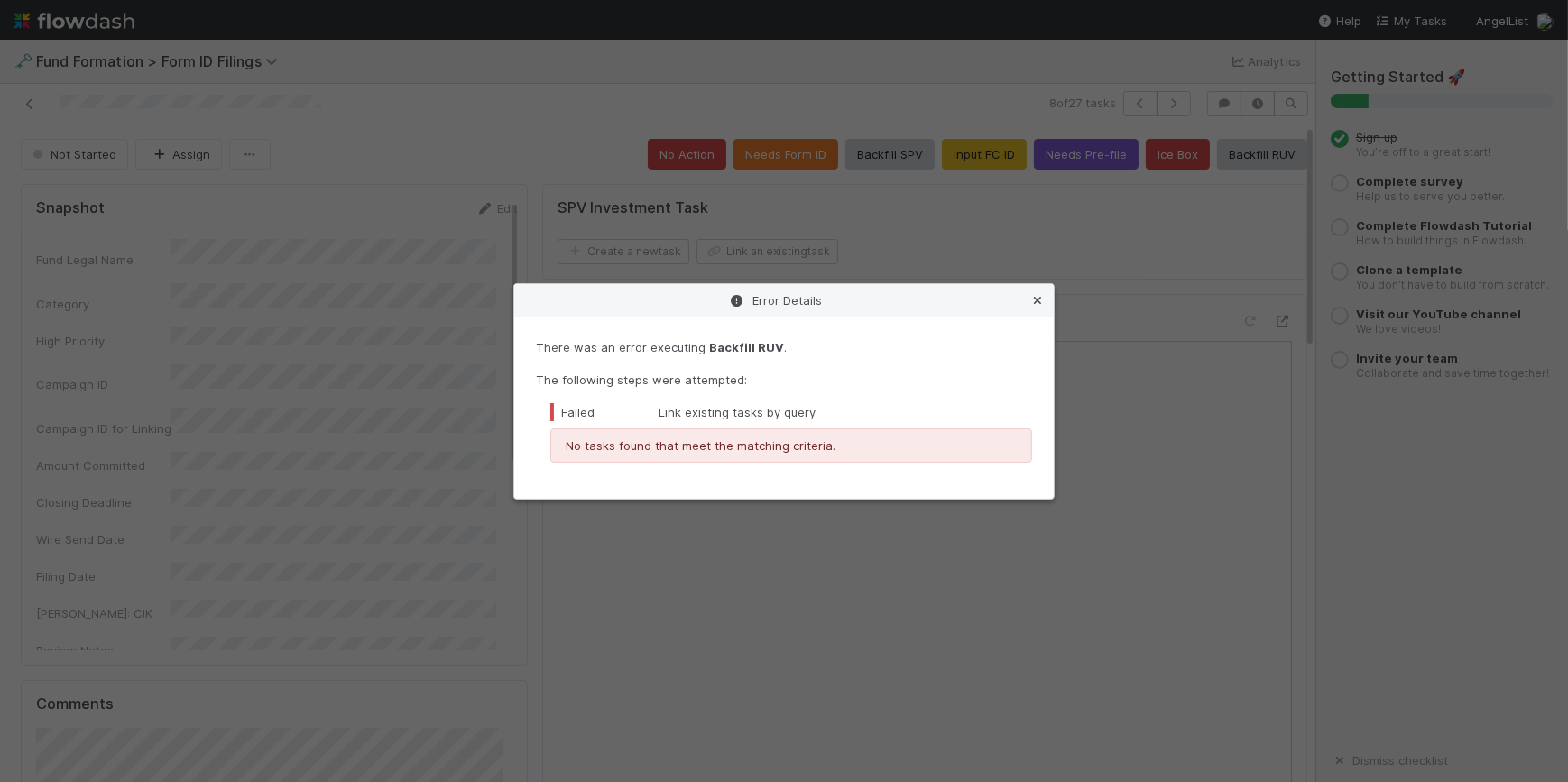
click at [1044, 303] on icon at bounding box center [1037, 300] width 18 height 12
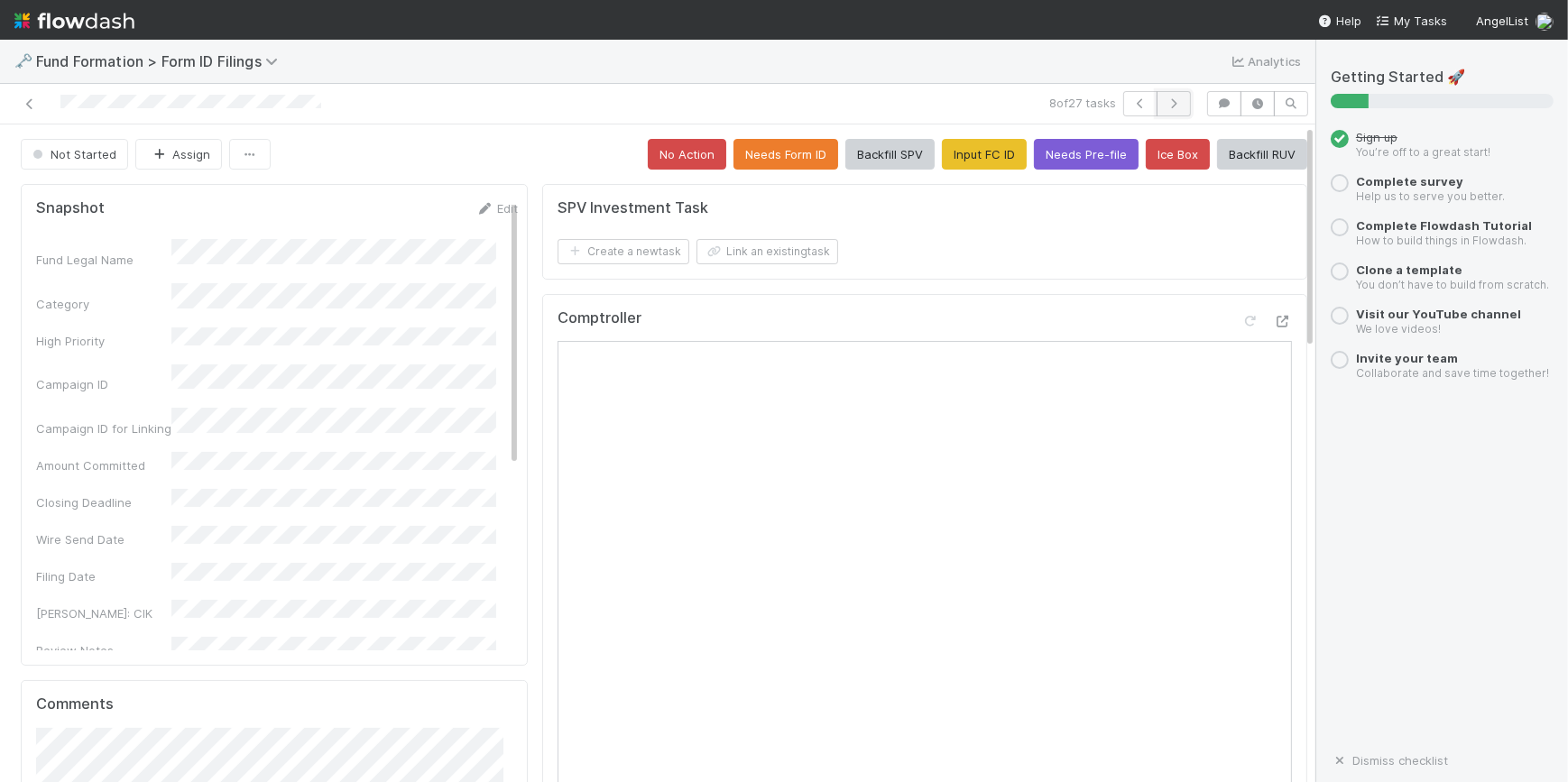
click at [1157, 109] on button "button" at bounding box center [1173, 103] width 34 height 25
click at [945, 148] on button "Input FC ID" at bounding box center [984, 154] width 85 height 31
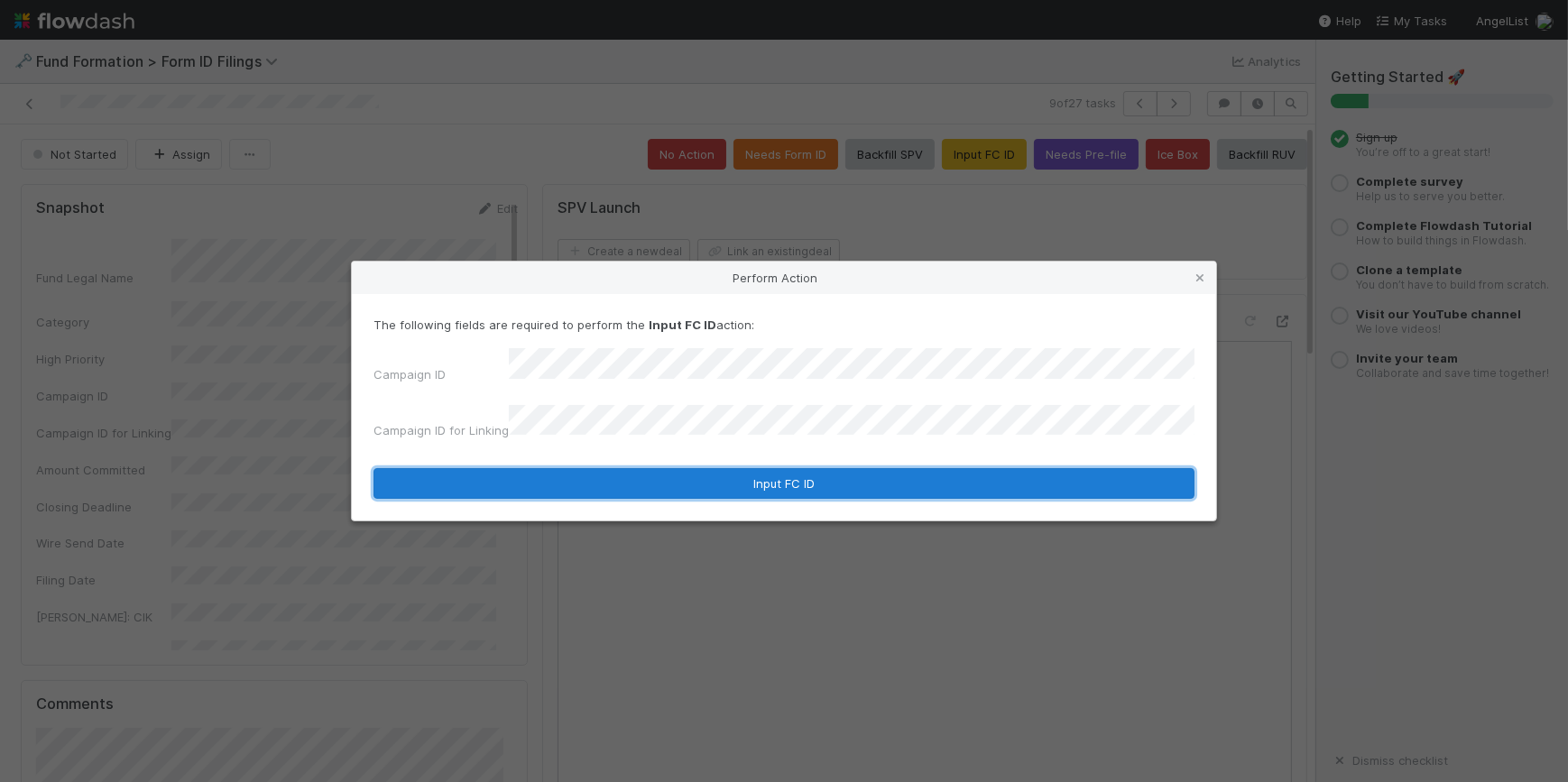
click at [756, 470] on button "Input FC ID" at bounding box center [784, 484] width 821 height 31
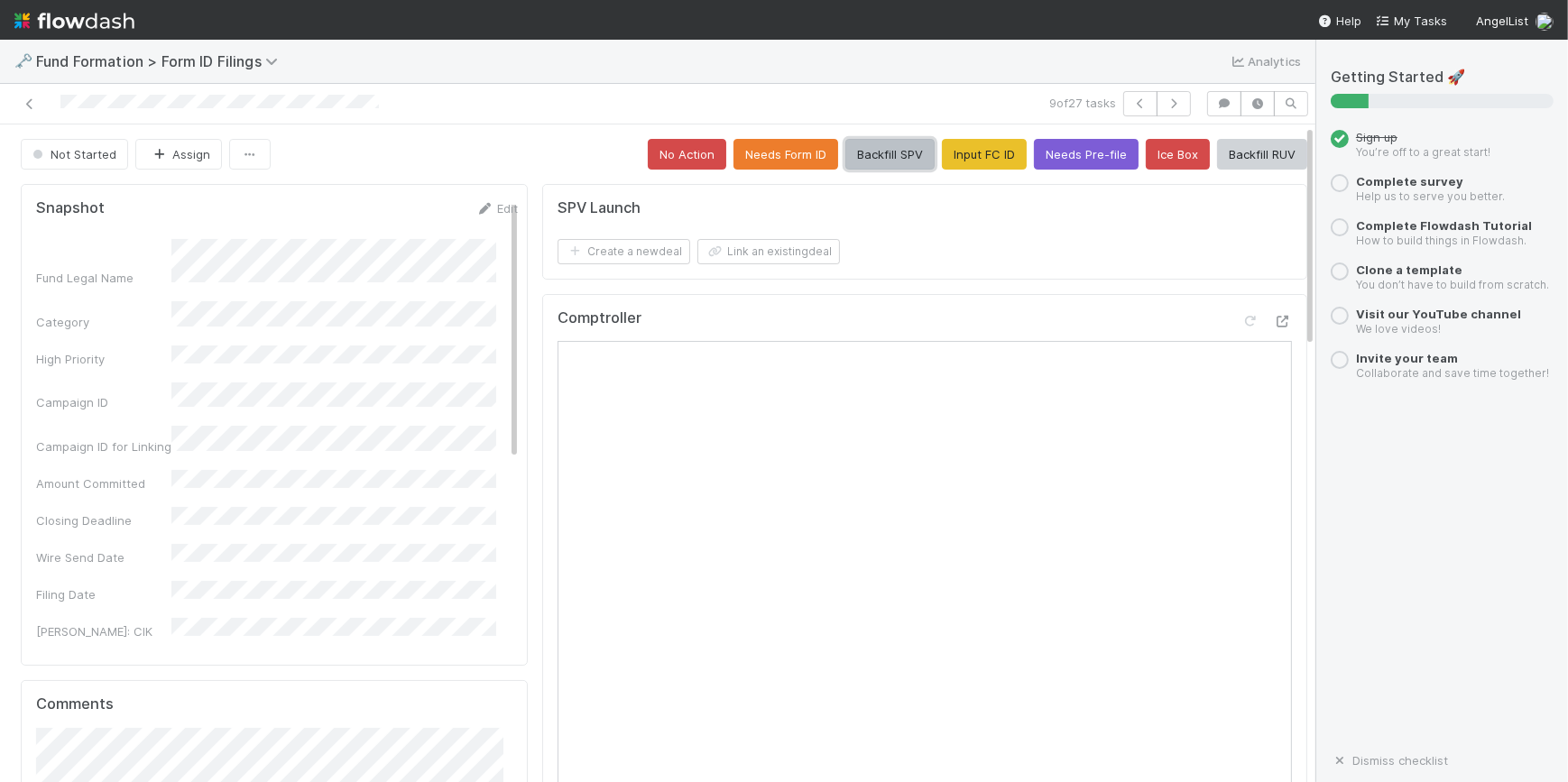
click at [875, 157] on button "Backfill SPV" at bounding box center [889, 154] width 89 height 31
click at [1169, 106] on icon "button" at bounding box center [1173, 103] width 18 height 11
click at [957, 149] on button "Input FC ID" at bounding box center [984, 154] width 85 height 31
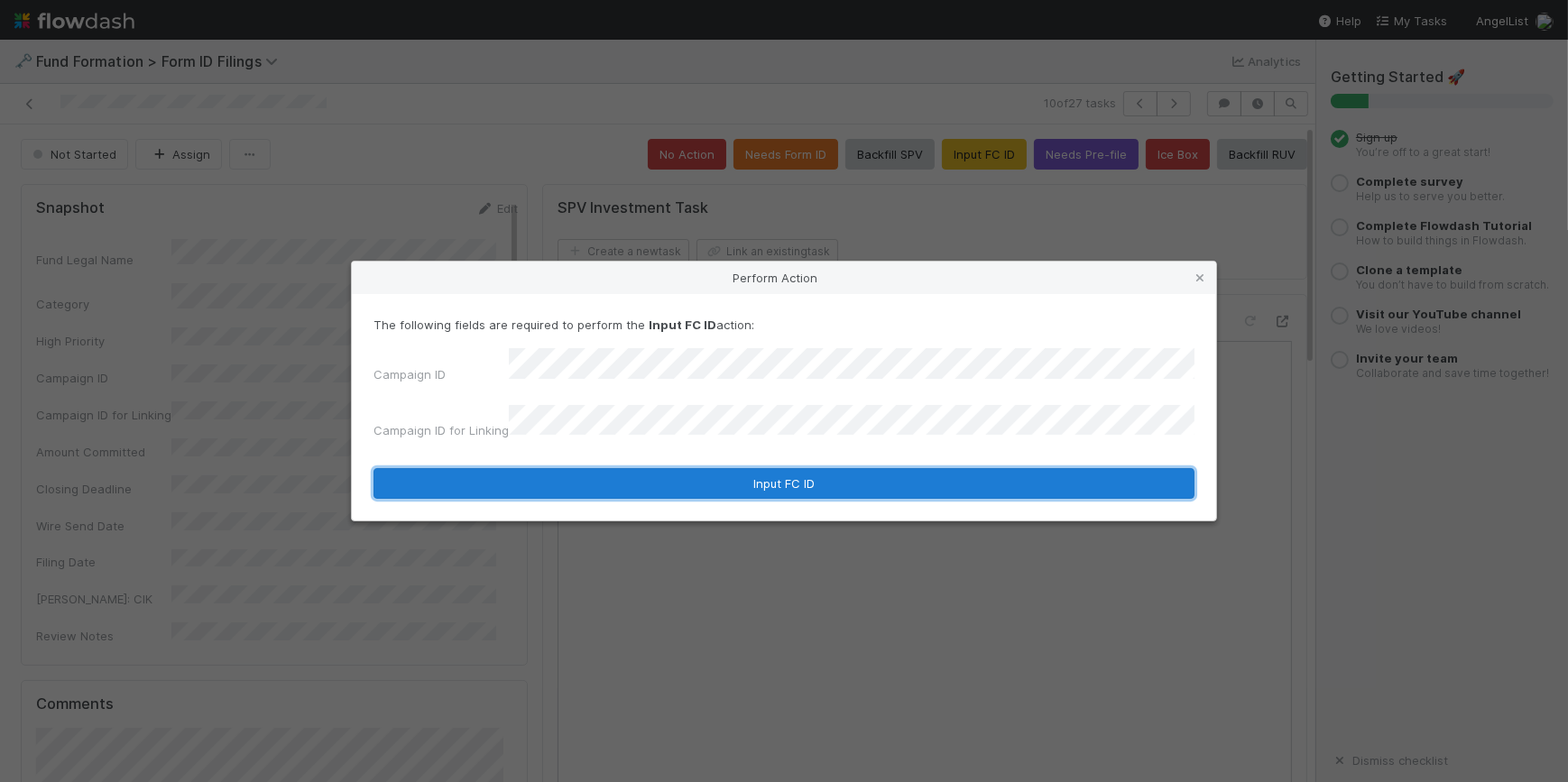
click at [714, 468] on button "Input FC ID" at bounding box center [784, 484] width 821 height 31
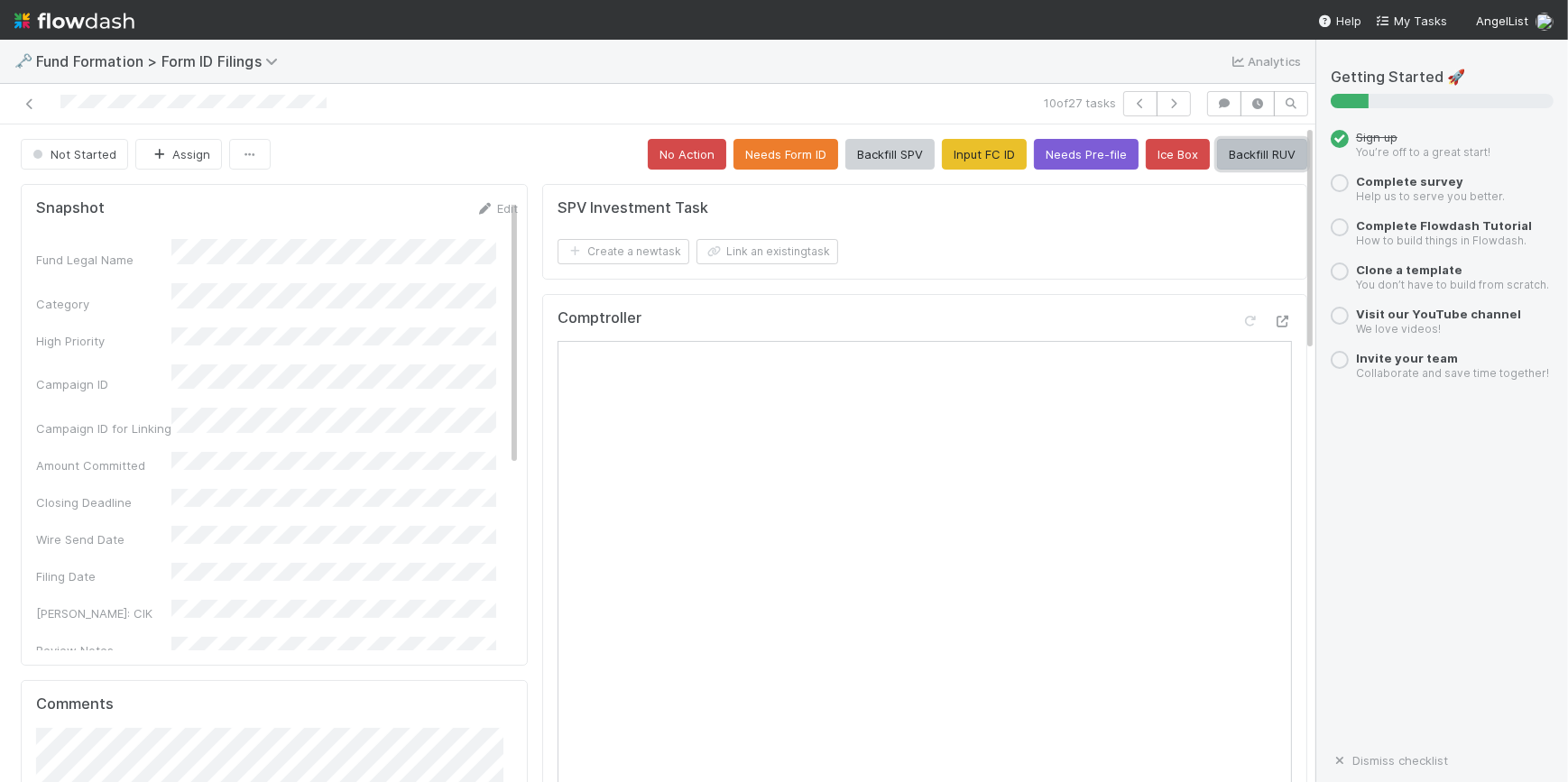
click at [1249, 152] on button "Backfill RUV" at bounding box center [1261, 154] width 90 height 31
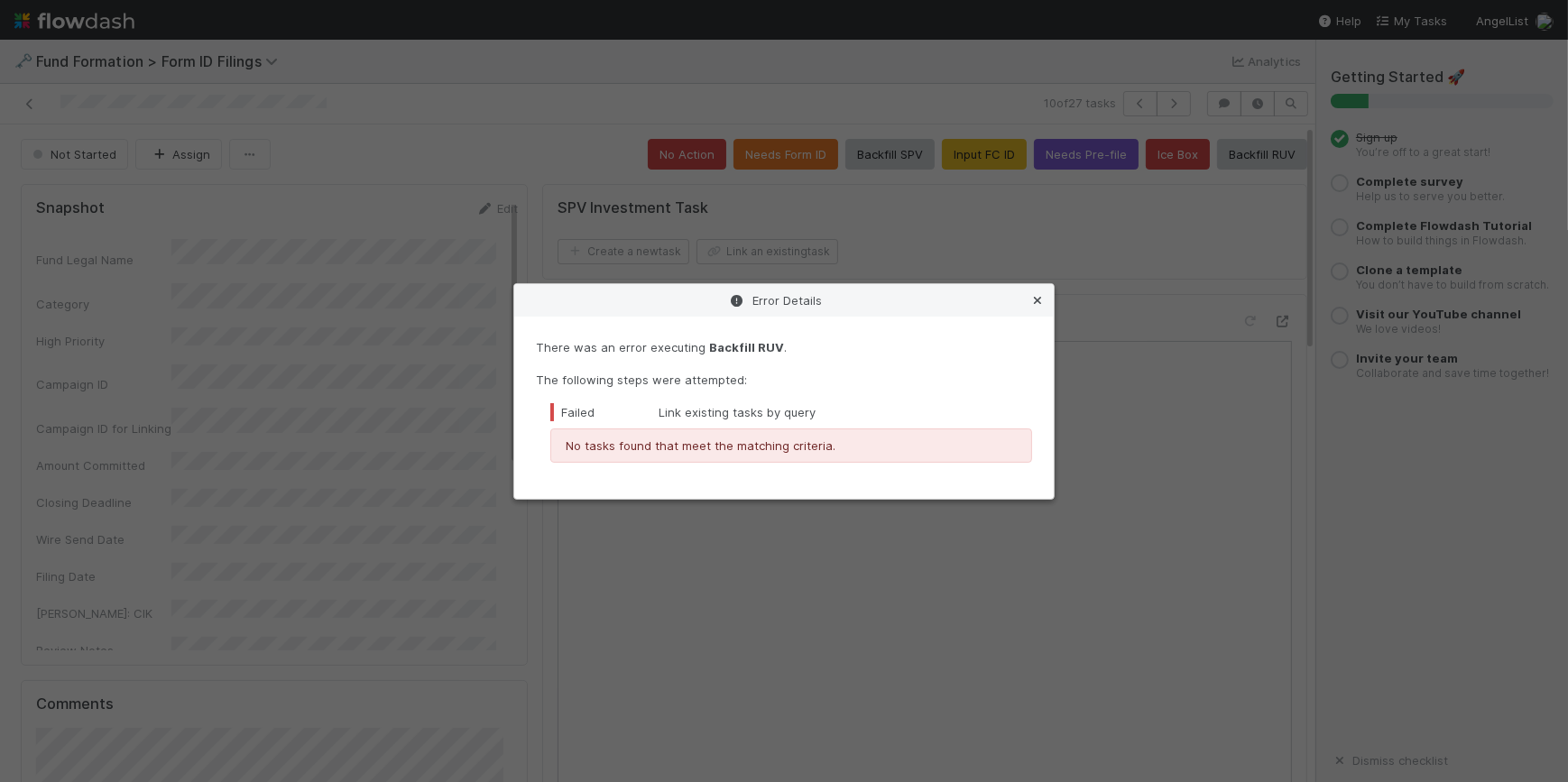
click at [1035, 302] on icon at bounding box center [1037, 300] width 18 height 12
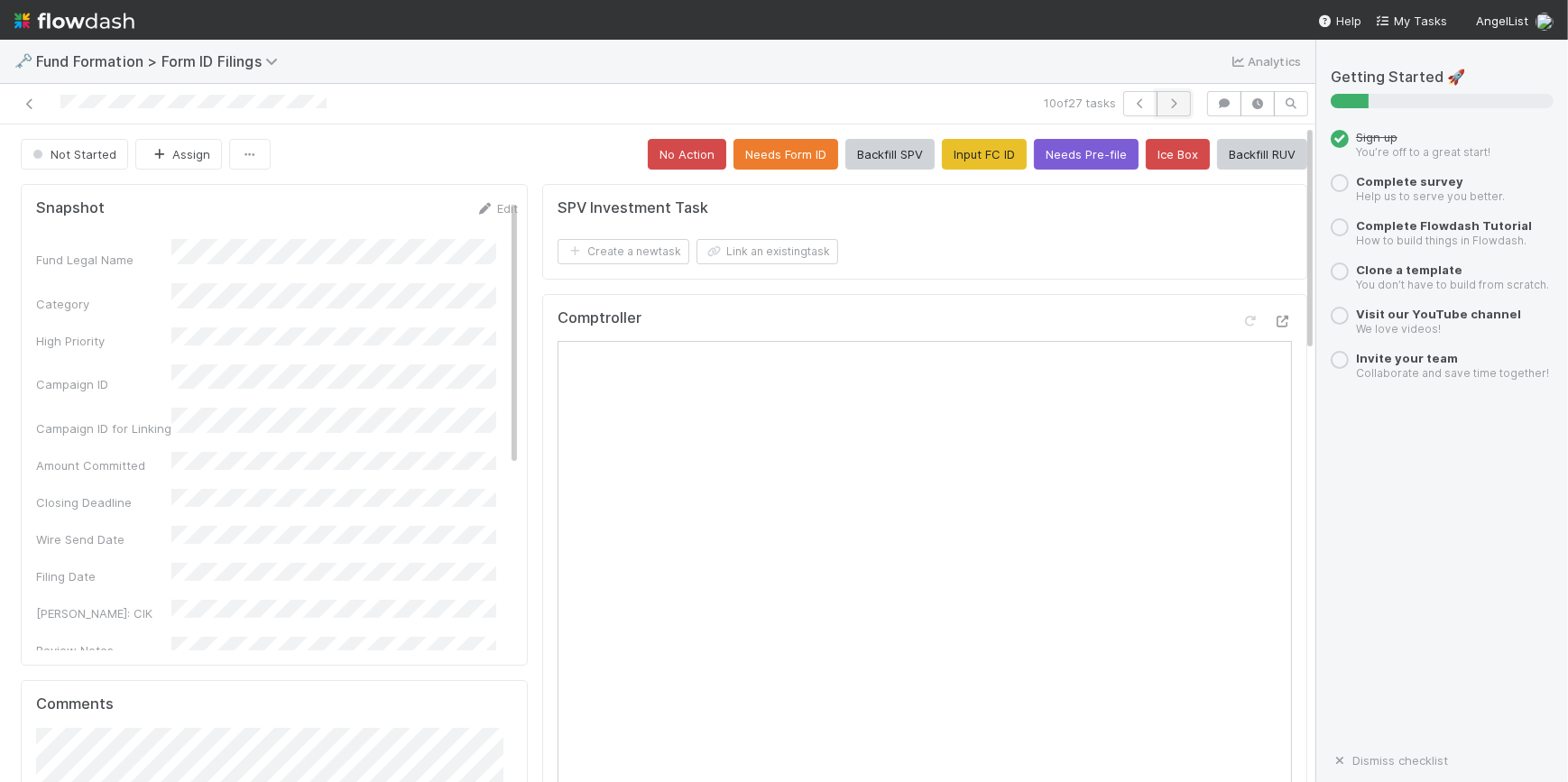
click at [1164, 107] on icon "button" at bounding box center [1173, 103] width 18 height 11
click at [956, 163] on button "Input FC ID" at bounding box center [984, 154] width 85 height 31
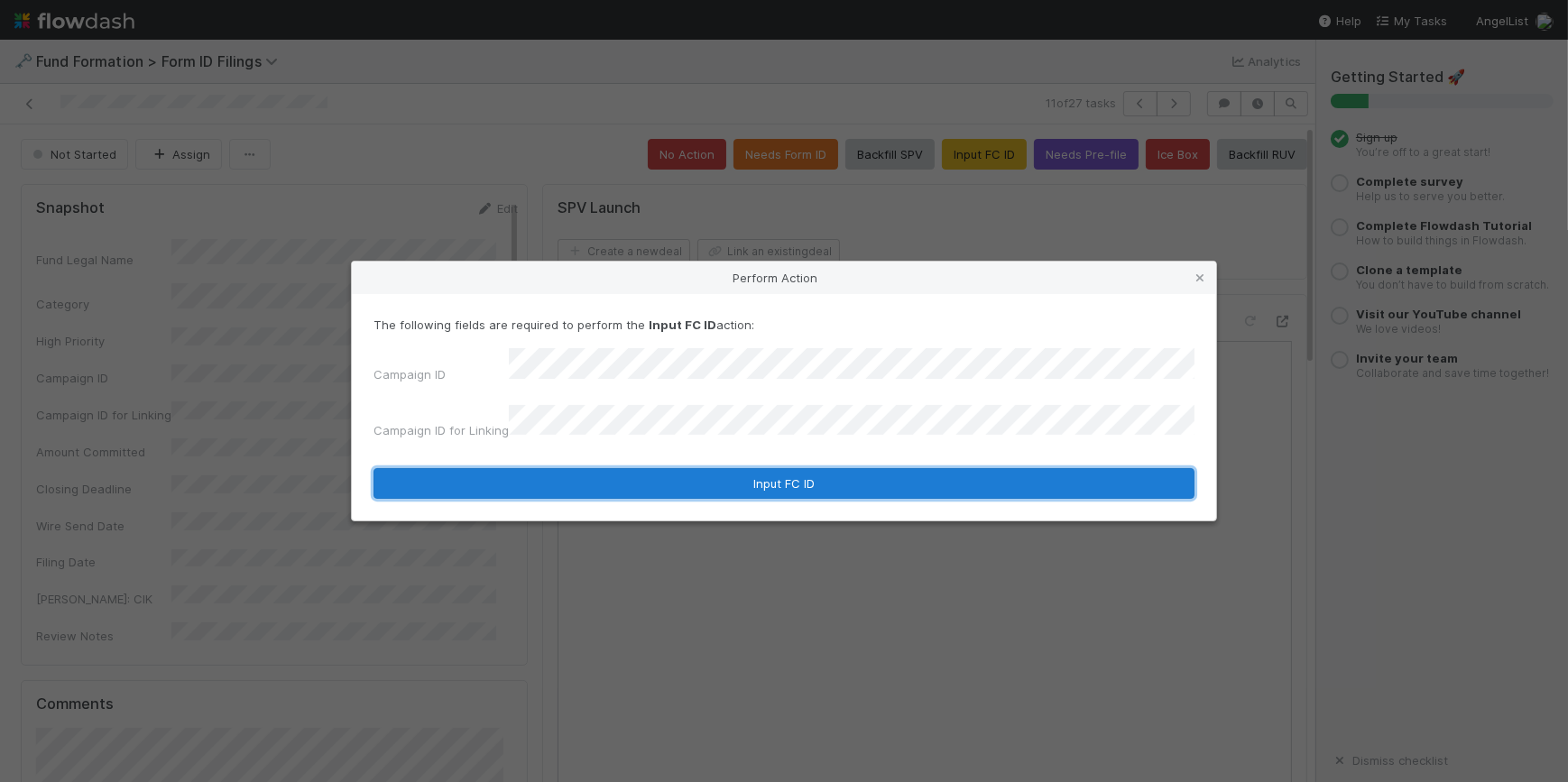
click at [767, 473] on button "Input FC ID" at bounding box center [784, 484] width 821 height 31
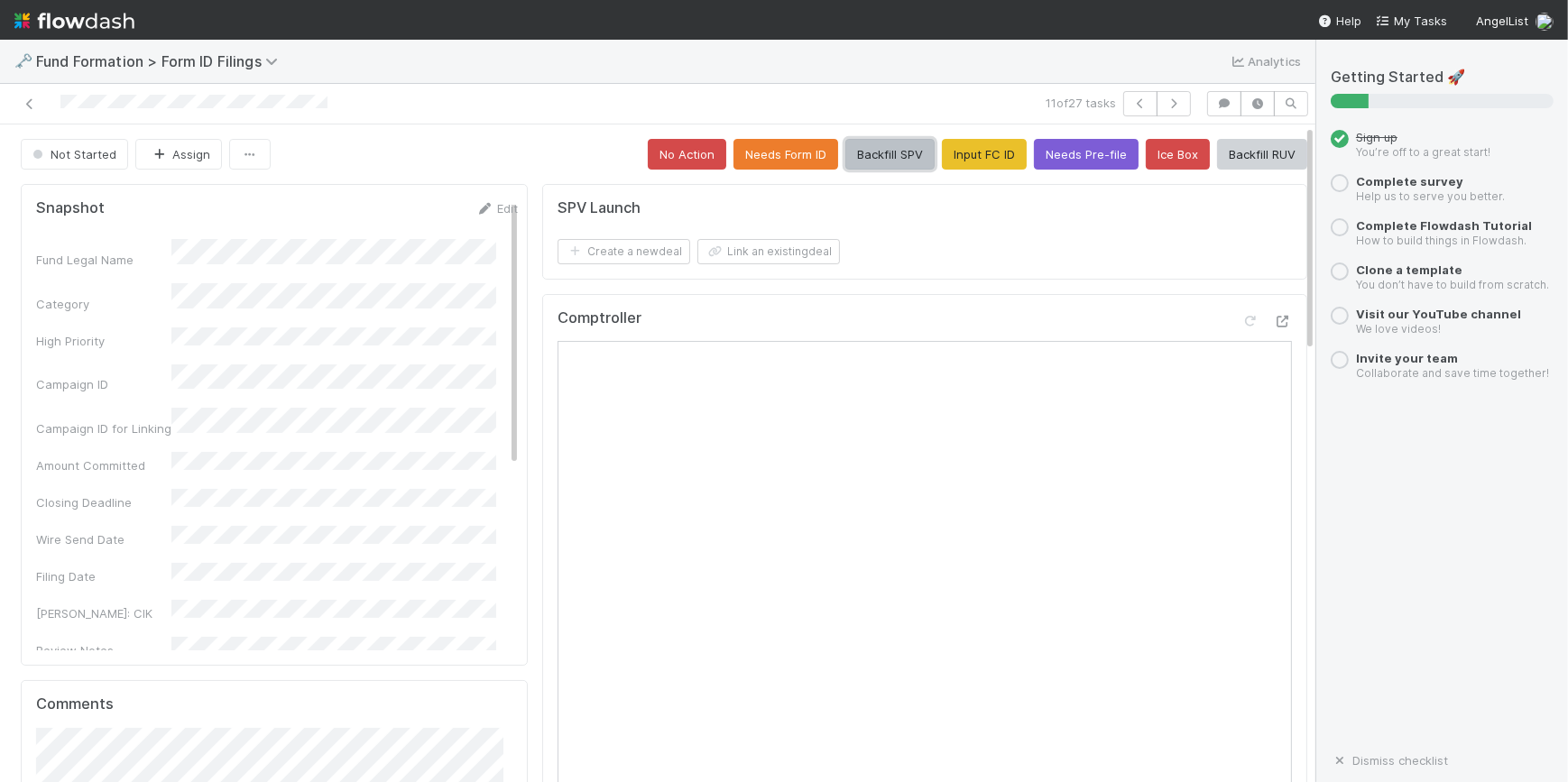
click at [853, 154] on button "Backfill SPV" at bounding box center [889, 154] width 89 height 31
click at [1157, 111] on button "button" at bounding box center [1173, 103] width 34 height 25
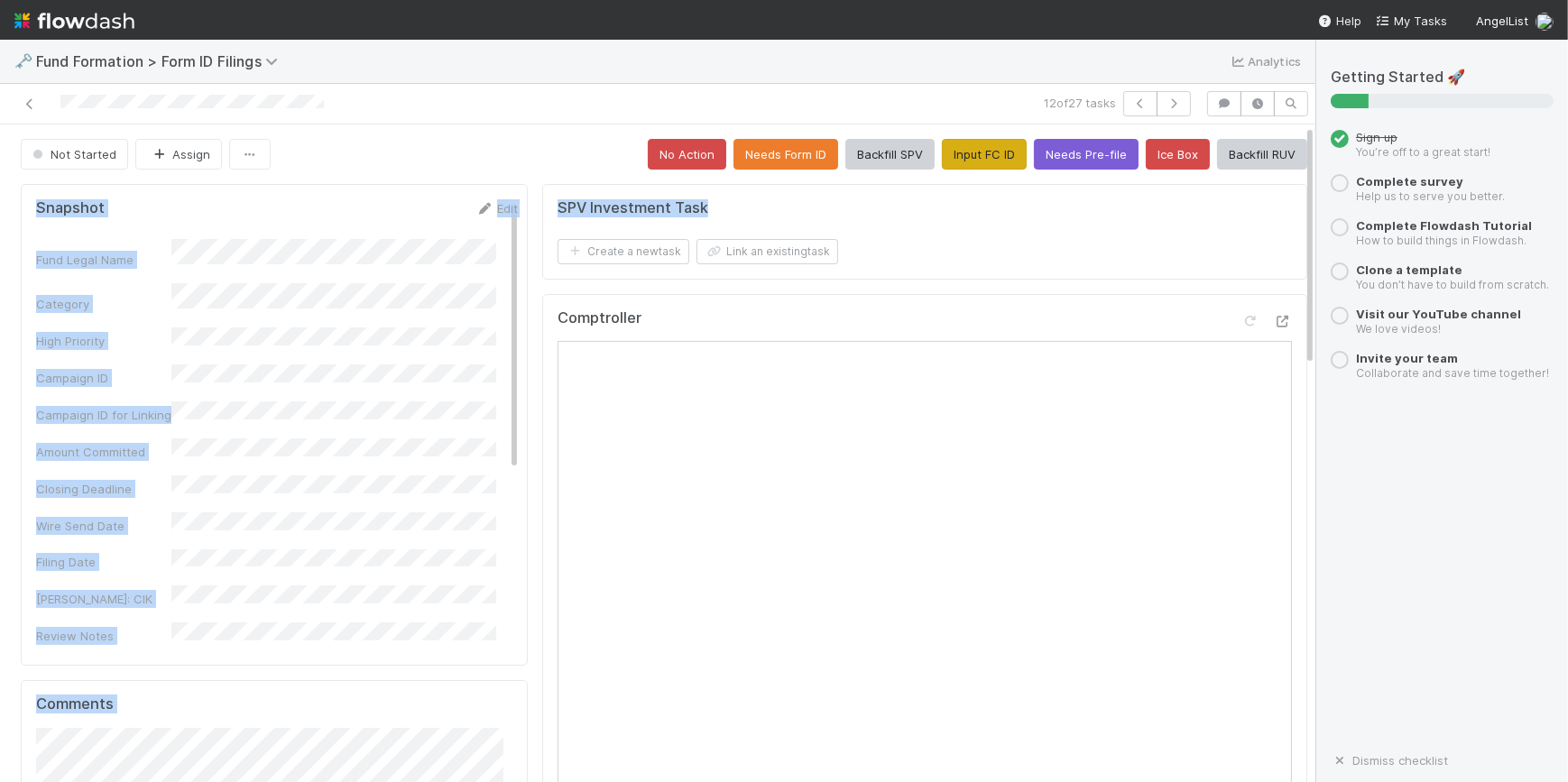
drag, startPoint x: 1076, startPoint y: 206, endPoint x: 931, endPoint y: 169, distance: 149.6
drag, startPoint x: 931, startPoint y: 169, endPoint x: 935, endPoint y: 157, distance: 12.6
click at [941, 157] on button "Input FC ID" at bounding box center [984, 154] width 85 height 31
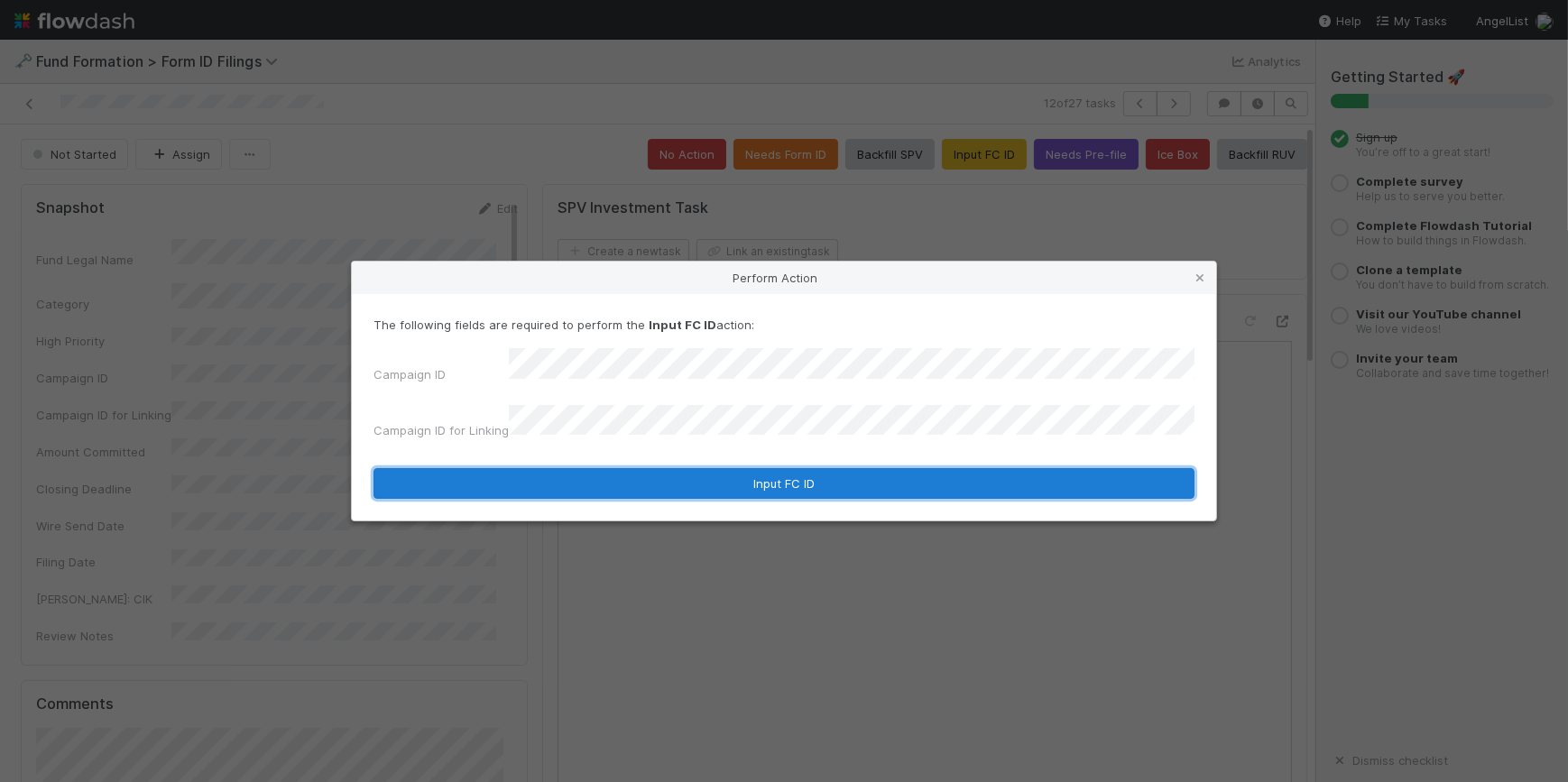
click at [775, 473] on button "Input FC ID" at bounding box center [784, 484] width 821 height 31
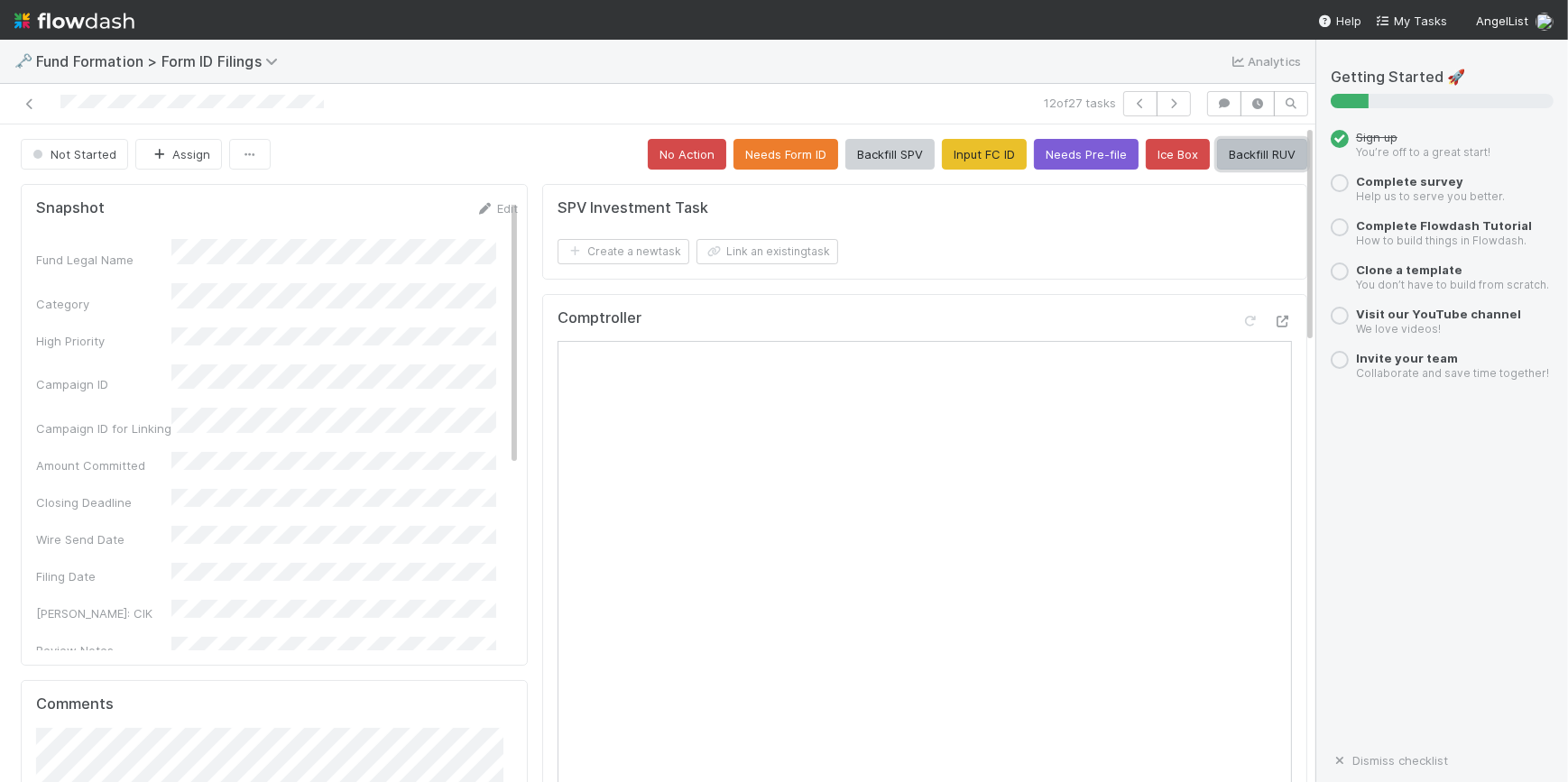
click at [1239, 156] on button "Backfill RUV" at bounding box center [1261, 154] width 90 height 31
click at [1164, 99] on icon "button" at bounding box center [1173, 103] width 18 height 11
click at [951, 154] on button "Input FC ID" at bounding box center [984, 154] width 85 height 31
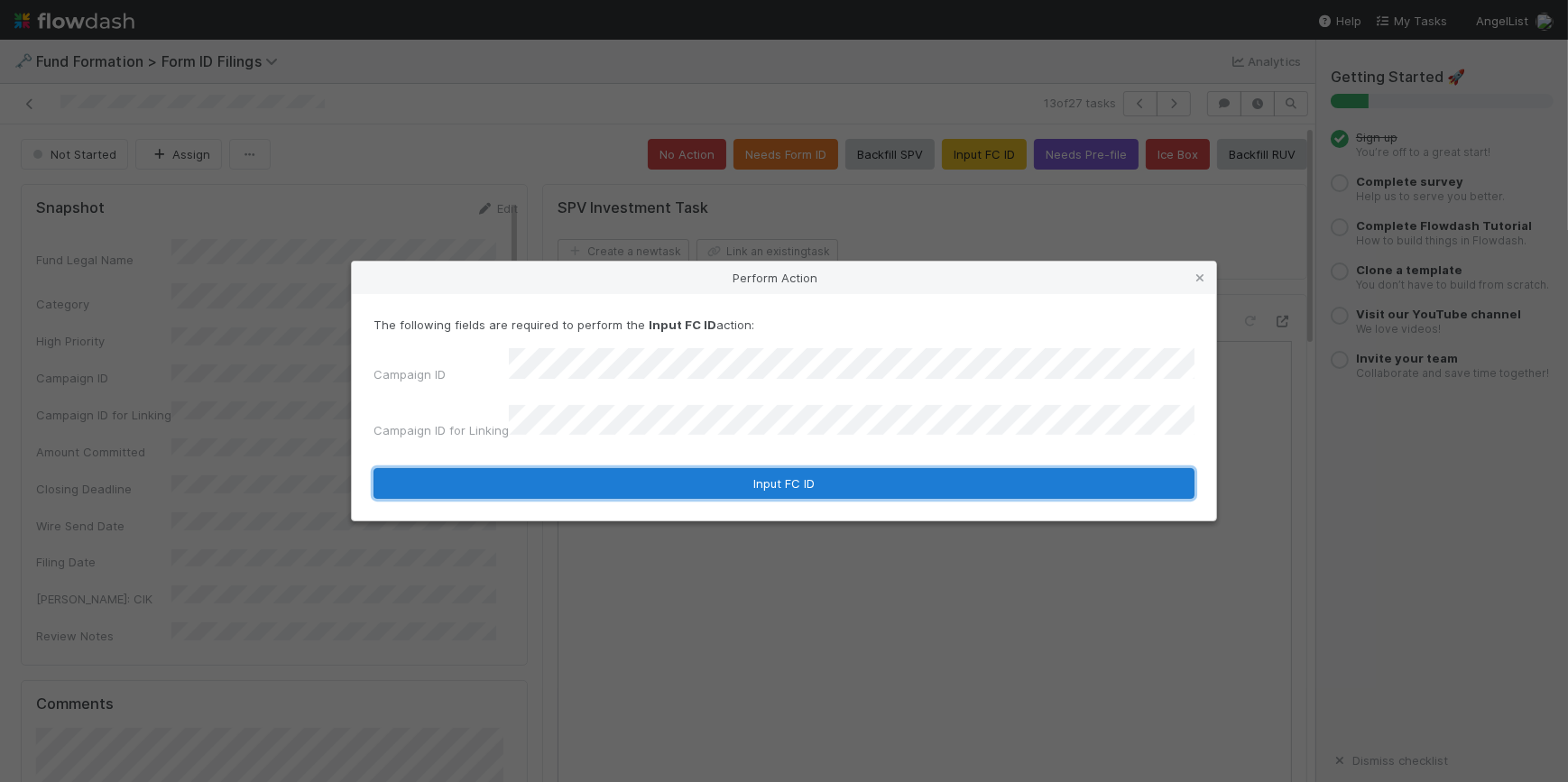
click at [786, 484] on button "Input FC ID" at bounding box center [784, 484] width 821 height 31
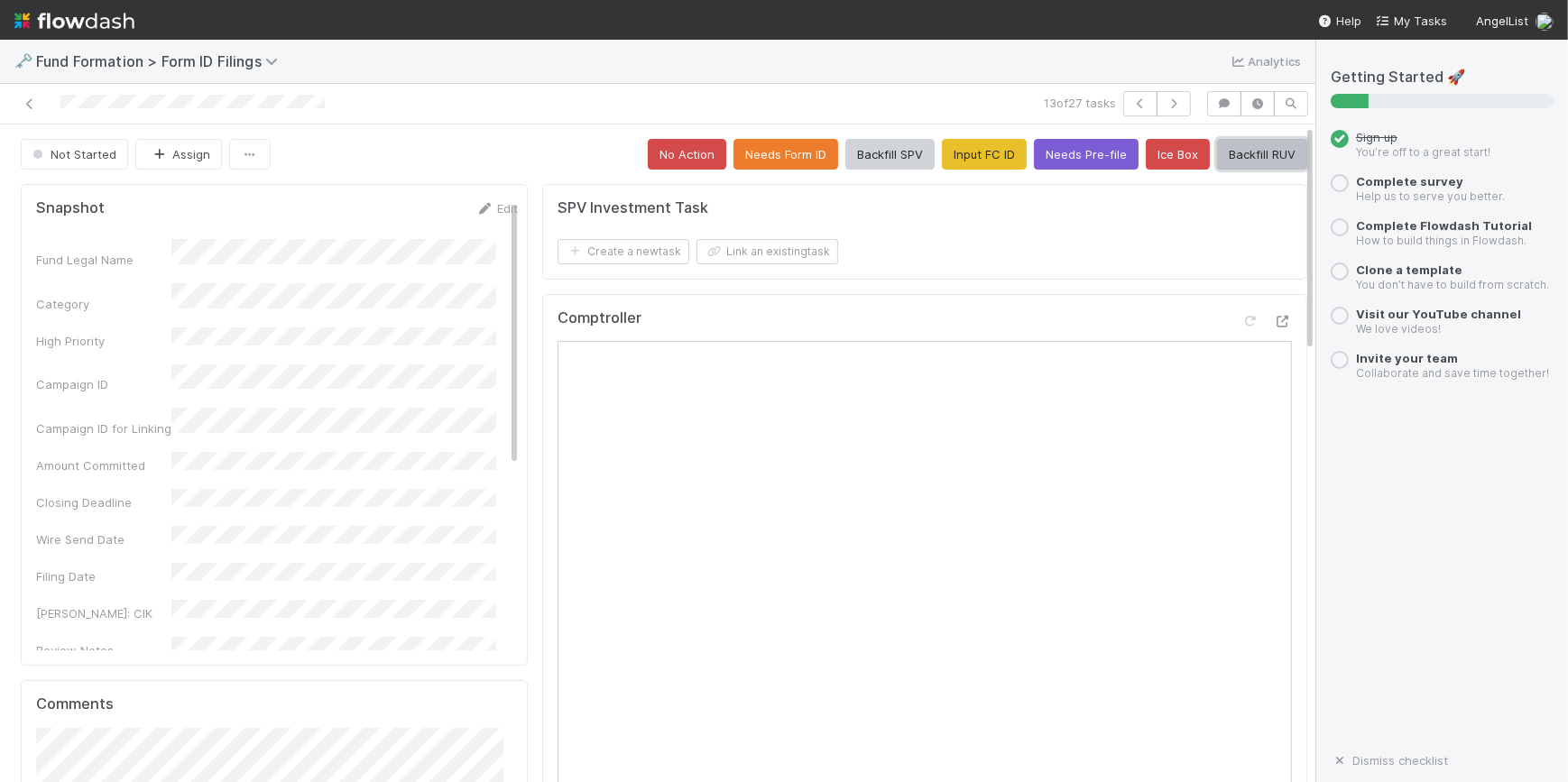
click at [1220, 157] on button "Backfill RUV" at bounding box center [1261, 154] width 90 height 31
click at [1164, 99] on icon "button" at bounding box center [1173, 103] width 18 height 11
click at [941, 157] on button "Input FC ID" at bounding box center [984, 154] width 85 height 31
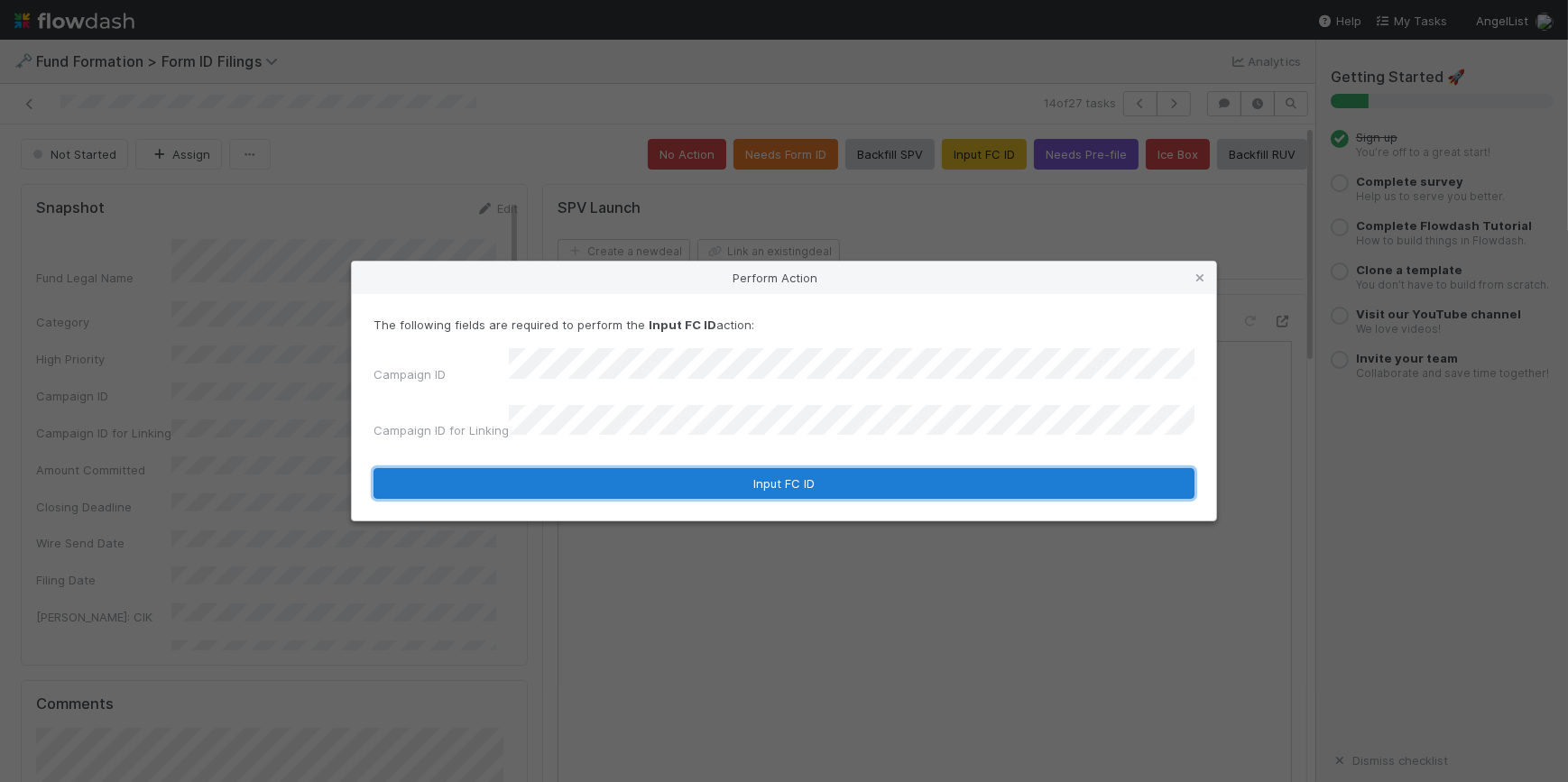
click at [729, 468] on button "Input FC ID" at bounding box center [784, 484] width 821 height 31
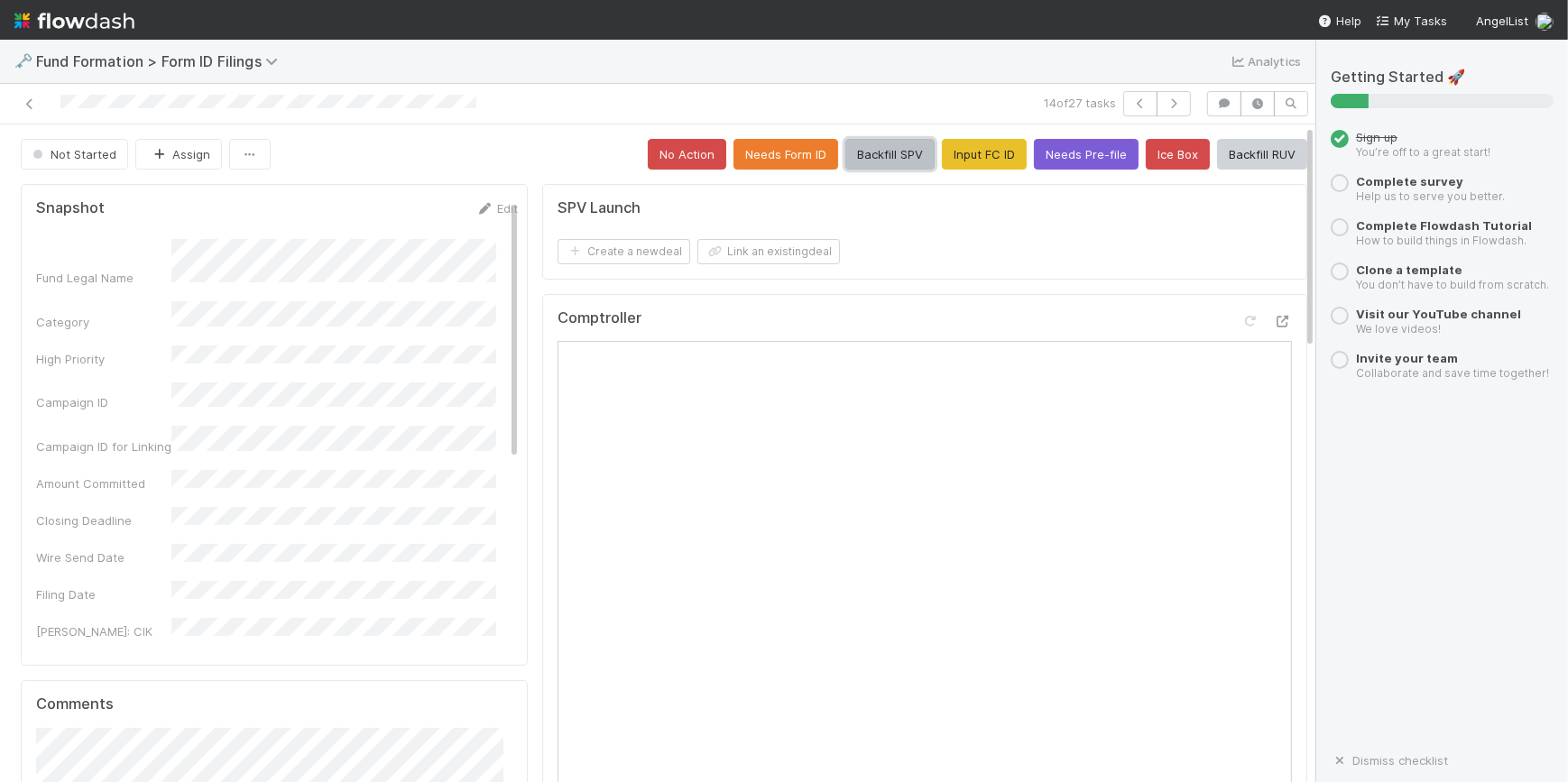
click at [858, 152] on button "Backfill SPV" at bounding box center [889, 154] width 89 height 31
click at [1165, 106] on icon "button" at bounding box center [1173, 103] width 18 height 11
click at [968, 159] on button "Input FC ID" at bounding box center [984, 154] width 85 height 31
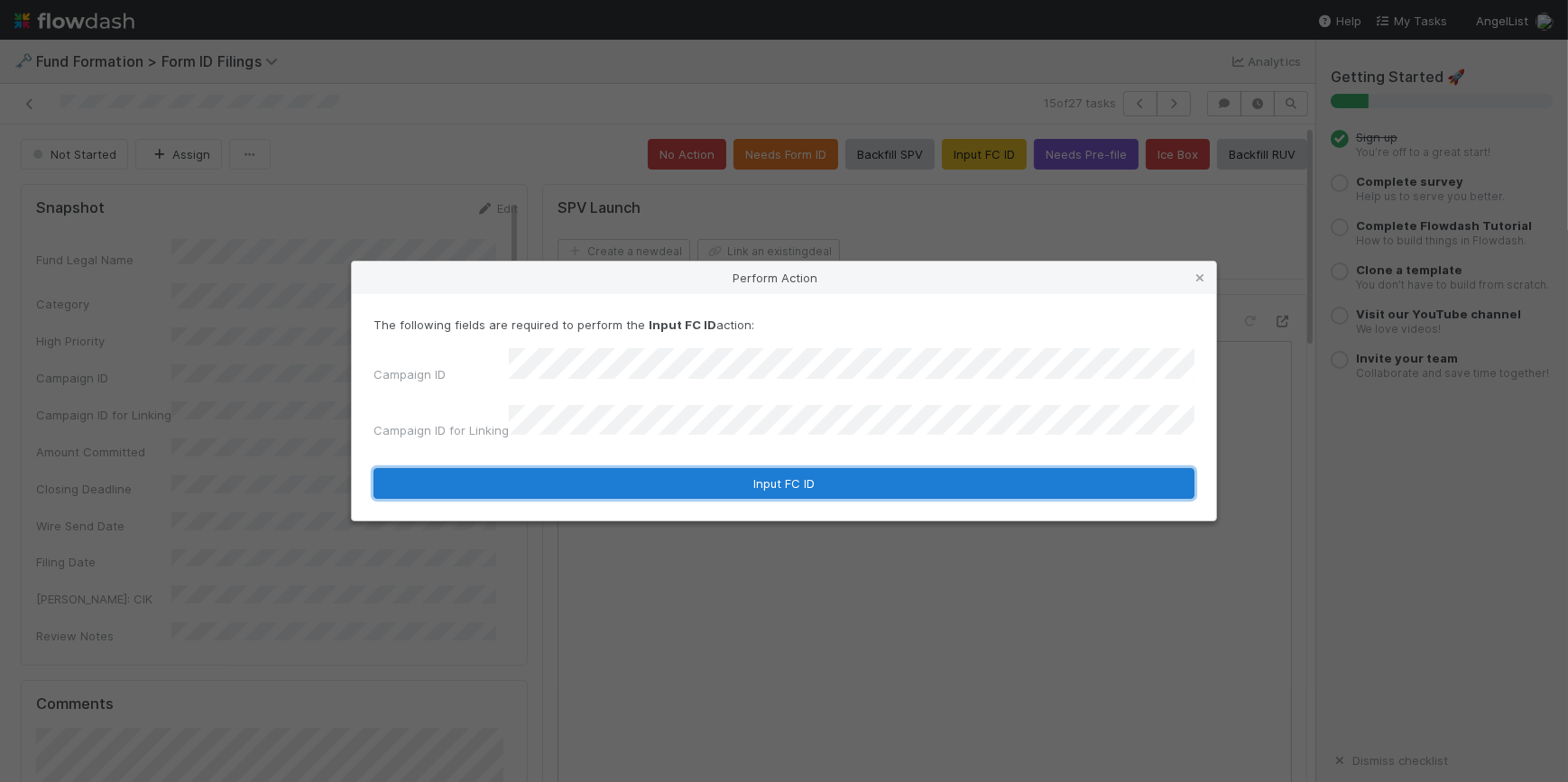
click at [714, 474] on button "Input FC ID" at bounding box center [784, 484] width 821 height 31
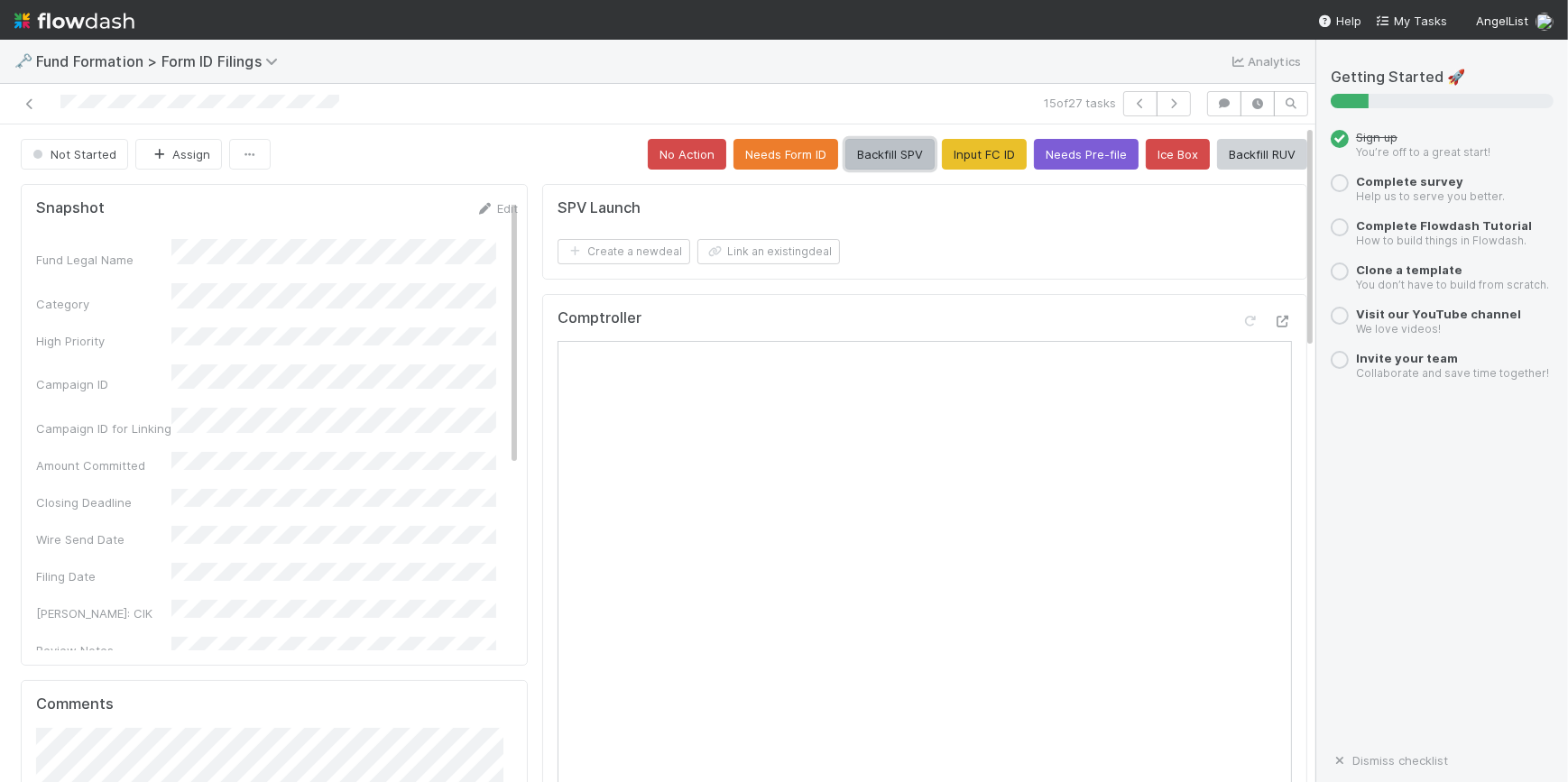
click at [874, 150] on button "Backfill SPV" at bounding box center [889, 154] width 89 height 31
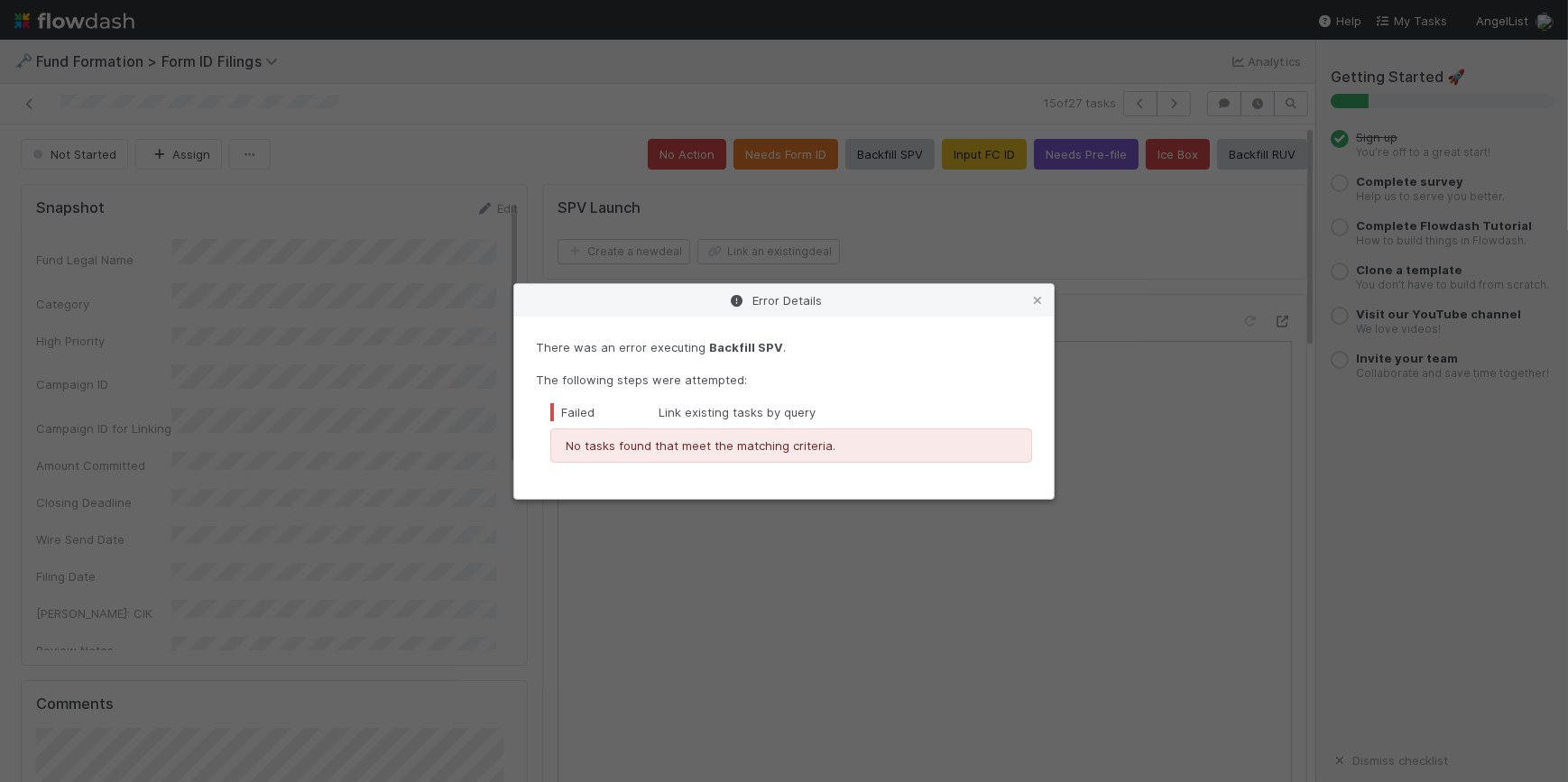
click at [1037, 298] on icon at bounding box center [1037, 300] width 18 height 12
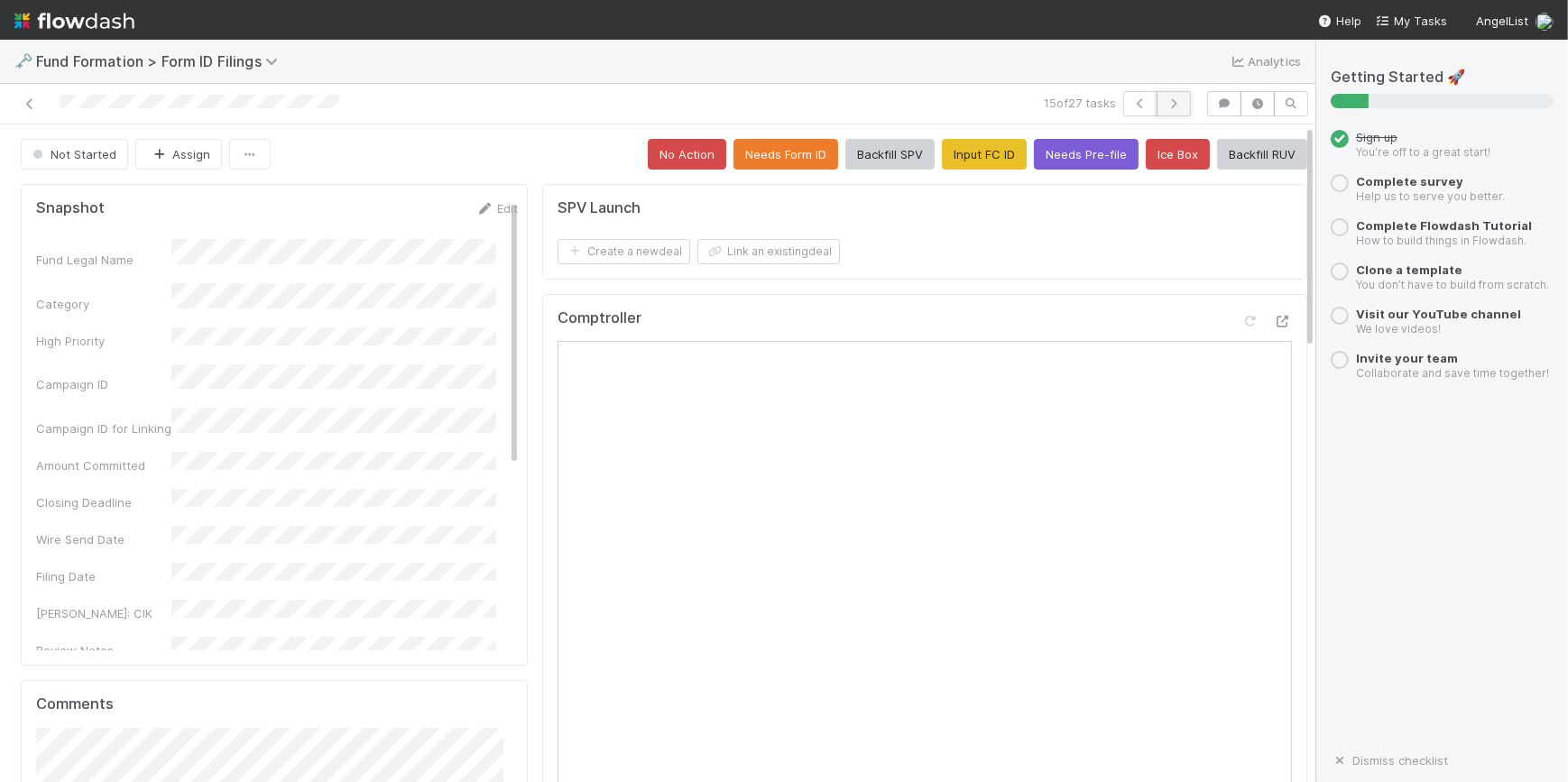
click at [1164, 103] on icon "button" at bounding box center [1173, 103] width 18 height 11
click at [957, 153] on button "Input FC ID" at bounding box center [984, 154] width 85 height 31
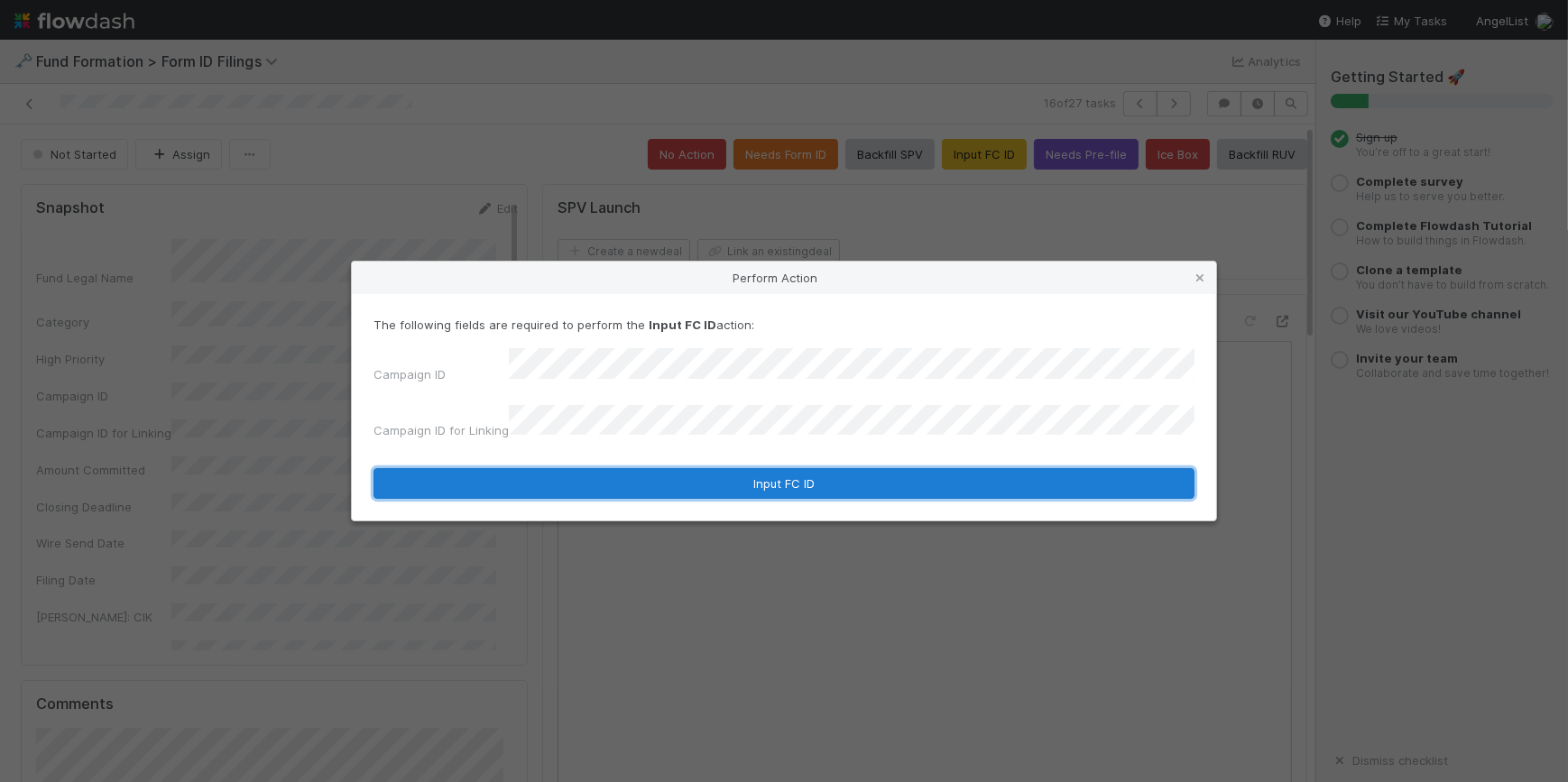
click at [736, 471] on button "Input FC ID" at bounding box center [784, 484] width 821 height 31
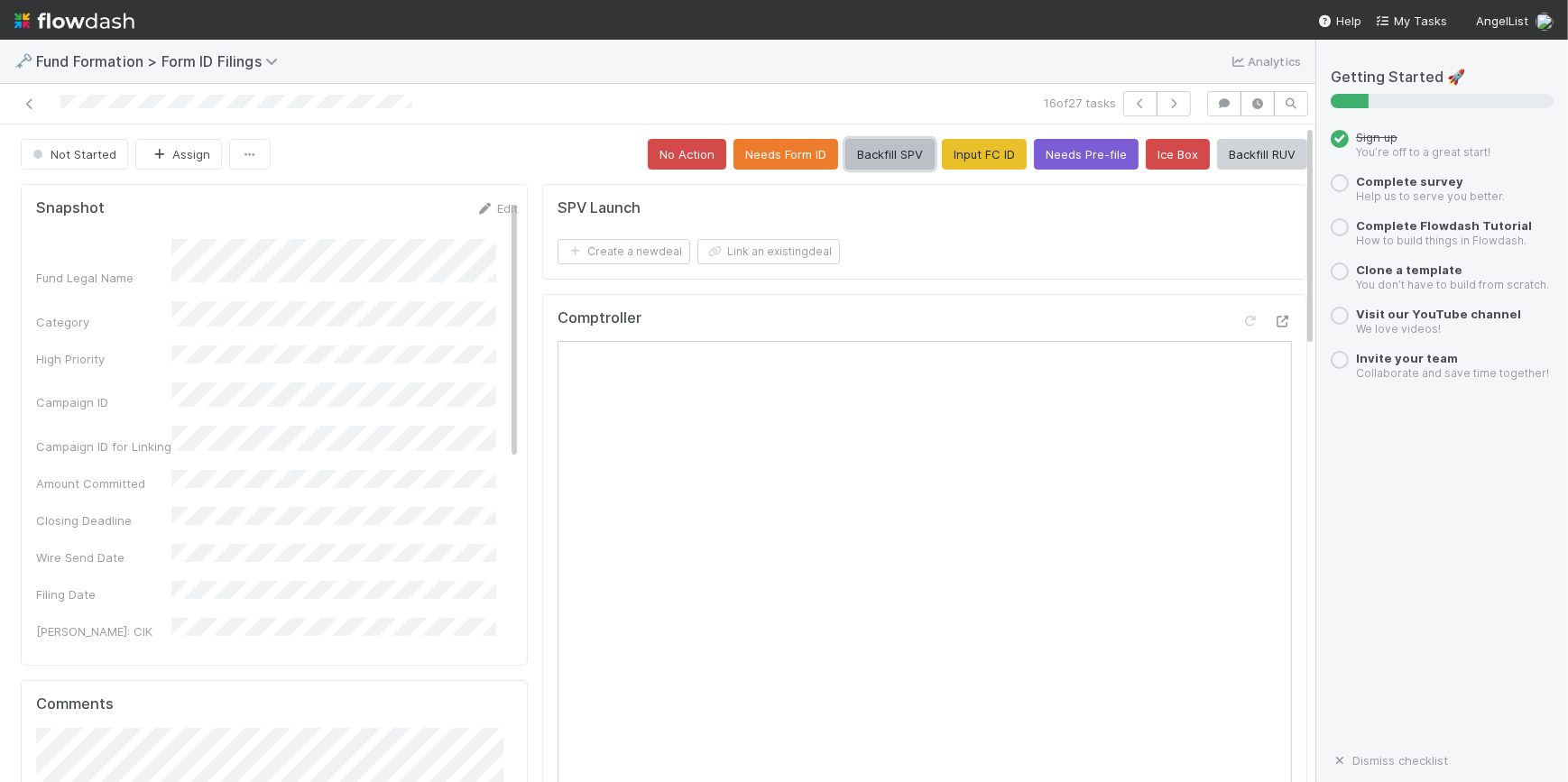
click at [883, 157] on button "Backfill SPV" at bounding box center [889, 154] width 89 height 31
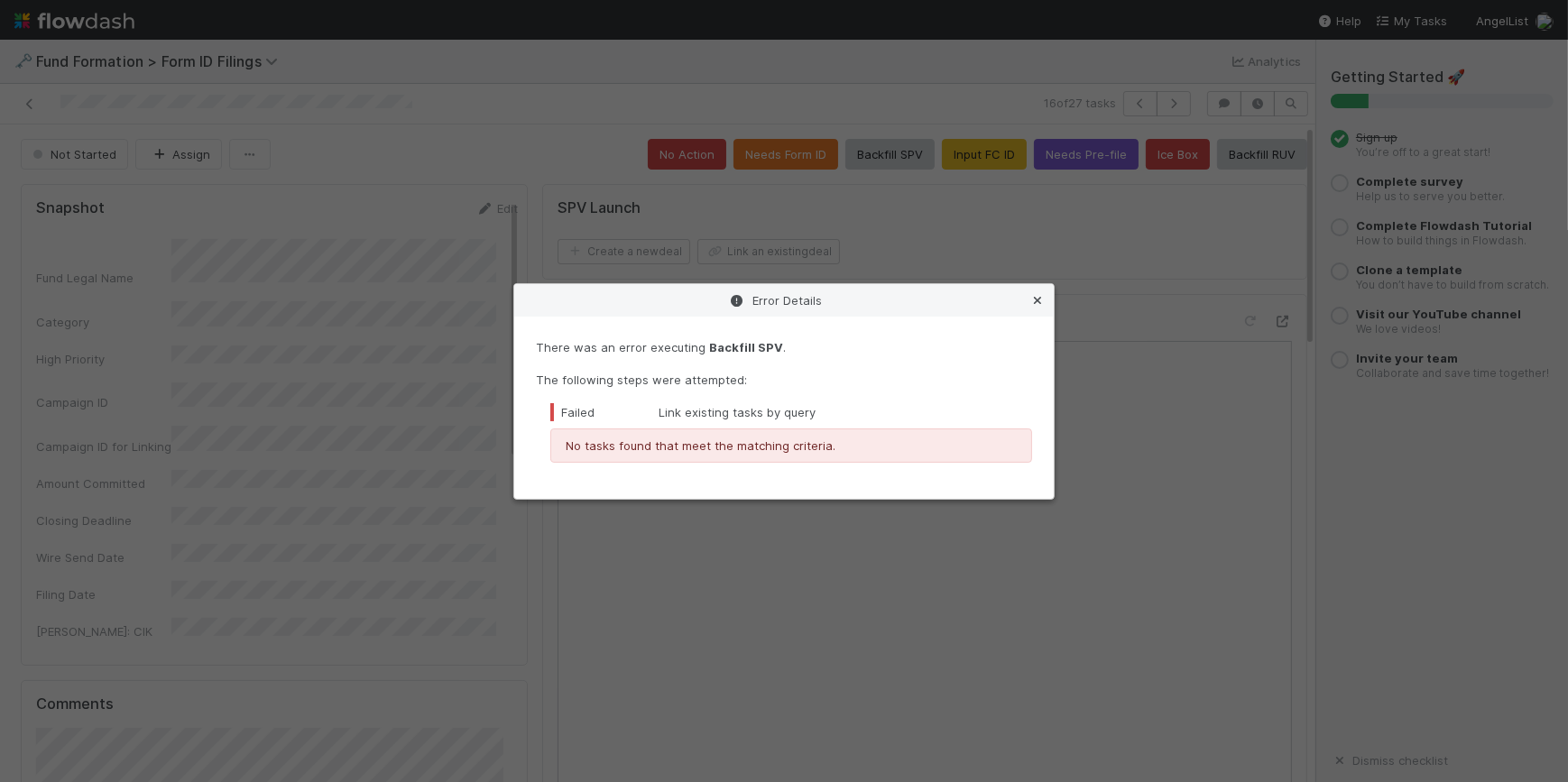
click at [1044, 295] on icon at bounding box center [1037, 300] width 18 height 12
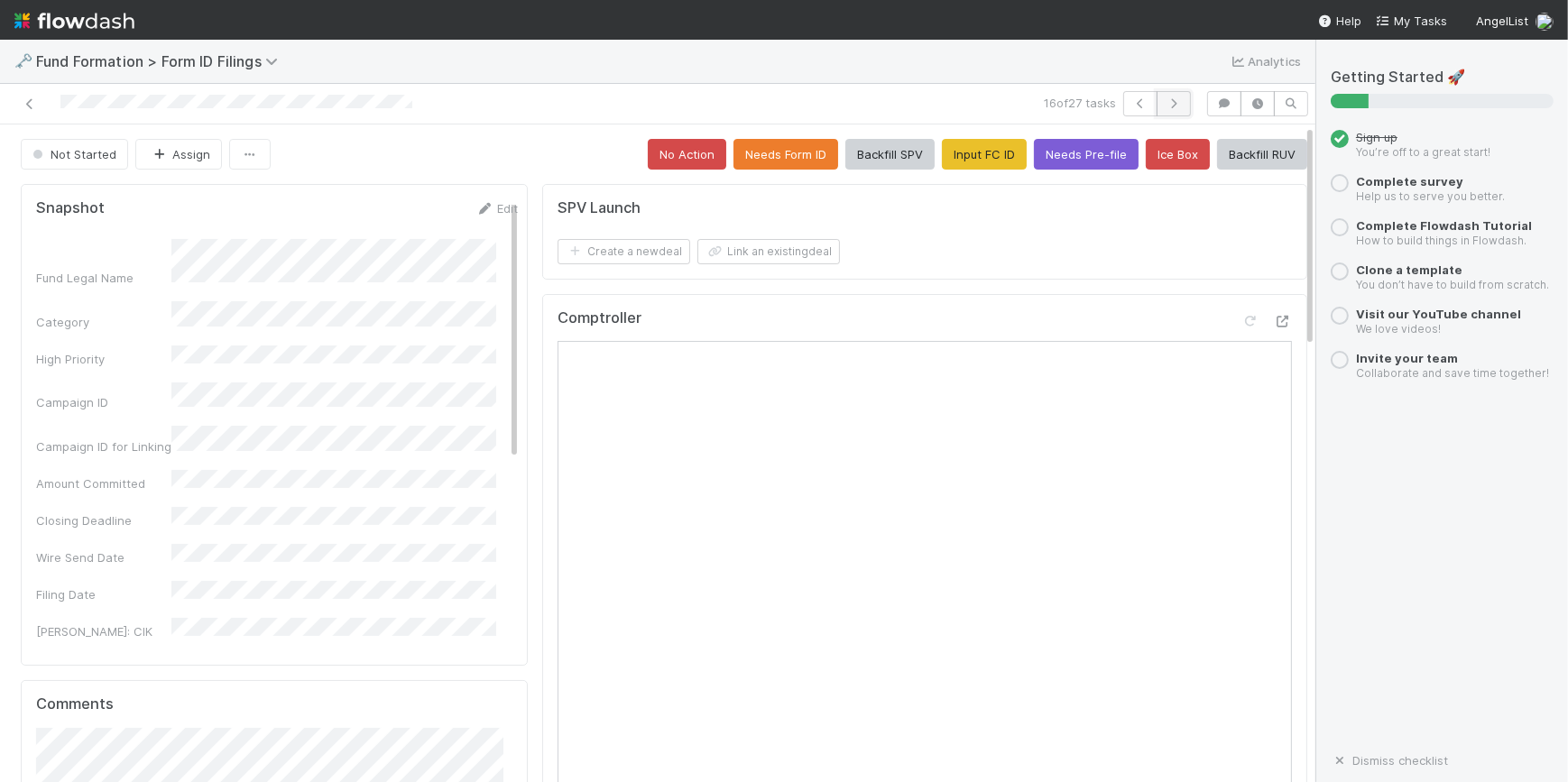
click at [1165, 102] on icon "button" at bounding box center [1173, 103] width 18 height 11
click at [957, 162] on button "Input FC ID" at bounding box center [984, 154] width 85 height 31
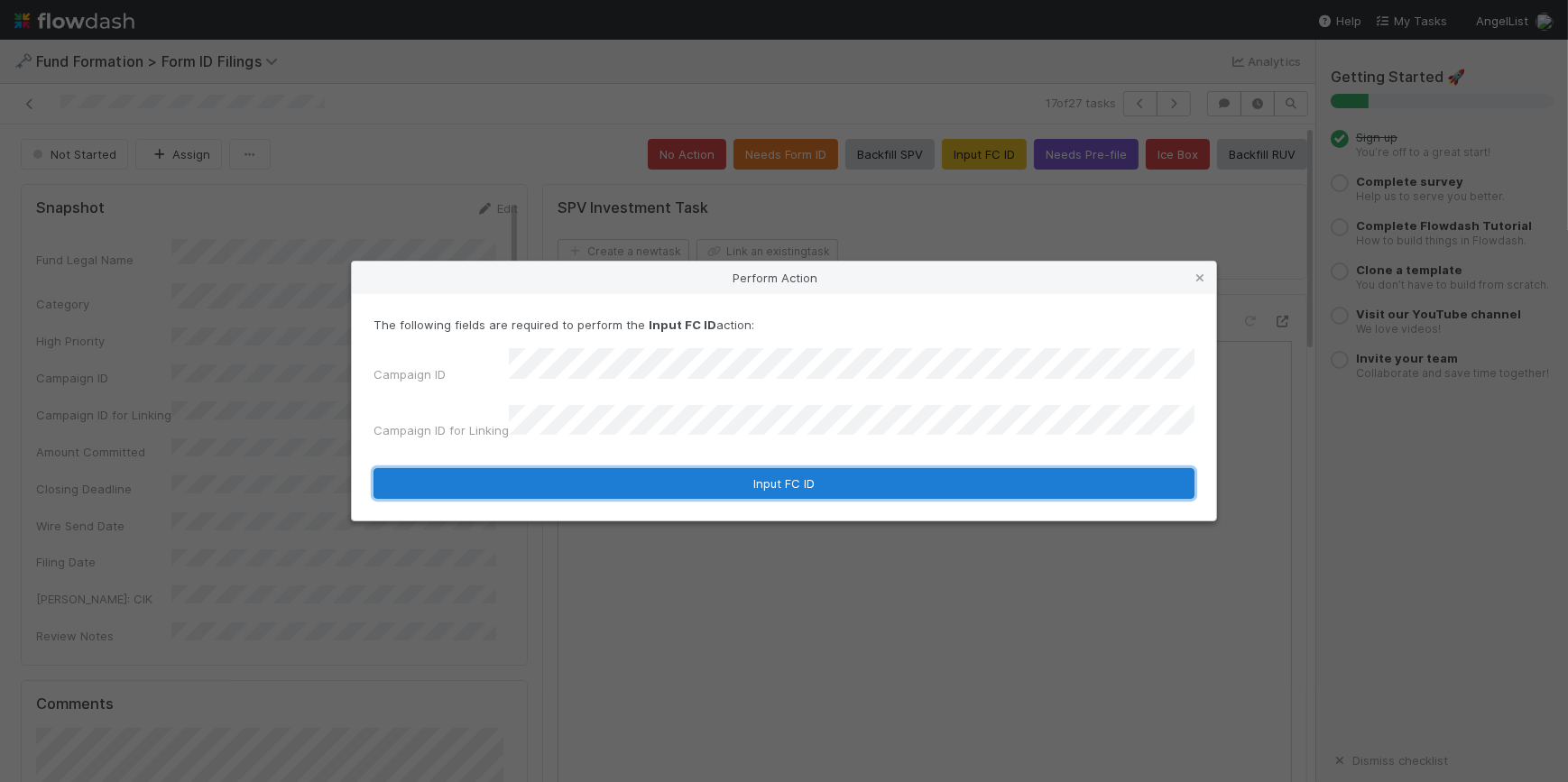
click at [779, 468] on button "Input FC ID" at bounding box center [784, 484] width 821 height 31
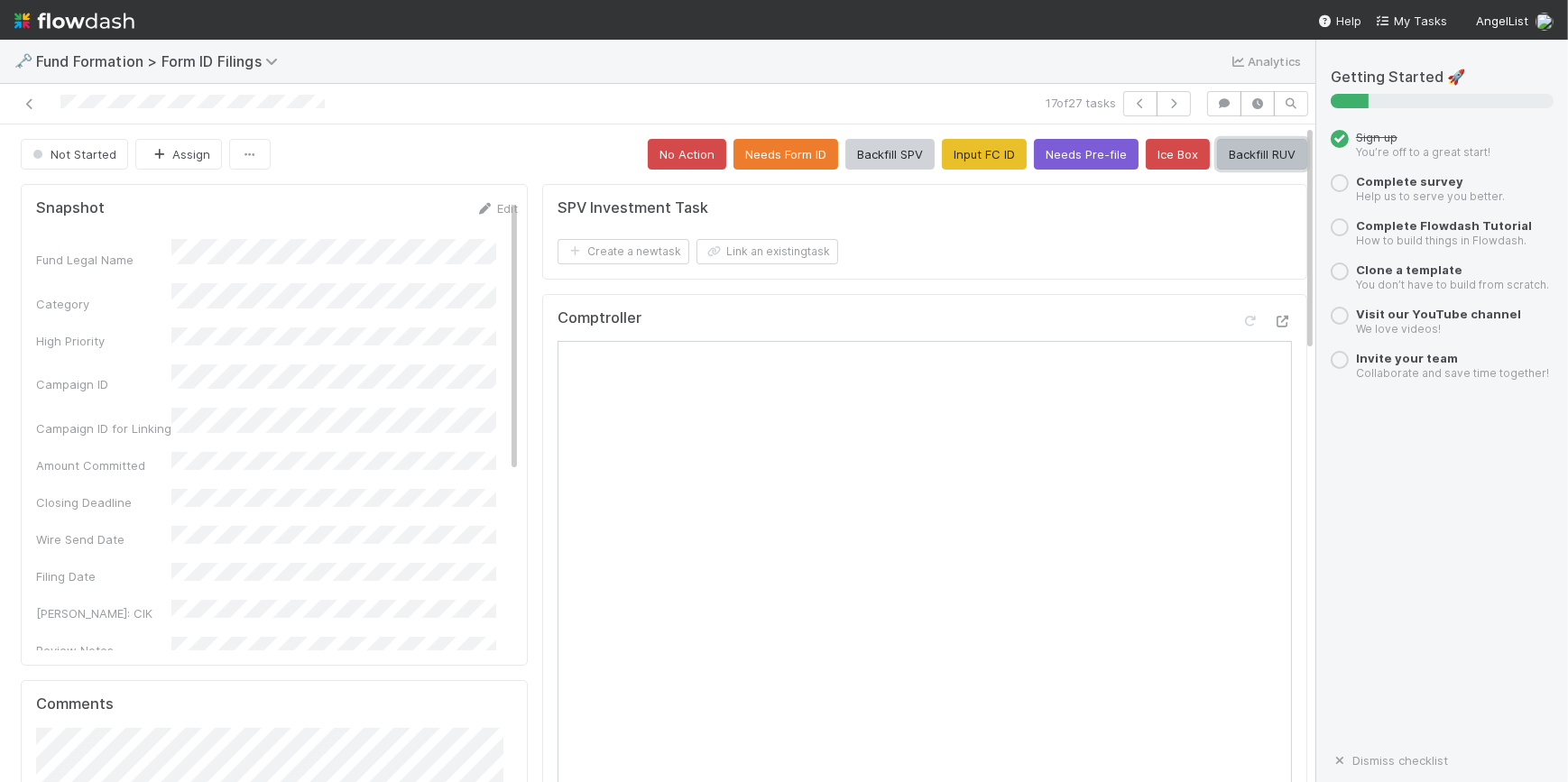
click at [1230, 154] on button "Backfill RUV" at bounding box center [1261, 154] width 90 height 31
click at [1164, 102] on icon "button" at bounding box center [1173, 103] width 18 height 11
click at [983, 159] on button "Input FC ID" at bounding box center [984, 154] width 85 height 31
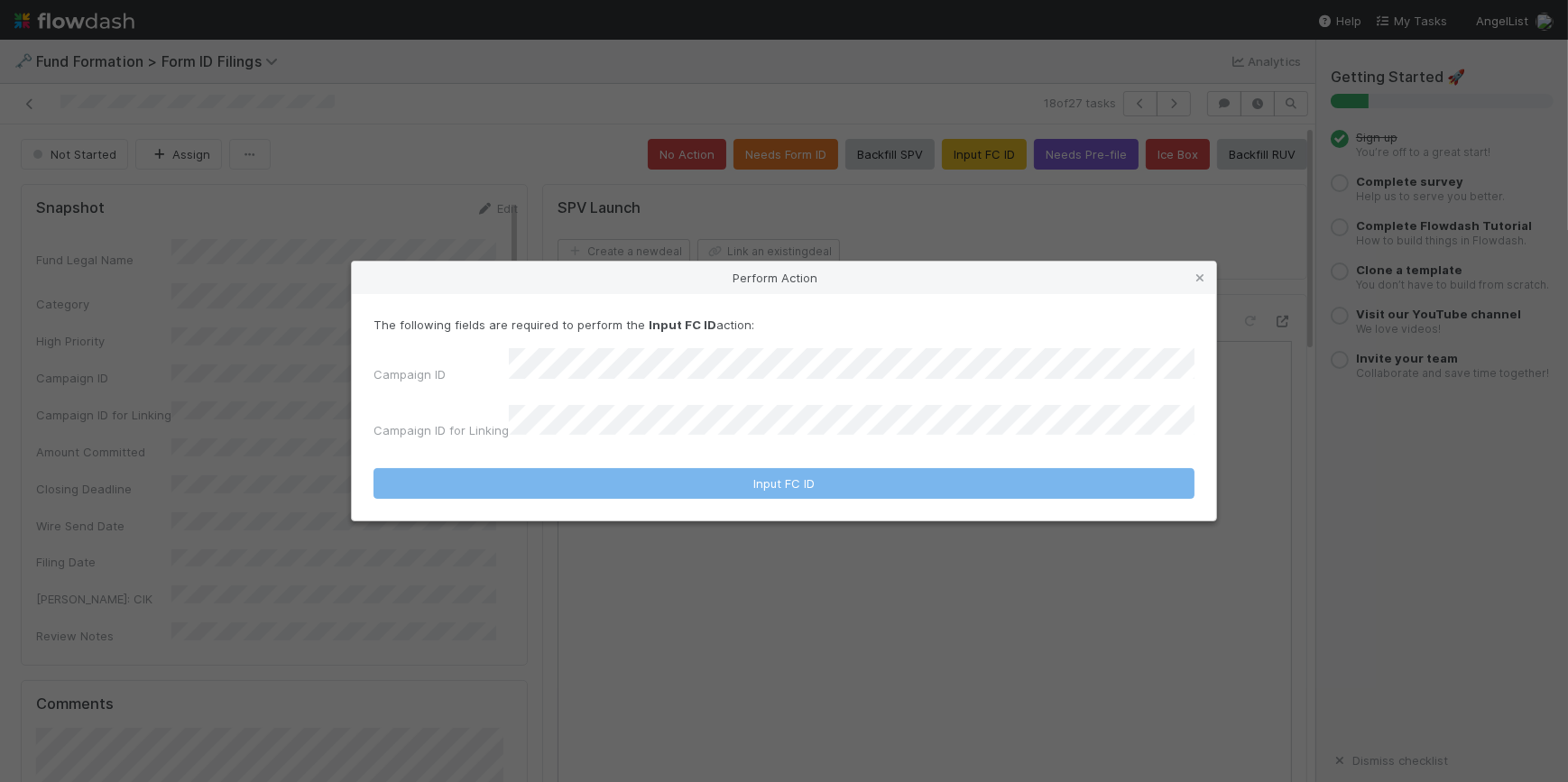
click at [784, 355] on div "The following fields are required to perform the Input FC ID action: Campaign I…" at bounding box center [784, 381] width 821 height 131
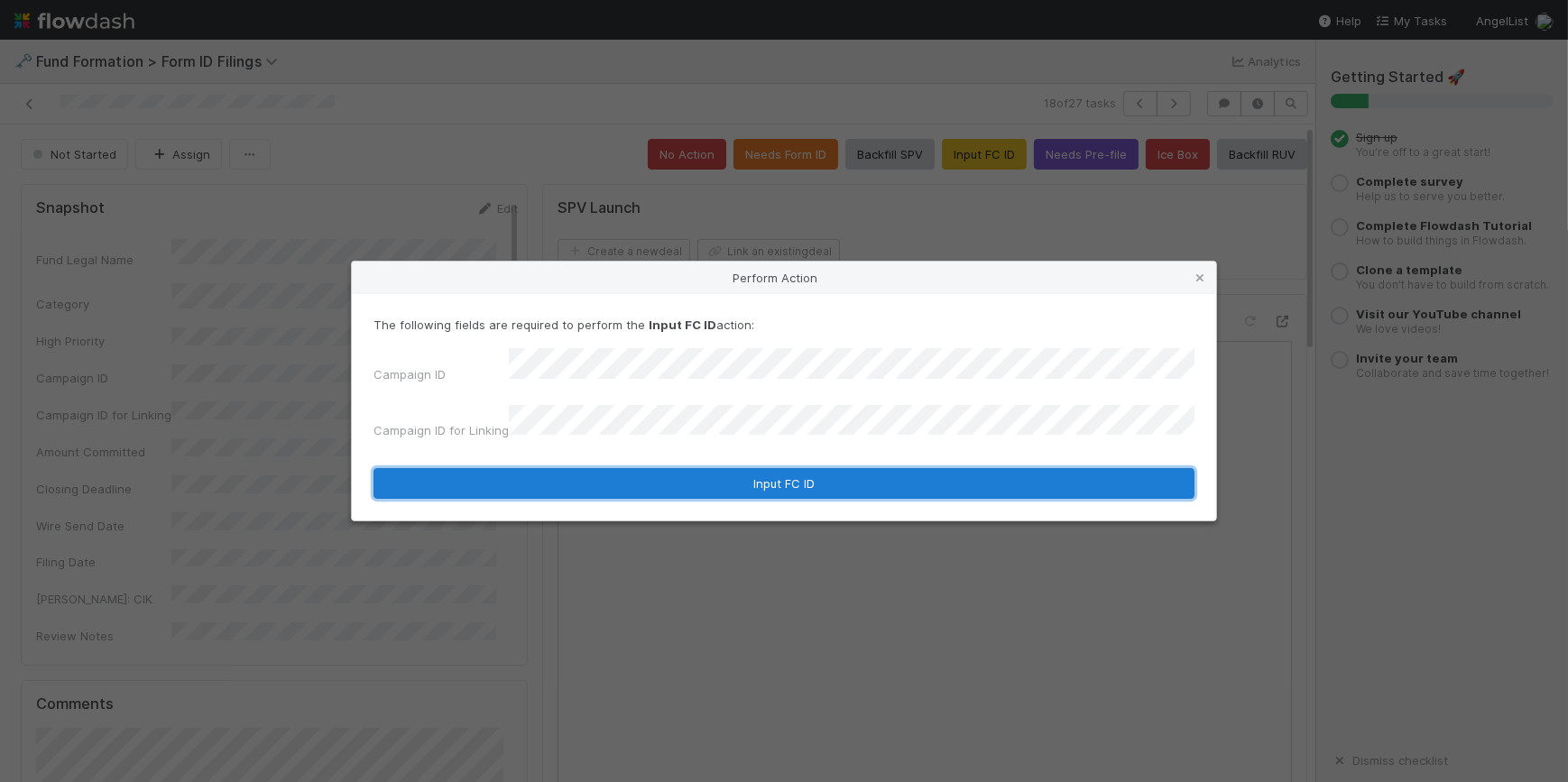
click at [793, 468] on button "Input FC ID" at bounding box center [784, 484] width 821 height 31
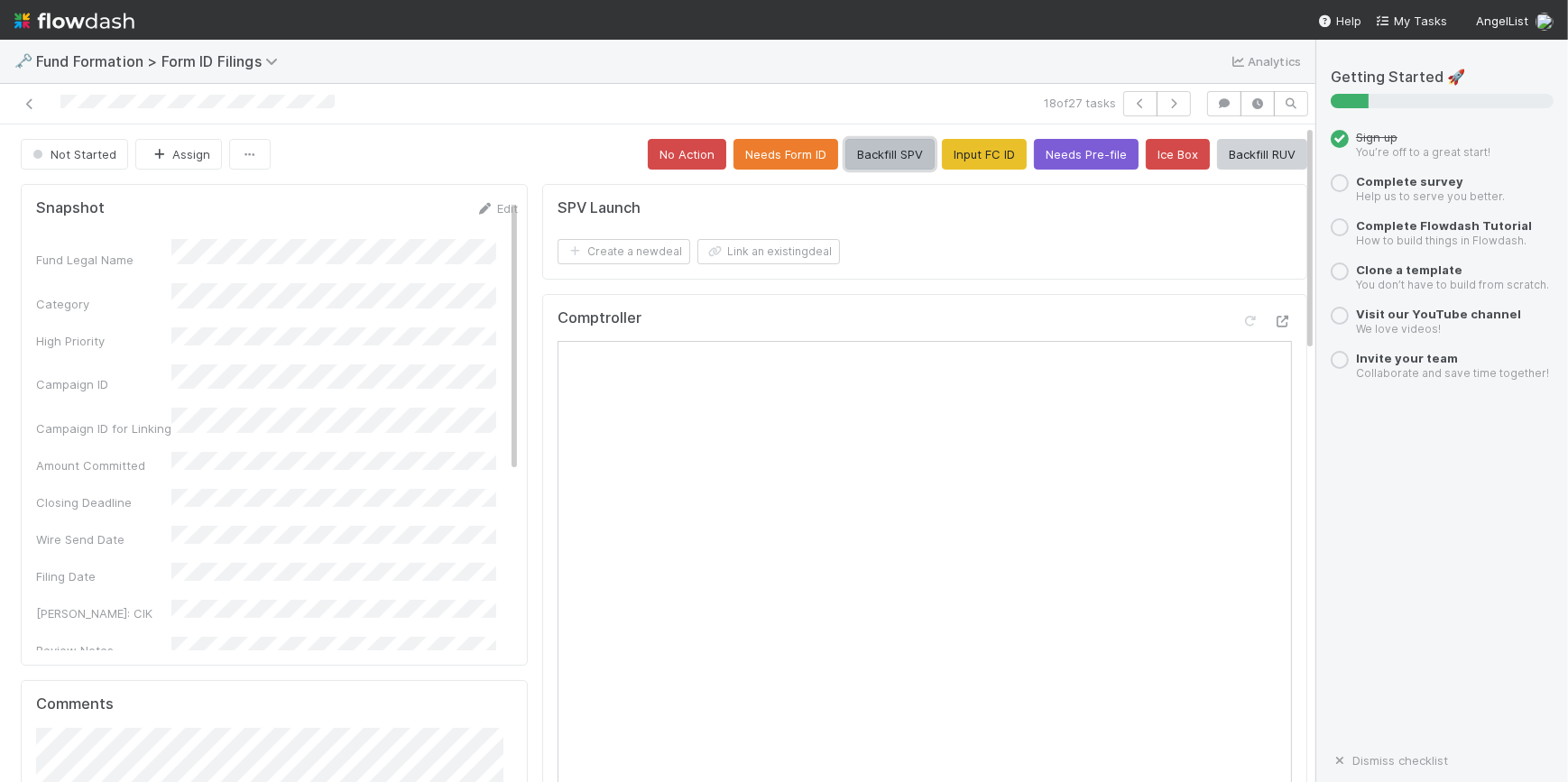
click at [872, 162] on button "Backfill SPV" at bounding box center [889, 154] width 89 height 31
click at [1164, 101] on icon "button" at bounding box center [1173, 103] width 18 height 11
click at [951, 157] on button "Input FC ID" at bounding box center [984, 154] width 85 height 31
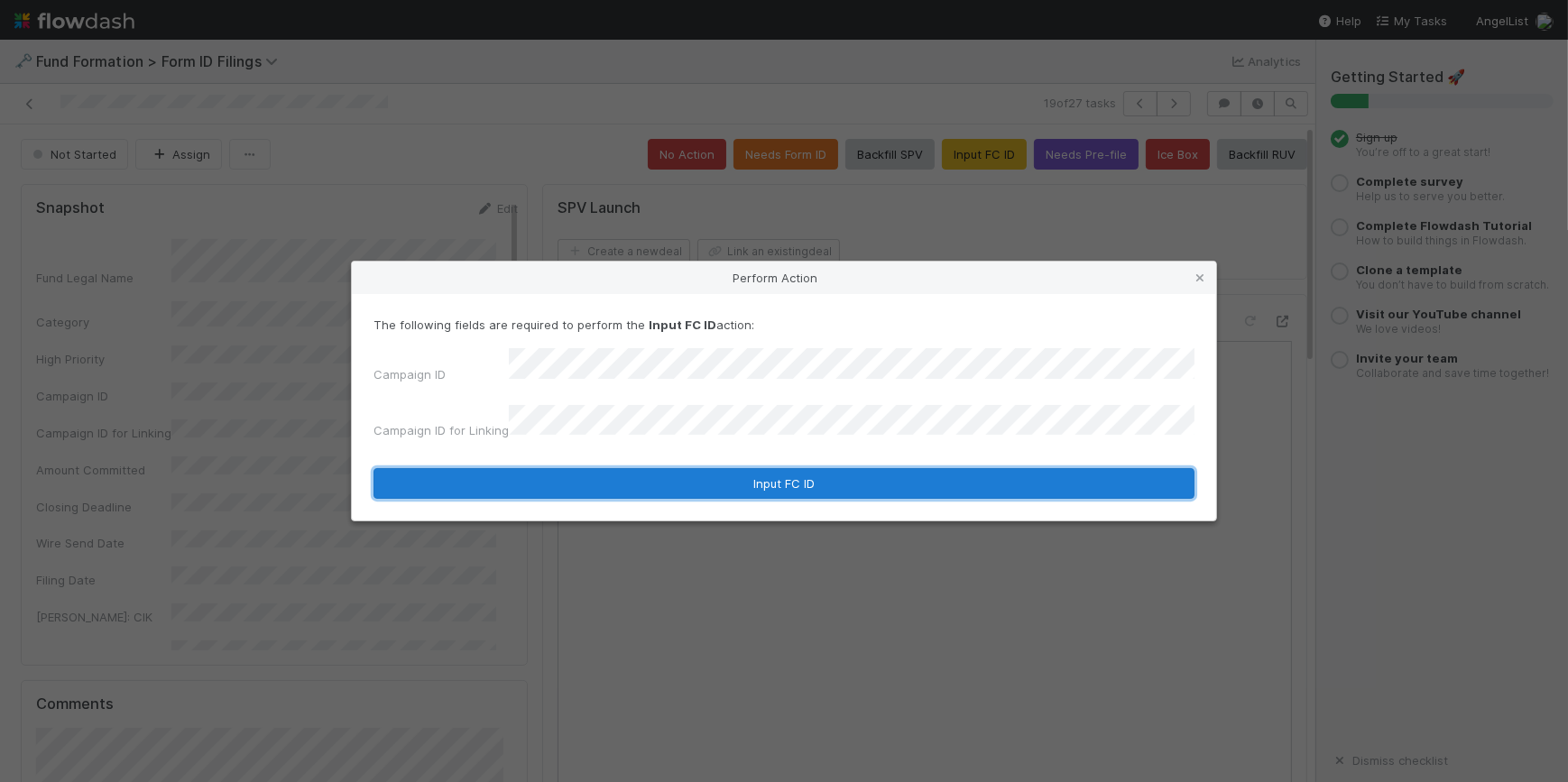
click at [838, 475] on button "Input FC ID" at bounding box center [784, 484] width 821 height 31
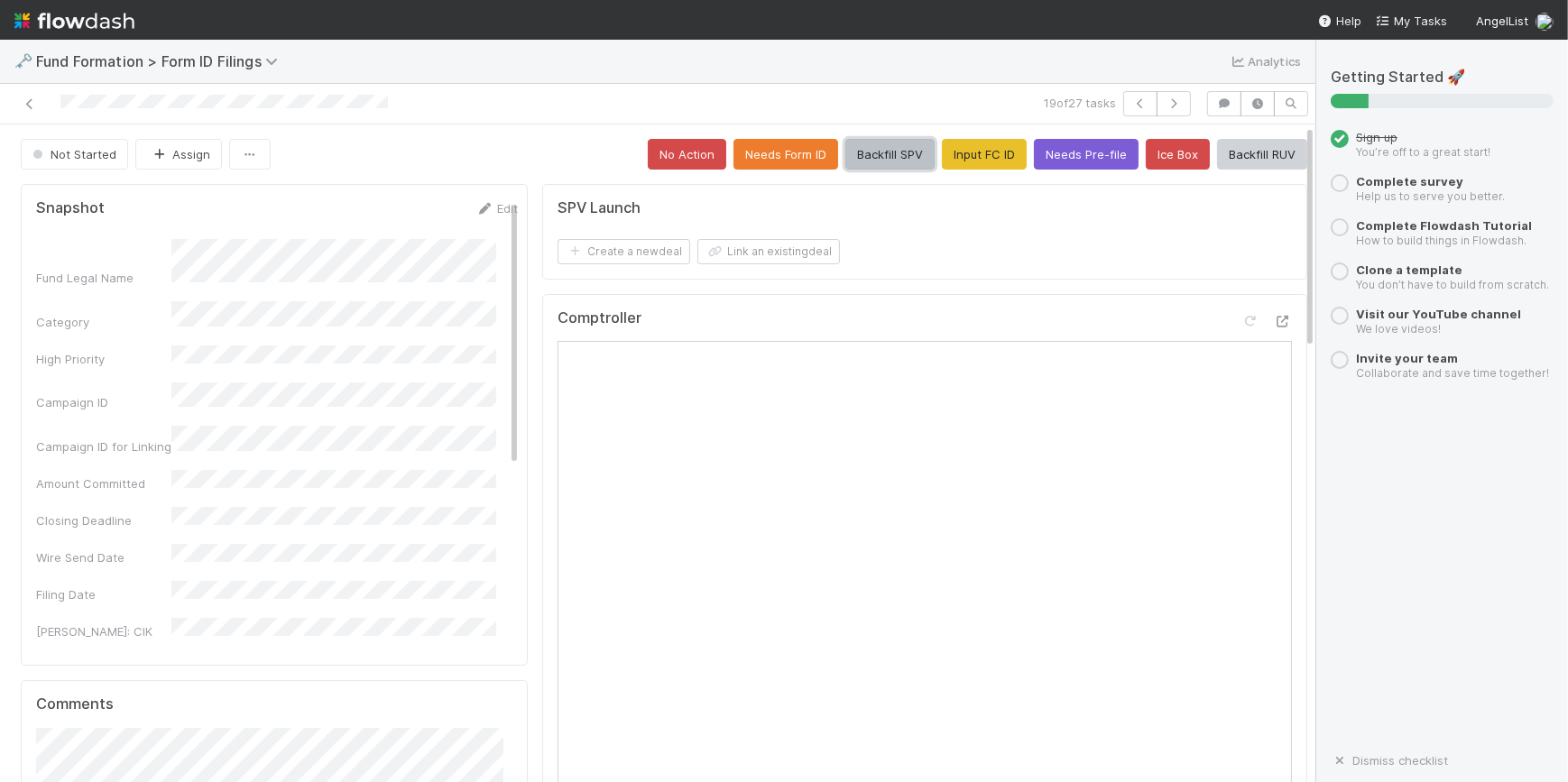
click at [874, 160] on button "Backfill SPV" at bounding box center [889, 154] width 89 height 31
click at [1164, 104] on icon "button" at bounding box center [1173, 103] width 18 height 11
click at [958, 167] on button "Input FC ID" at bounding box center [984, 154] width 85 height 31
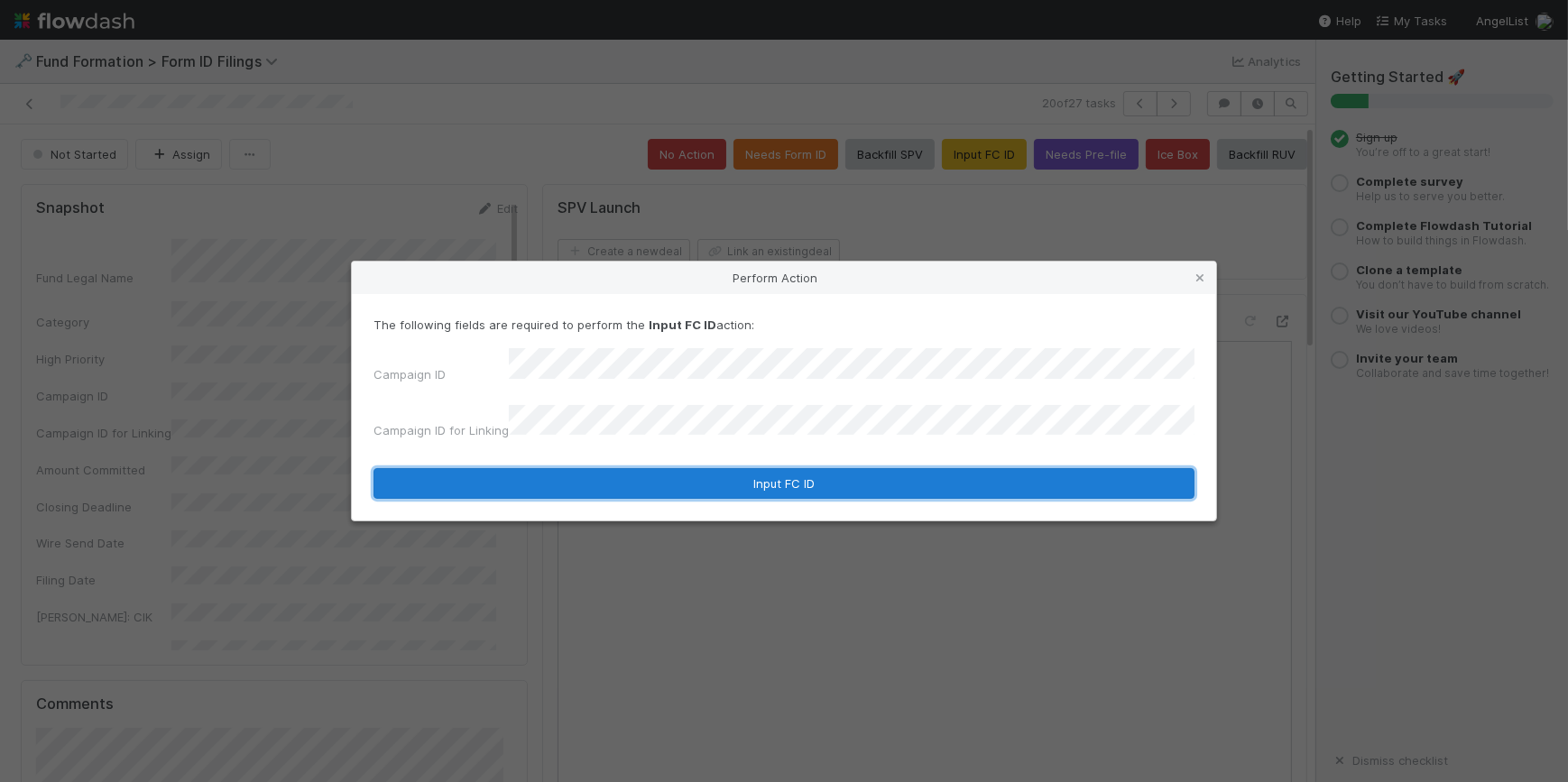
drag, startPoint x: 770, startPoint y: 470, endPoint x: 816, endPoint y: 449, distance: 50.6
click at [772, 470] on button "Input FC ID" at bounding box center [784, 484] width 821 height 31
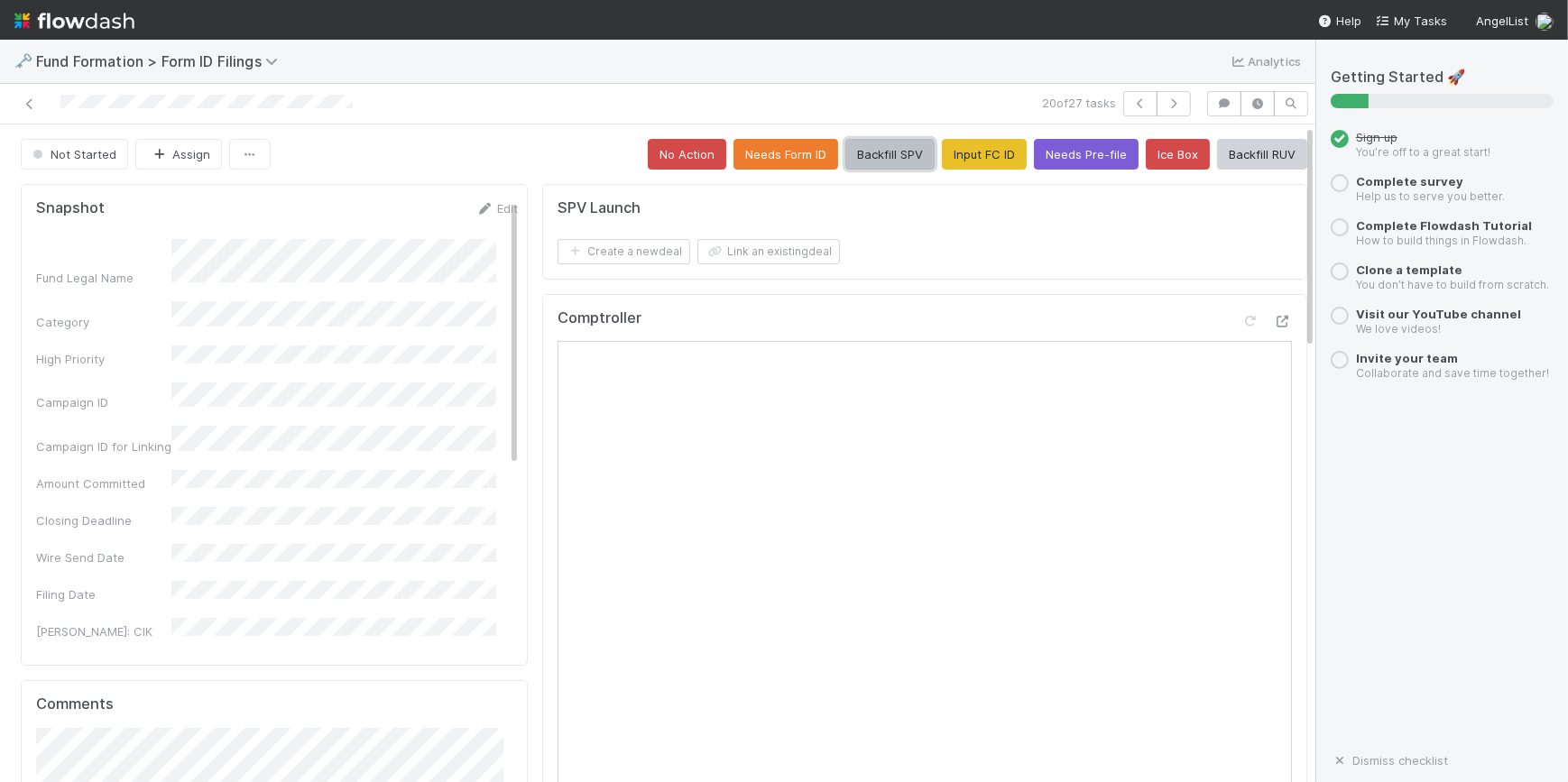
click at [845, 154] on button "Backfill SPV" at bounding box center [889, 154] width 89 height 31
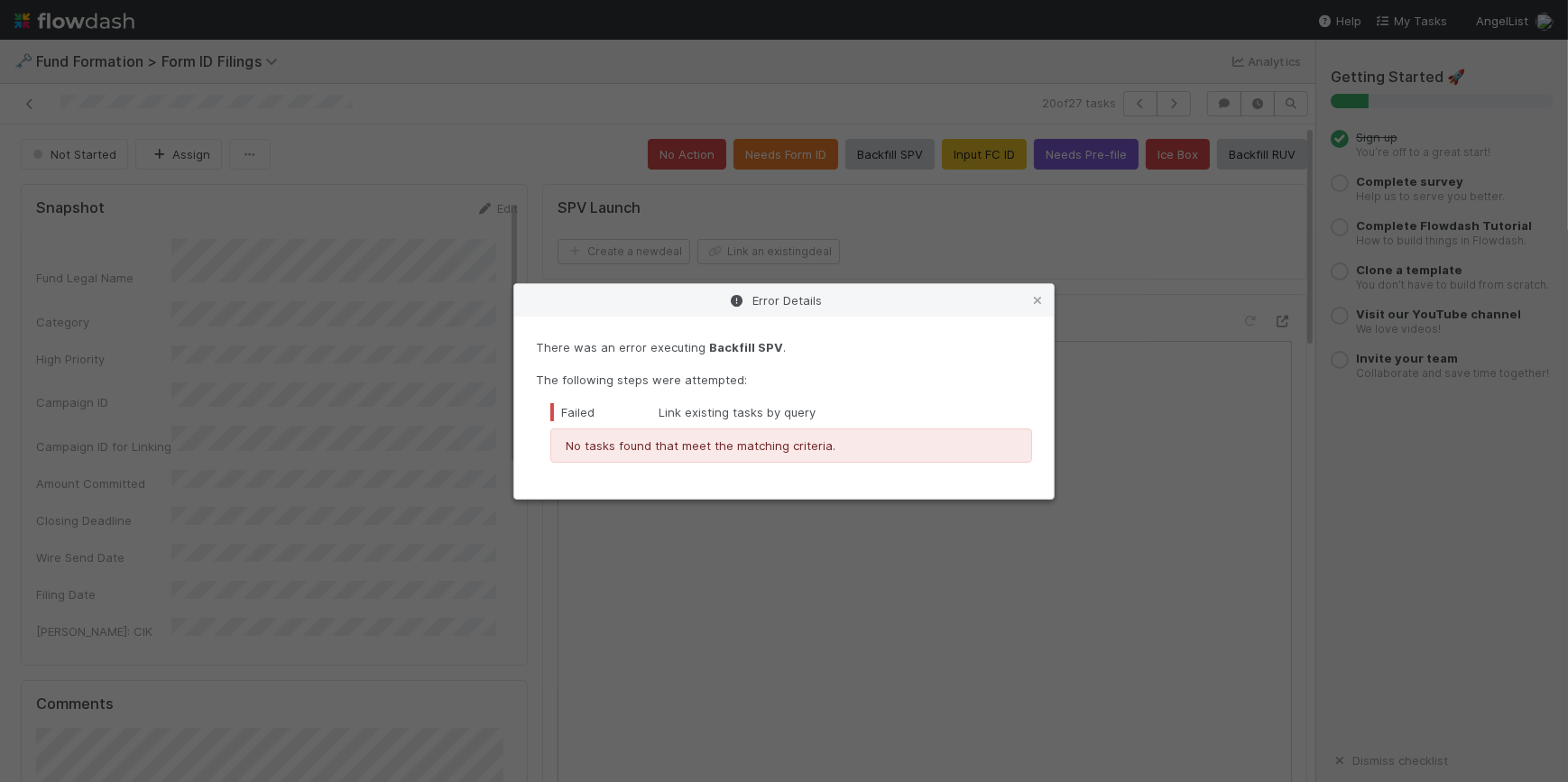
drag, startPoint x: 1035, startPoint y: 300, endPoint x: 1087, endPoint y: 252, distance: 70.8
click at [1035, 301] on icon at bounding box center [1037, 300] width 18 height 12
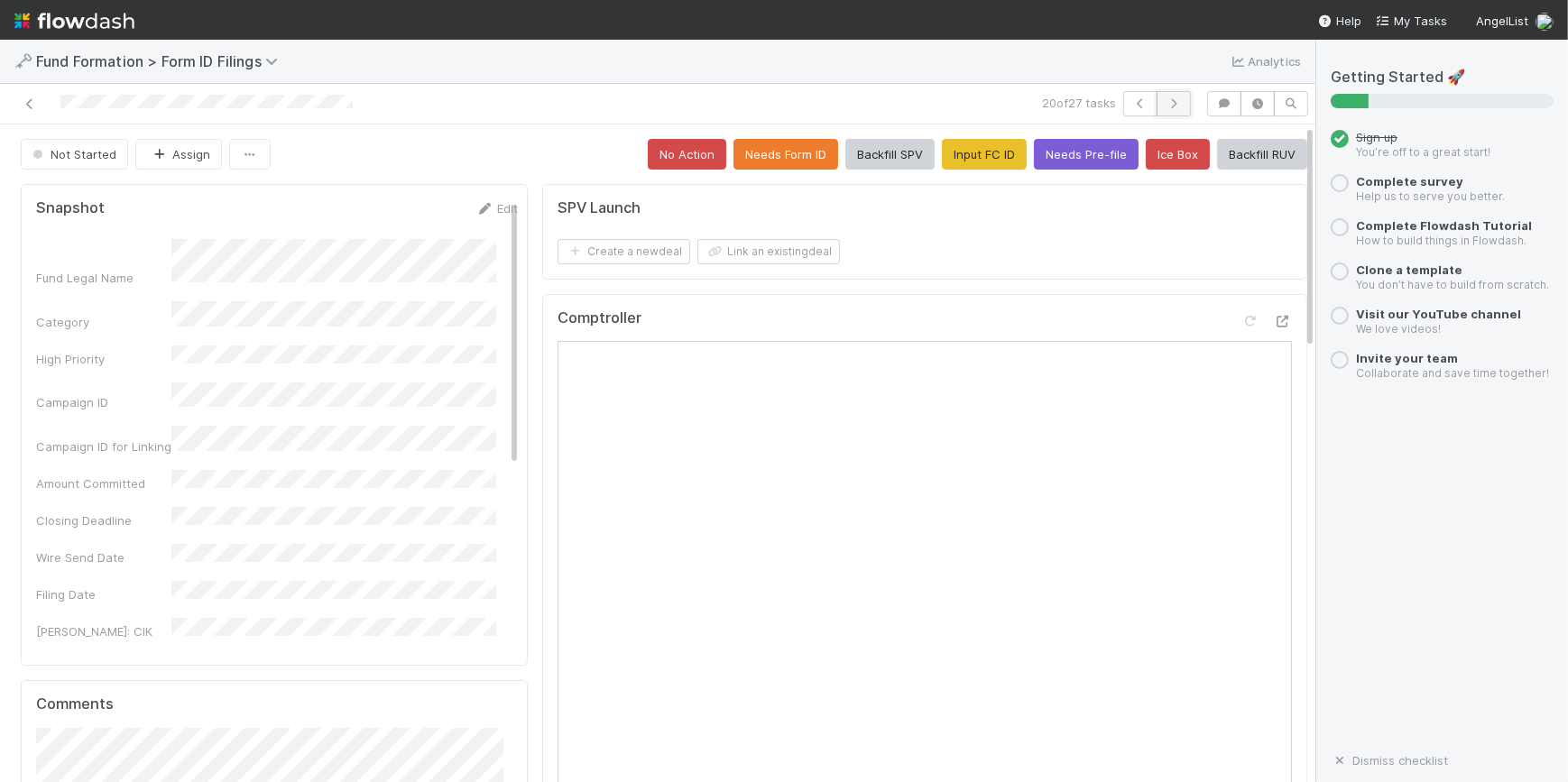
click at [1162, 109] on button "button" at bounding box center [1173, 103] width 34 height 25
click at [948, 154] on button "Input FC ID" at bounding box center [984, 154] width 85 height 31
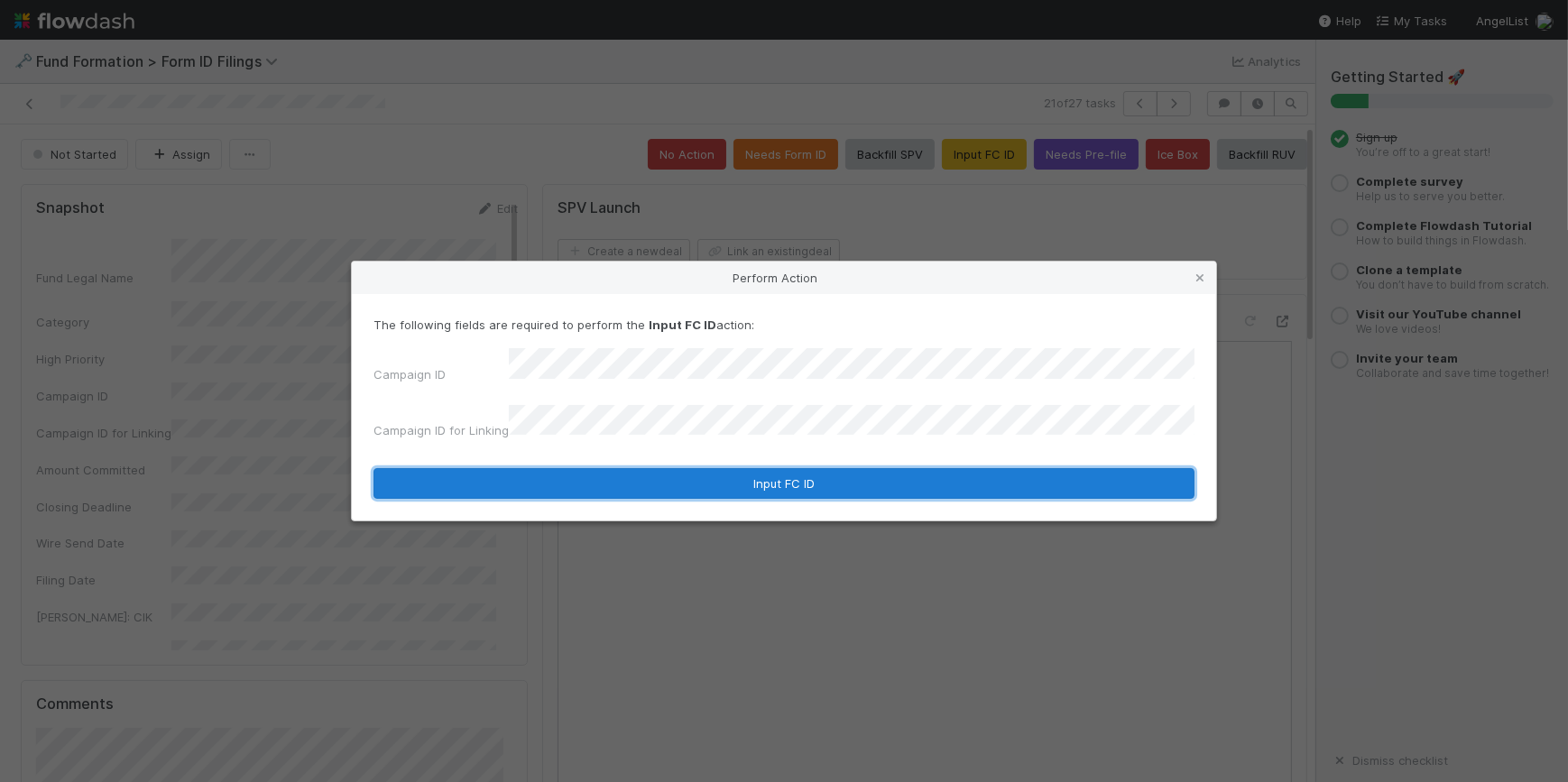
click at [753, 478] on button "Input FC ID" at bounding box center [784, 484] width 821 height 31
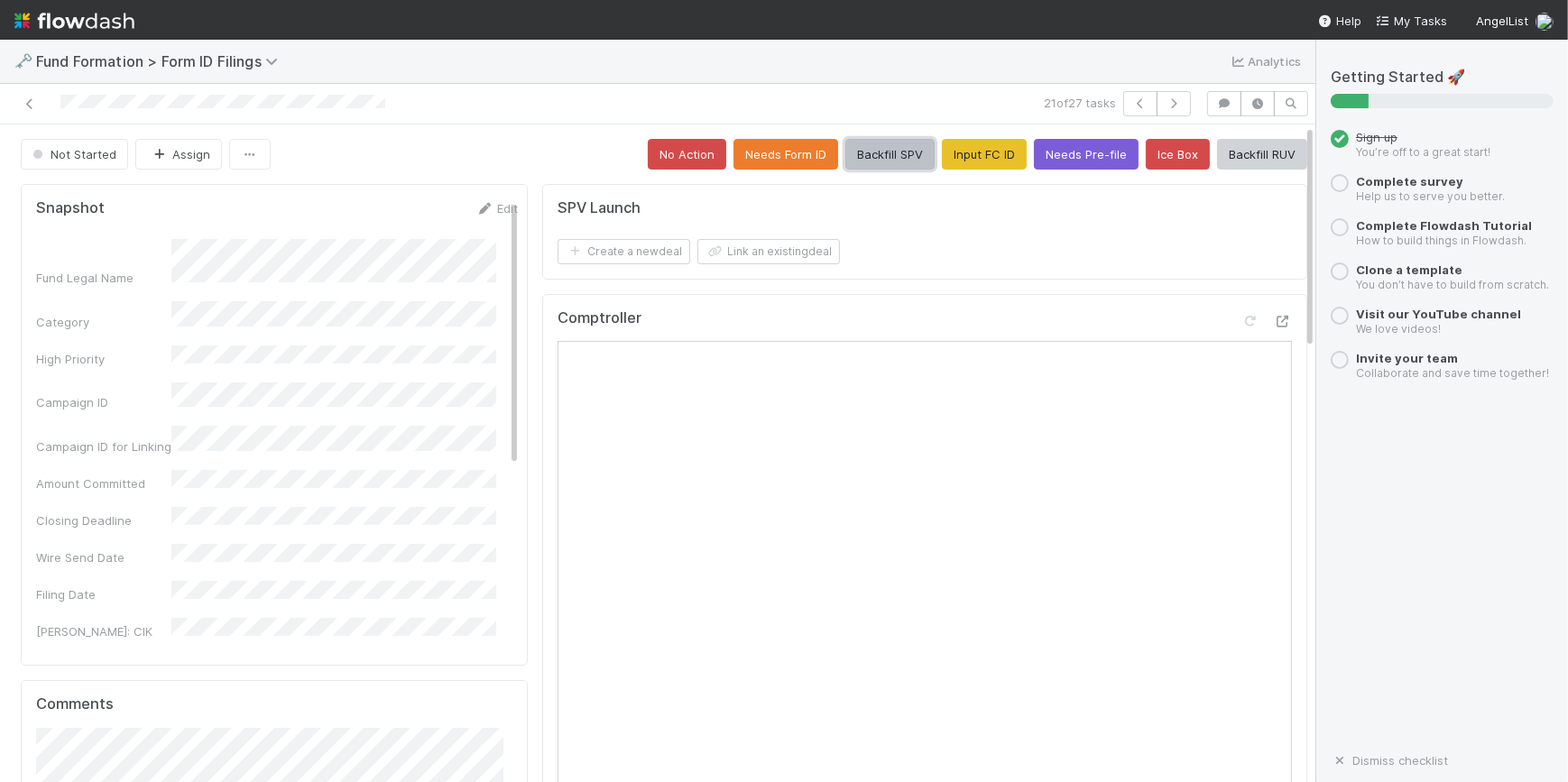
click at [847, 161] on button "Backfill SPV" at bounding box center [889, 154] width 89 height 31
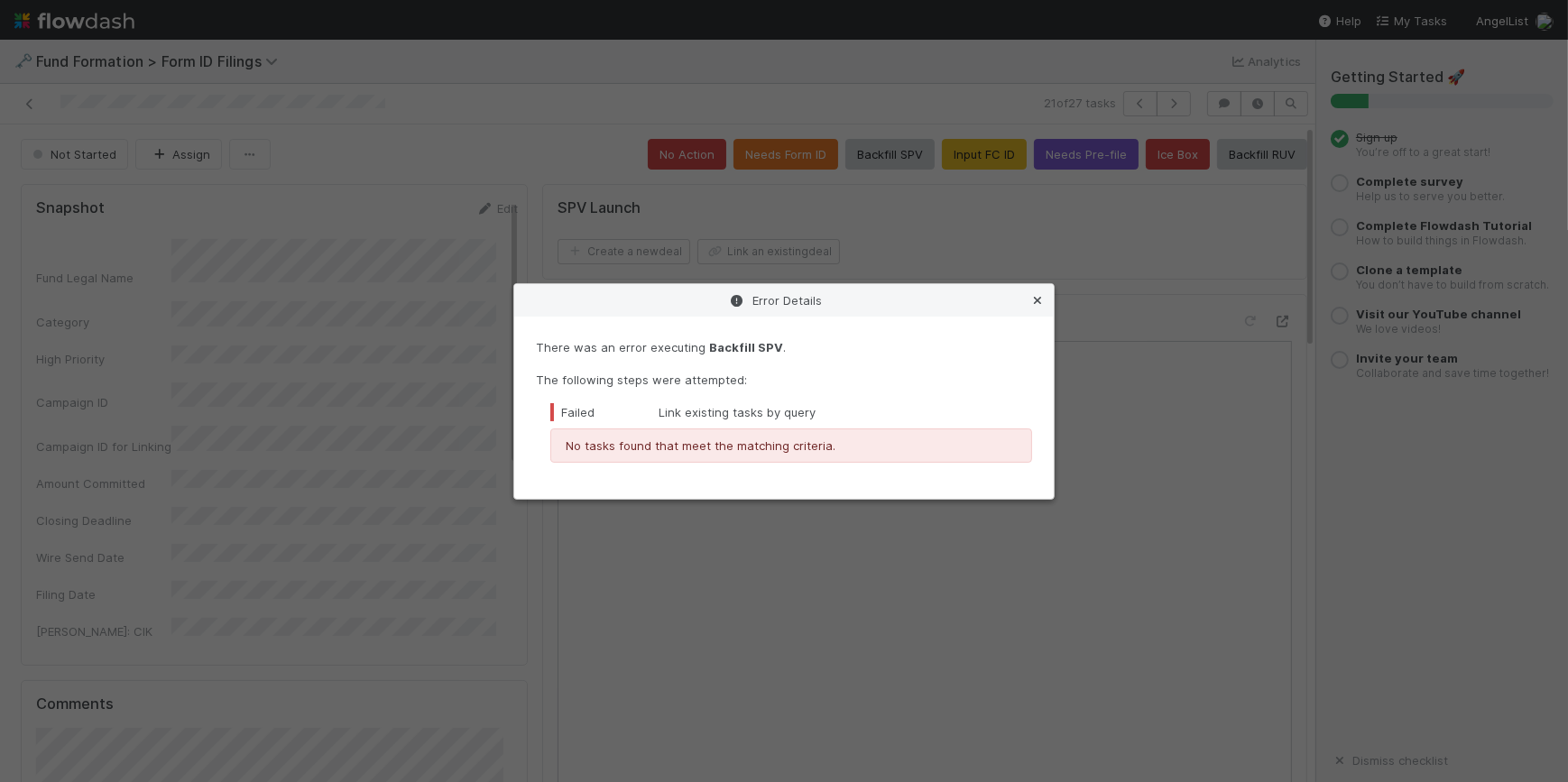
click at [1034, 303] on icon at bounding box center [1037, 300] width 18 height 12
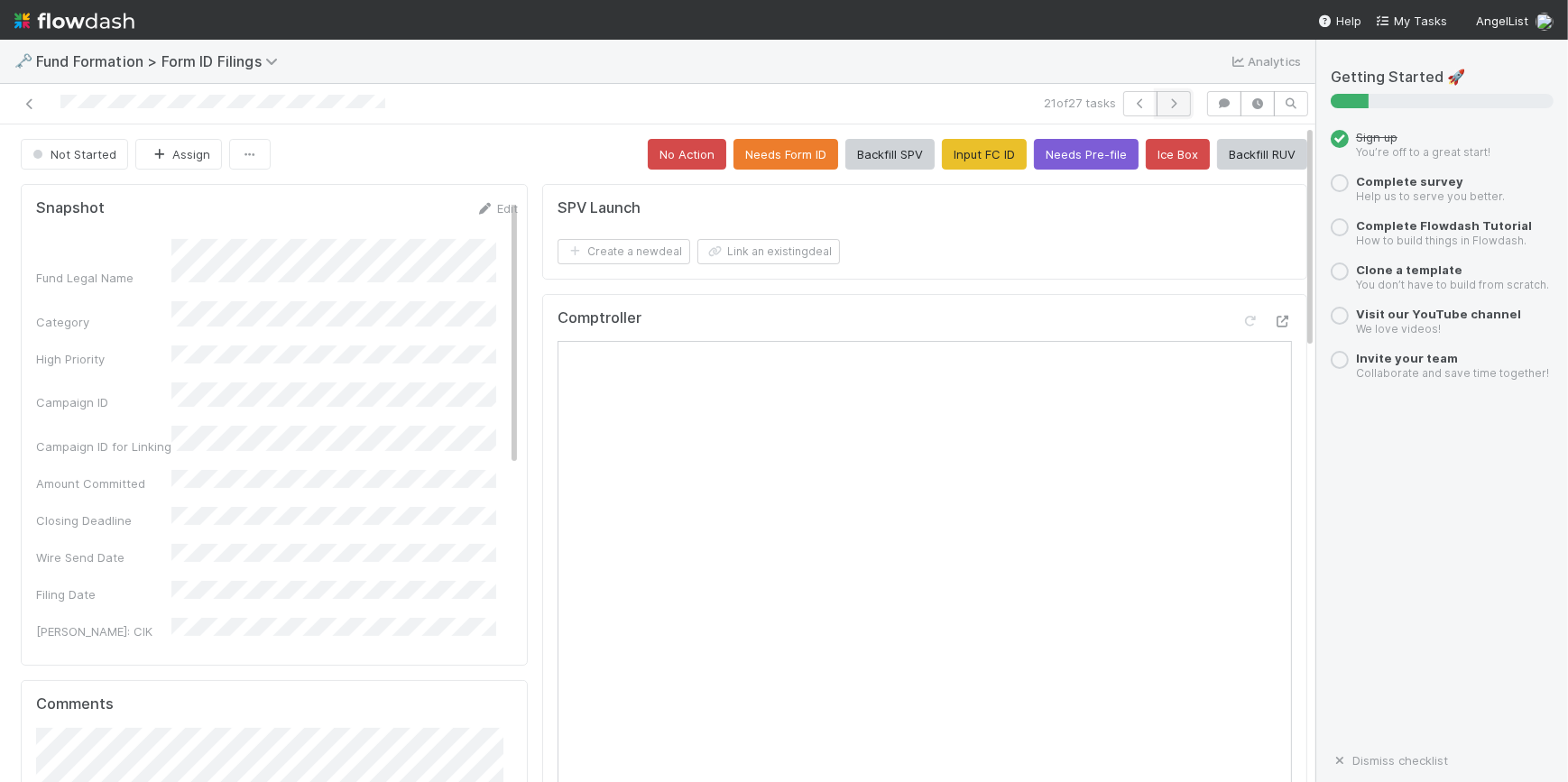
click at [1157, 108] on button "button" at bounding box center [1173, 103] width 34 height 25
click at [965, 156] on button "Input FC ID" at bounding box center [984, 154] width 85 height 31
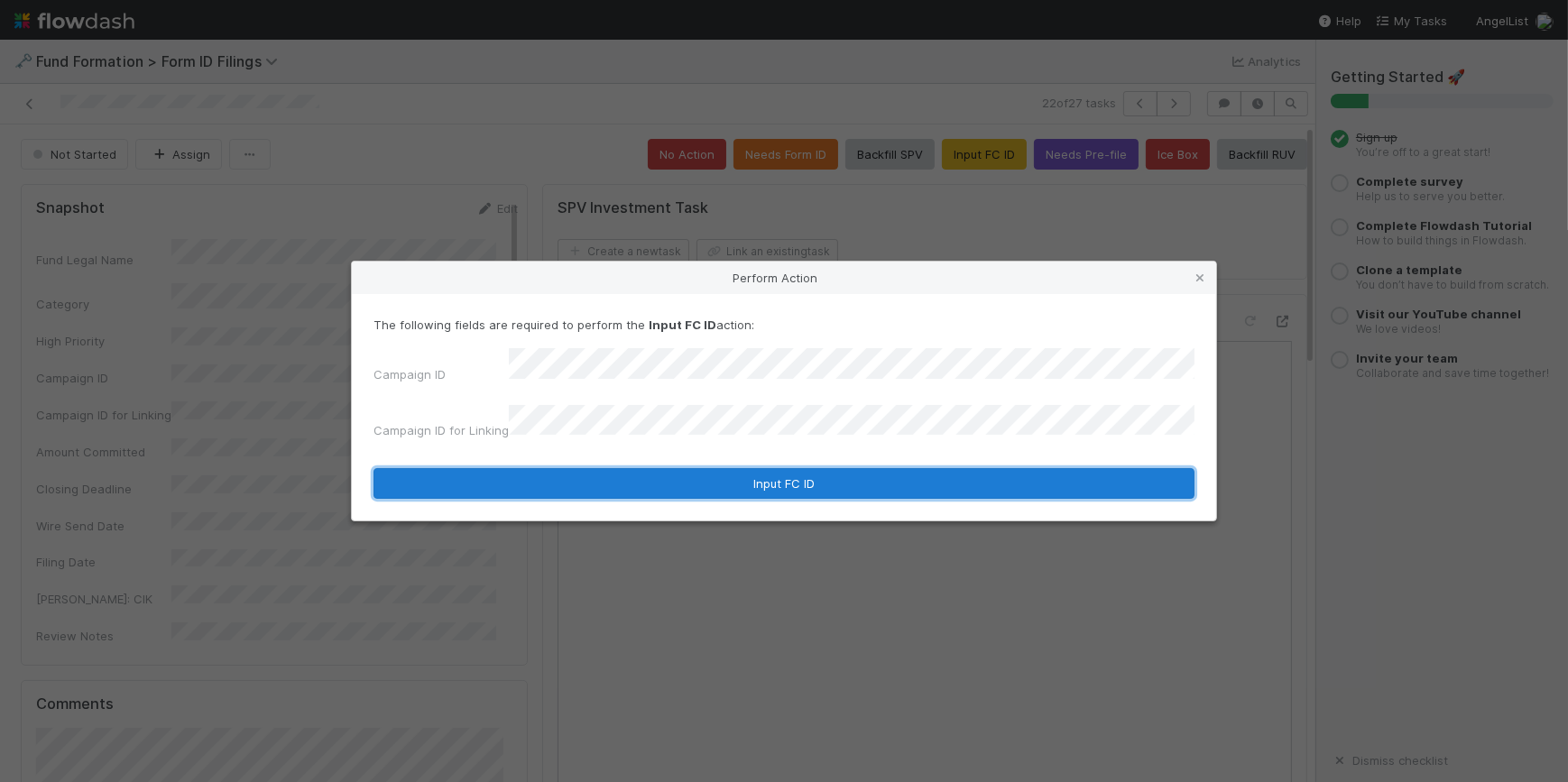
click at [731, 468] on button "Input FC ID" at bounding box center [784, 484] width 821 height 31
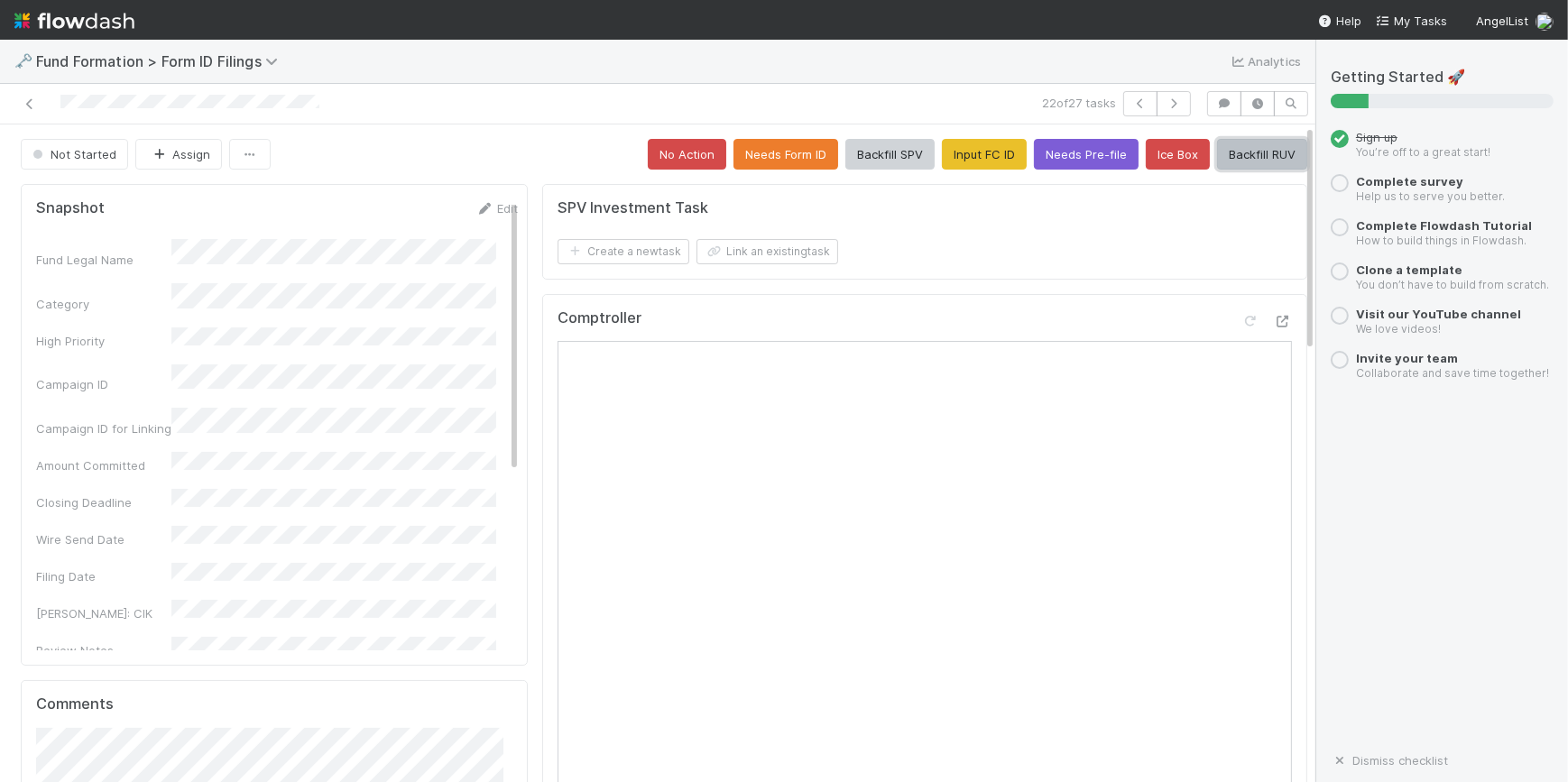
click at [1241, 161] on button "Backfill RUV" at bounding box center [1261, 154] width 90 height 31
click at [1162, 110] on button "button" at bounding box center [1173, 103] width 34 height 25
click at [686, 164] on button "No Action" at bounding box center [686, 154] width 78 height 31
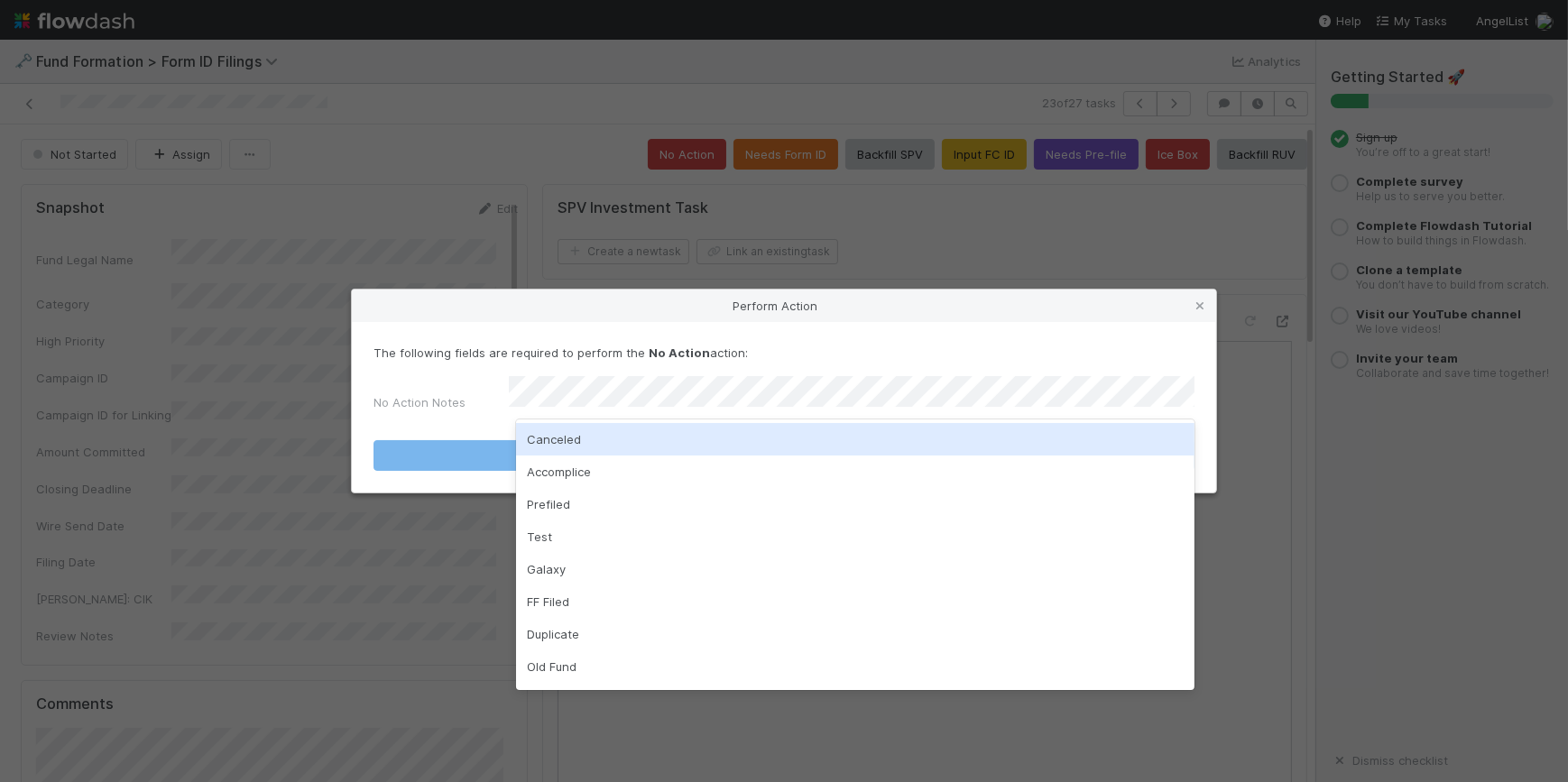
click at [773, 440] on div "Canceled" at bounding box center [854, 439] width 679 height 33
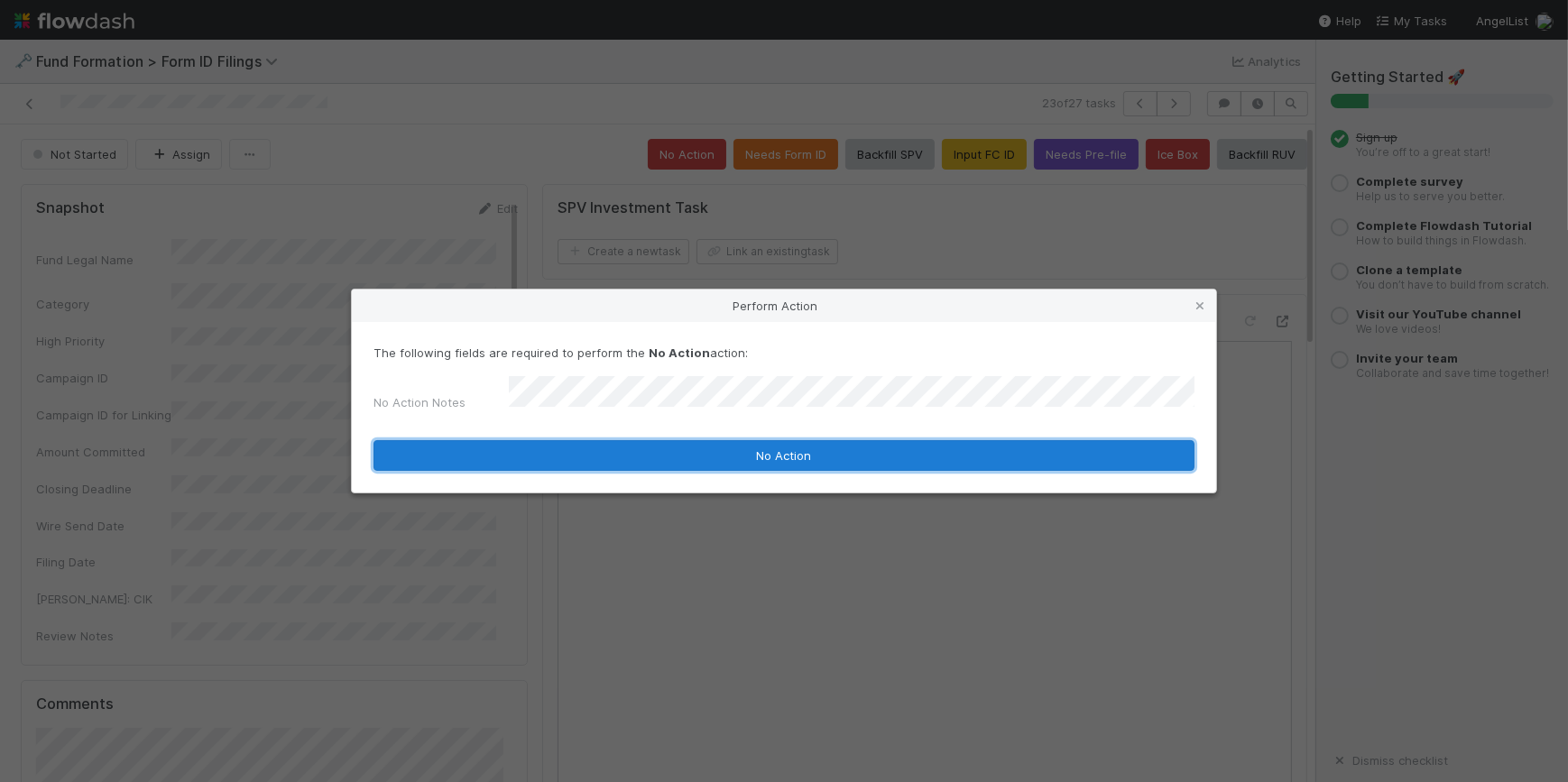
click at [816, 444] on button "No Action" at bounding box center [784, 456] width 821 height 31
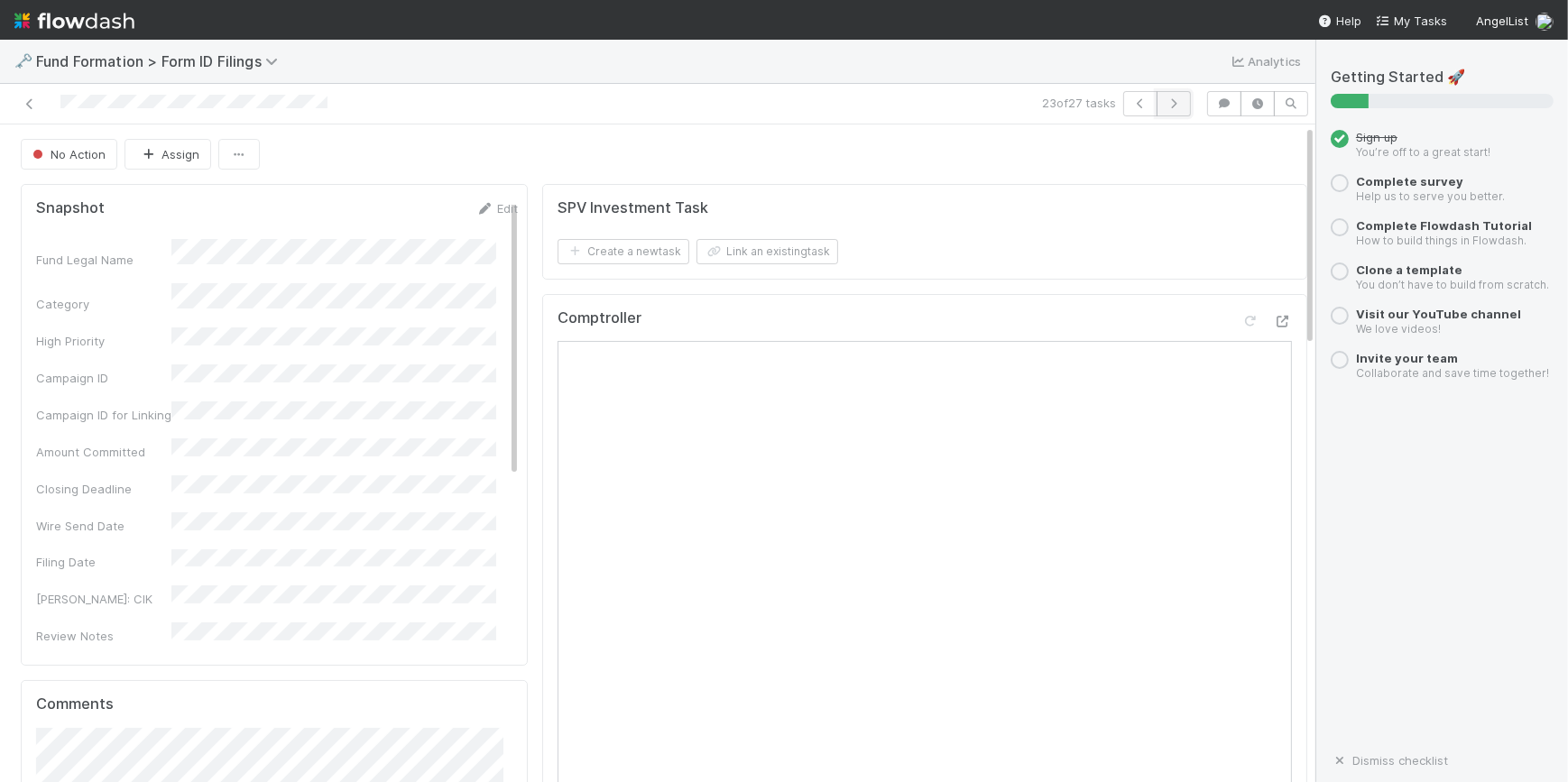
click at [1164, 102] on icon "button" at bounding box center [1173, 103] width 18 height 11
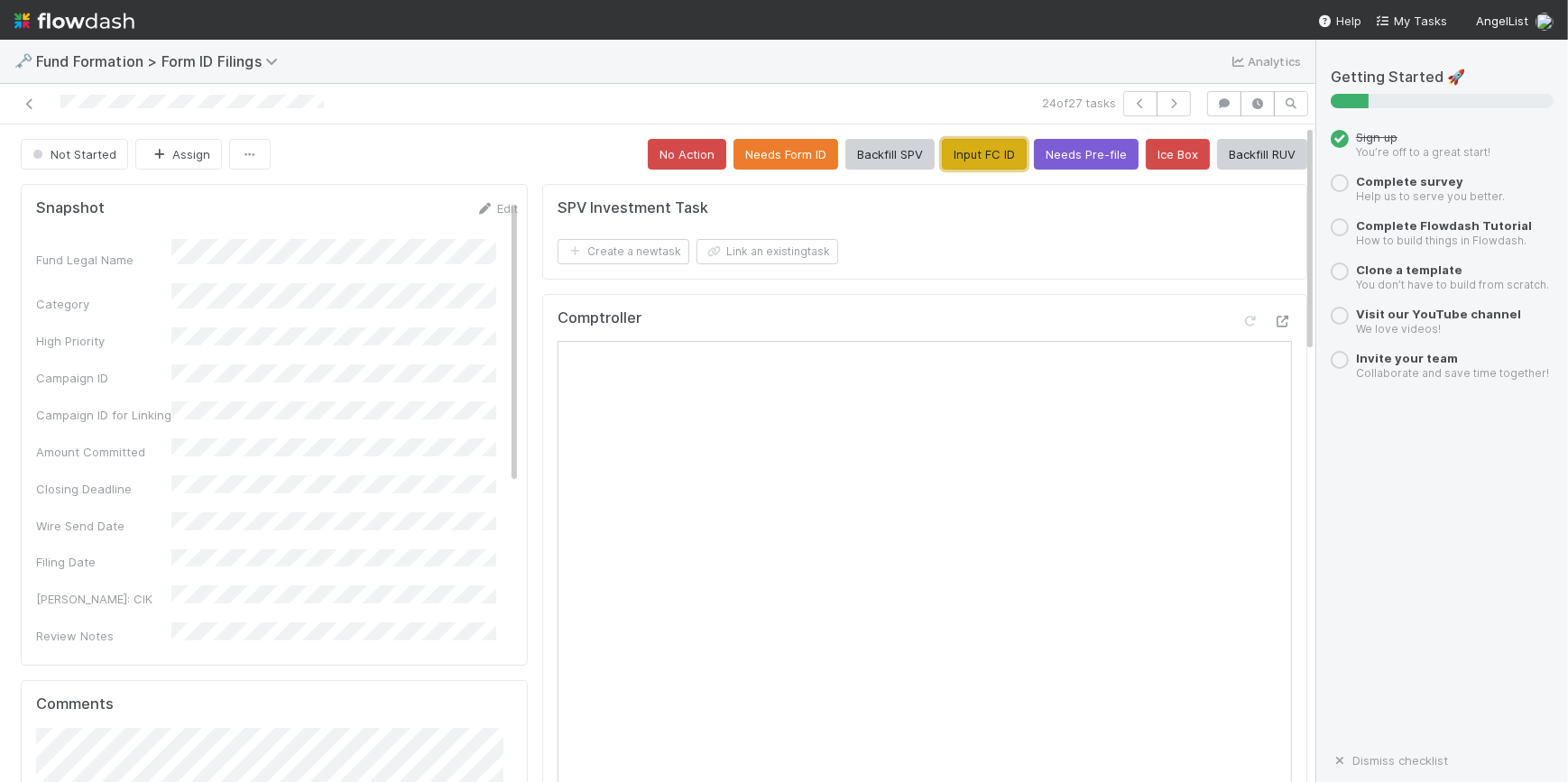
click at [947, 144] on button "Input FC ID" at bounding box center [984, 154] width 85 height 31
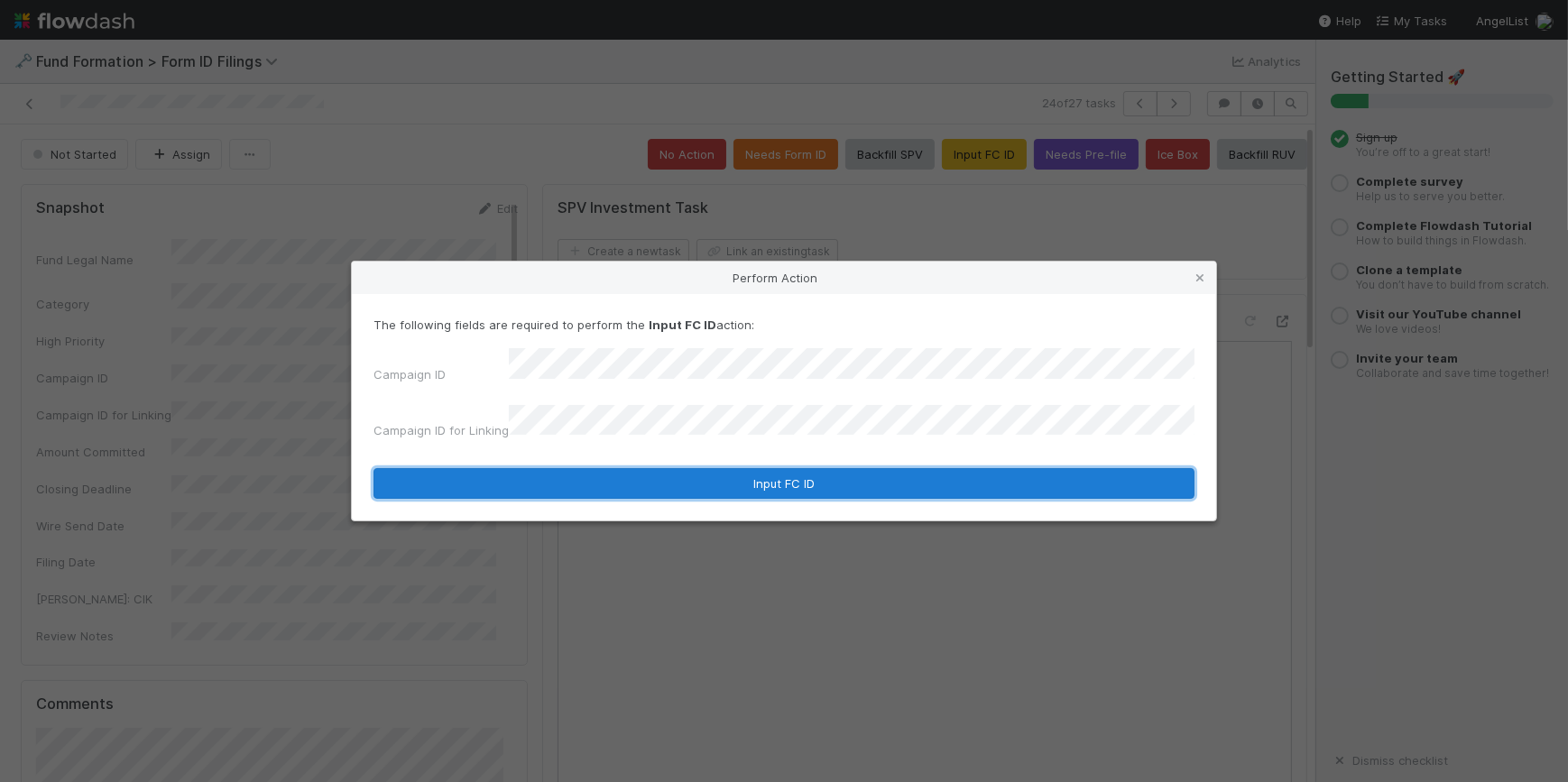
click at [782, 468] on button "Input FC ID" at bounding box center [784, 484] width 821 height 31
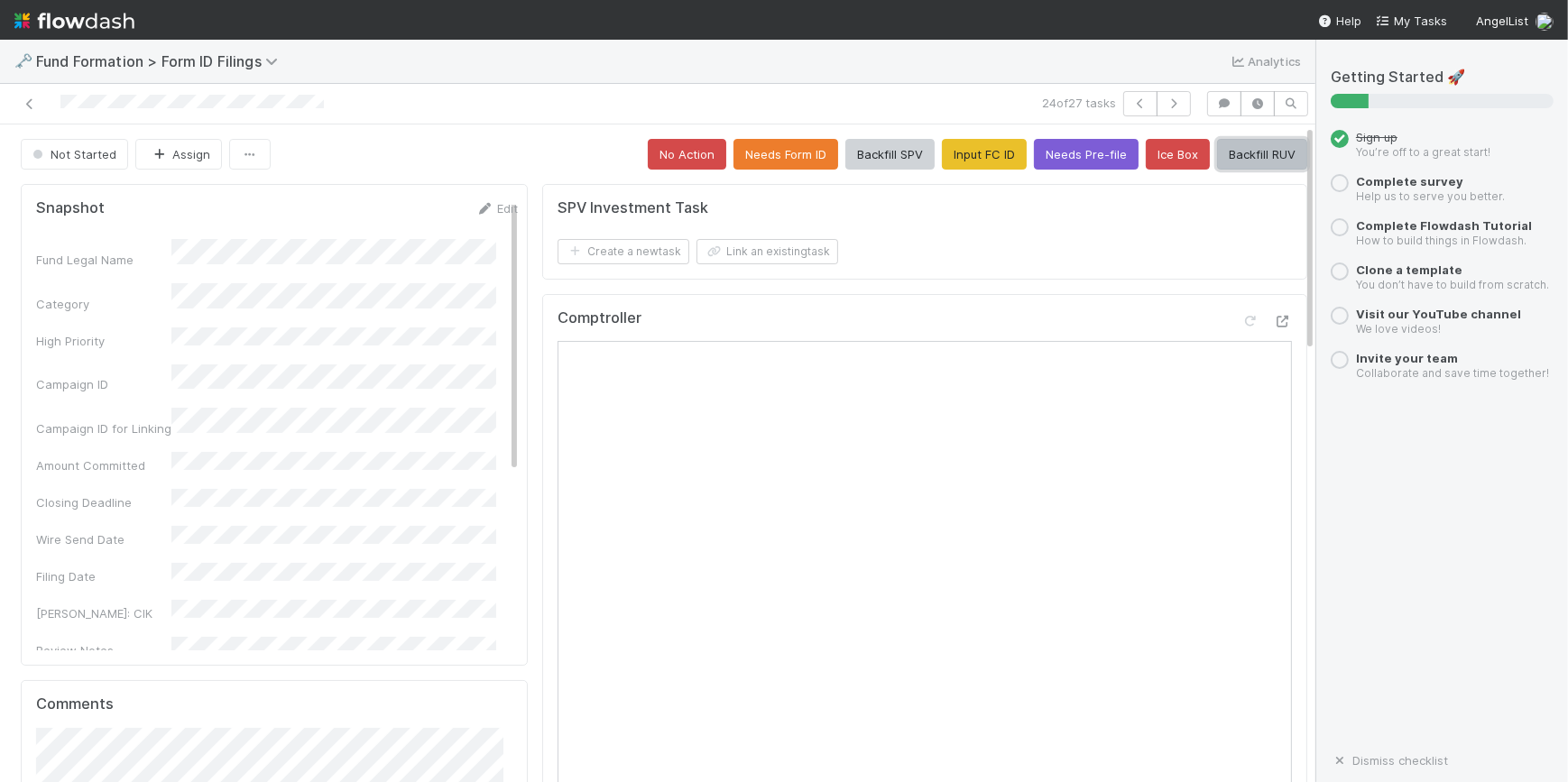
click at [1253, 149] on button "Backfill RUV" at bounding box center [1261, 154] width 90 height 31
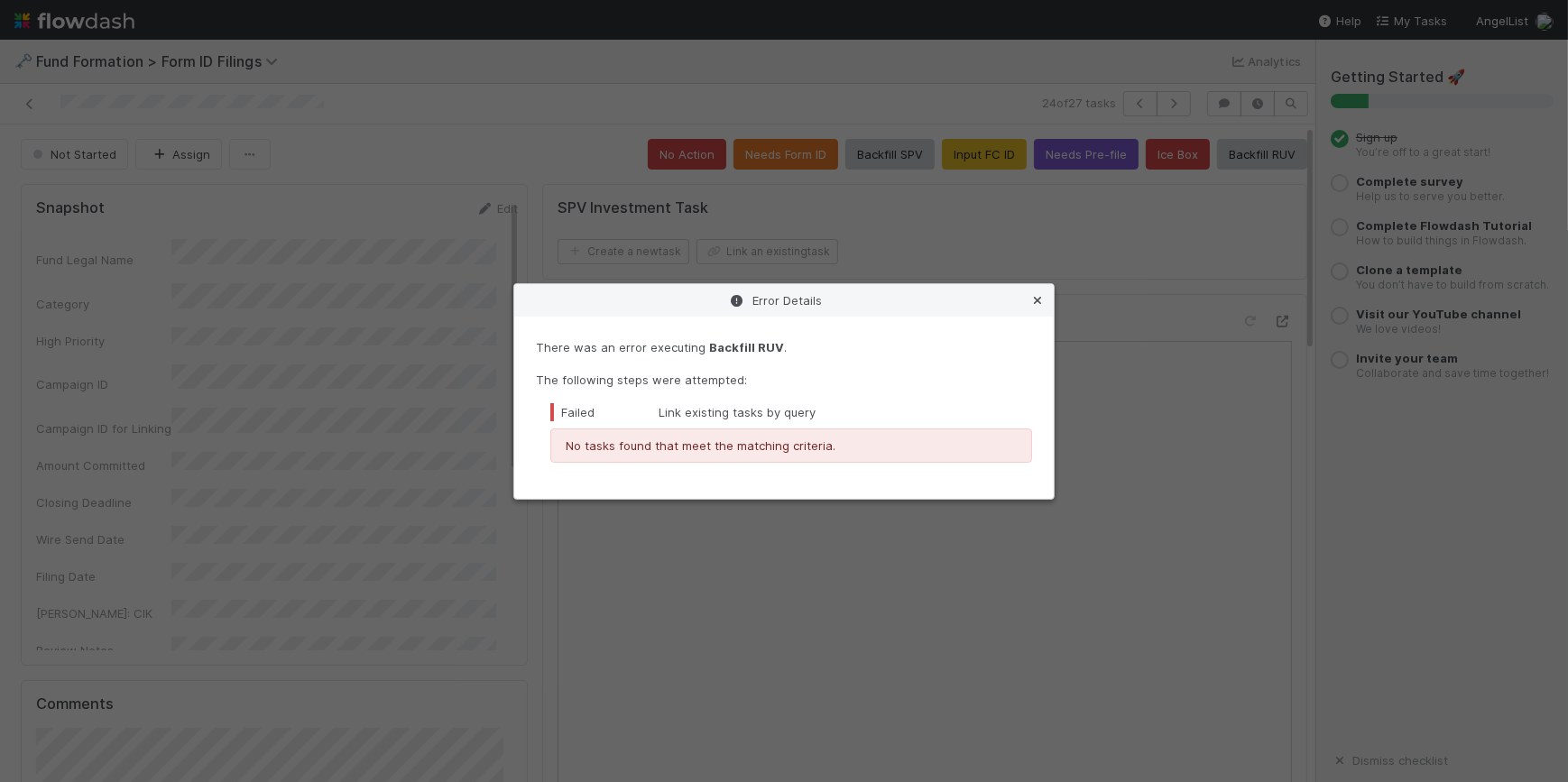
click at [1040, 301] on icon at bounding box center [1037, 300] width 18 height 12
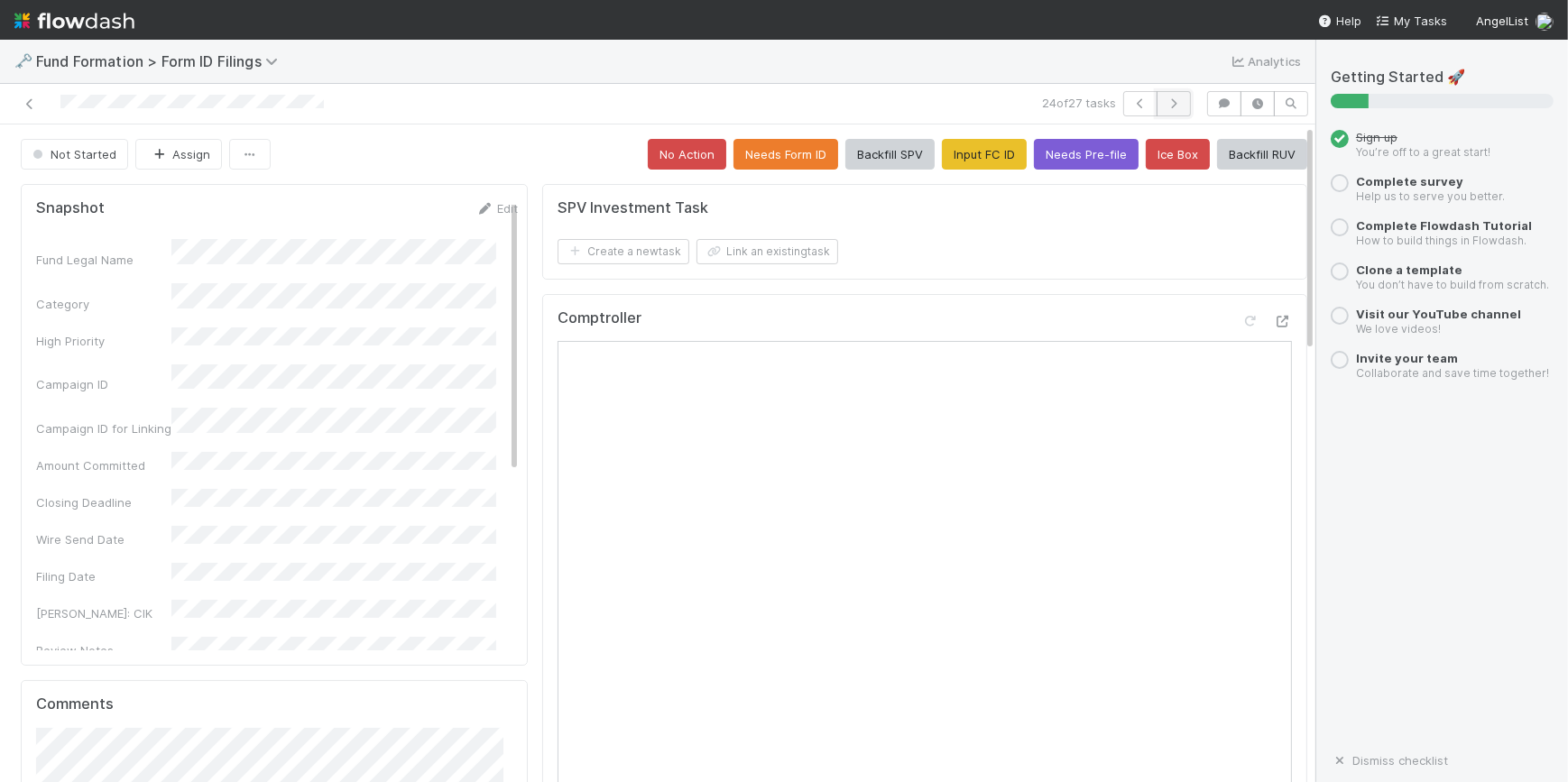
click at [1157, 103] on button "button" at bounding box center [1173, 103] width 34 height 25
click at [955, 154] on button "Input FC ID" at bounding box center [984, 154] width 85 height 31
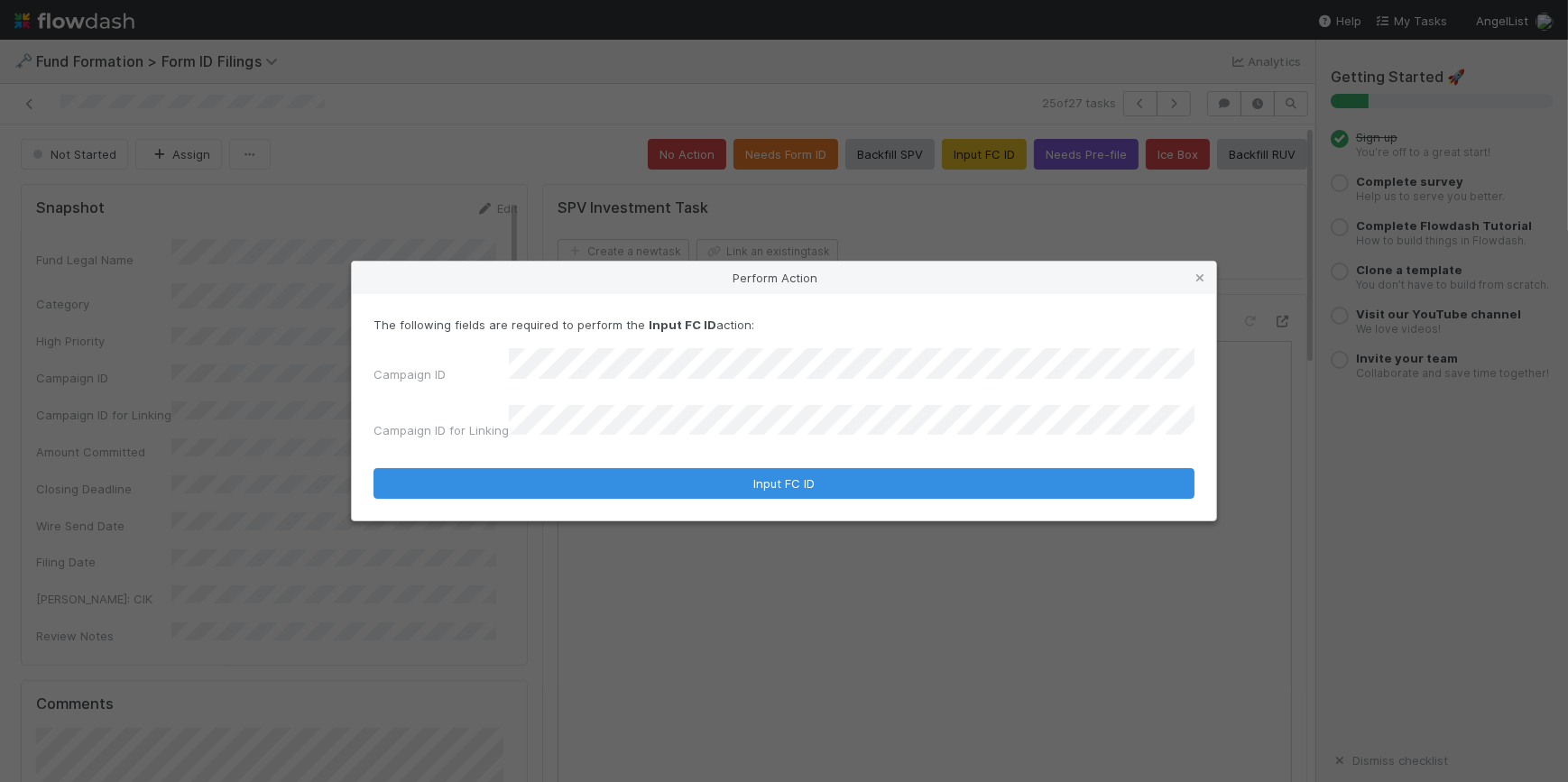
click at [785, 441] on form "The following fields are required to perform the Input FC ID action: Campaign I…" at bounding box center [784, 407] width 821 height 184
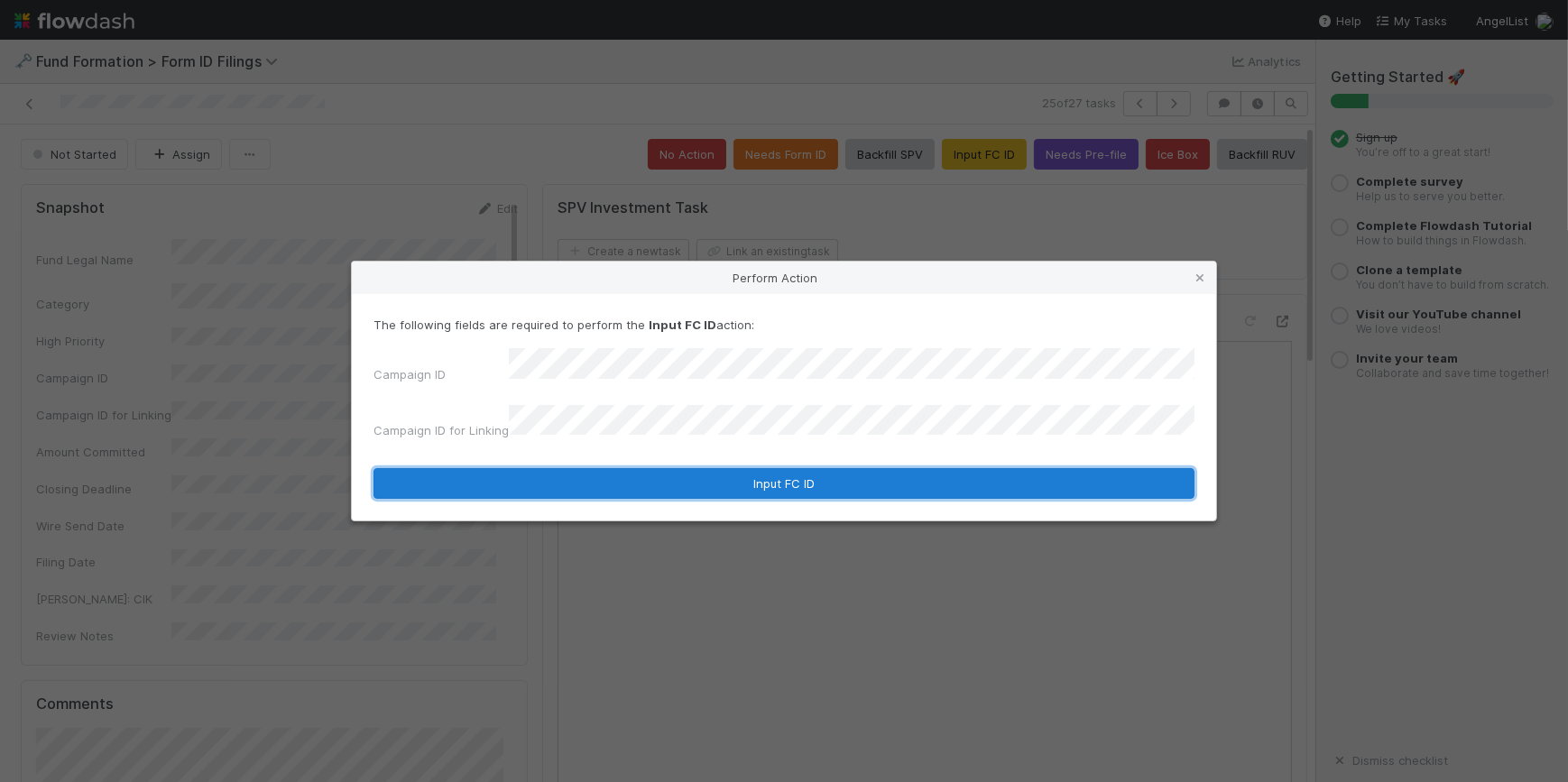
click at [787, 468] on button "Input FC ID" at bounding box center [784, 484] width 821 height 31
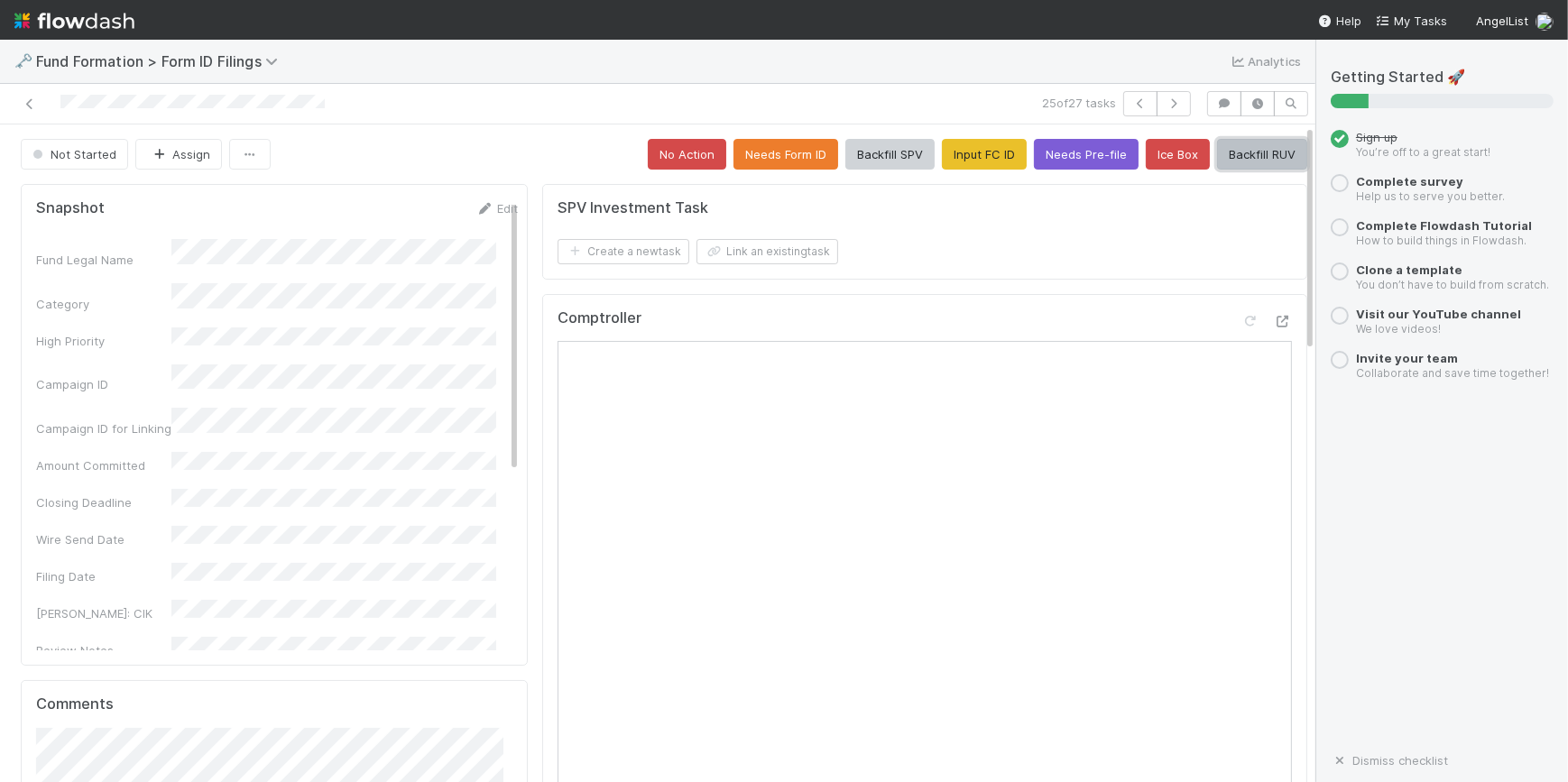
click at [1220, 162] on button "Backfill RUV" at bounding box center [1261, 154] width 90 height 31
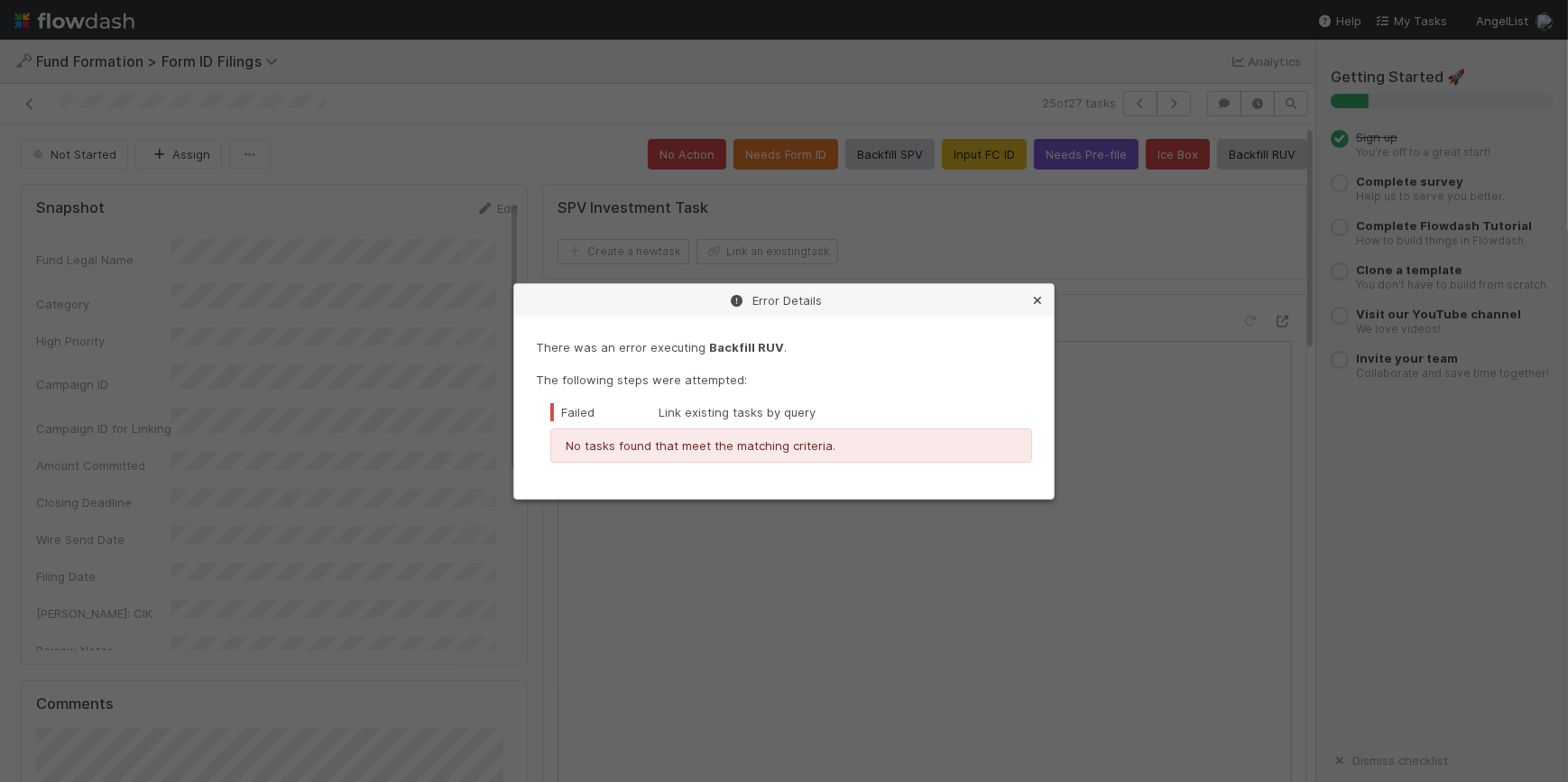
click at [1043, 292] on link at bounding box center [1037, 300] width 18 height 18
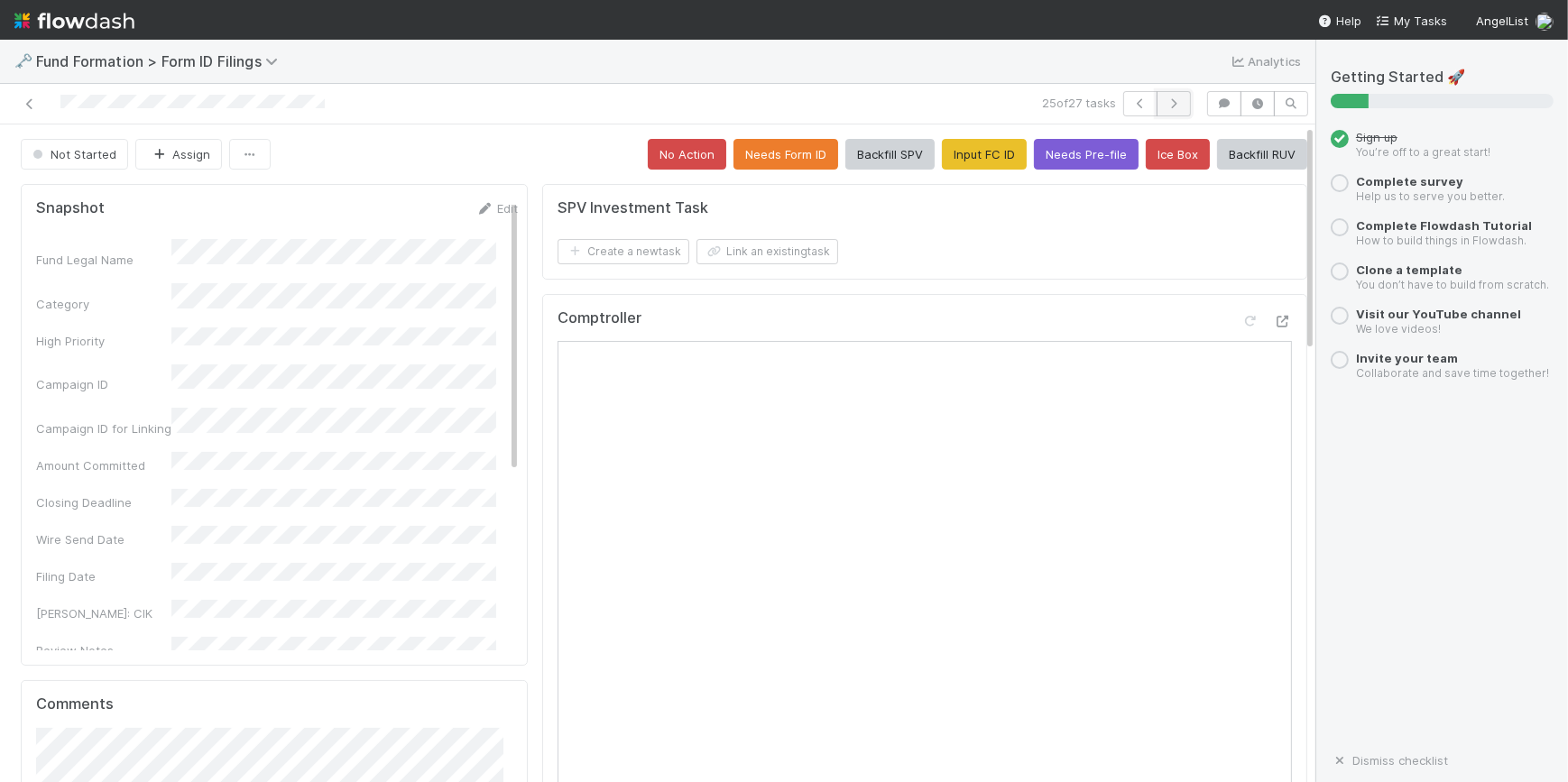
click at [1157, 110] on button "button" at bounding box center [1173, 103] width 34 height 25
click at [976, 162] on button "Input FC ID" at bounding box center [984, 154] width 85 height 31
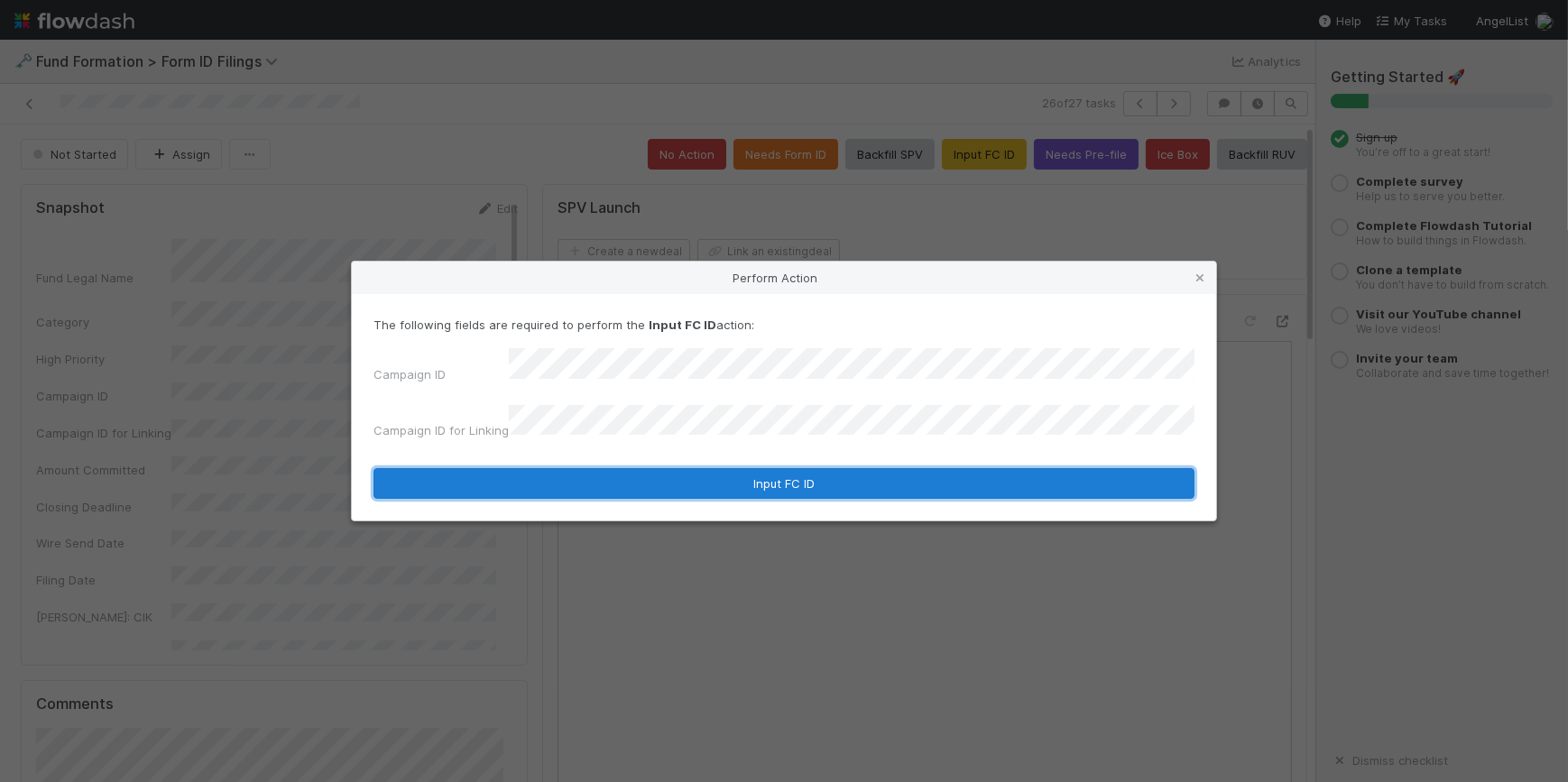
click at [731, 473] on button "Input FC ID" at bounding box center [784, 484] width 821 height 31
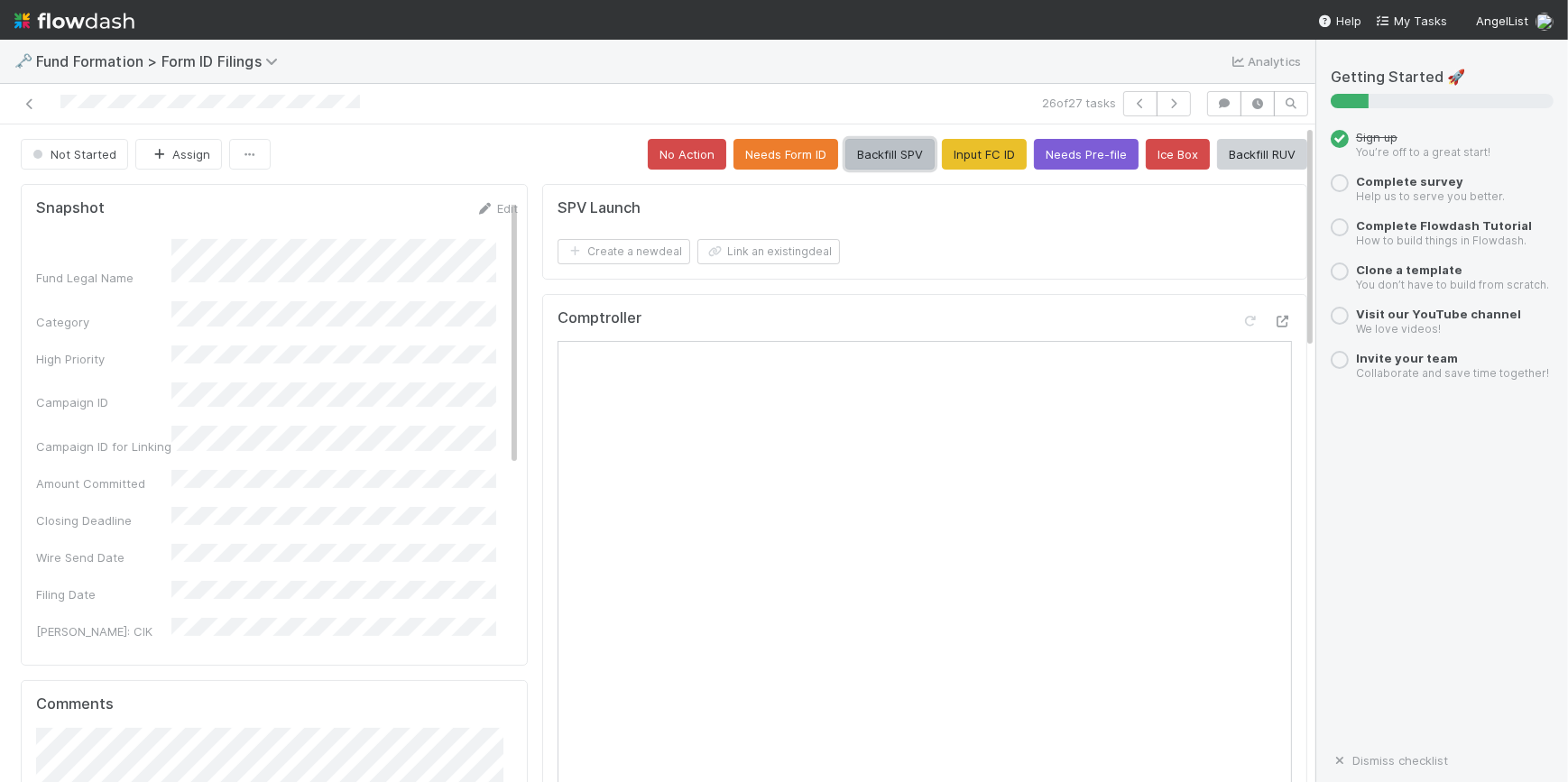
click at [845, 146] on button "Backfill SPV" at bounding box center [889, 154] width 89 height 31
click at [1164, 102] on icon "button" at bounding box center [1173, 103] width 18 height 11
click at [979, 154] on button "Input FC ID" at bounding box center [984, 154] width 85 height 31
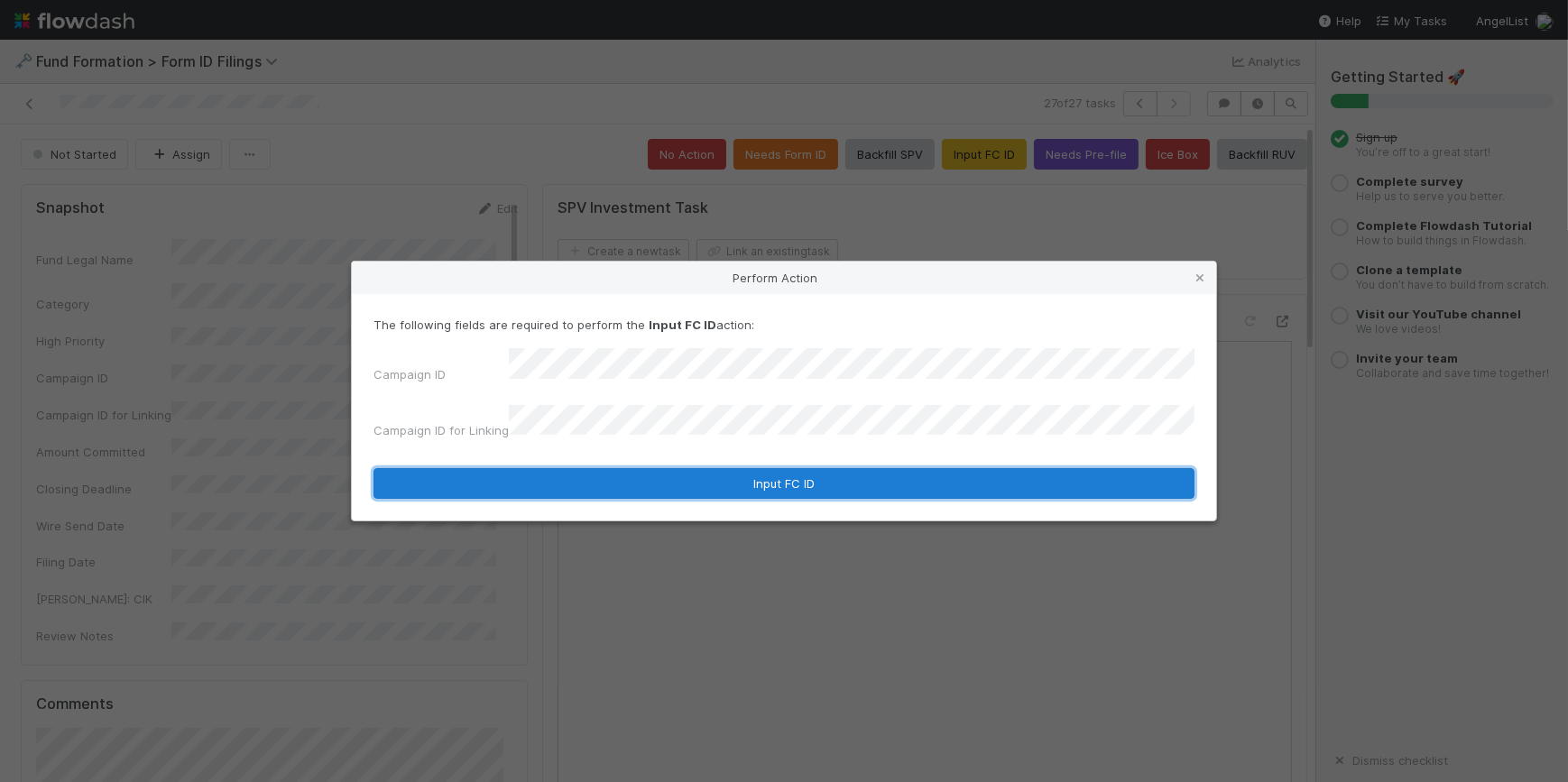
click at [787, 481] on button "Input FC ID" at bounding box center [784, 484] width 821 height 31
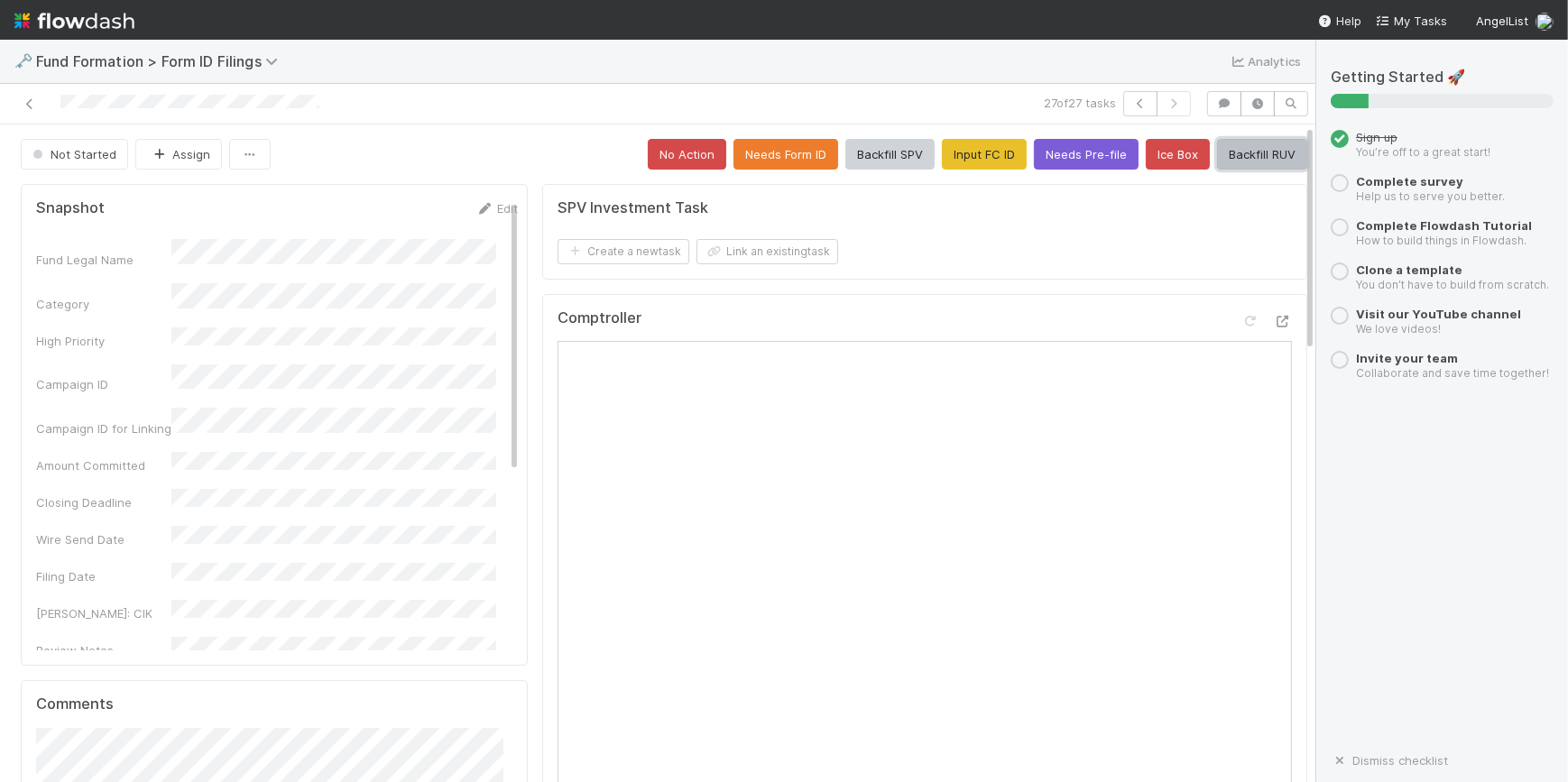
click at [1226, 149] on button "Backfill RUV" at bounding box center [1261, 154] width 90 height 31
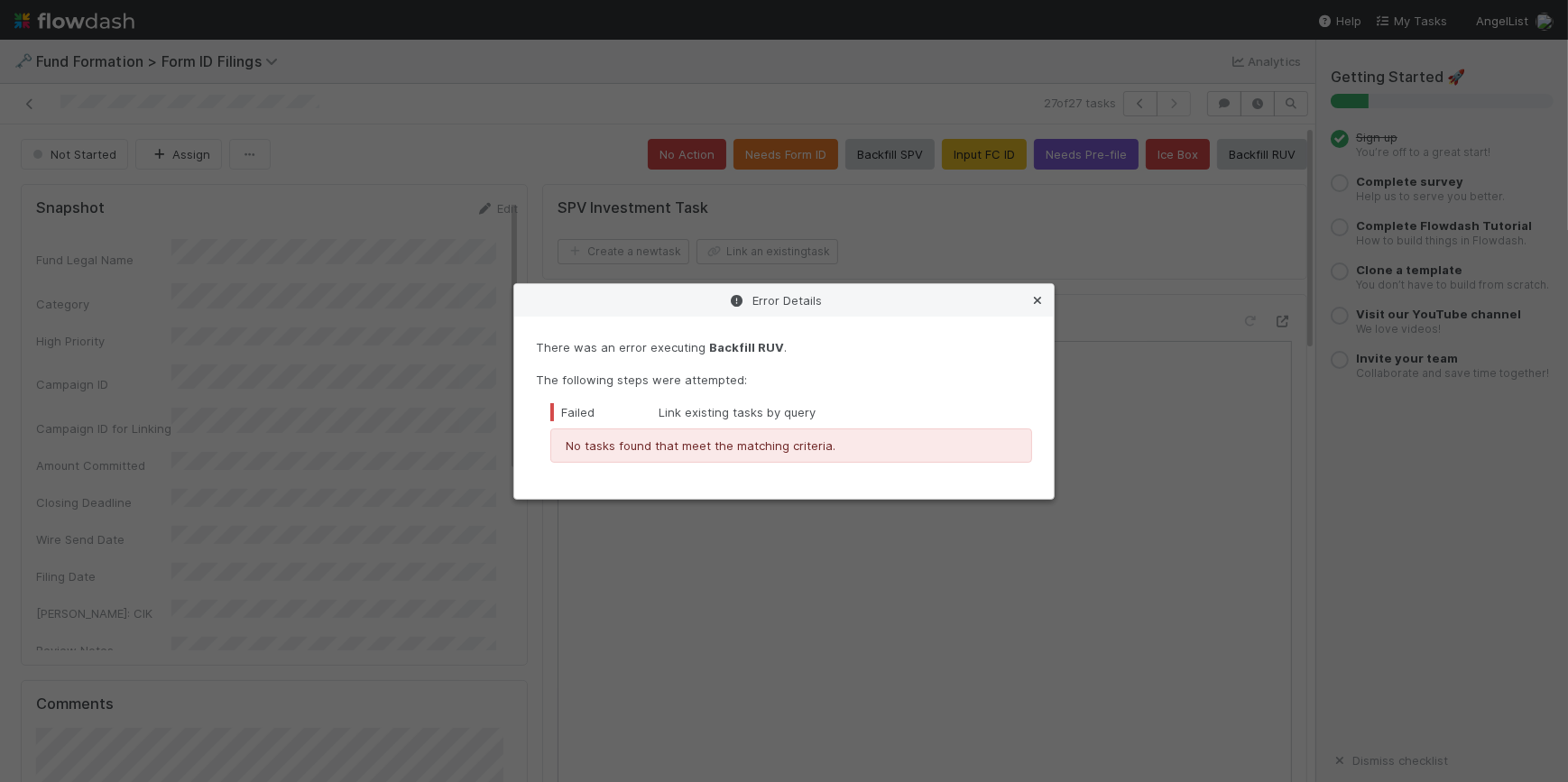
click at [1041, 298] on icon at bounding box center [1037, 300] width 18 height 12
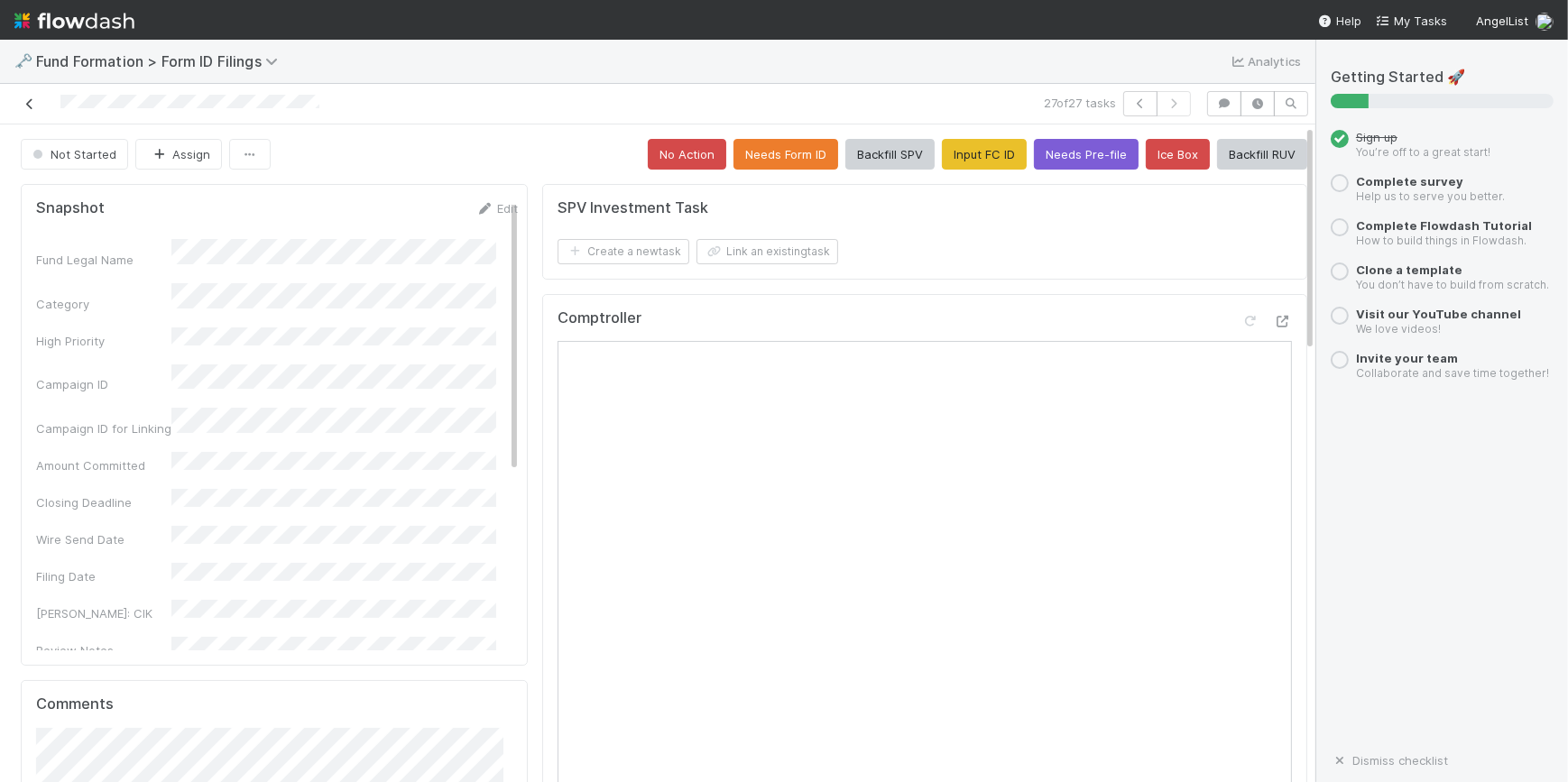
click at [32, 103] on icon at bounding box center [29, 104] width 18 height 12
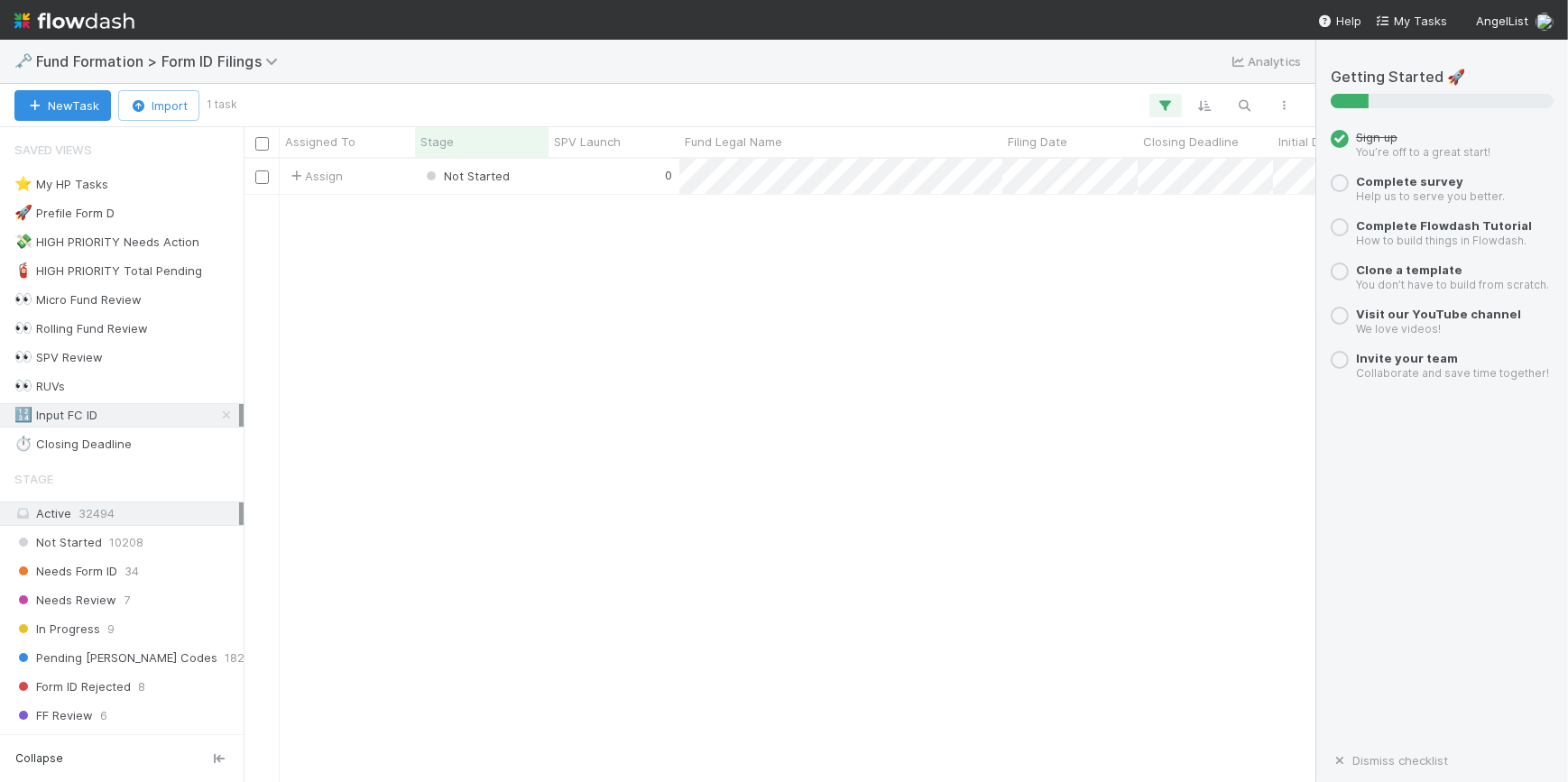
scroll to position [610, 1059]
click at [588, 179] on div "0" at bounding box center [613, 176] width 130 height 35
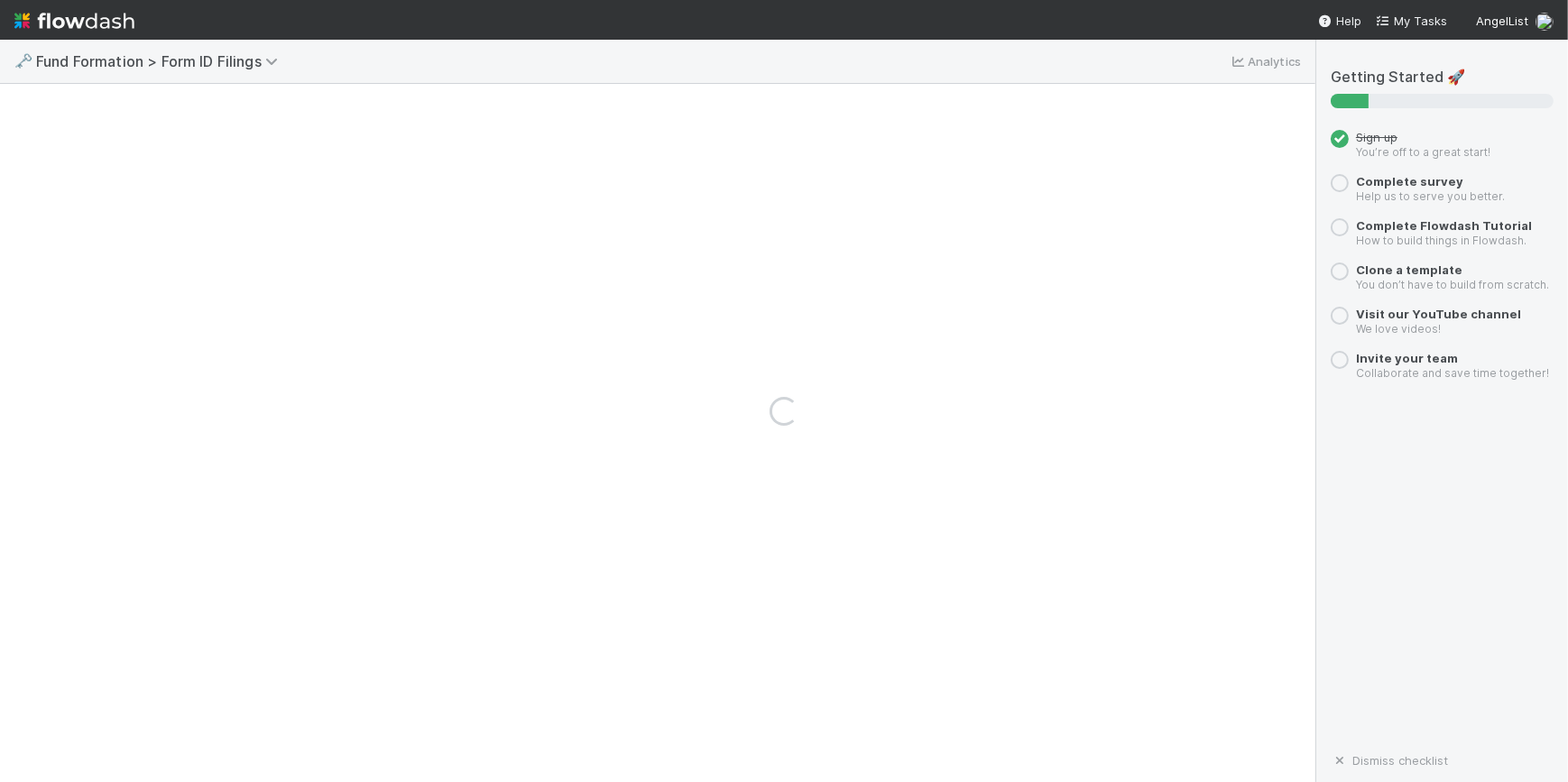
click at [588, 179] on div "Loading..." at bounding box center [784, 410] width 1568 height 742
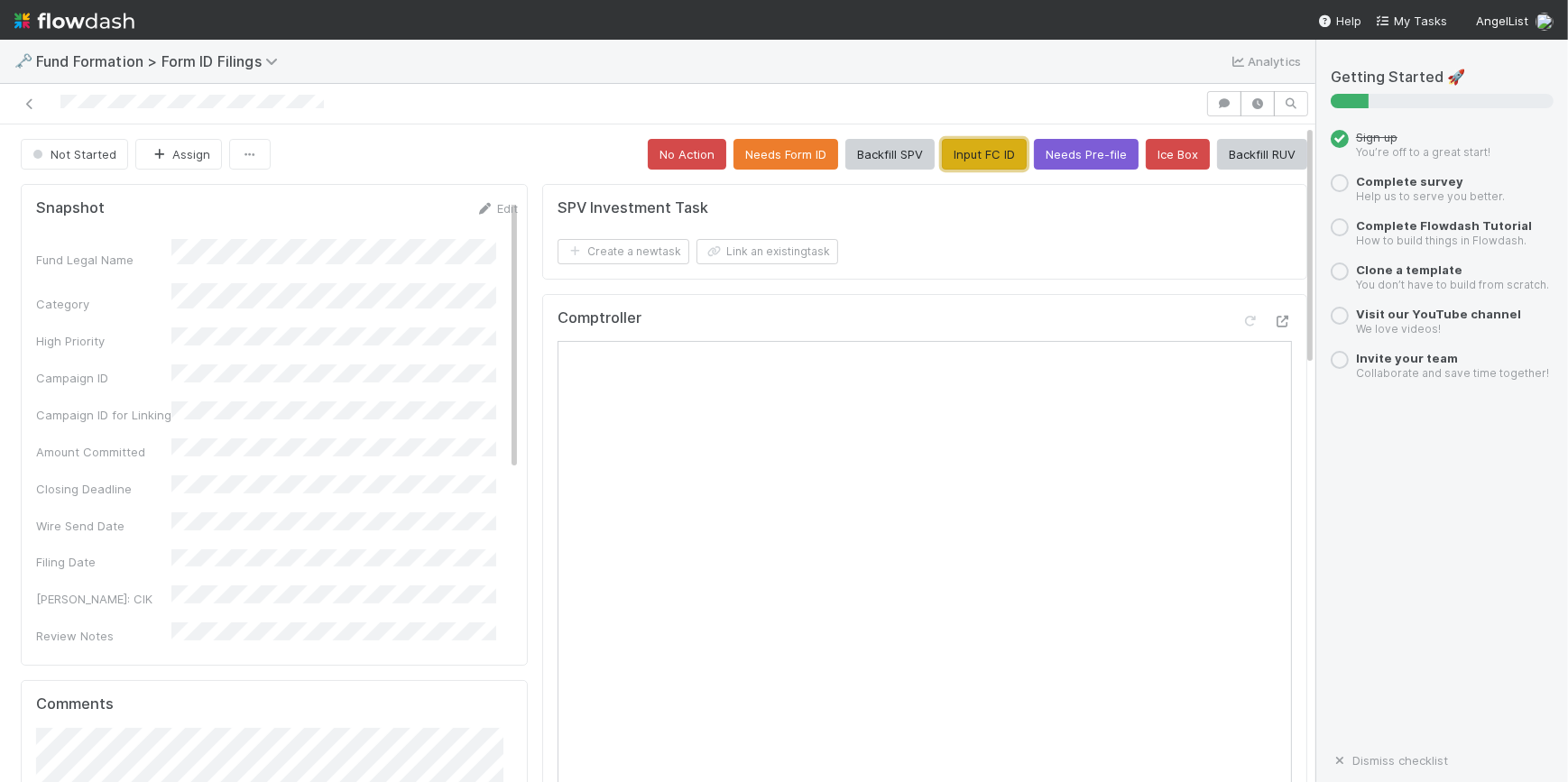
click at [953, 155] on button "Input FC ID" at bounding box center [984, 154] width 85 height 31
click at [961, 148] on button "Input FC ID" at bounding box center [984, 154] width 85 height 31
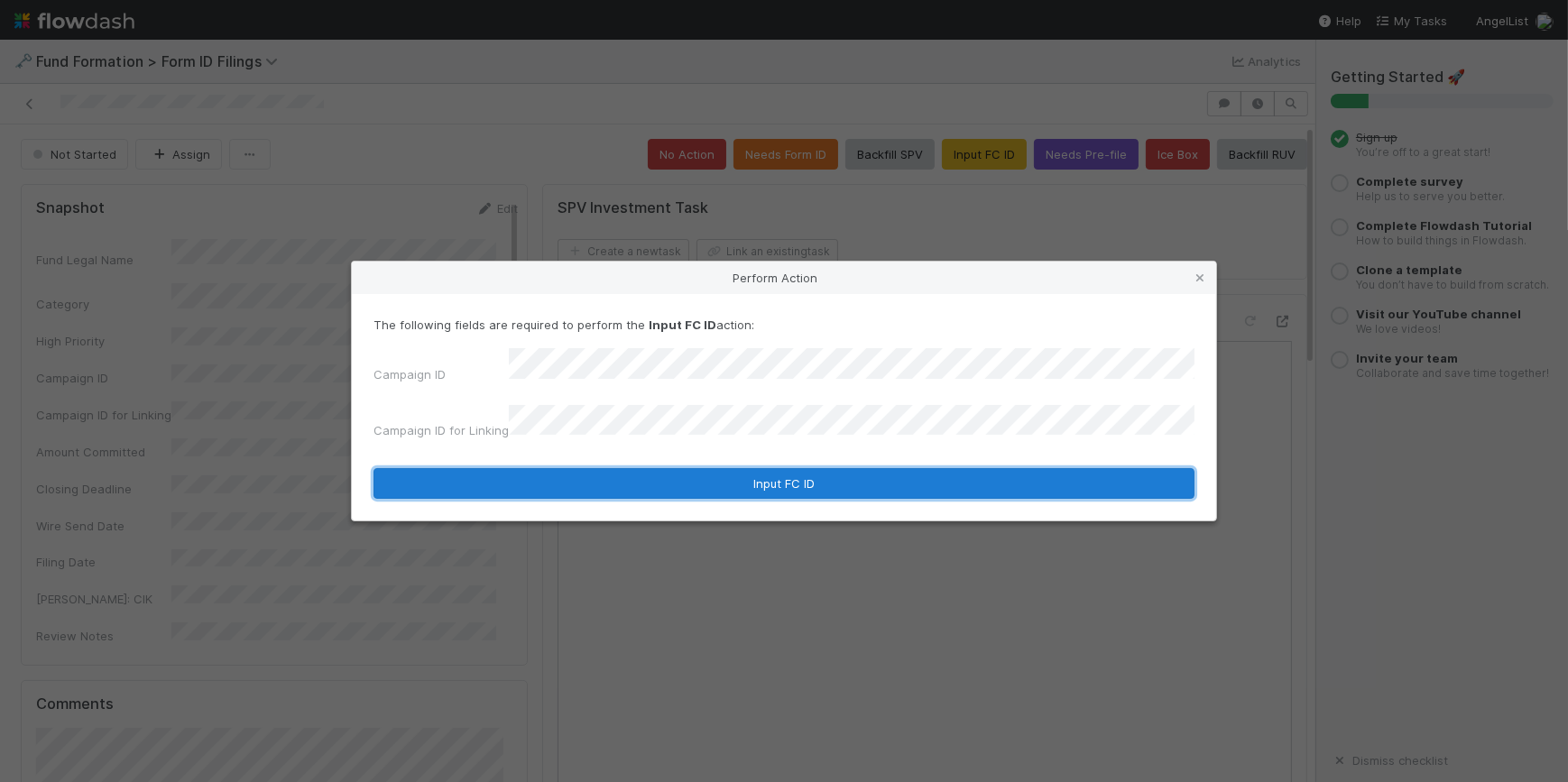
click at [721, 468] on button "Input FC ID" at bounding box center [784, 484] width 821 height 31
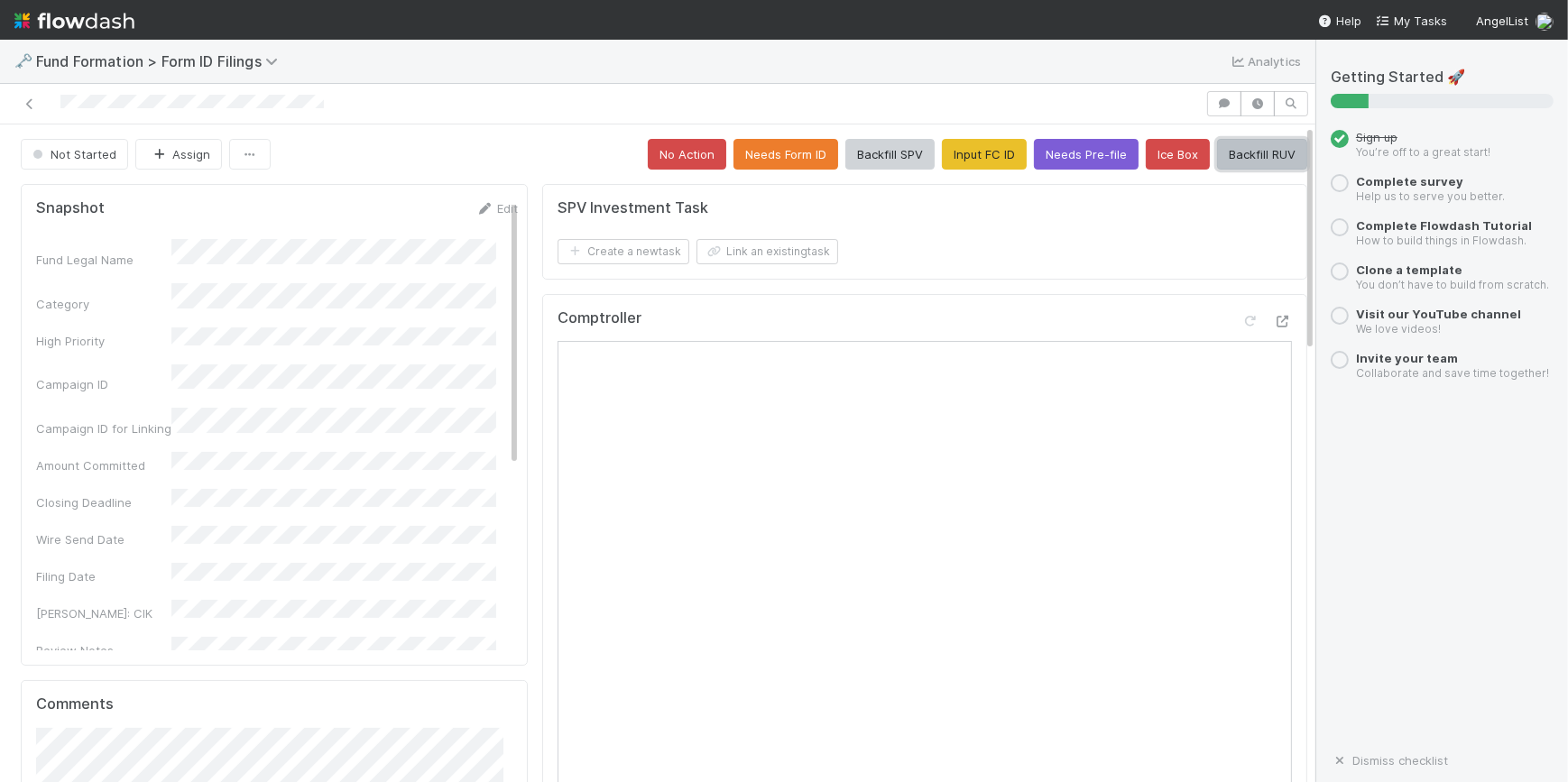
click at [1241, 150] on button "Backfill RUV" at bounding box center [1261, 154] width 90 height 31
click at [31, 111] on link at bounding box center [29, 103] width 18 height 18
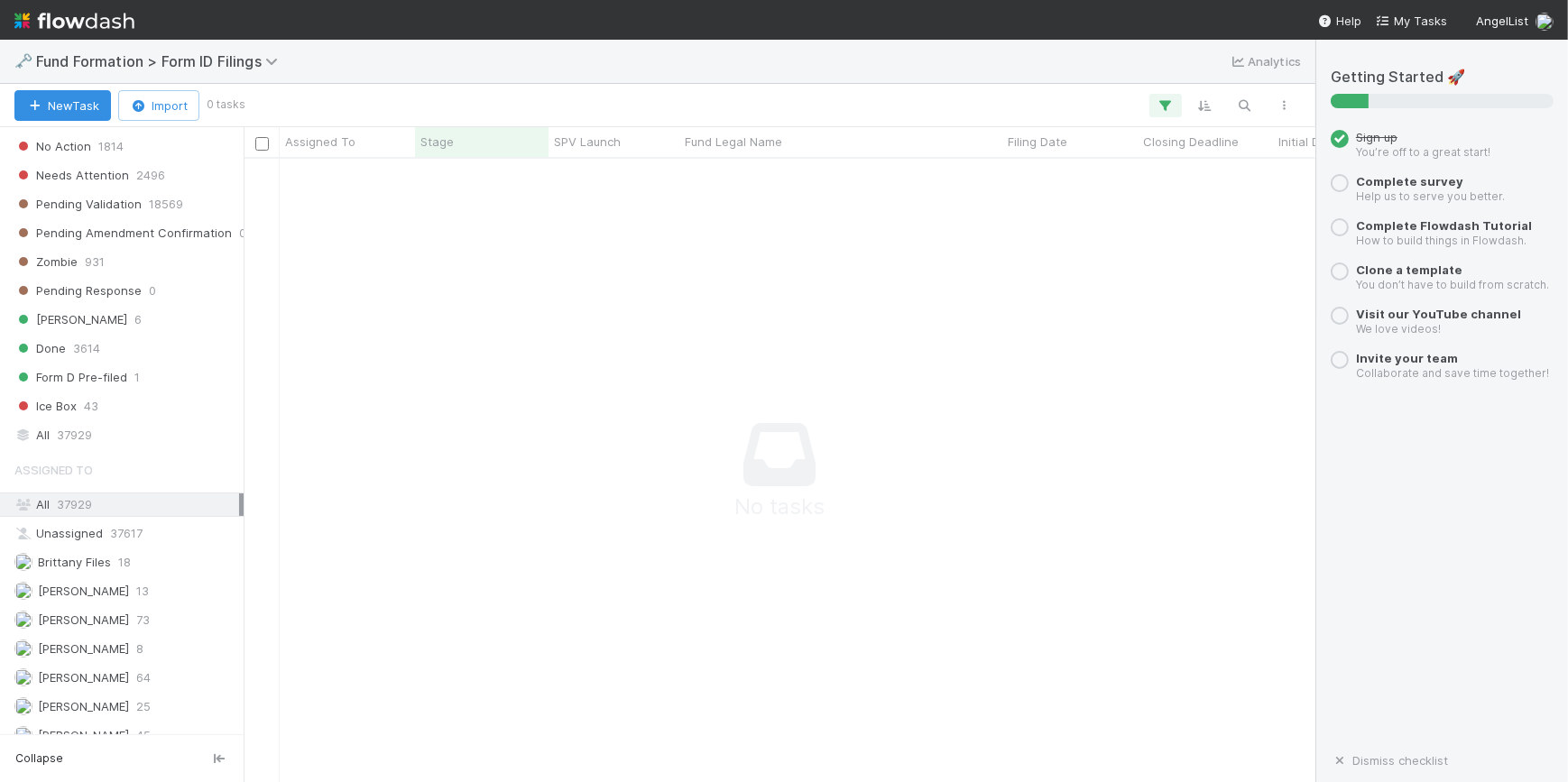
scroll to position [694, 0]
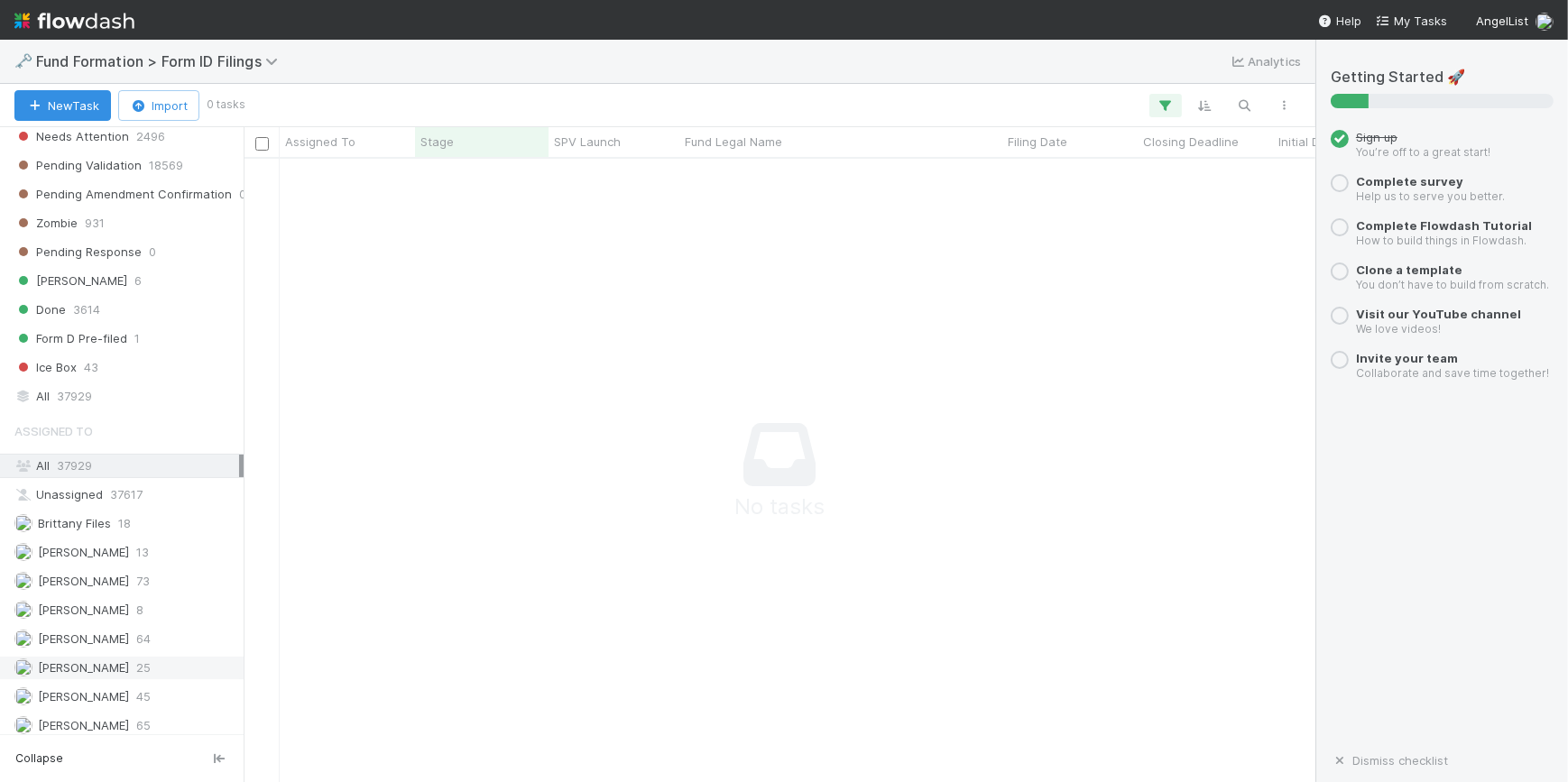
click at [153, 667] on div "[PERSON_NAME] 25" at bounding box center [126, 667] width 225 height 22
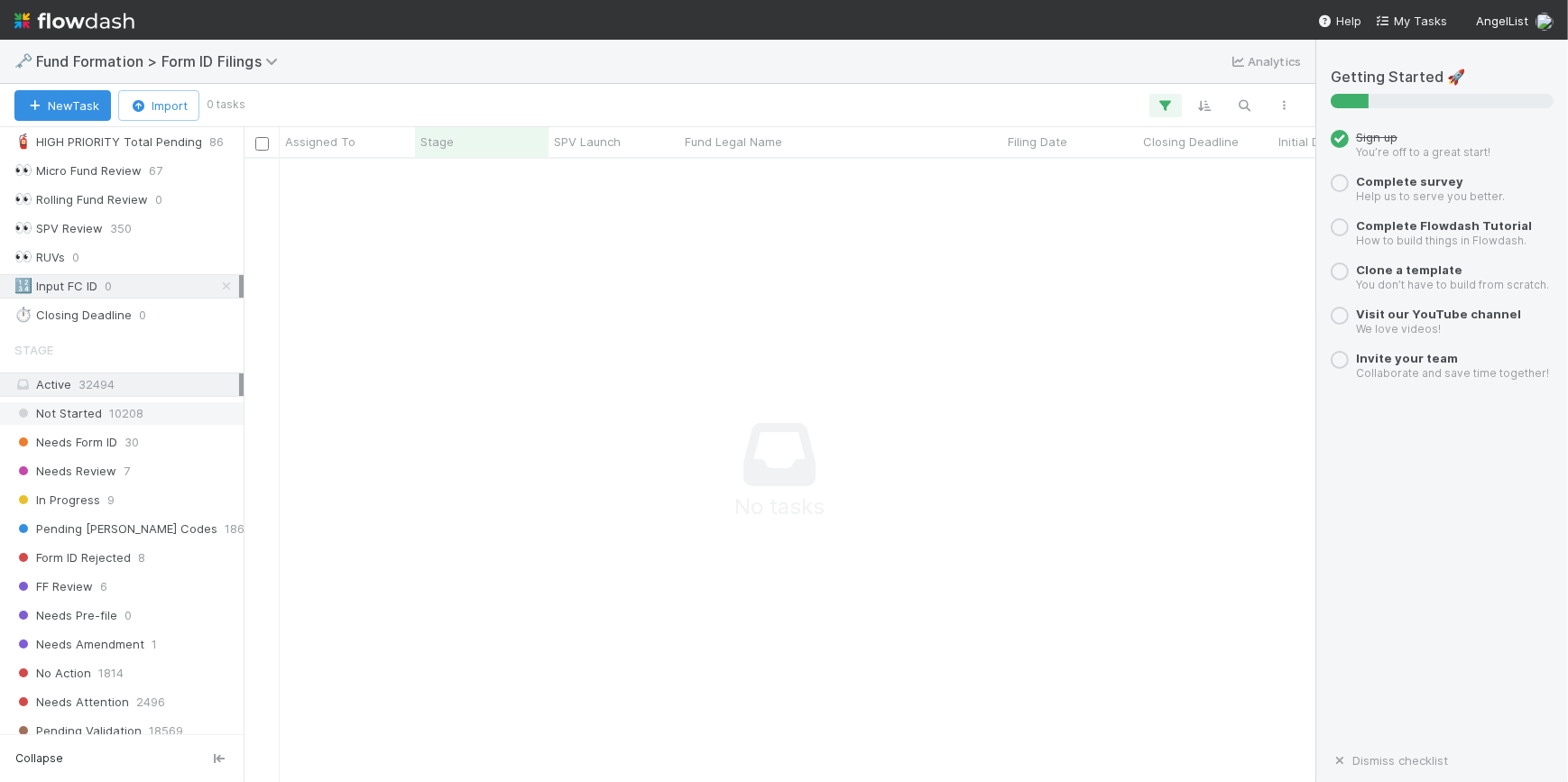
scroll to position [39, 0]
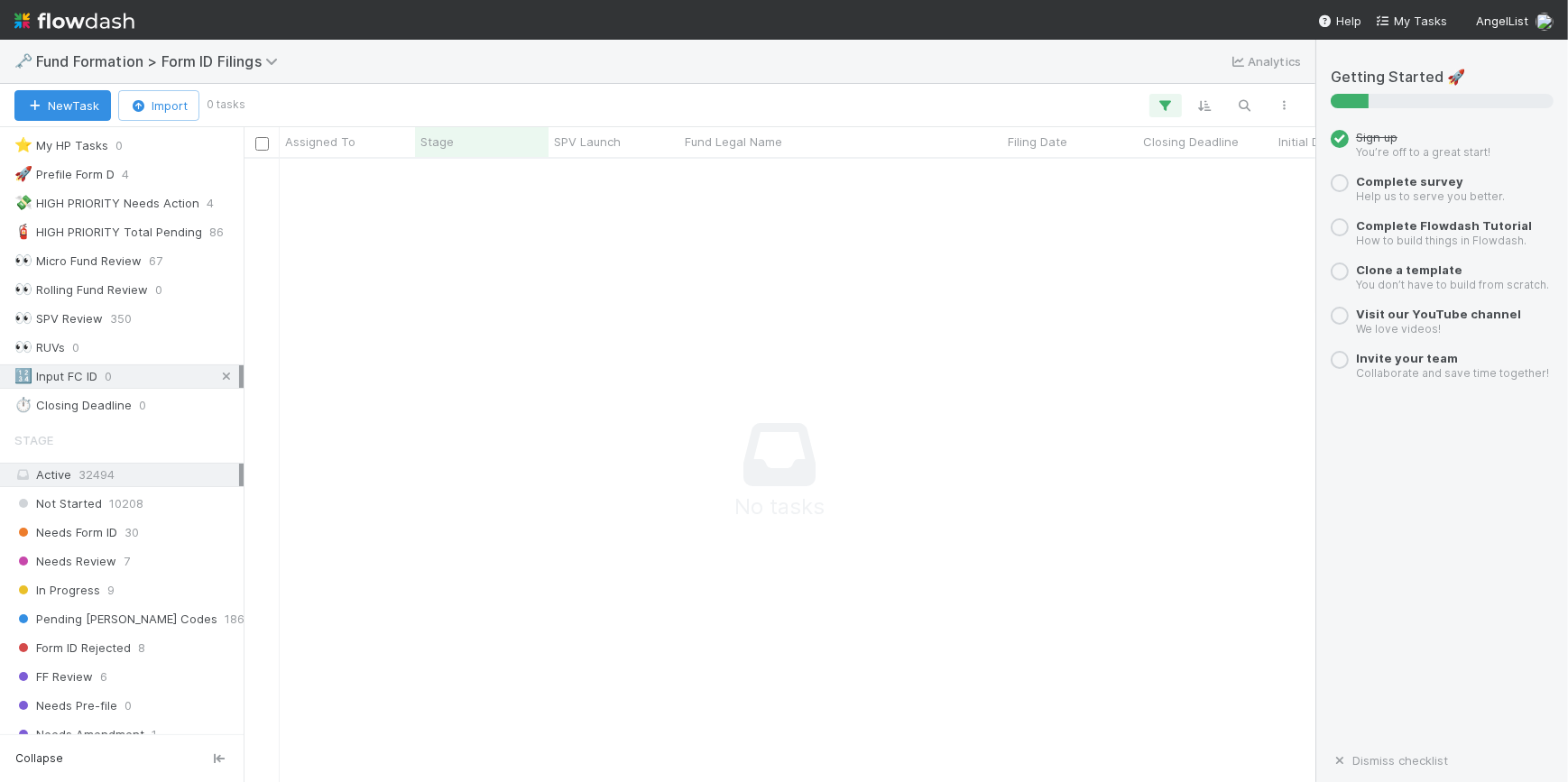
click at [217, 371] on icon at bounding box center [226, 377] width 18 height 12
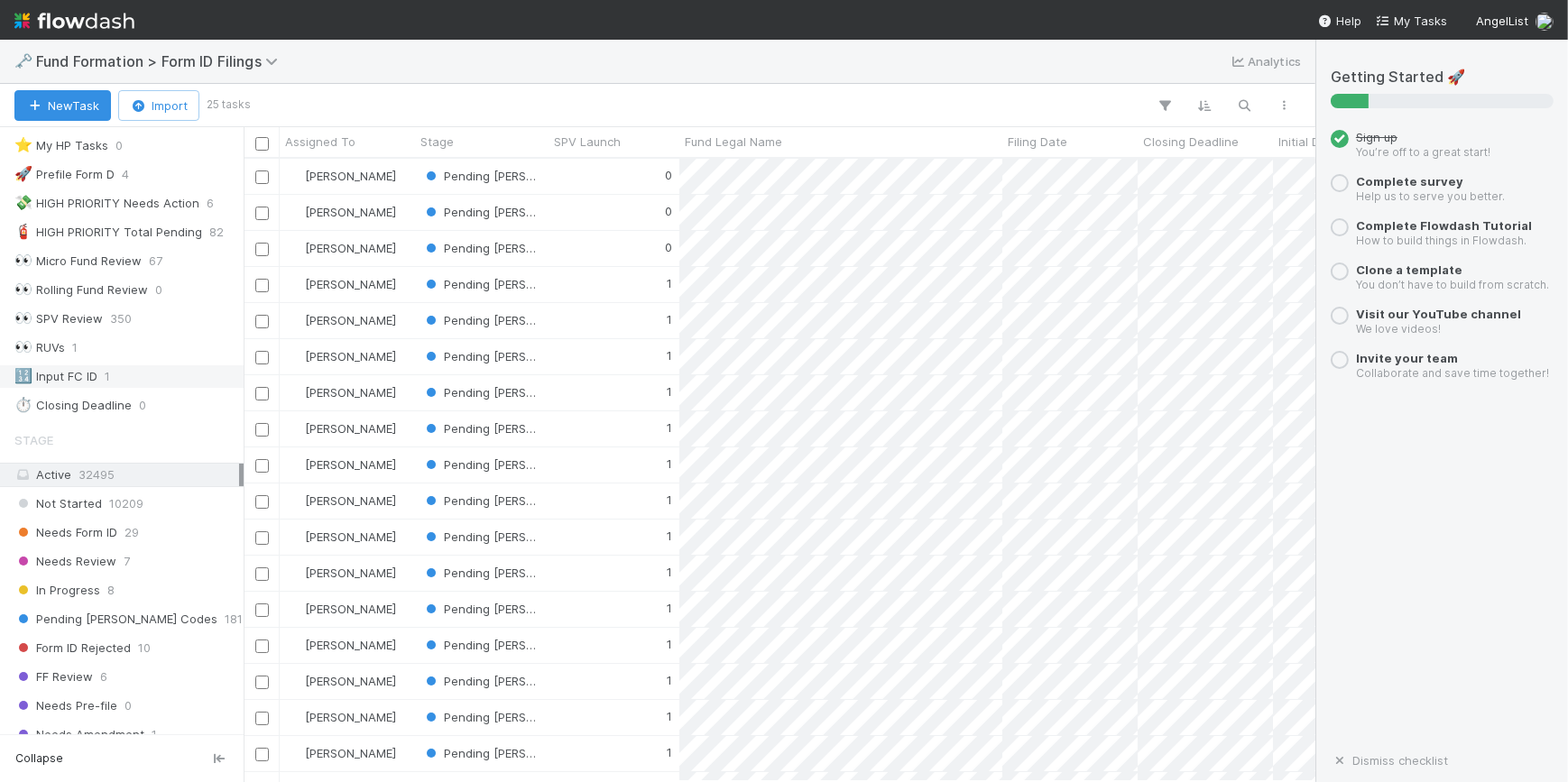
click at [79, 371] on div "🔢 Input FC ID" at bounding box center [56, 376] width 83 height 22
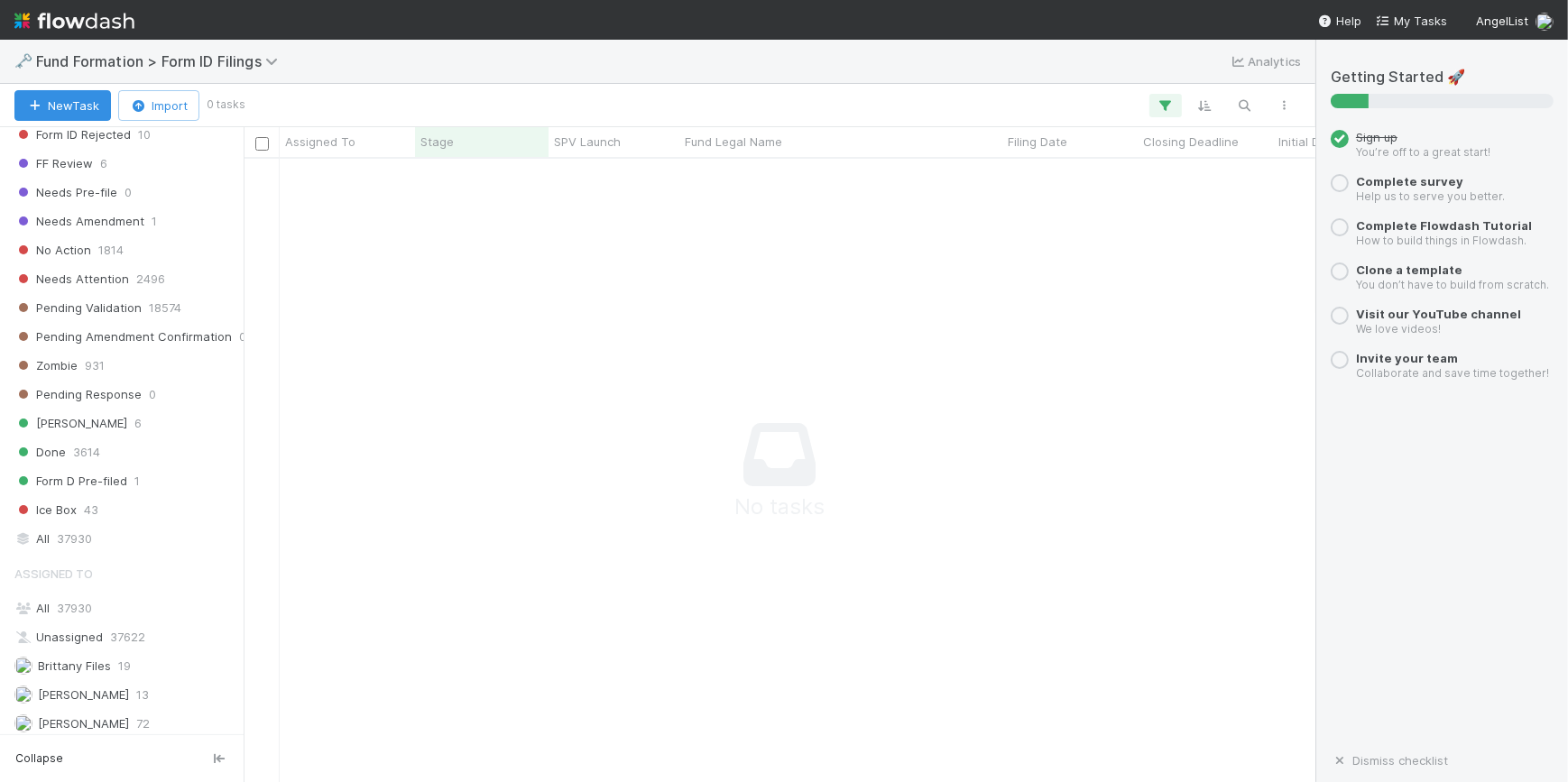
scroll to position [694, 0]
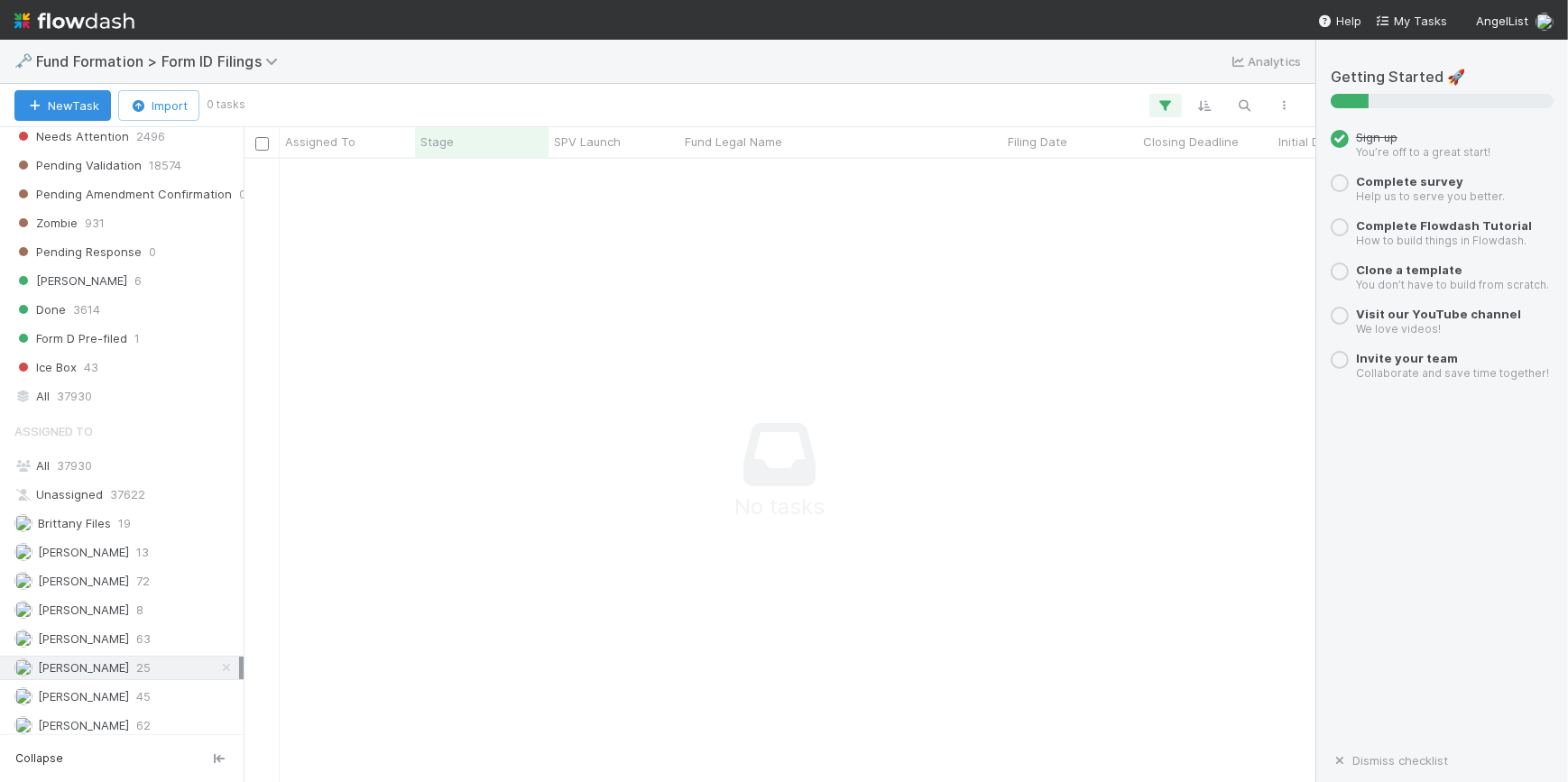
click at [217, 662] on icon at bounding box center [226, 668] width 18 height 12
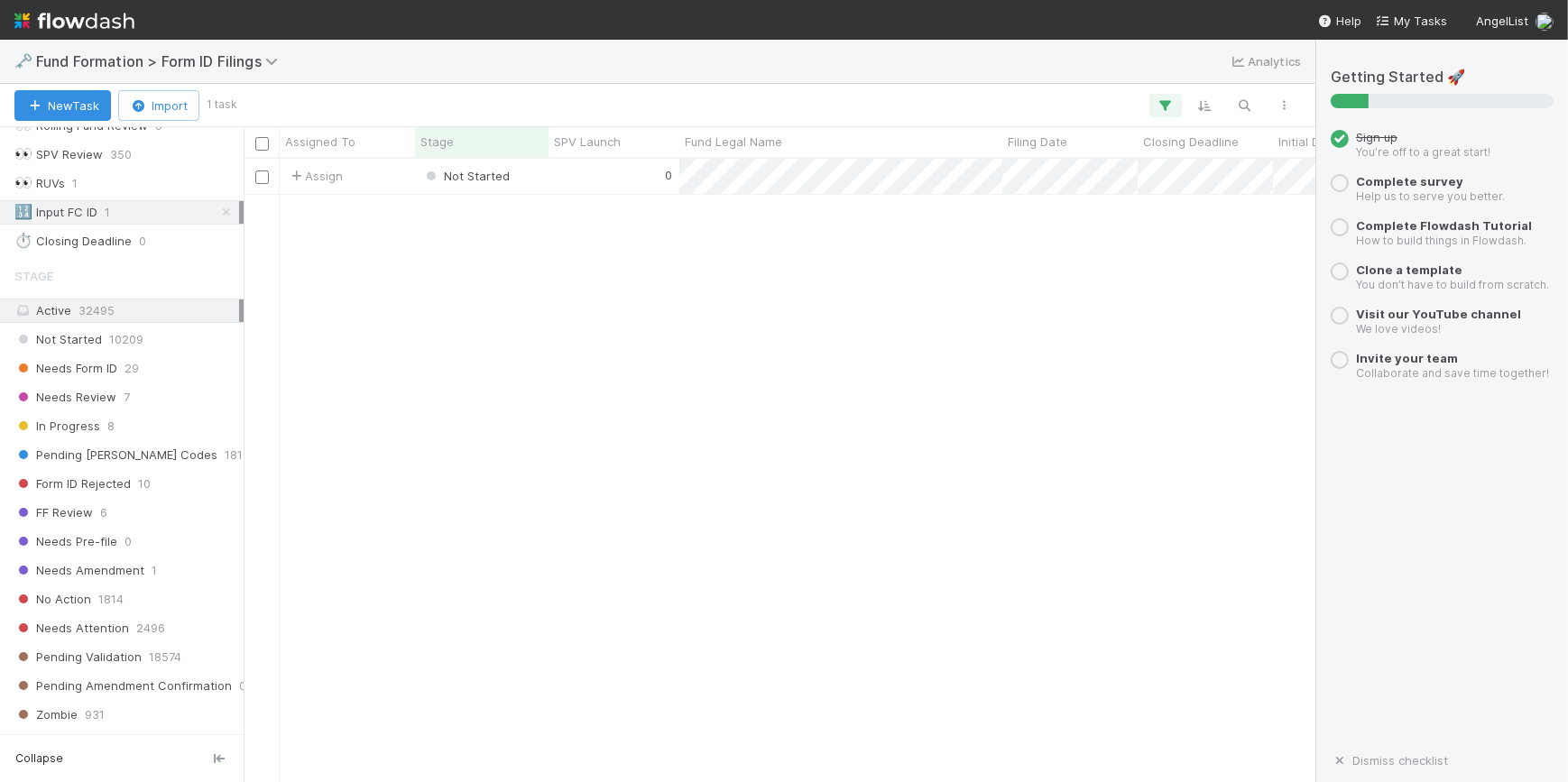
scroll to position [610, 1059]
click at [650, 170] on div "0" at bounding box center [613, 176] width 130 height 35
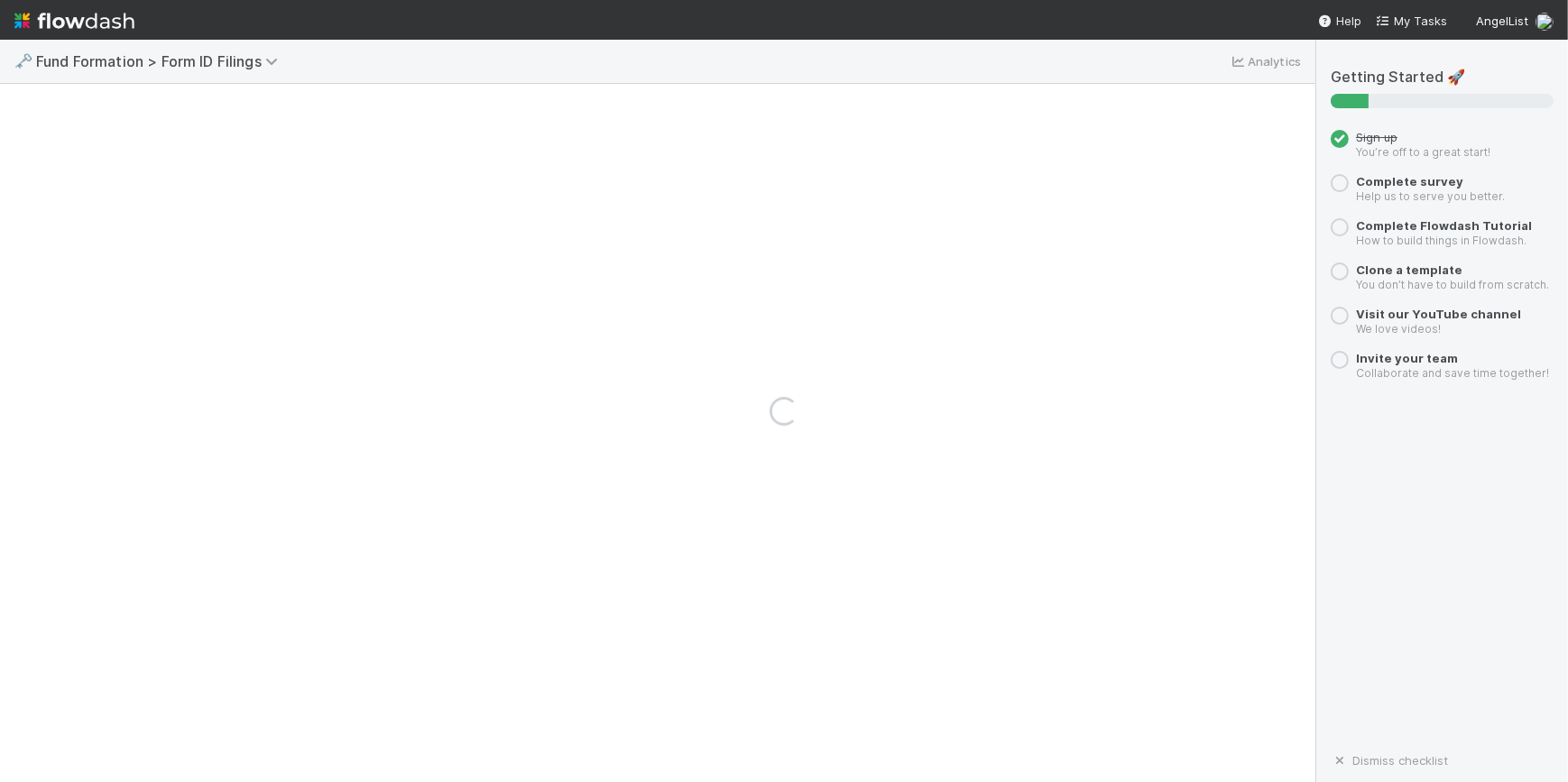
click at [650, 170] on div "Loading..." at bounding box center [784, 410] width 1568 height 742
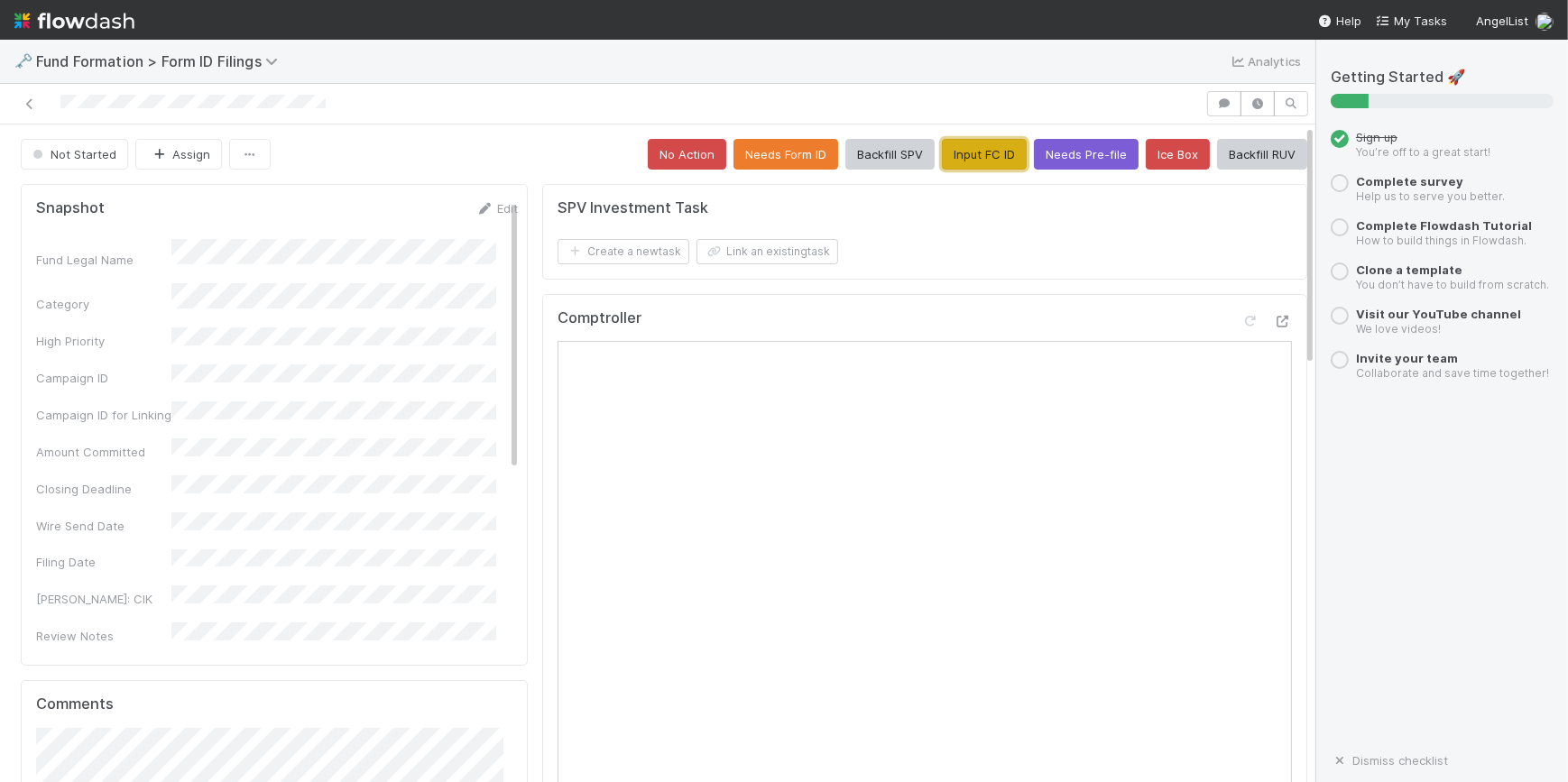
click at [966, 142] on button "Input FC ID" at bounding box center [984, 154] width 85 height 31
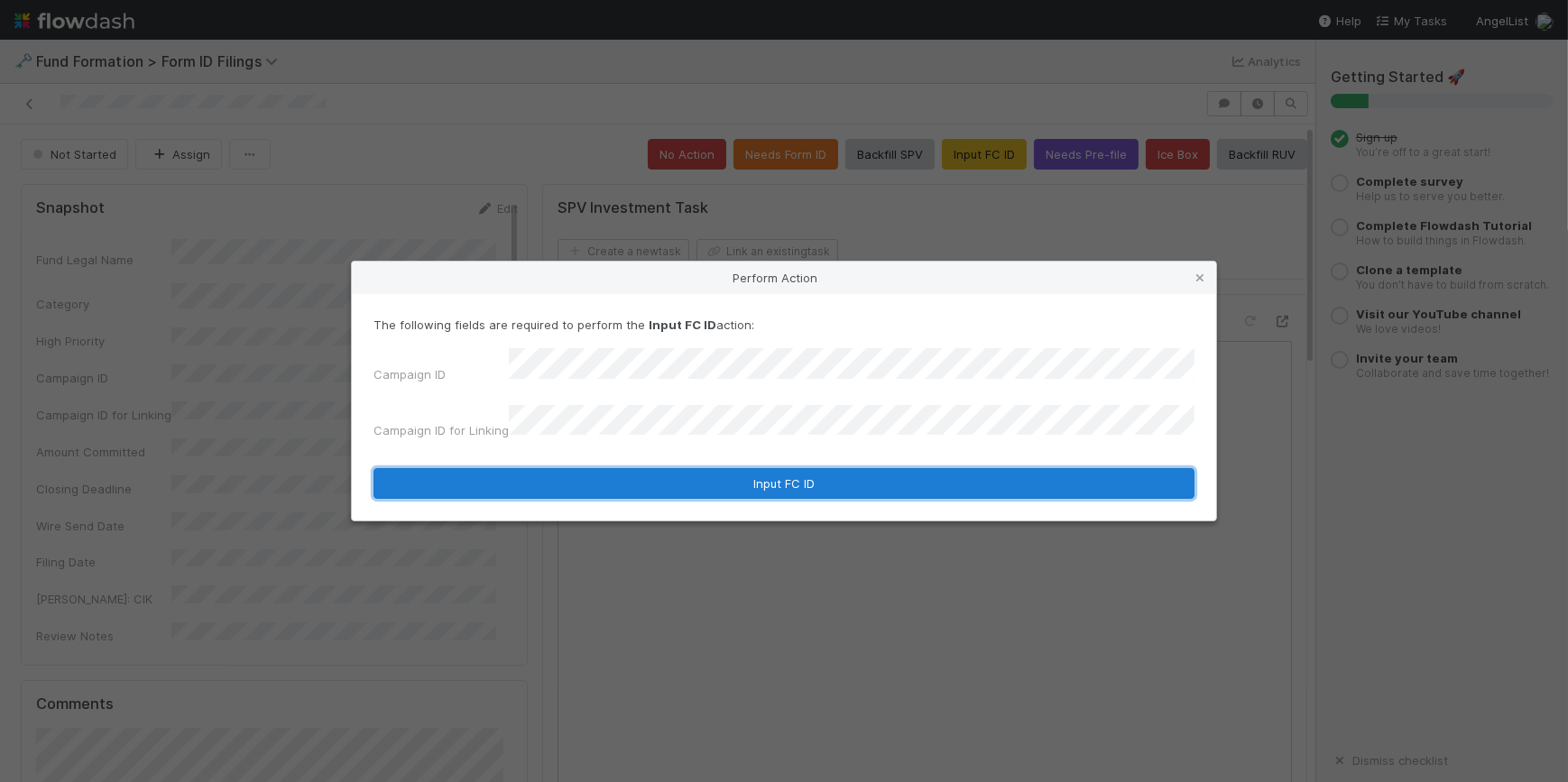
click at [759, 472] on button "Input FC ID" at bounding box center [784, 484] width 821 height 31
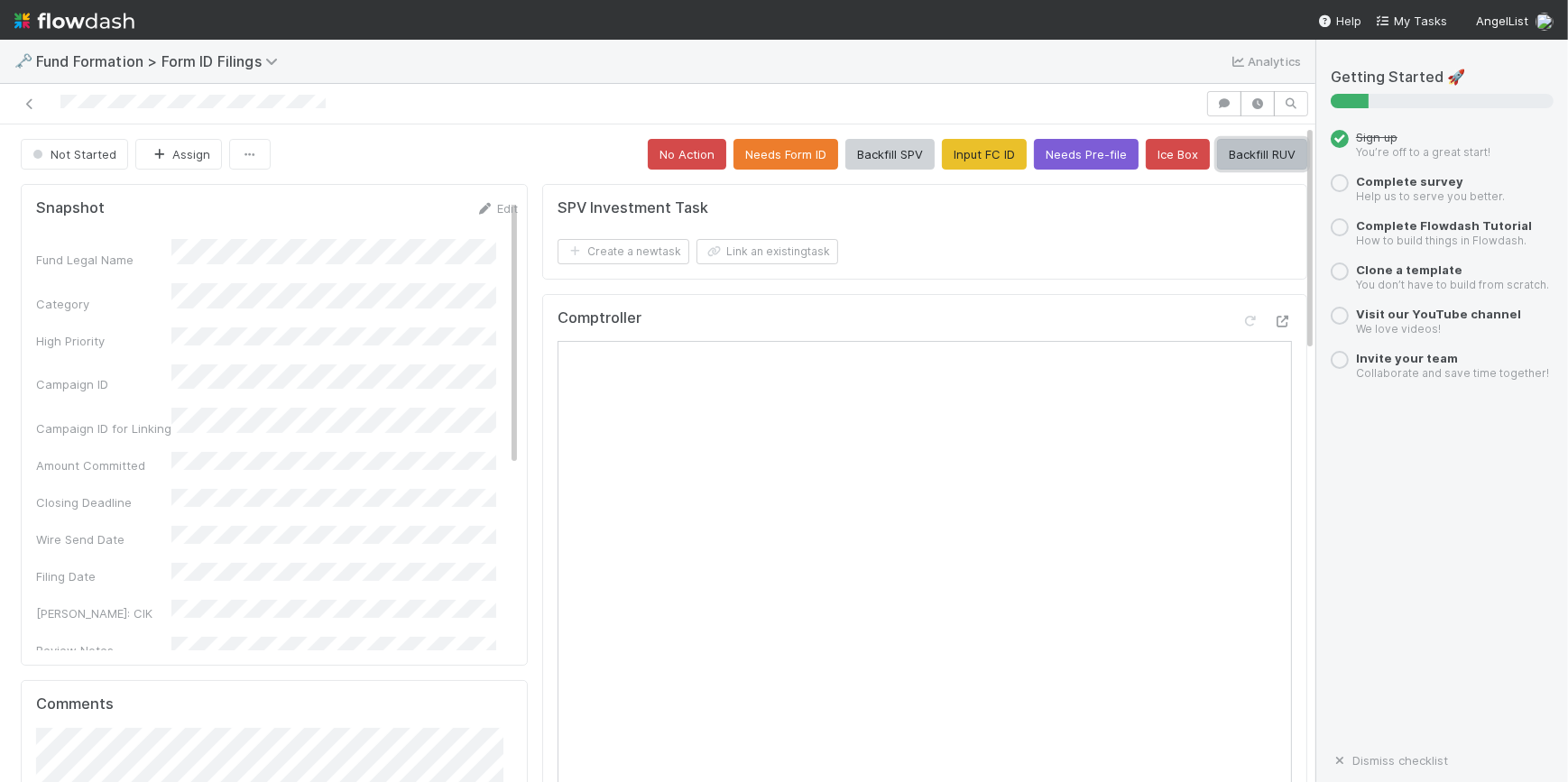
click at [1245, 154] on button "Backfill RUV" at bounding box center [1261, 154] width 90 height 31
click at [33, 104] on icon at bounding box center [29, 104] width 18 height 12
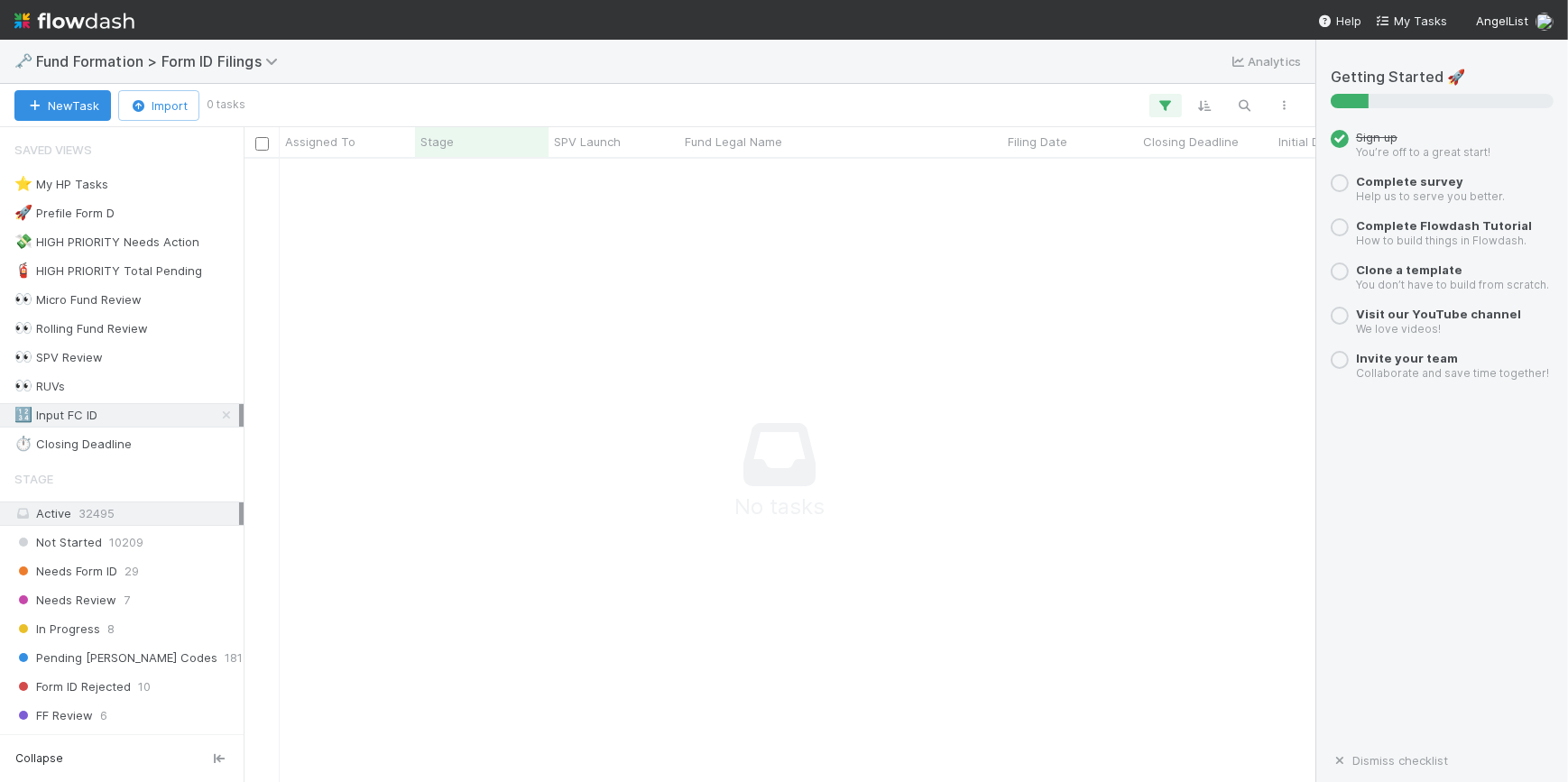
scroll to position [597, 1059]
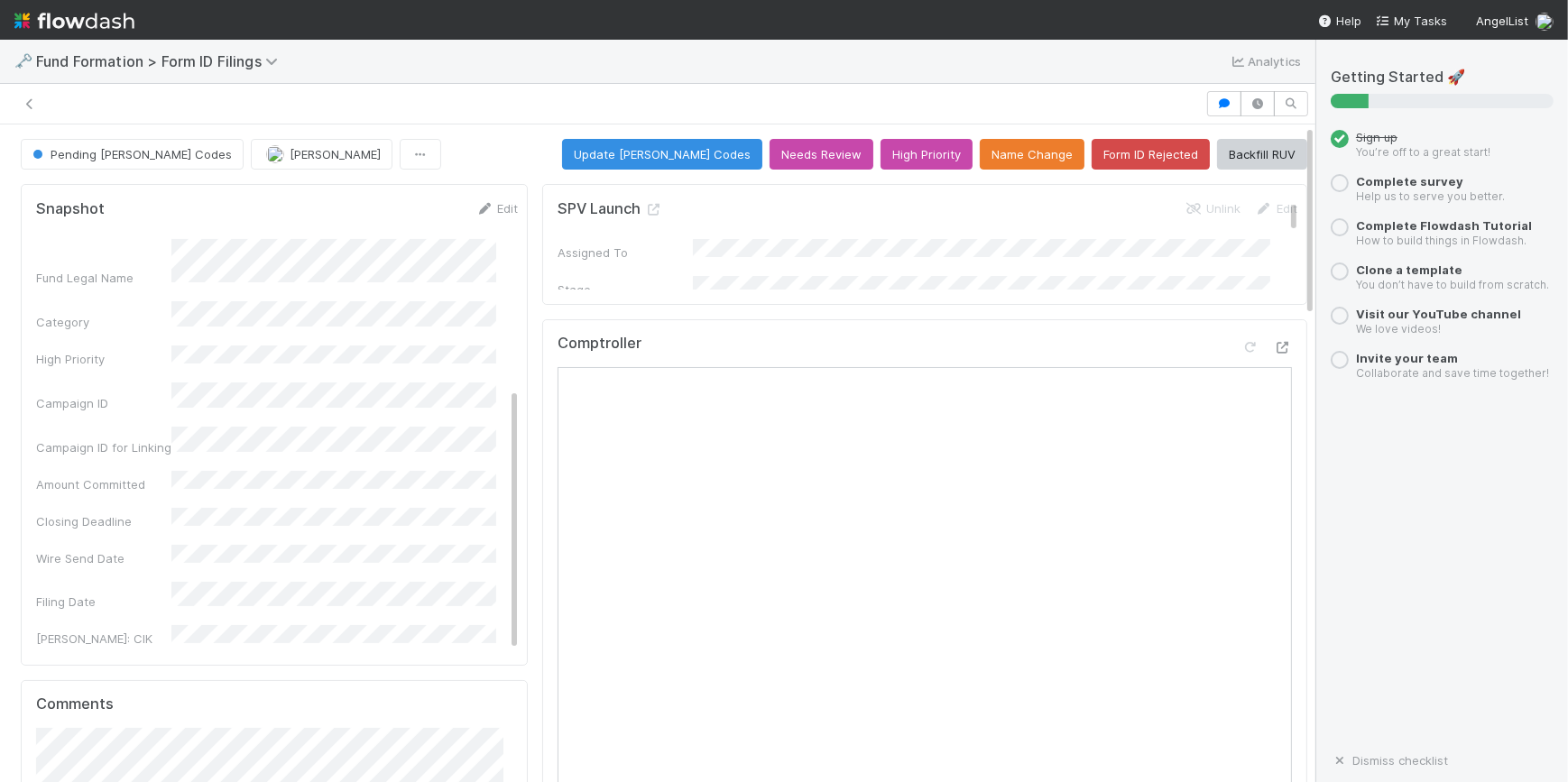
scroll to position [322, 0]
